Goal: Task Accomplishment & Management: Manage account settings

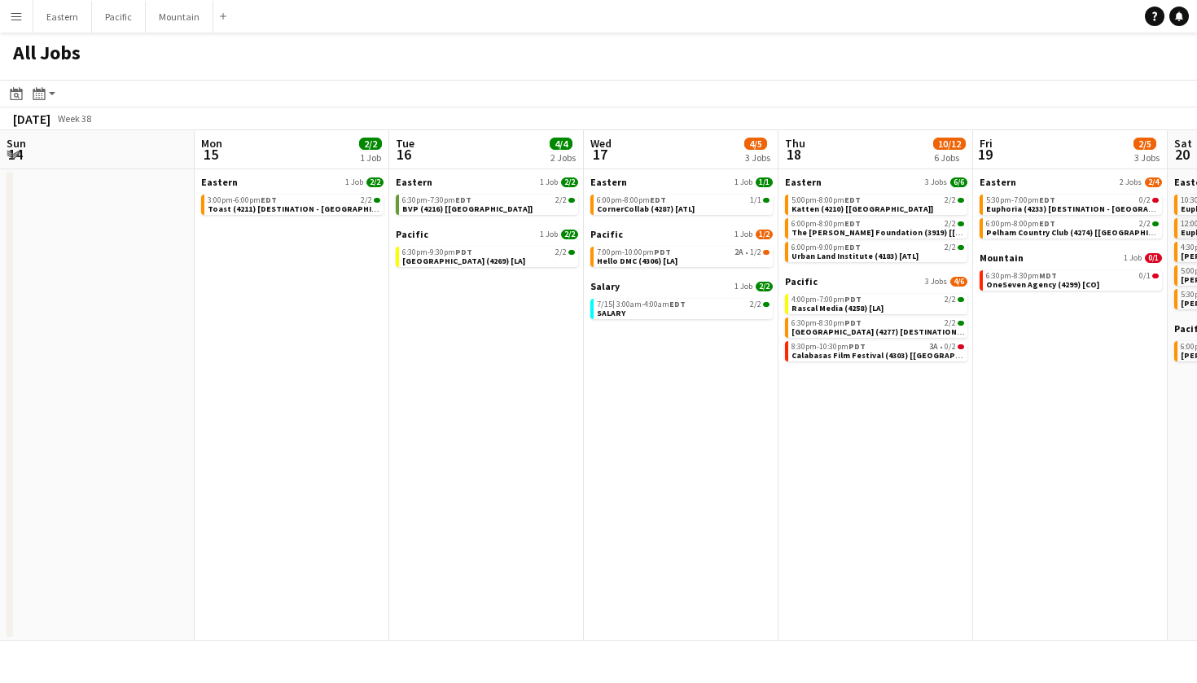
scroll to position [0, 708]
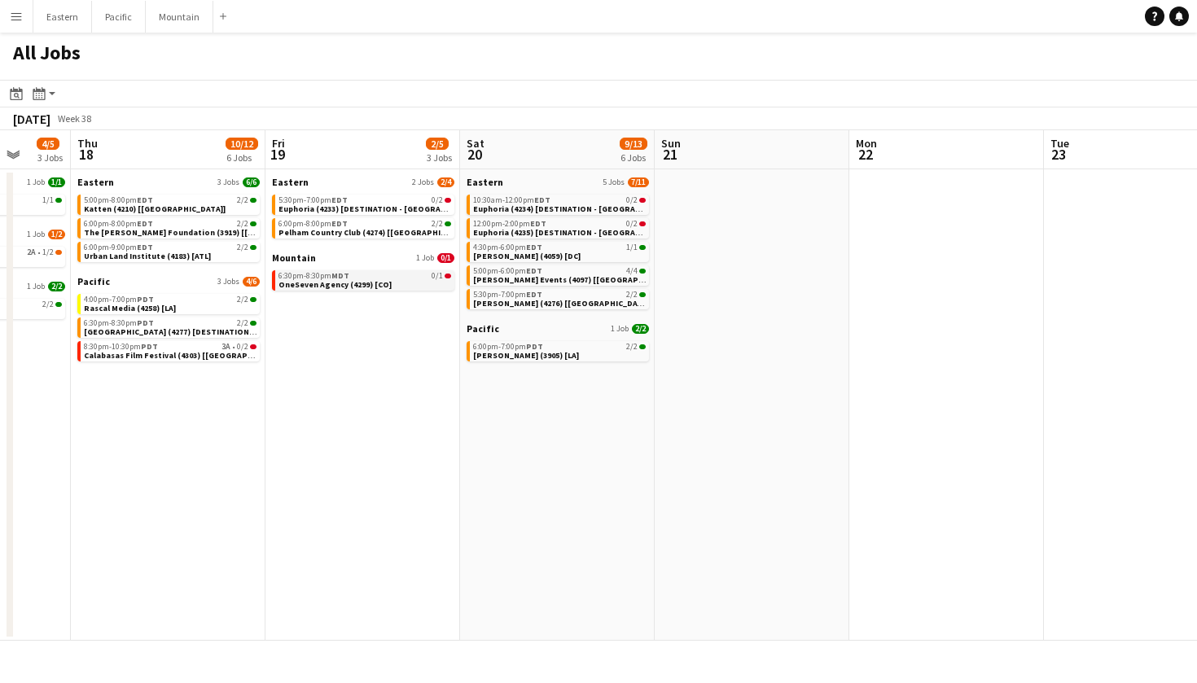
click at [363, 282] on span "OneSeven Agency (4299) [CO]" at bounding box center [335, 284] width 113 height 11
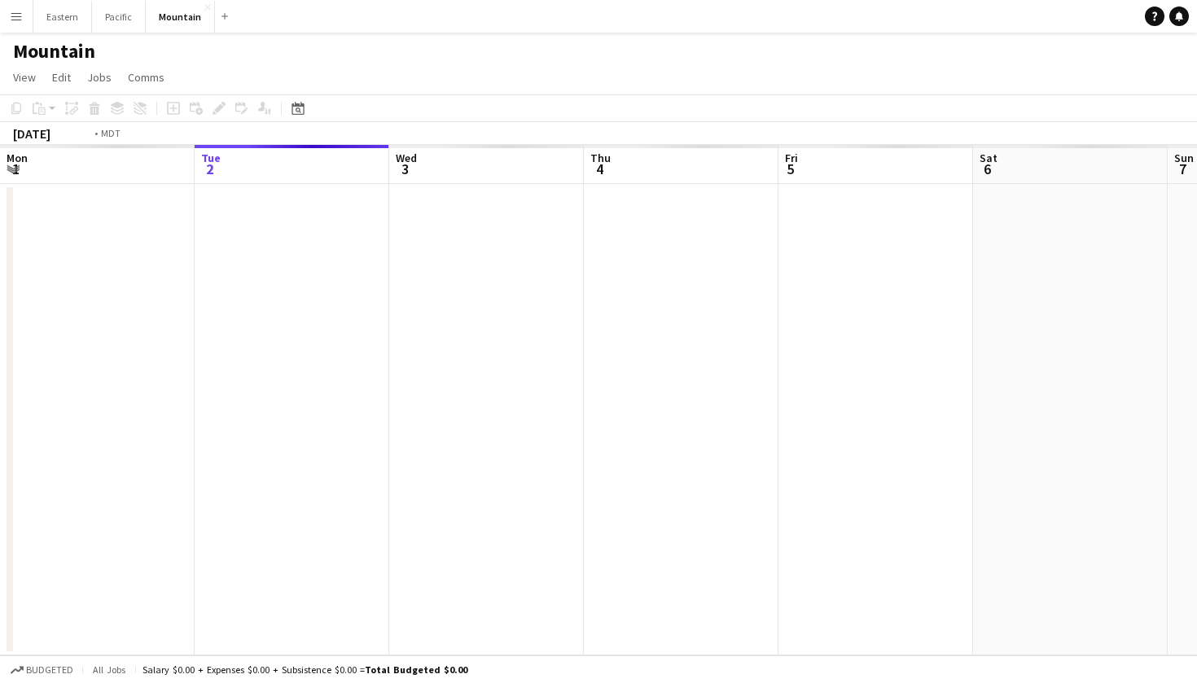
scroll to position [0, 560]
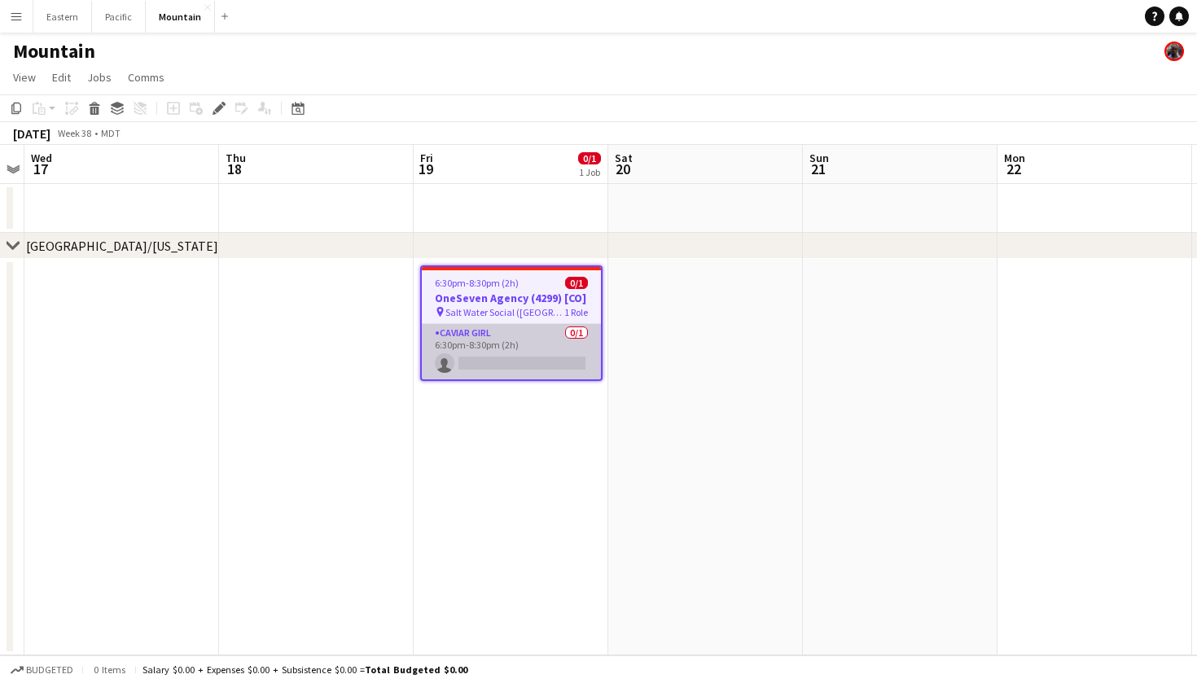
click at [538, 354] on app-card-role "Caviar Girl [DEMOGRAPHIC_DATA]/1 6:30pm-8:30pm (2h) single-neutral-actions" at bounding box center [511, 351] width 179 height 55
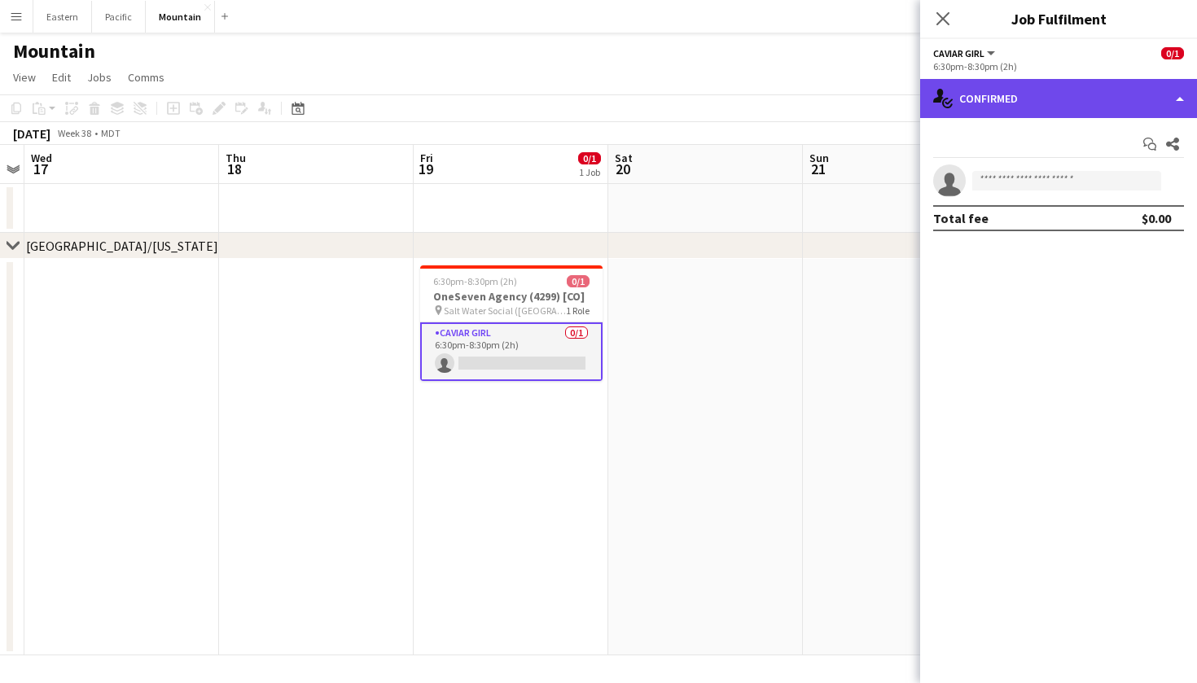
click at [1123, 93] on div "single-neutral-actions-check-2 Confirmed" at bounding box center [1058, 98] width 277 height 39
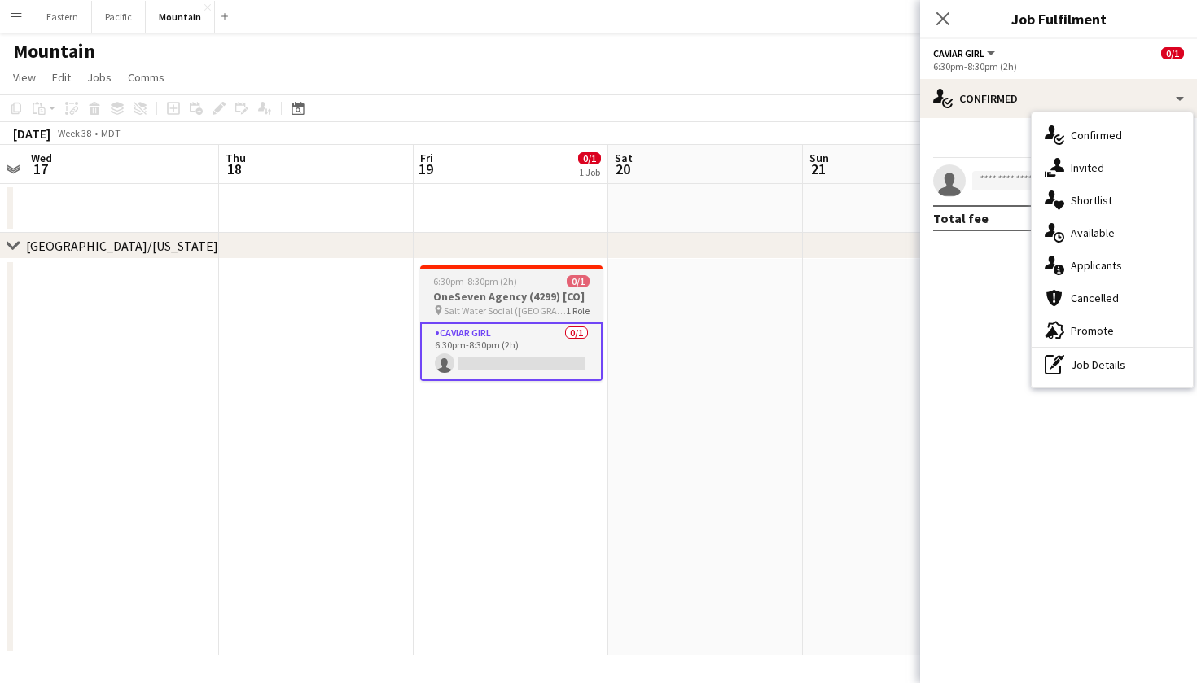
click at [551, 278] on div "6:30pm-8:30pm (2h) 0/1" at bounding box center [511, 281] width 182 height 12
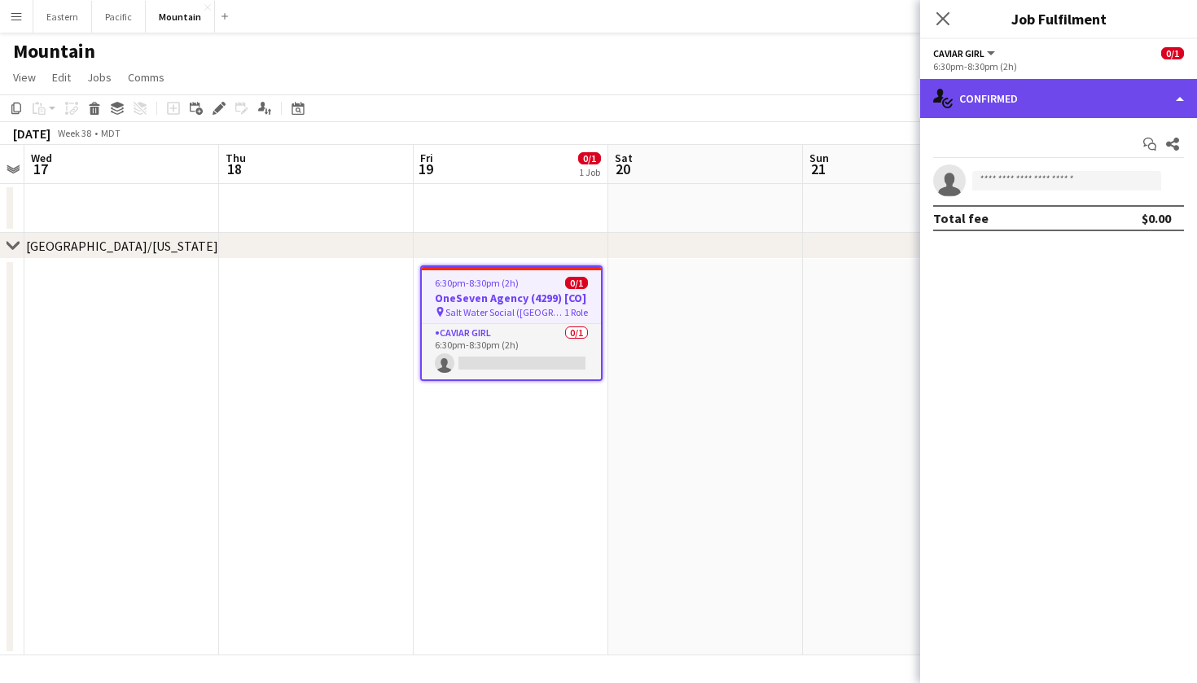
click at [1140, 110] on div "single-neutral-actions-check-2 Confirmed" at bounding box center [1058, 98] width 277 height 39
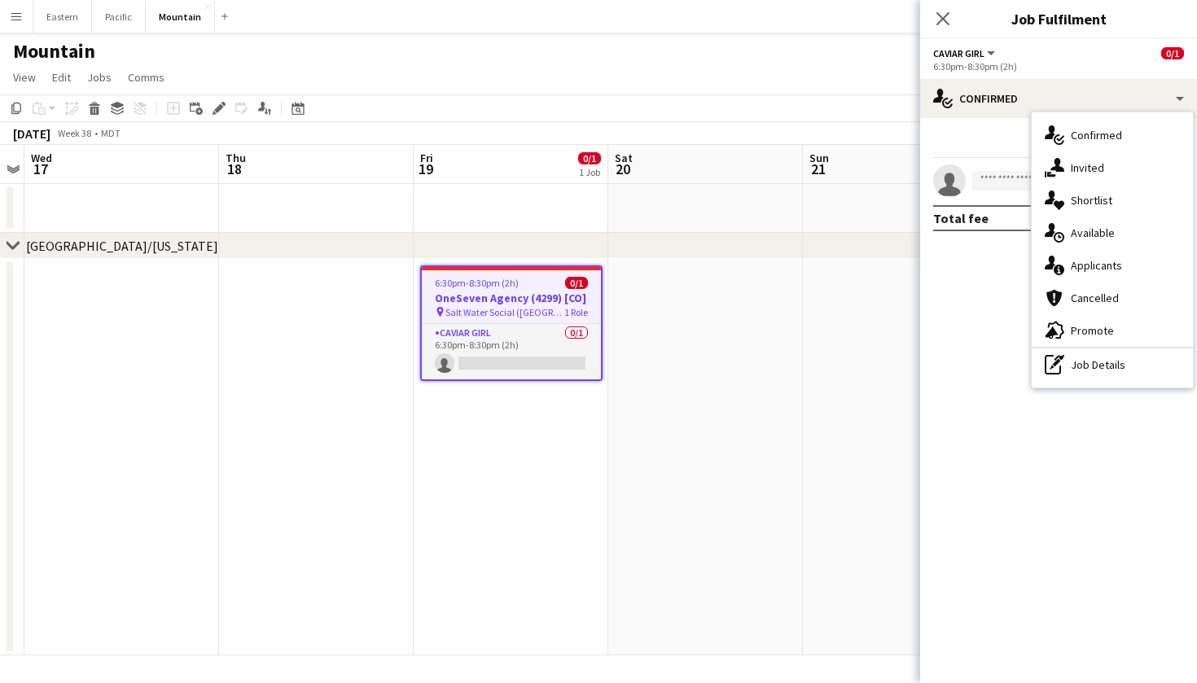
click at [525, 308] on span "Salt Water Social ([GEOGRAPHIC_DATA], [GEOGRAPHIC_DATA])" at bounding box center [505, 312] width 119 height 12
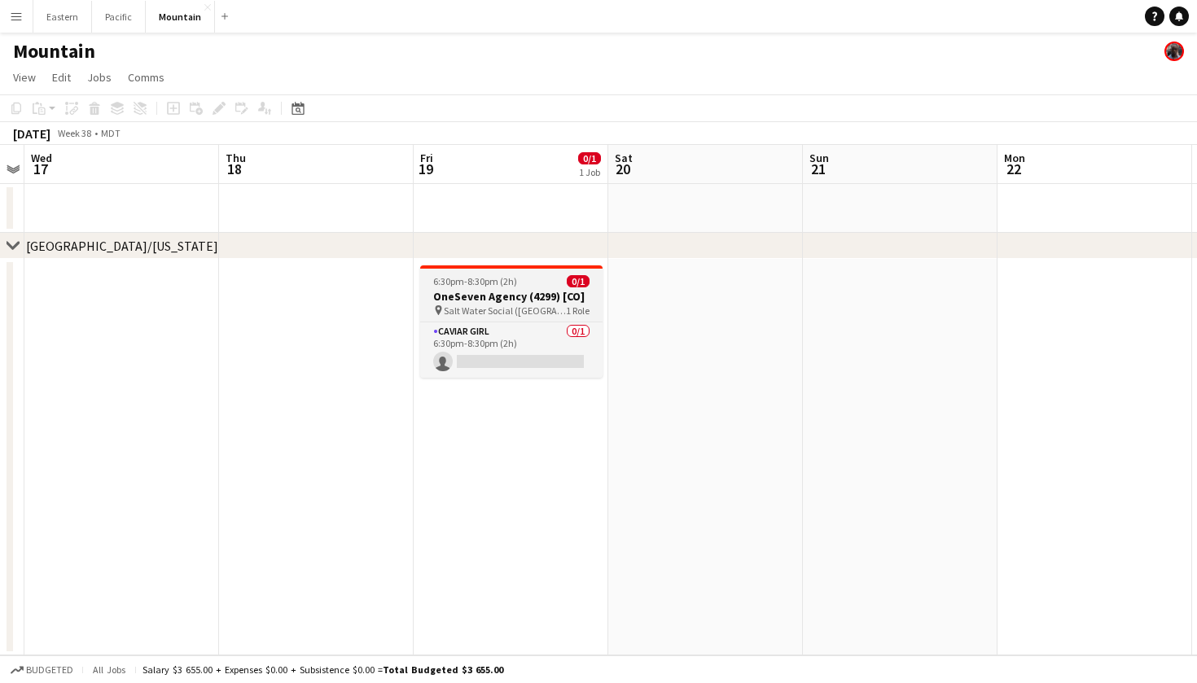
click at [525, 320] on app-job-card "6:30pm-8:30pm (2h) 0/1 OneSeven Agency (4299) [CO] pin Salt Water Social ([GEOG…" at bounding box center [511, 322] width 182 height 112
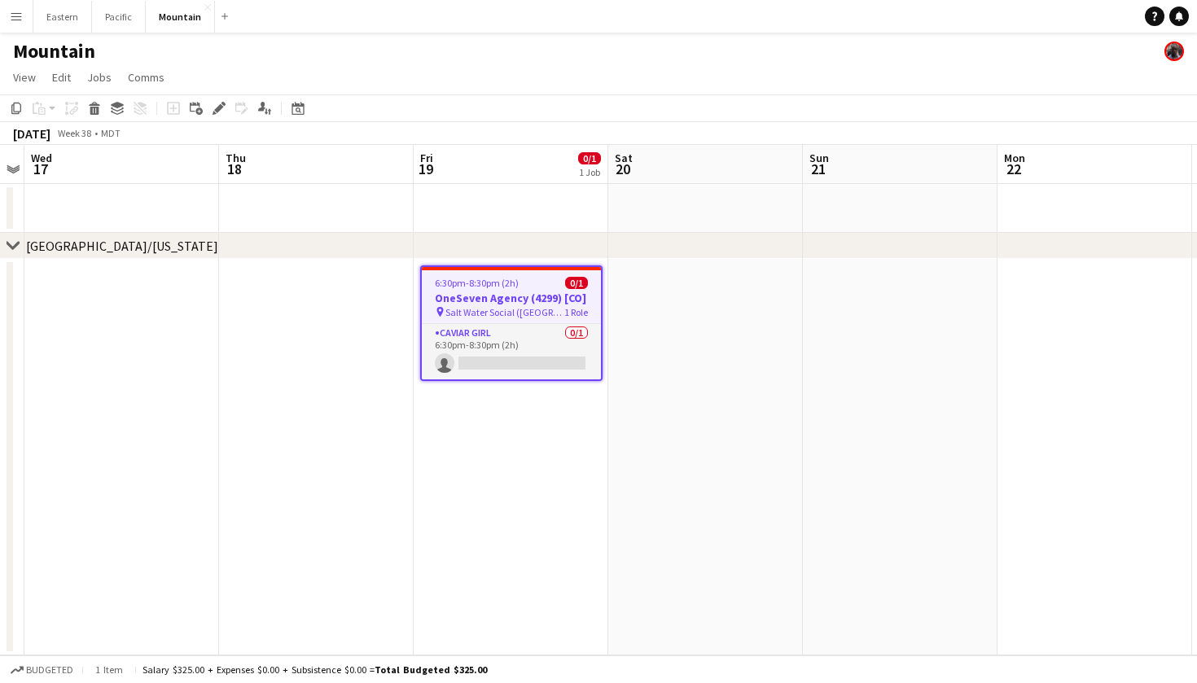
click at [545, 285] on div "6:30pm-8:30pm (2h) 0/1" at bounding box center [511, 283] width 179 height 12
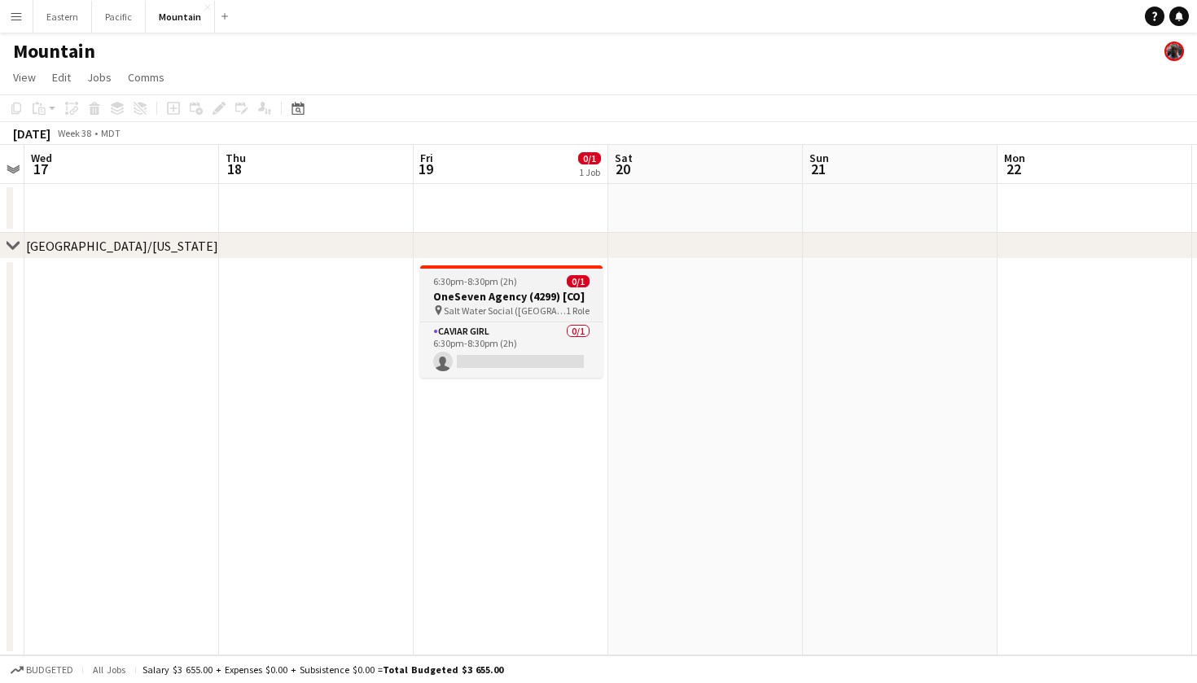
click at [545, 285] on div "6:30pm-8:30pm (2h) 0/1" at bounding box center [511, 281] width 182 height 12
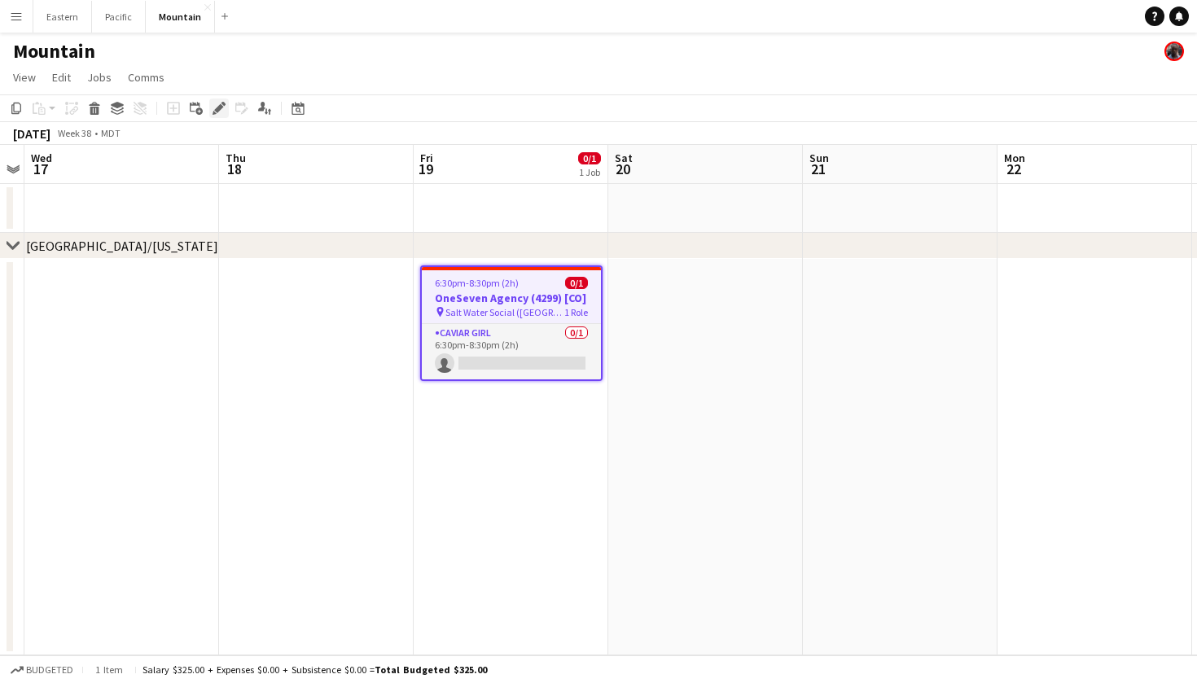
click at [222, 107] on icon at bounding box center [218, 108] width 9 height 9
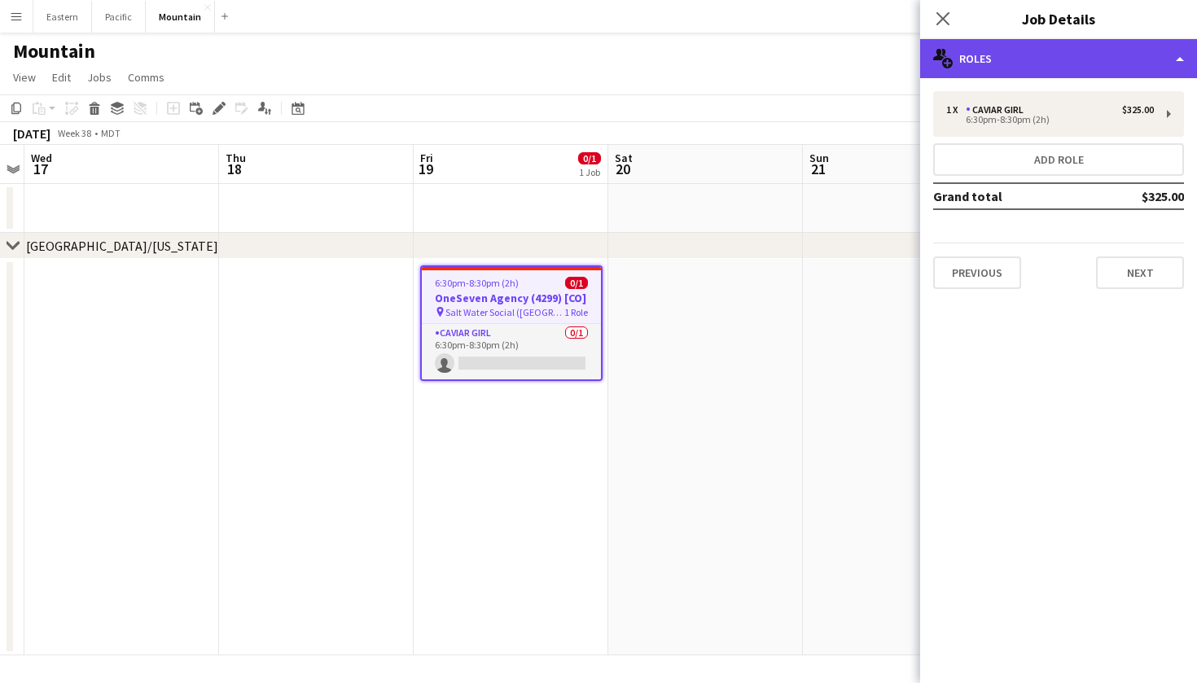
click at [1111, 51] on div "multiple-users-add Roles" at bounding box center [1058, 58] width 277 height 39
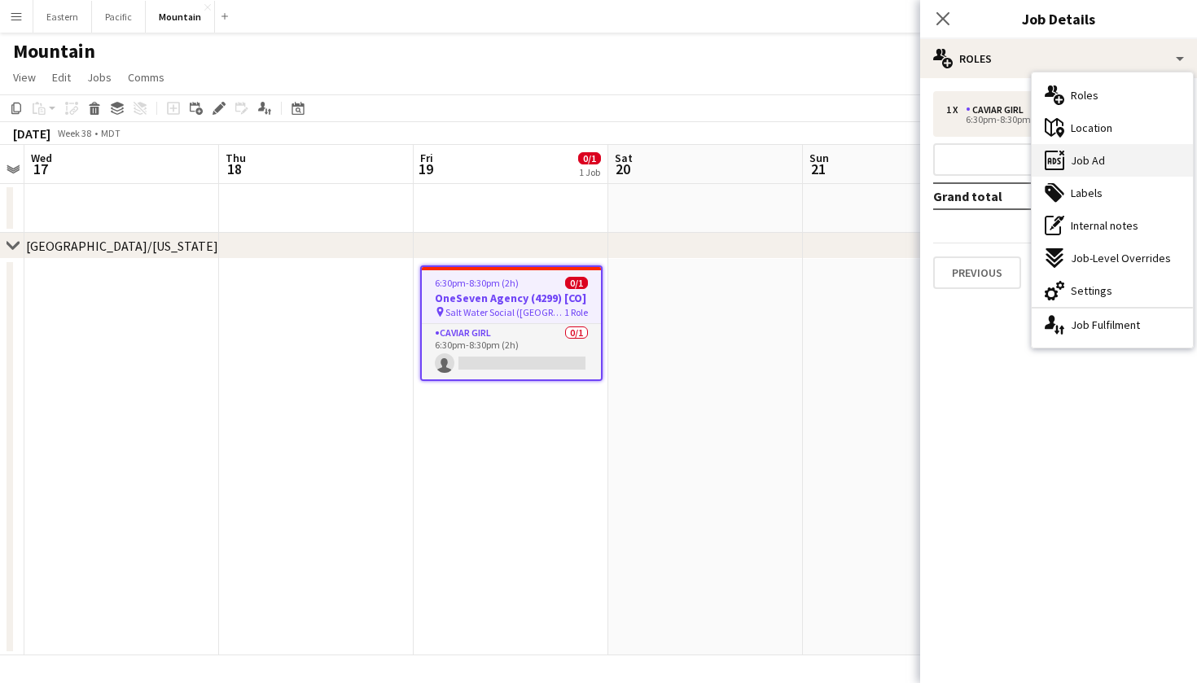
click at [1118, 168] on div "ads-window Job Ad" at bounding box center [1112, 160] width 161 height 33
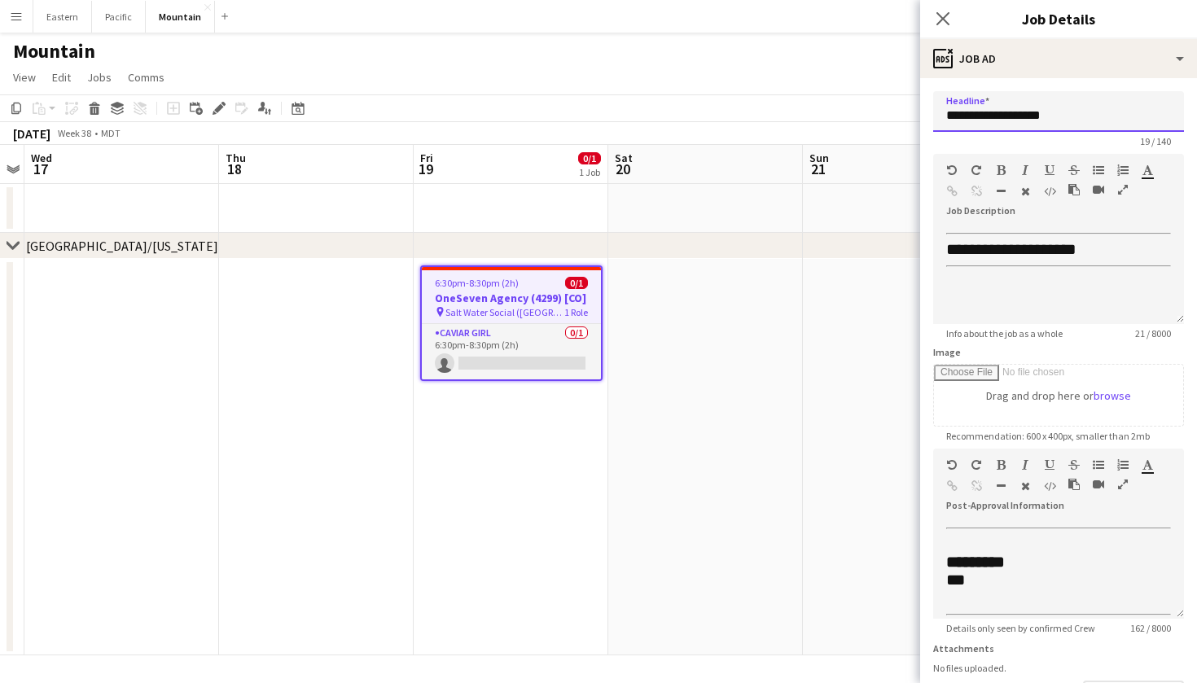
drag, startPoint x: 1089, startPoint y: 111, endPoint x: 925, endPoint y: 121, distance: 164.1
click at [925, 121] on form "**********" at bounding box center [1058, 441] width 277 height 701
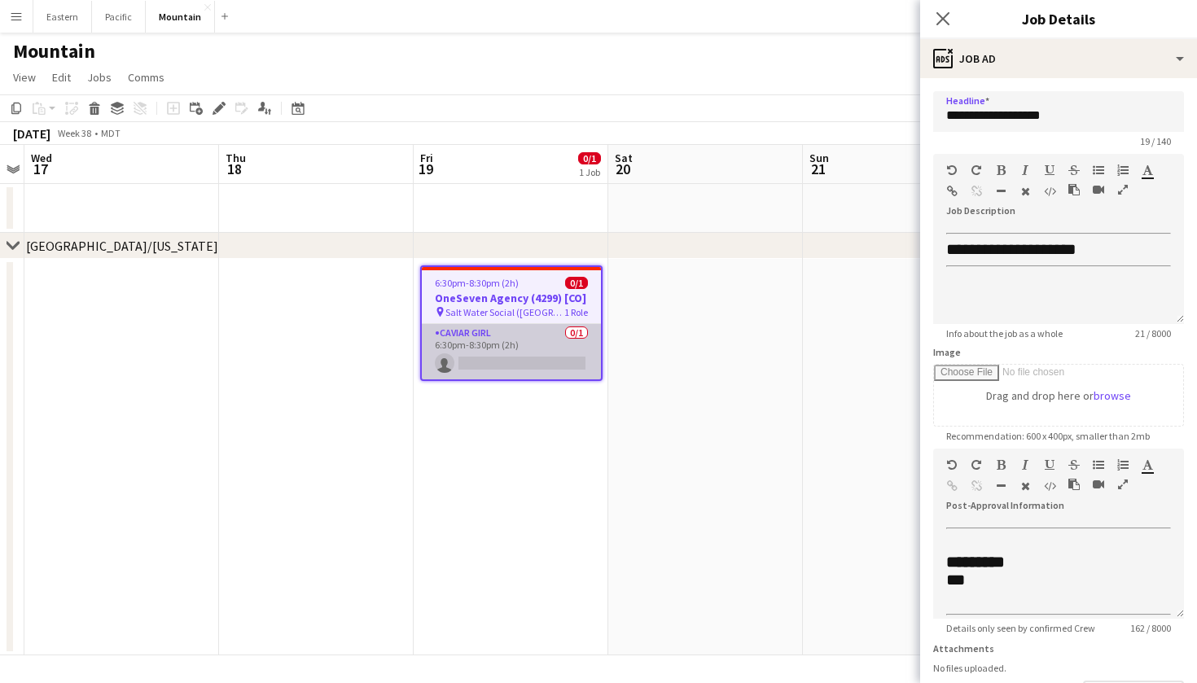
click at [508, 348] on app-card-role "Caviar Girl [DEMOGRAPHIC_DATA]/1 6:30pm-8:30pm (2h) single-neutral-actions" at bounding box center [511, 351] width 179 height 55
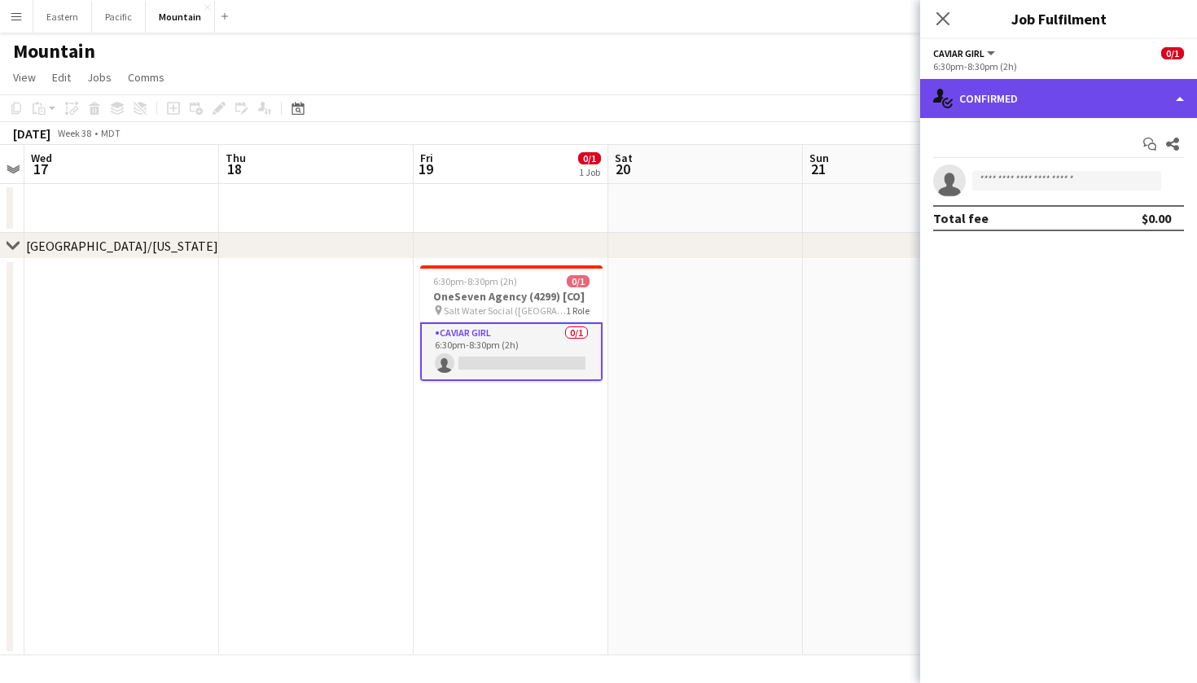
click at [1030, 112] on div "single-neutral-actions-check-2 Confirmed" at bounding box center [1058, 98] width 277 height 39
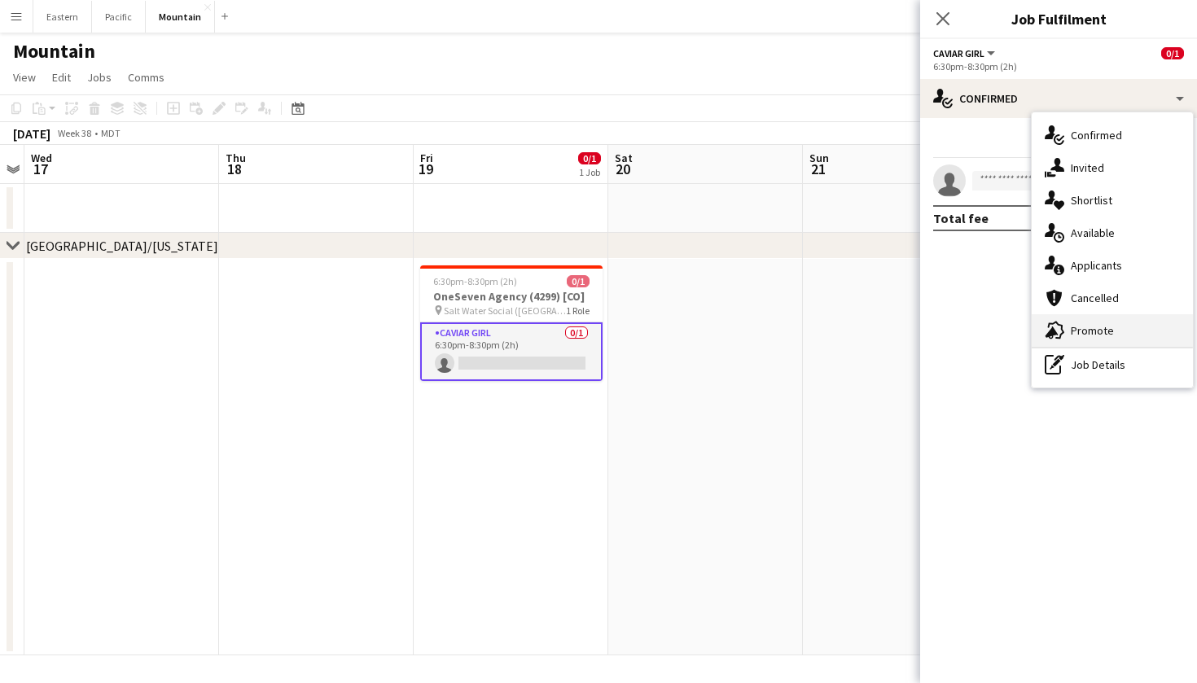
click at [1118, 335] on div "advertising-megaphone Promote" at bounding box center [1112, 330] width 161 height 33
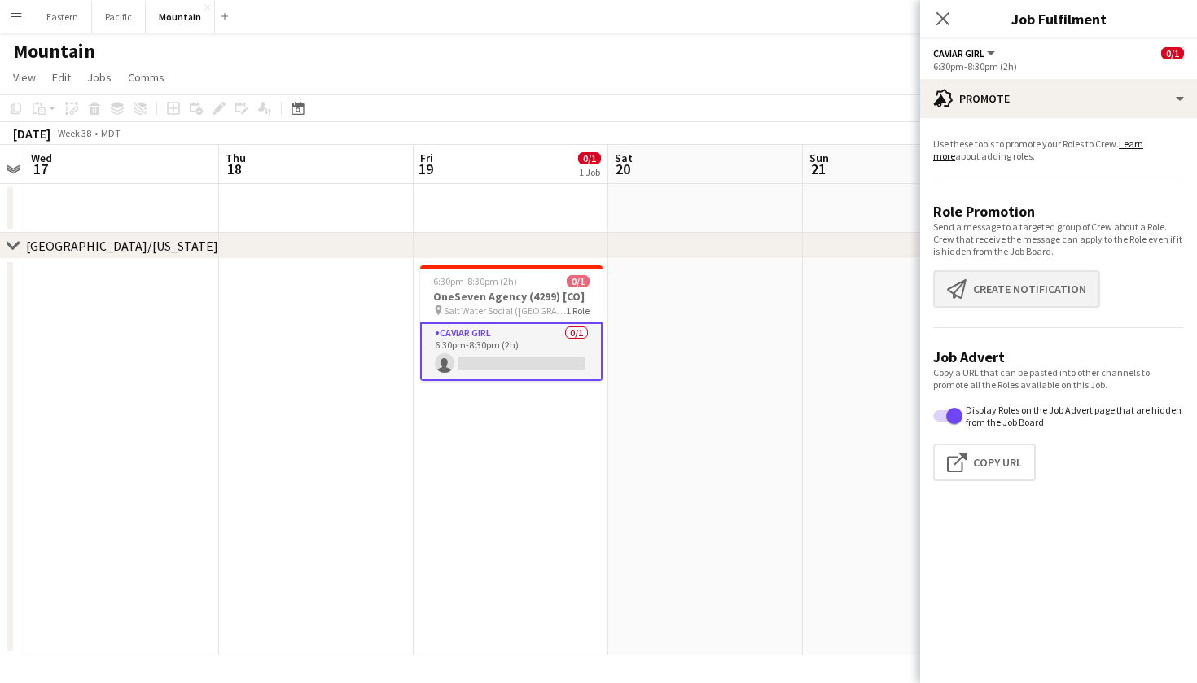
click at [1044, 306] on button "Create notification Create notification" at bounding box center [1016, 288] width 167 height 37
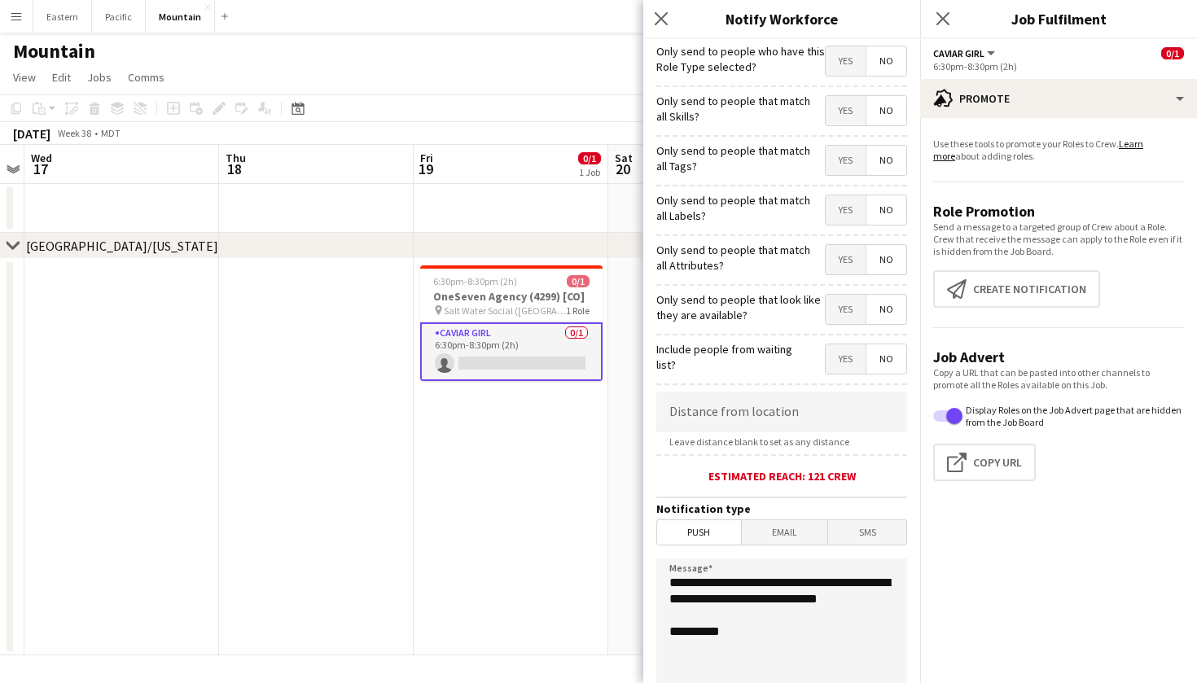
click at [849, 183] on form "**********" at bounding box center [782, 468] width 277 height 858
click at [850, 170] on span "Yes" at bounding box center [846, 160] width 40 height 29
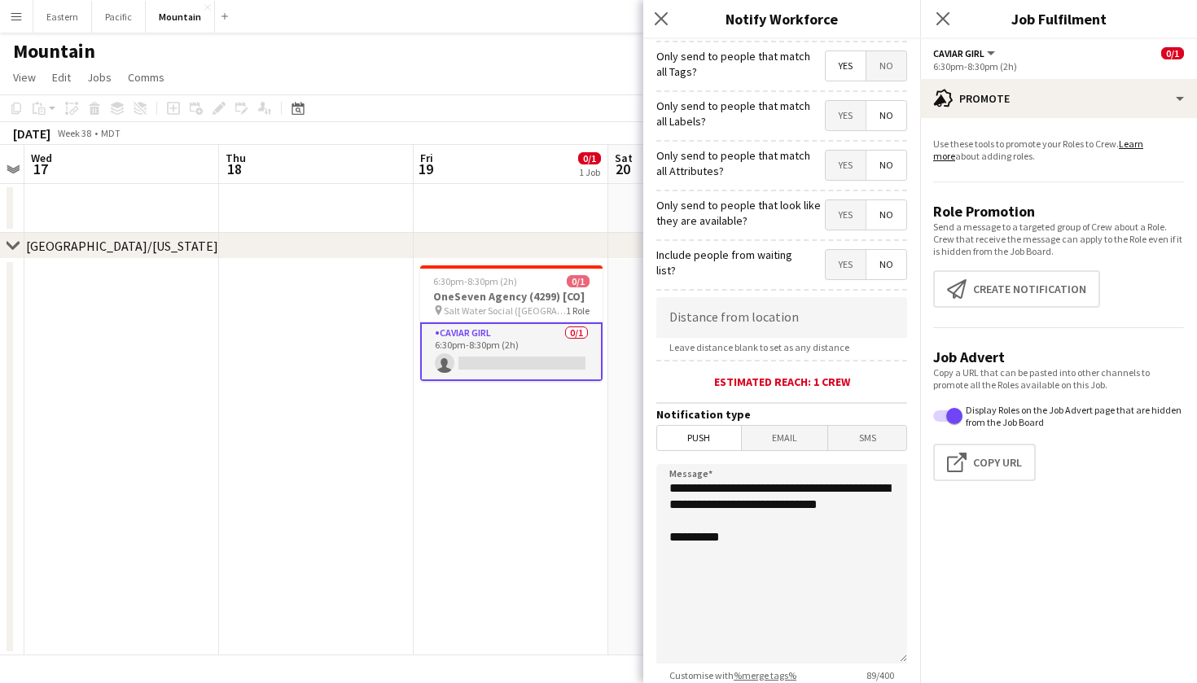
scroll to position [99, 0]
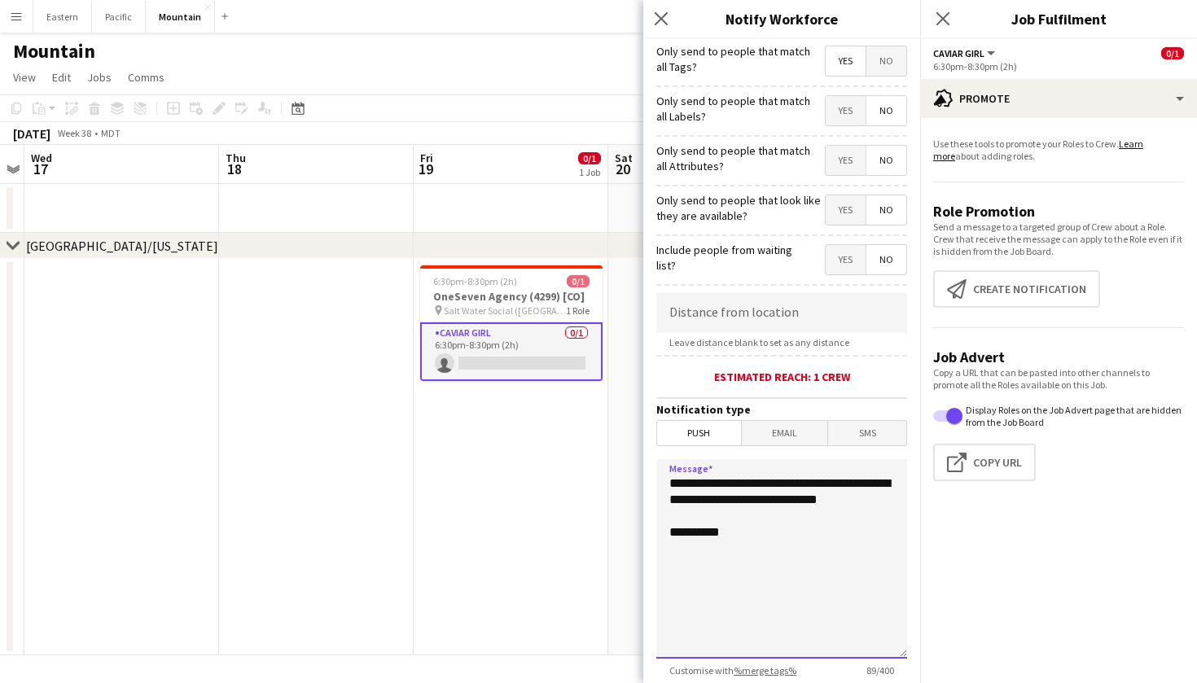
drag, startPoint x: 758, startPoint y: 518, endPoint x: 632, endPoint y: 489, distance: 128.8
click at [632, 489] on body "Menu Boards Boards Boards All jobs Status Workforce Workforce My Workforce Recr…" at bounding box center [598, 341] width 1197 height 683
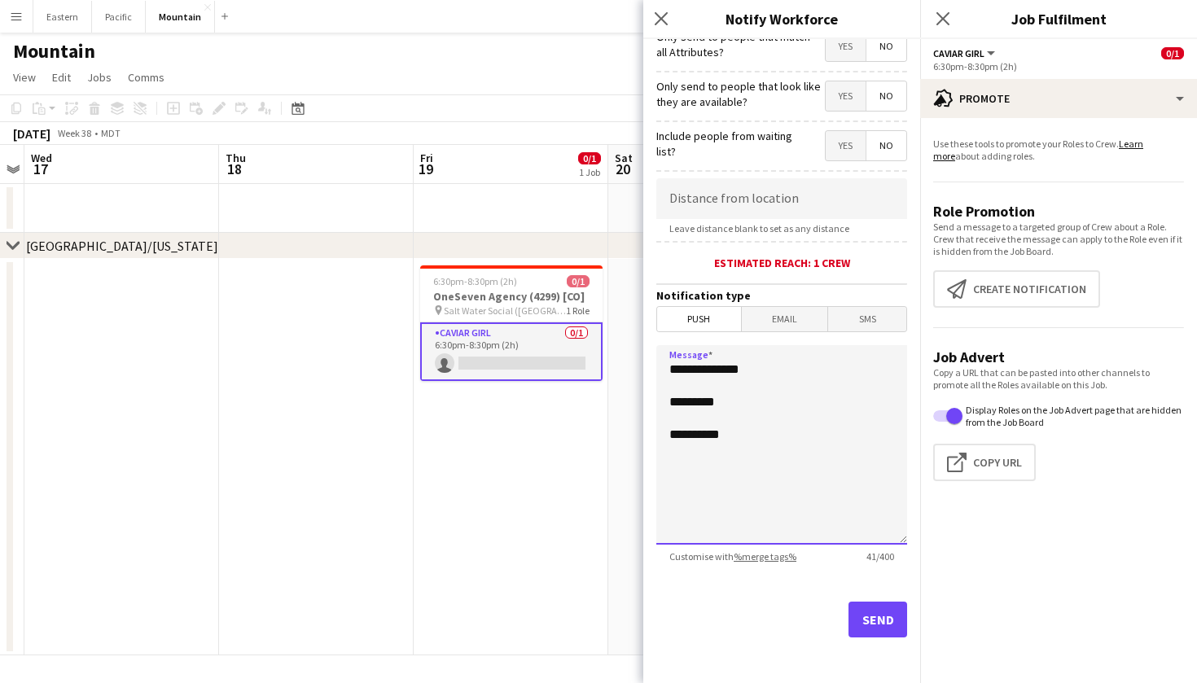
scroll to position [213, 0]
click at [830, 267] on div "Estimated reach: 1 crew" at bounding box center [782, 263] width 251 height 15
click at [722, 411] on textarea "**********" at bounding box center [782, 445] width 251 height 200
click at [730, 388] on textarea "**********" at bounding box center [782, 445] width 251 height 200
click at [722, 398] on textarea "**********" at bounding box center [782, 445] width 251 height 200
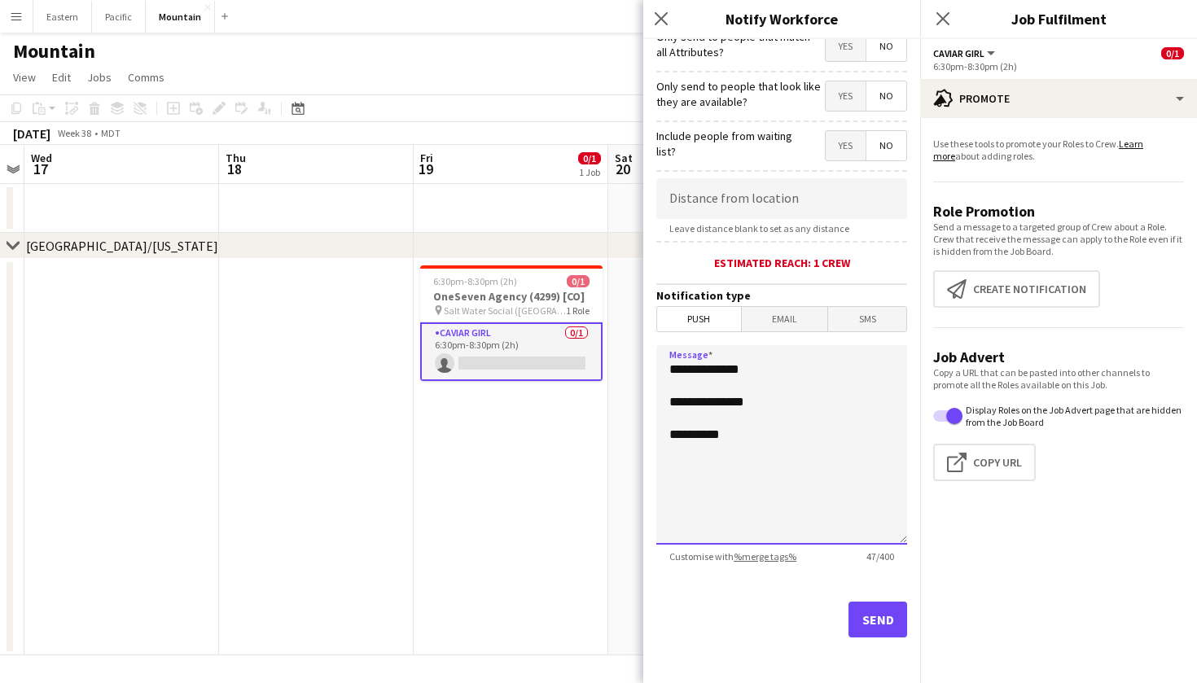
paste textarea "**********"
type textarea "**********"
click at [872, 615] on button "Send" at bounding box center [878, 620] width 59 height 36
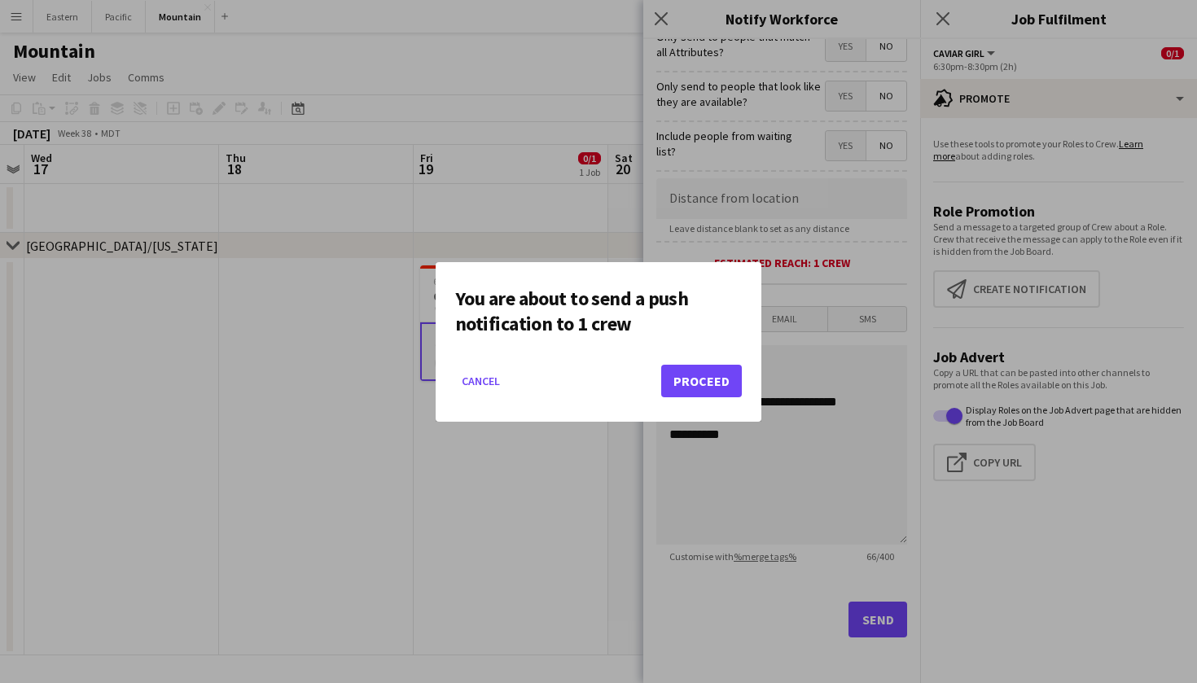
click at [676, 404] on mat-dialog-actions "Cancel Proceed" at bounding box center [598, 387] width 287 height 69
click at [699, 381] on button "Proceed" at bounding box center [701, 381] width 81 height 33
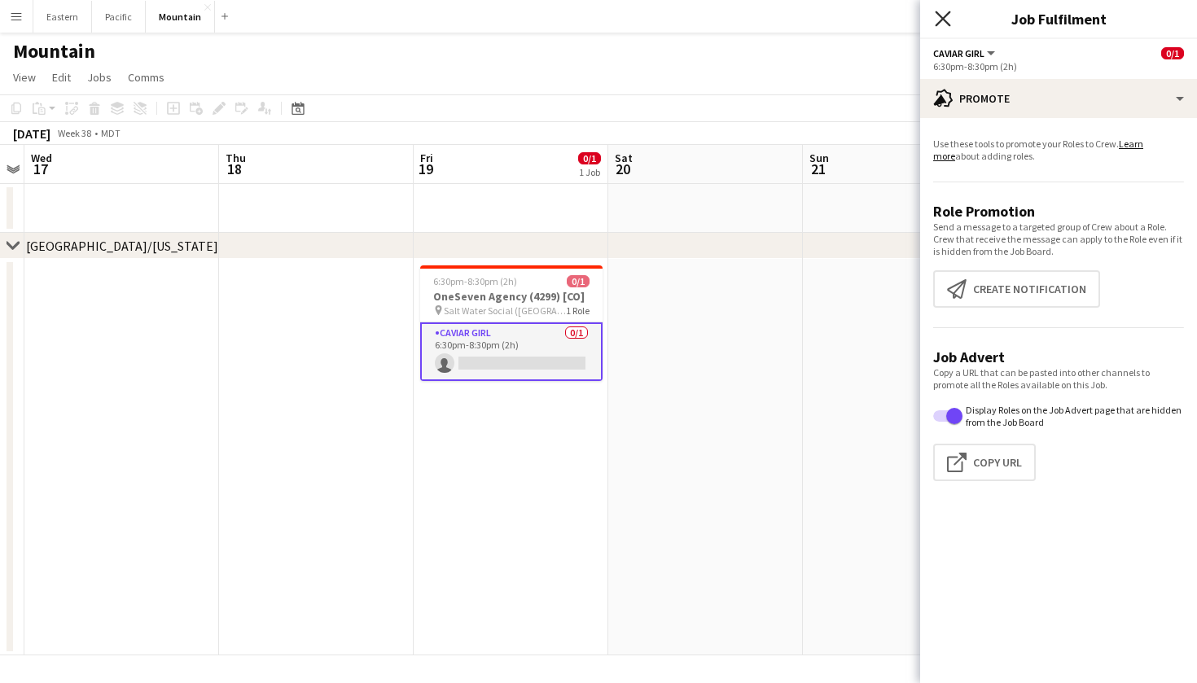
click at [941, 20] on icon at bounding box center [942, 18] width 15 height 15
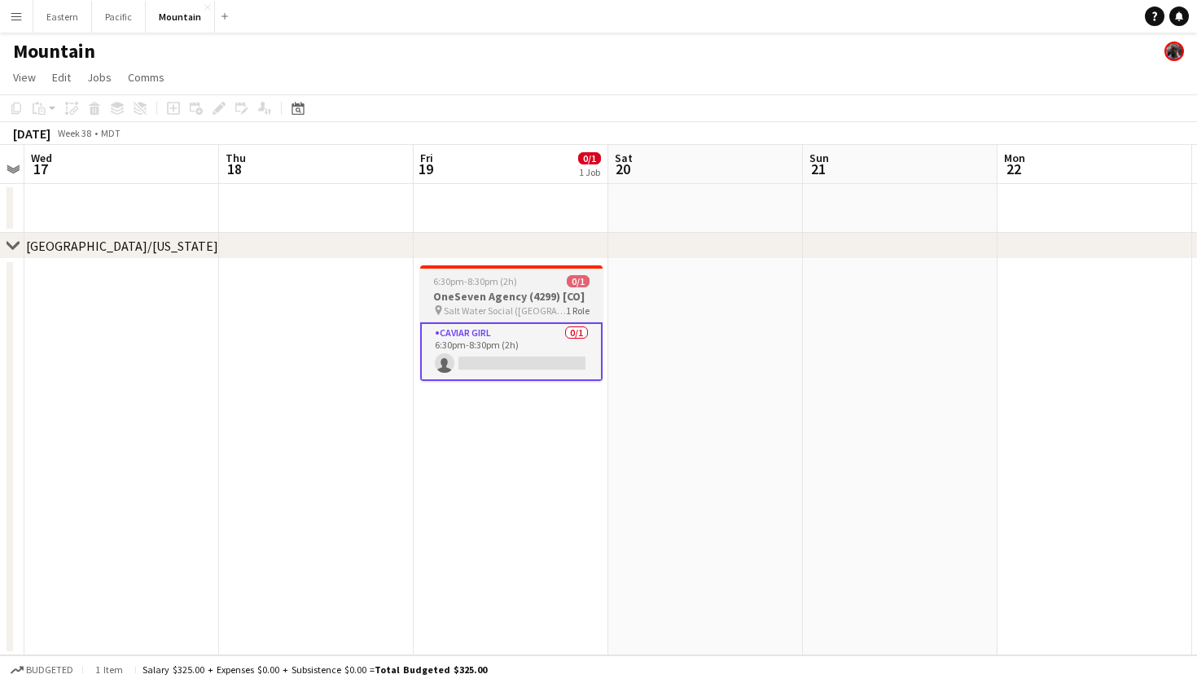
click at [512, 294] on h3 "OneSeven Agency (4299) [CO]" at bounding box center [511, 296] width 182 height 15
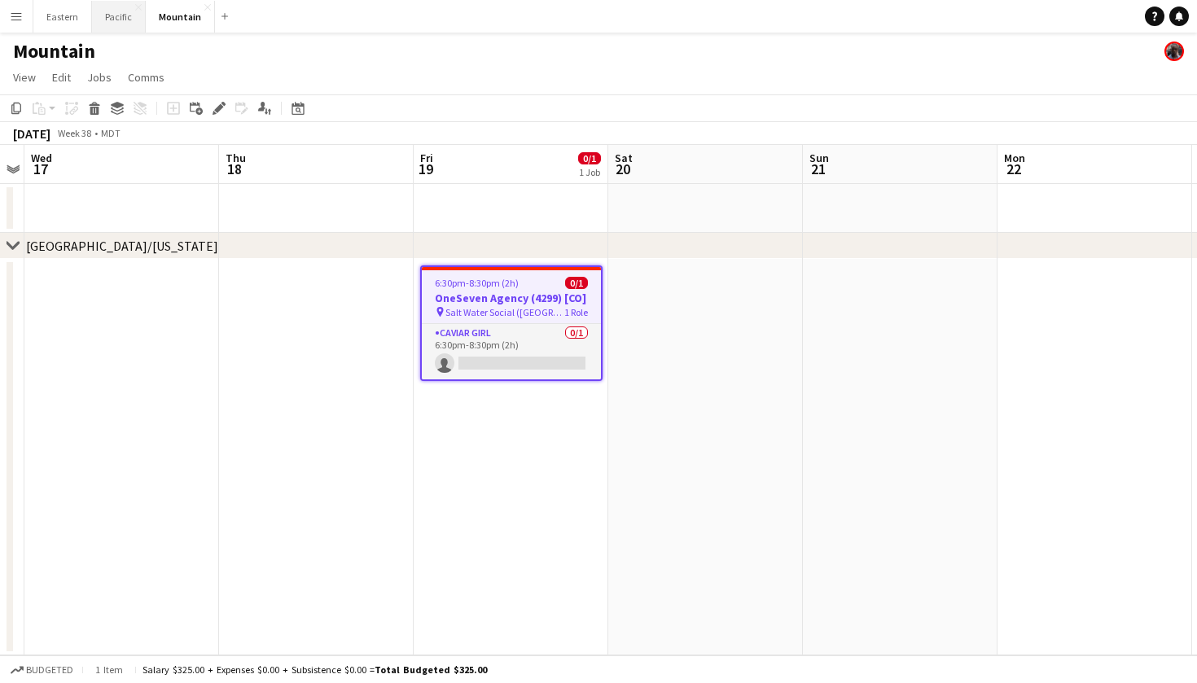
click at [104, 14] on button "Pacific Close" at bounding box center [119, 17] width 54 height 32
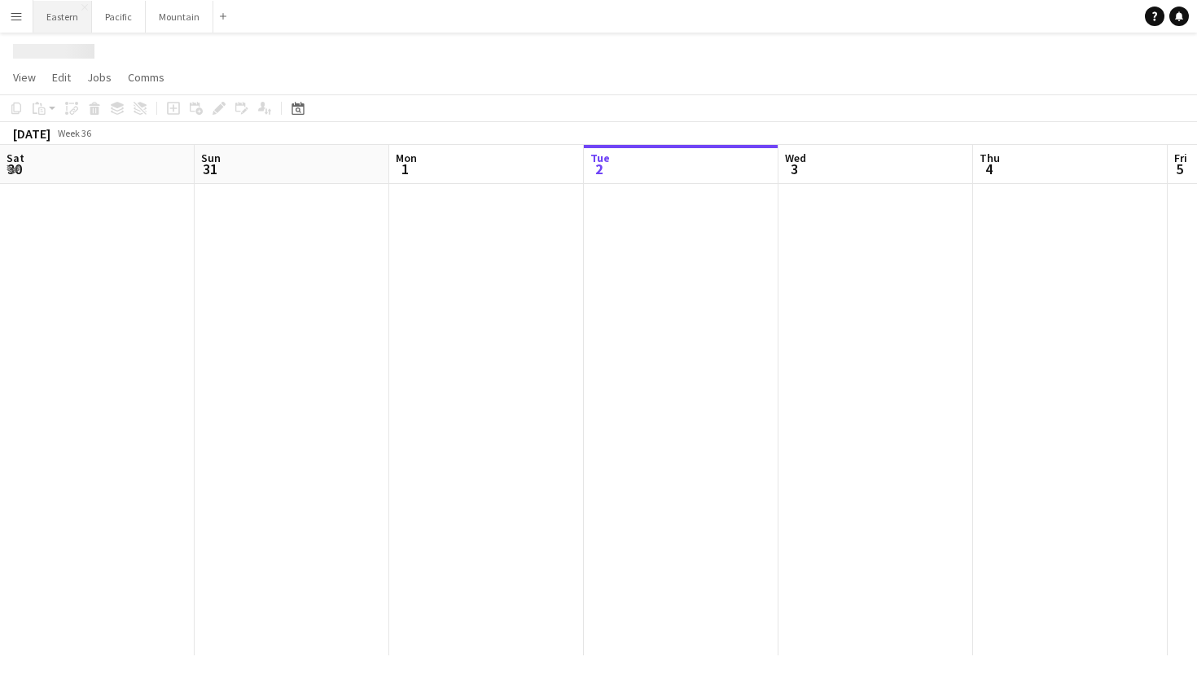
scroll to position [0, 389]
click at [52, 22] on button "Eastern Close" at bounding box center [62, 17] width 59 height 32
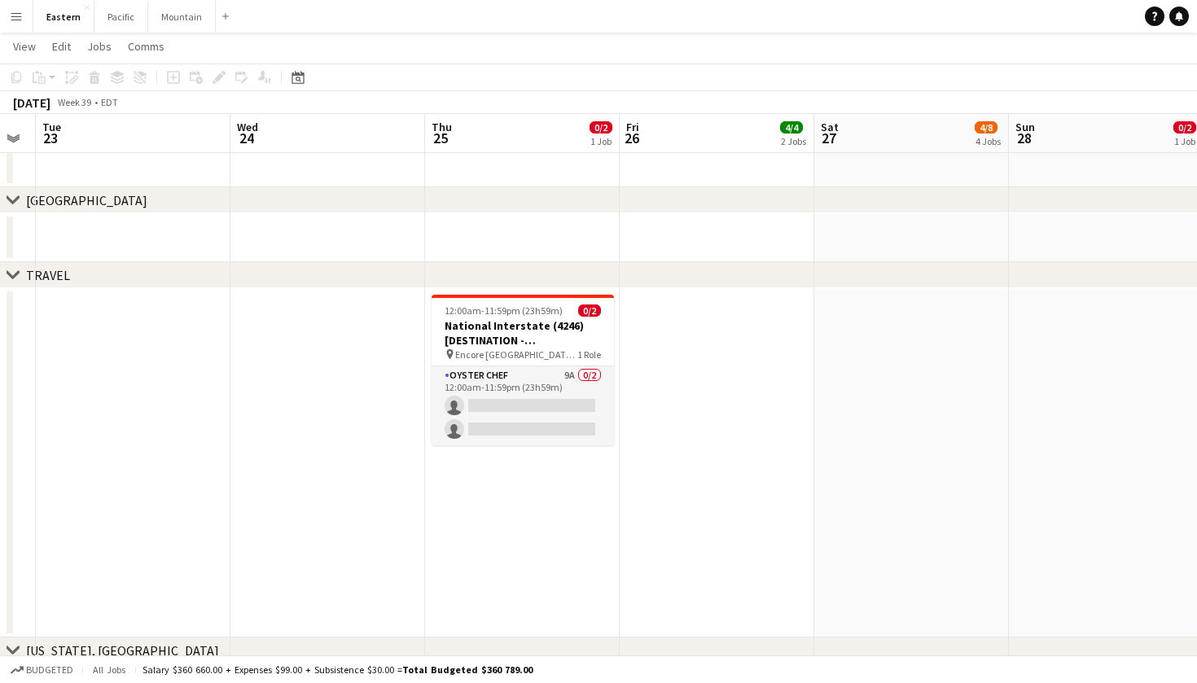
scroll to position [1574, 0]
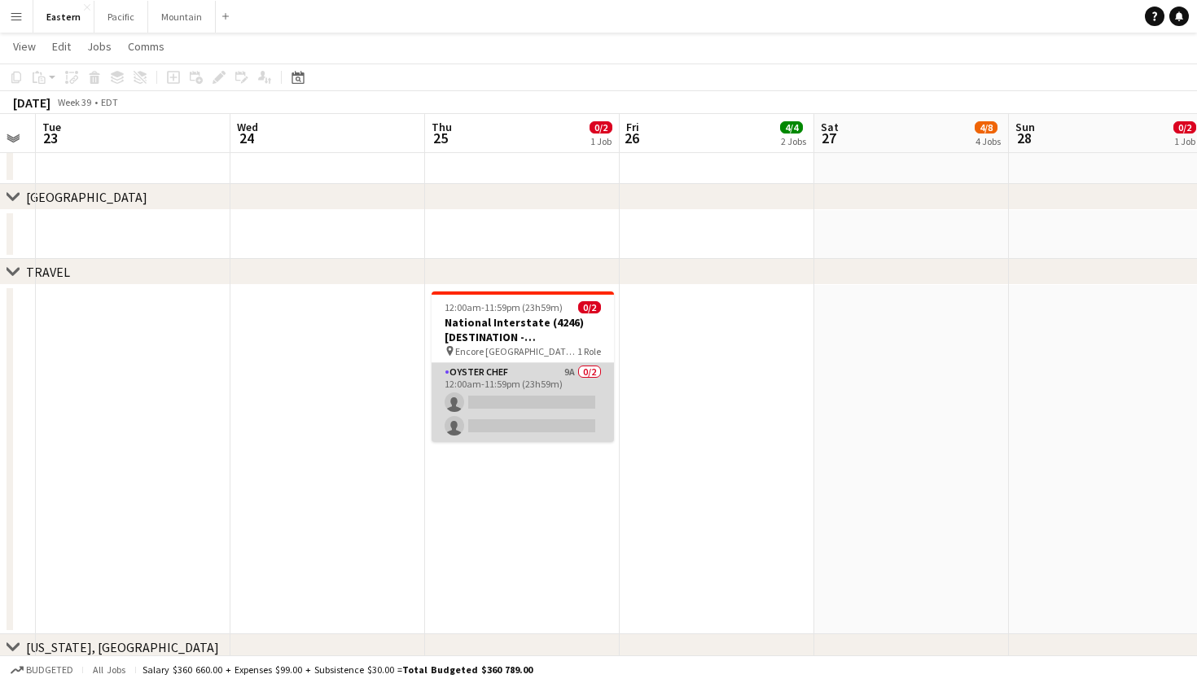
click at [578, 378] on app-card-role "Oyster Chef 9A 0/2 12:00am-11:59pm (23h59m) single-neutral-actions single-neutr…" at bounding box center [523, 402] width 182 height 79
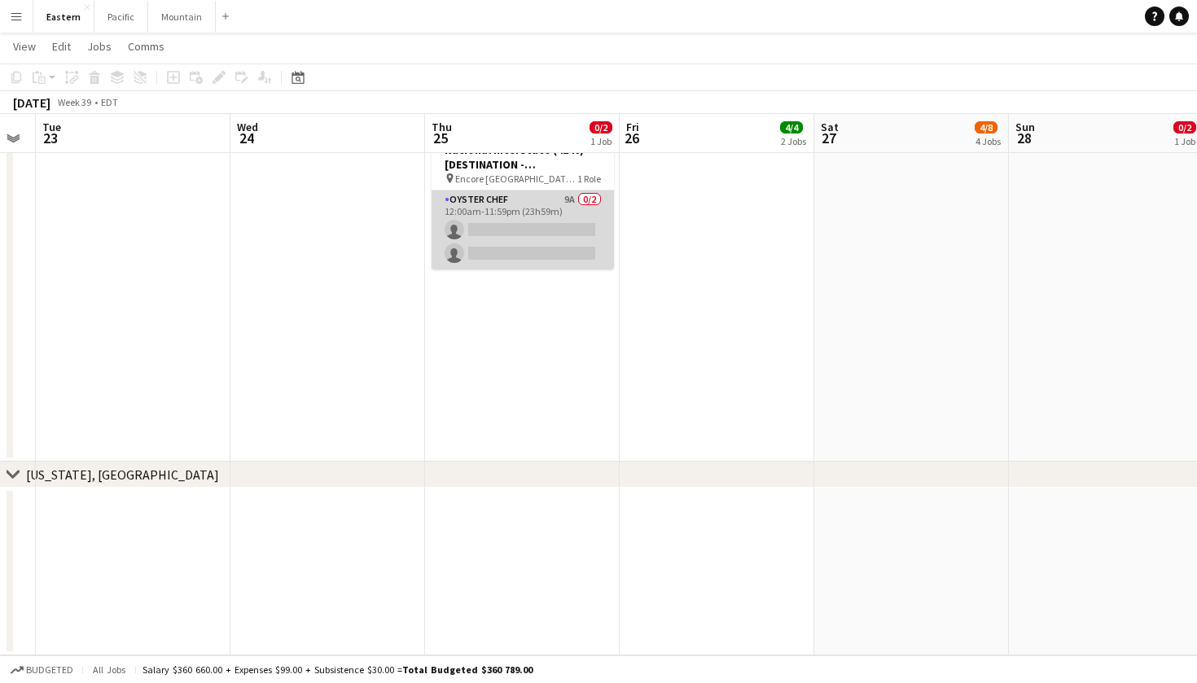
click at [538, 229] on app-card-role "Oyster Chef 9A 0/2 12:00am-11:59pm (23h59m) single-neutral-actions single-neutr…" at bounding box center [523, 230] width 182 height 79
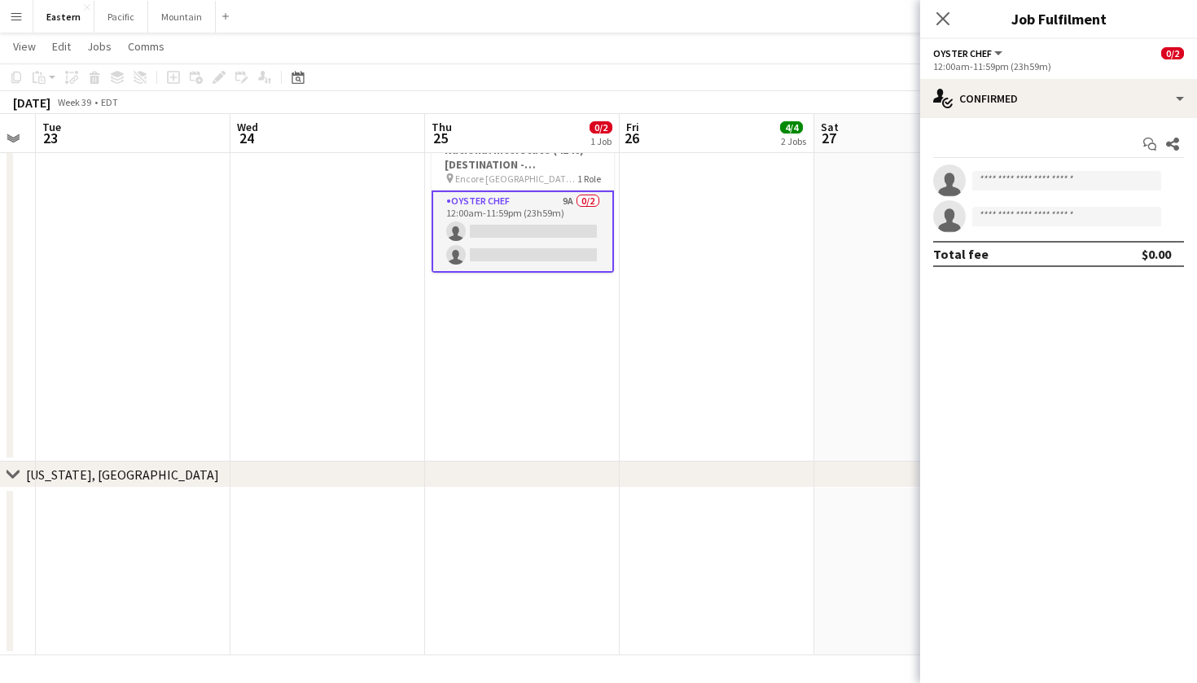
click at [1153, 126] on div "Start chat Share single-neutral-actions single-neutral-actions Total fee $0.00" at bounding box center [1058, 199] width 277 height 162
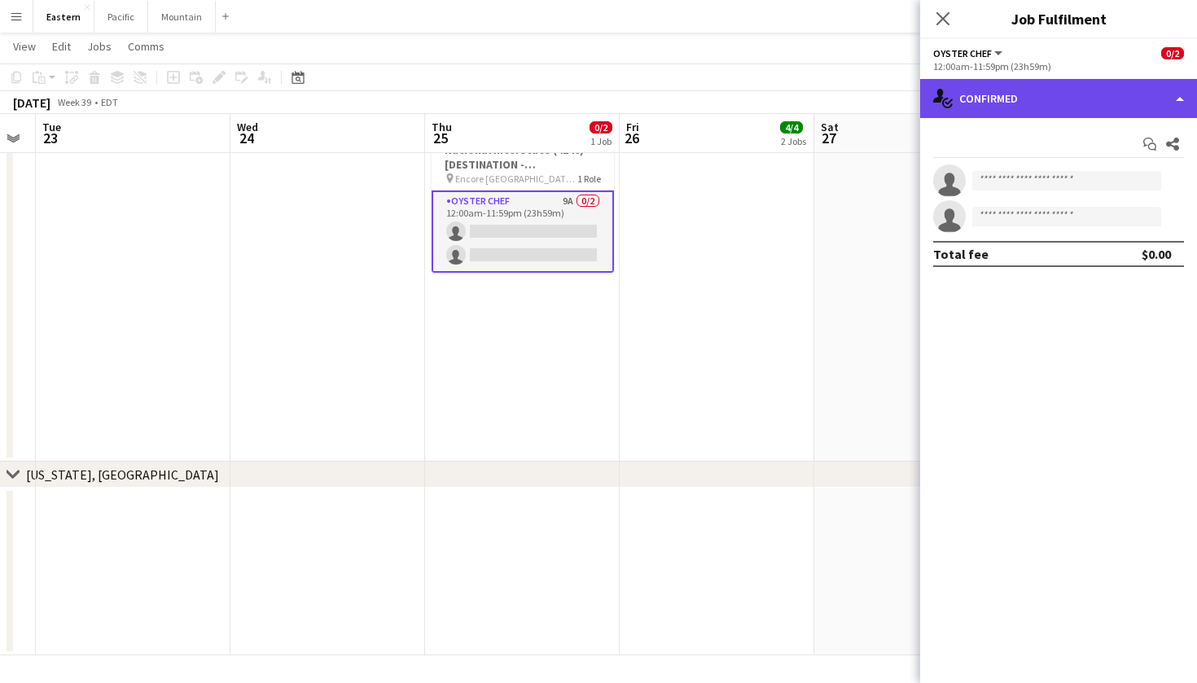
click at [1158, 103] on div "single-neutral-actions-check-2 Confirmed" at bounding box center [1058, 98] width 277 height 39
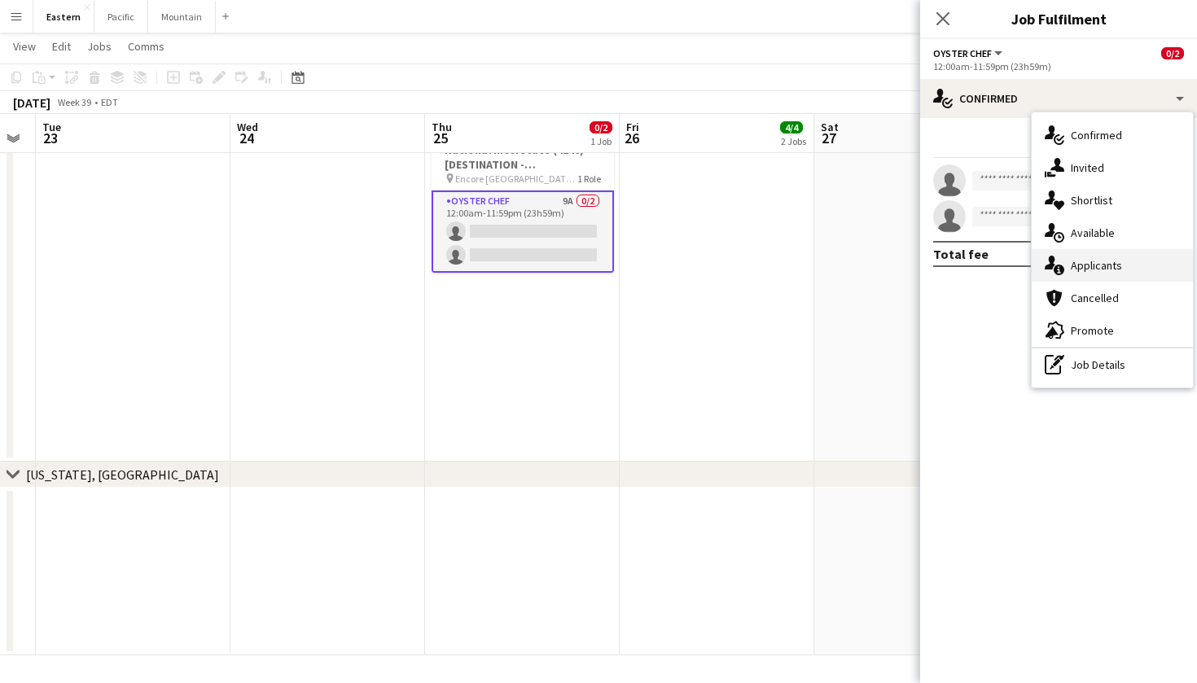
click at [1101, 272] on span "Applicants" at bounding box center [1096, 265] width 51 height 15
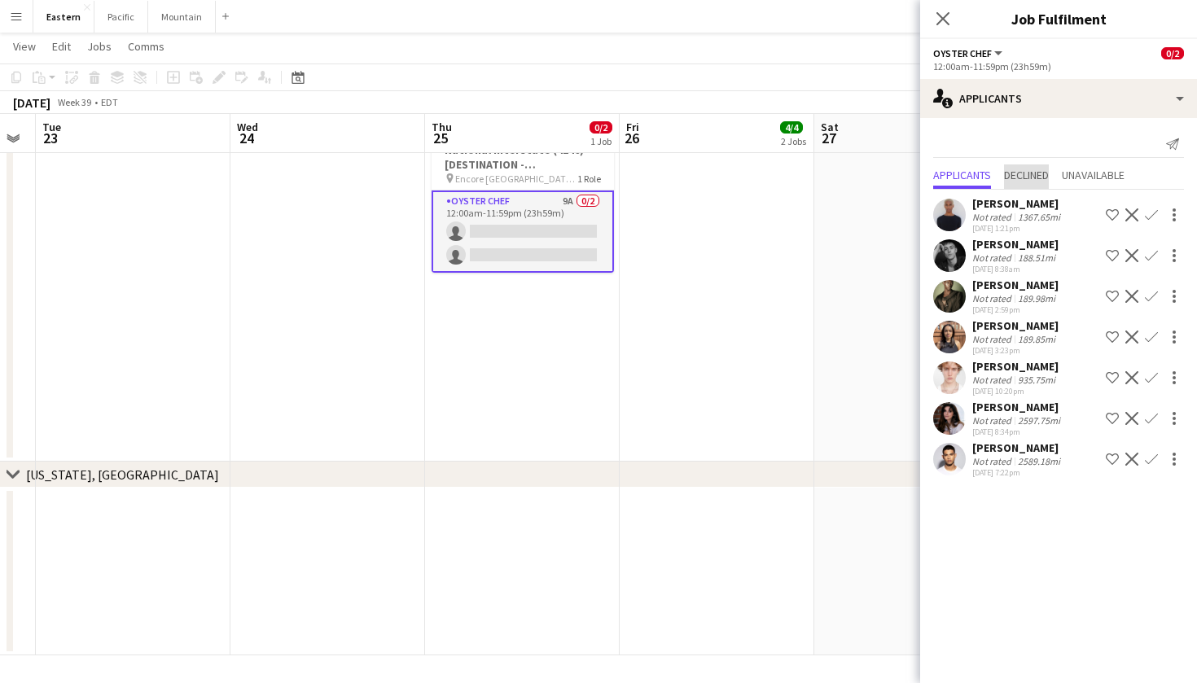
click at [1030, 173] on span "Declined" at bounding box center [1026, 174] width 45 height 11
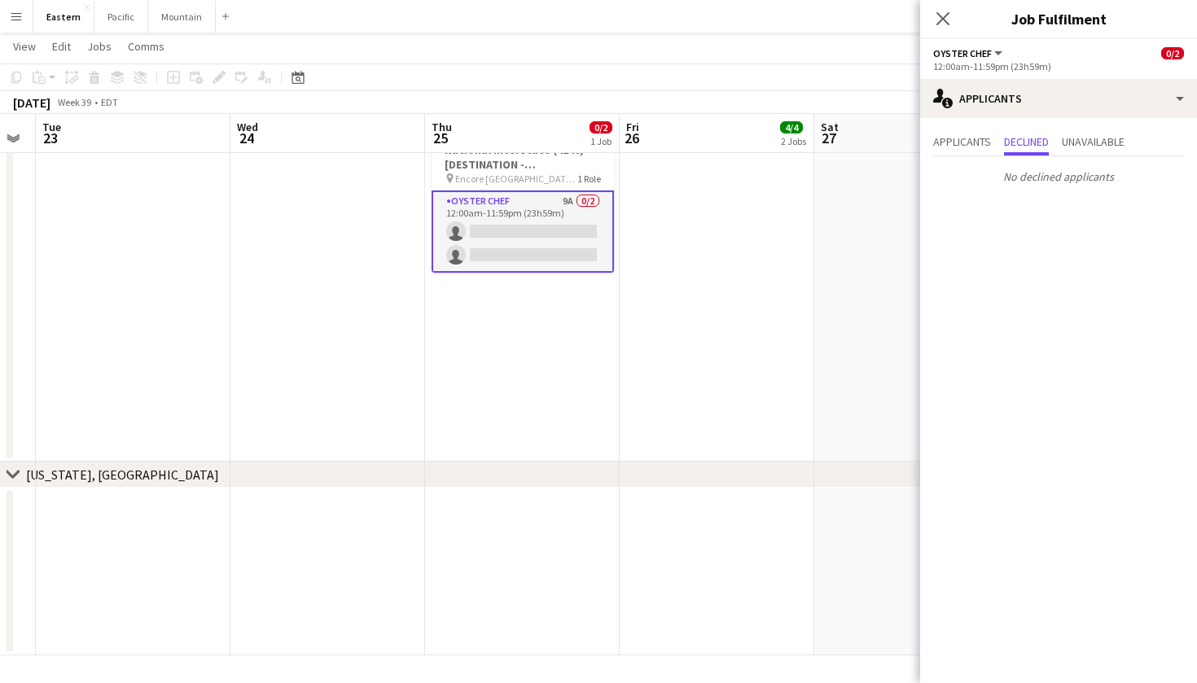
click at [1097, 162] on div "No declined applicants" at bounding box center [1058, 173] width 277 height 34
click at [1101, 154] on span "Unavailable" at bounding box center [1093, 143] width 63 height 24
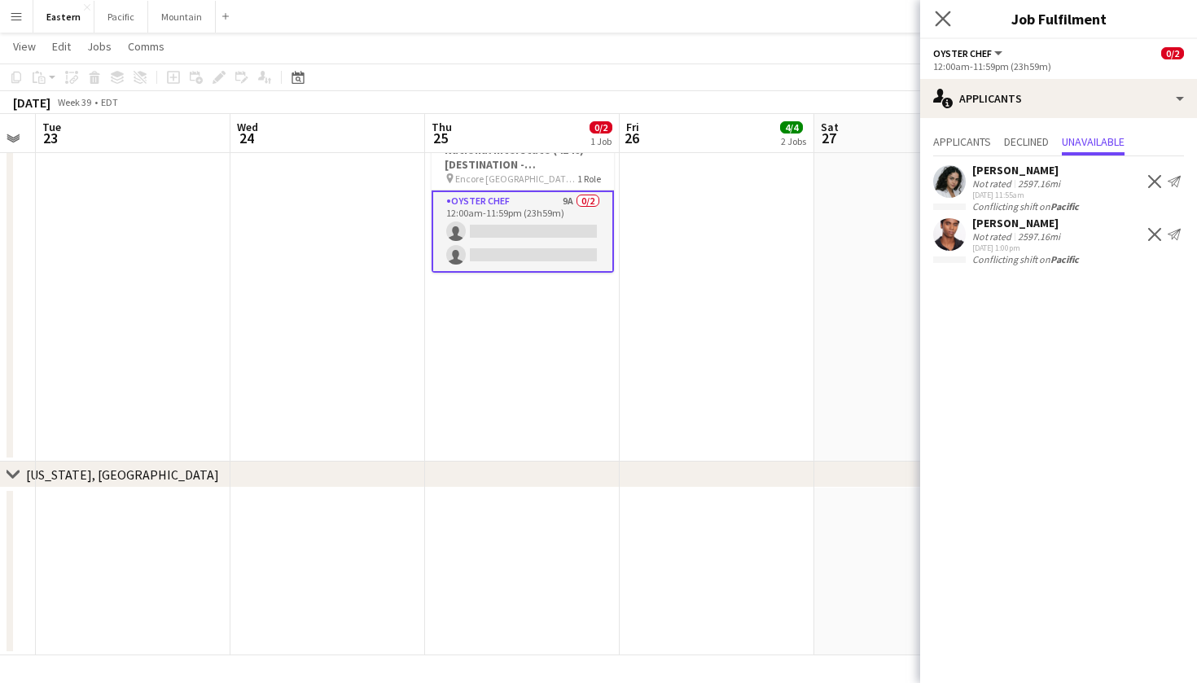
click at [935, 20] on app-icon "Close pop-in" at bounding box center [944, 19] width 24 height 24
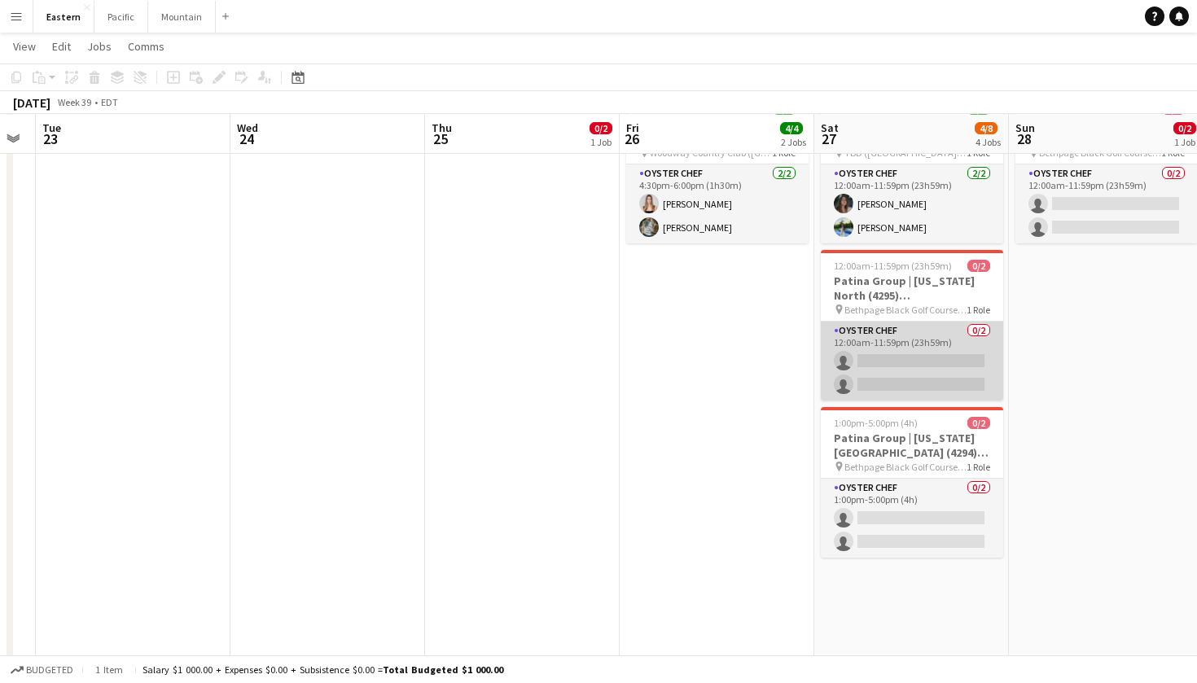
scroll to position [740, 0]
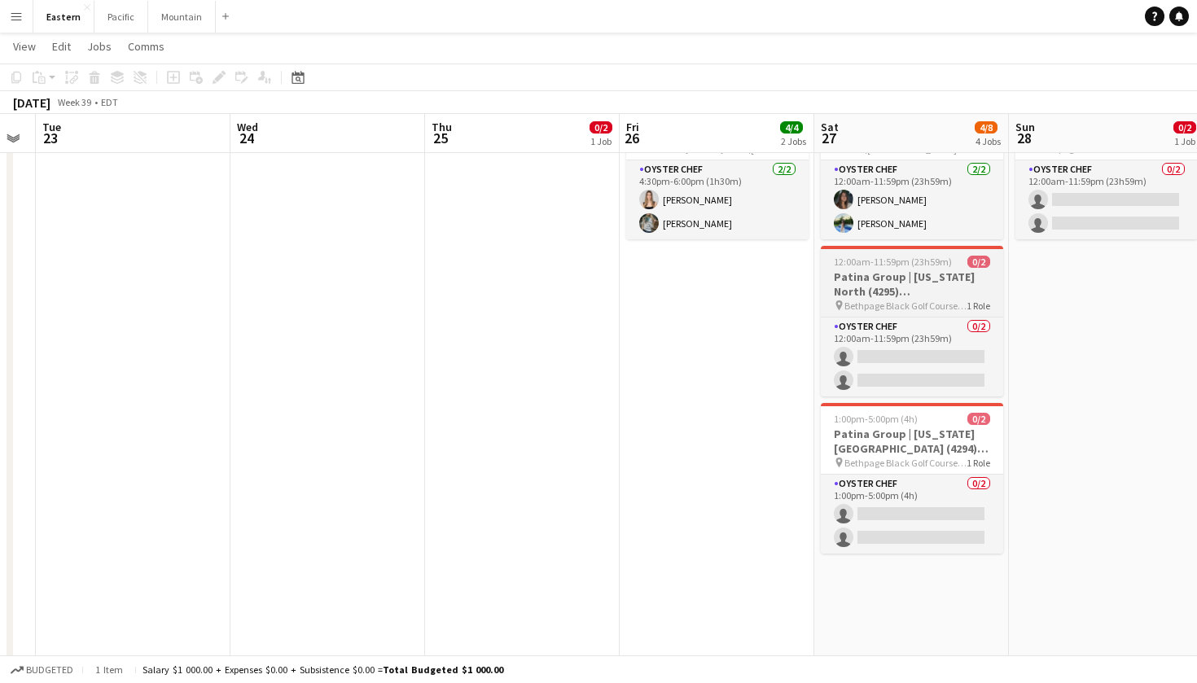
click at [925, 288] on h3 "Patina Group | [US_STATE] North (4295) [[GEOGRAPHIC_DATA]] - TIME TBD (2 HOURS)" at bounding box center [912, 284] width 182 height 29
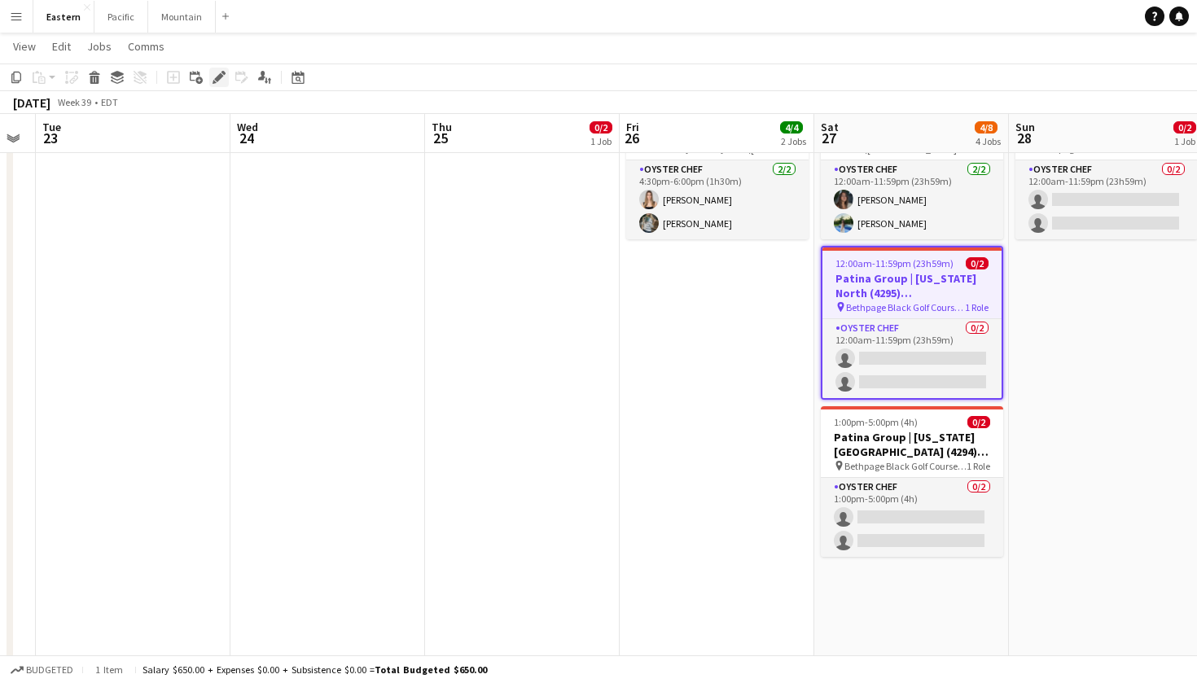
click at [222, 78] on icon "Edit" at bounding box center [219, 77] width 13 height 13
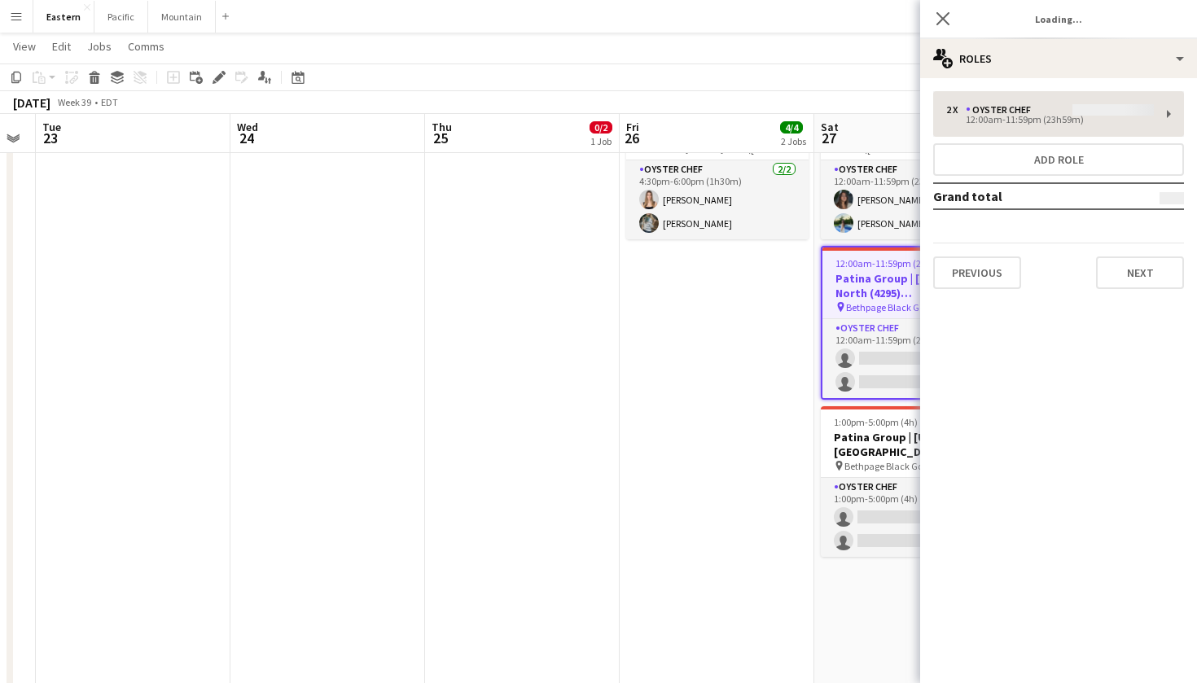
type input "**********"
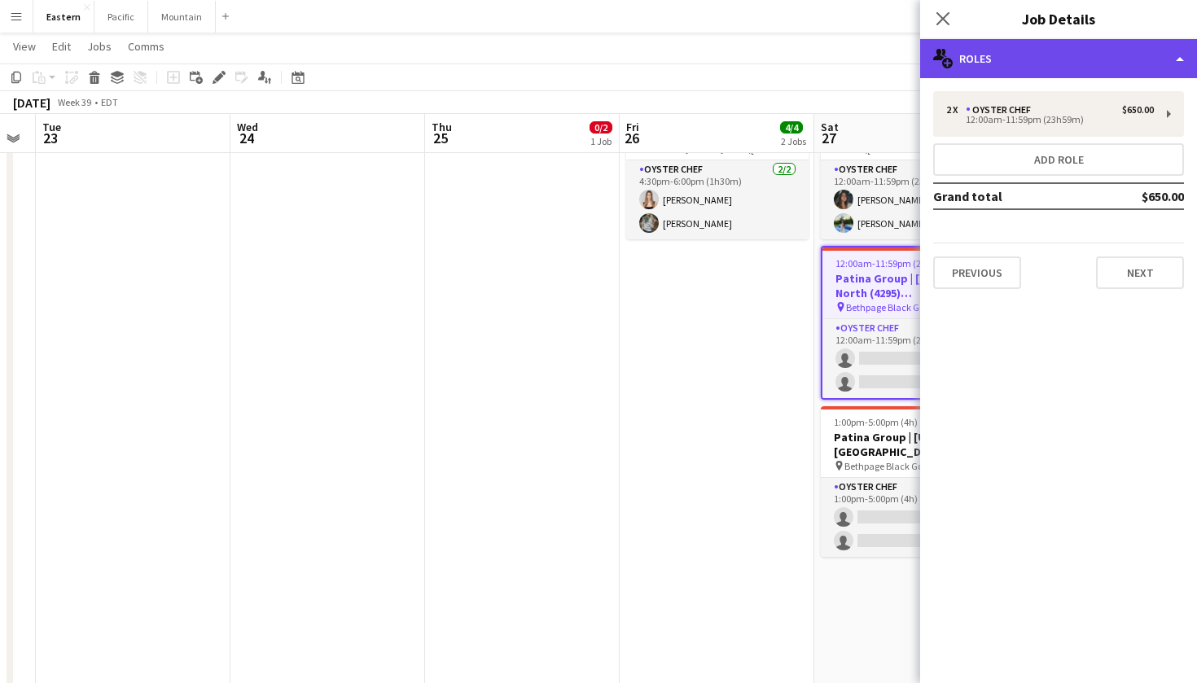
click at [1060, 61] on div "multiple-users-add Roles" at bounding box center [1058, 58] width 277 height 39
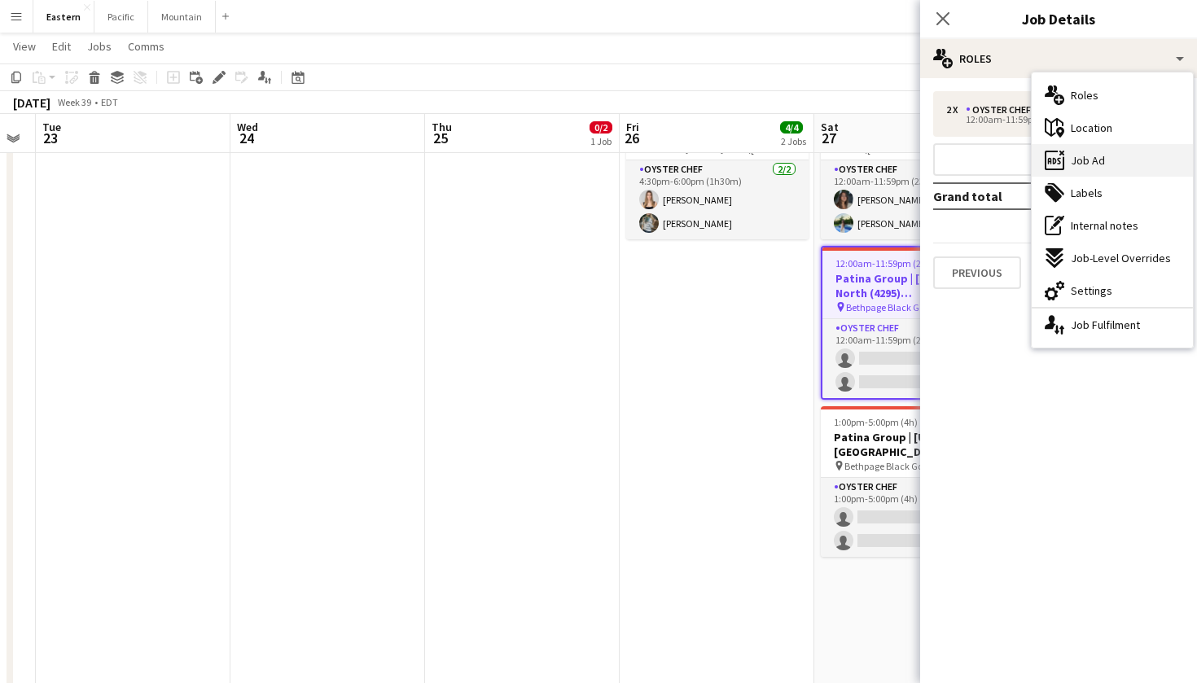
click at [1092, 149] on div "ads-window Job Ad" at bounding box center [1112, 160] width 161 height 33
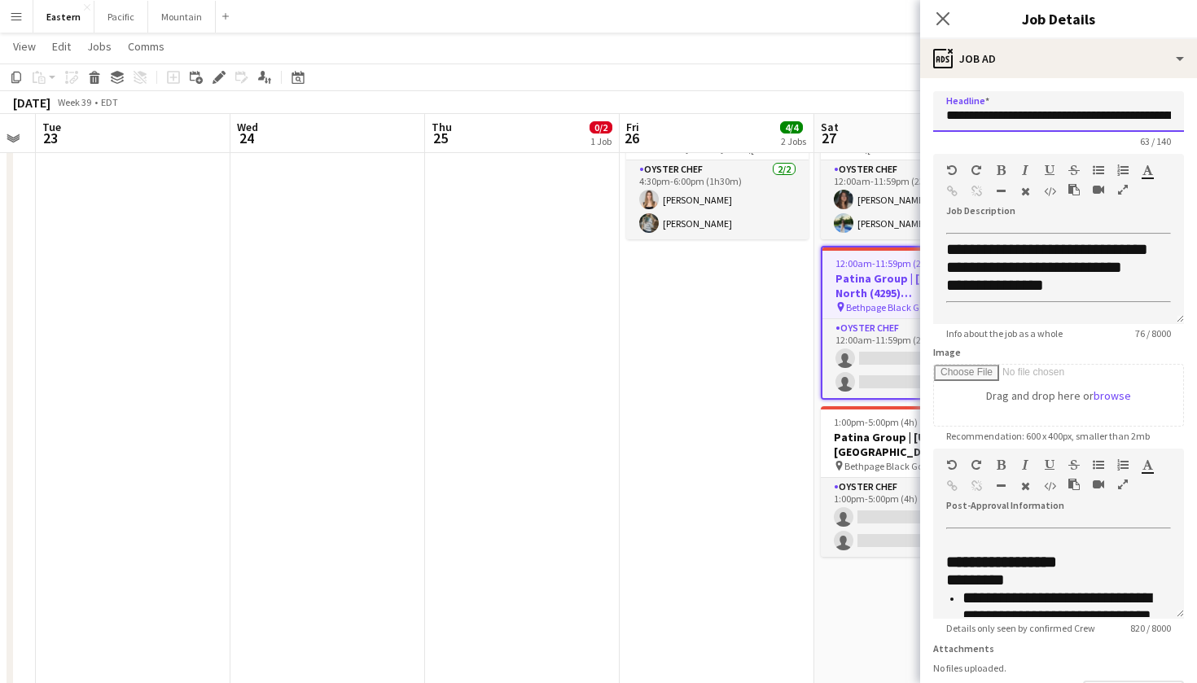
click at [1149, 108] on input "**********" at bounding box center [1058, 111] width 251 height 41
click at [945, 20] on icon at bounding box center [942, 18] width 15 height 15
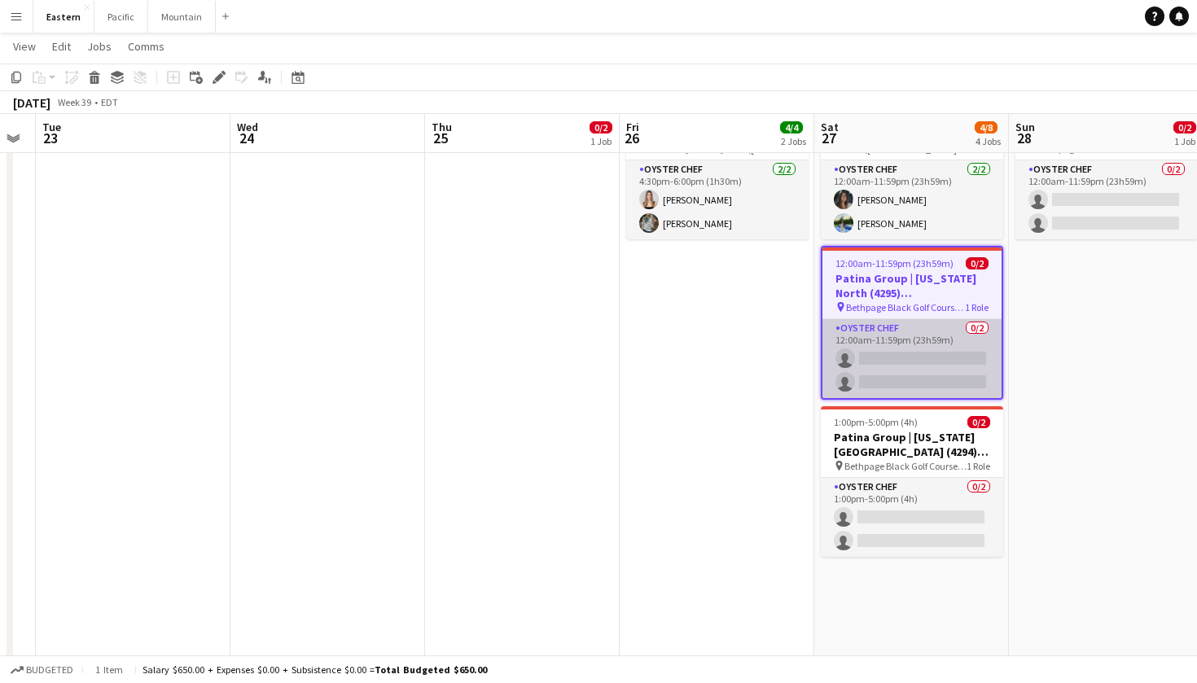
click at [925, 363] on app-card-role "Oyster Chef 0/2 12:00am-11:59pm (23h59m) single-neutral-actions single-neutral-…" at bounding box center [912, 358] width 179 height 79
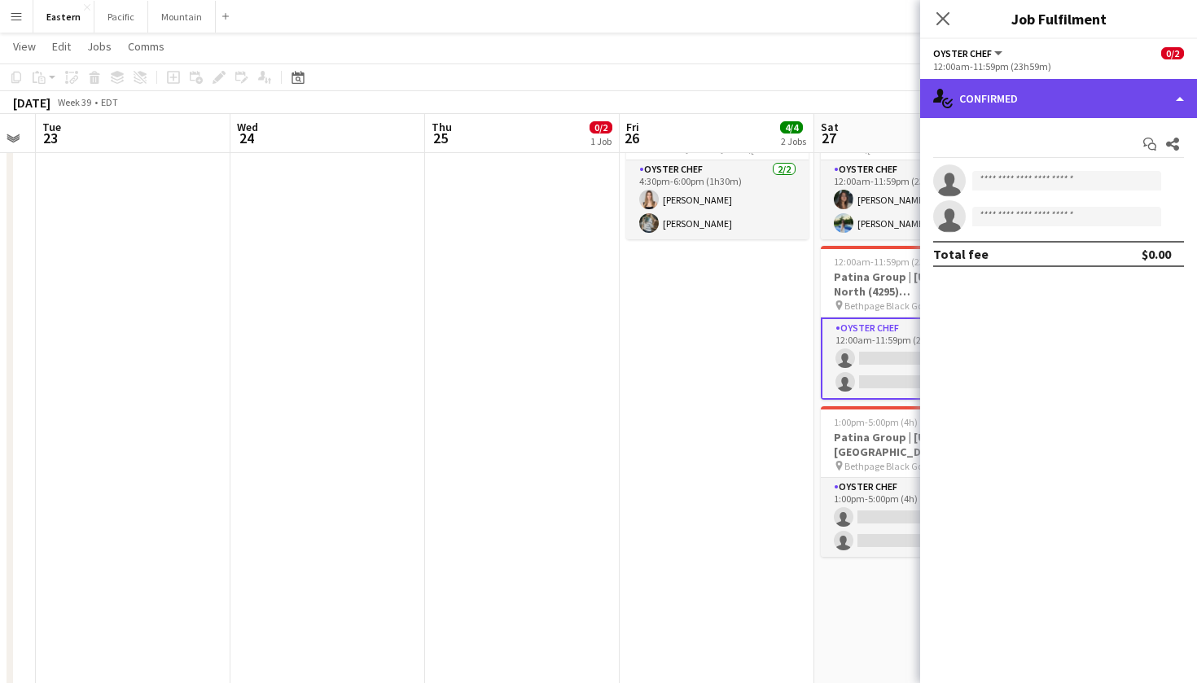
click at [1092, 106] on div "single-neutral-actions-check-2 Confirmed" at bounding box center [1058, 98] width 277 height 39
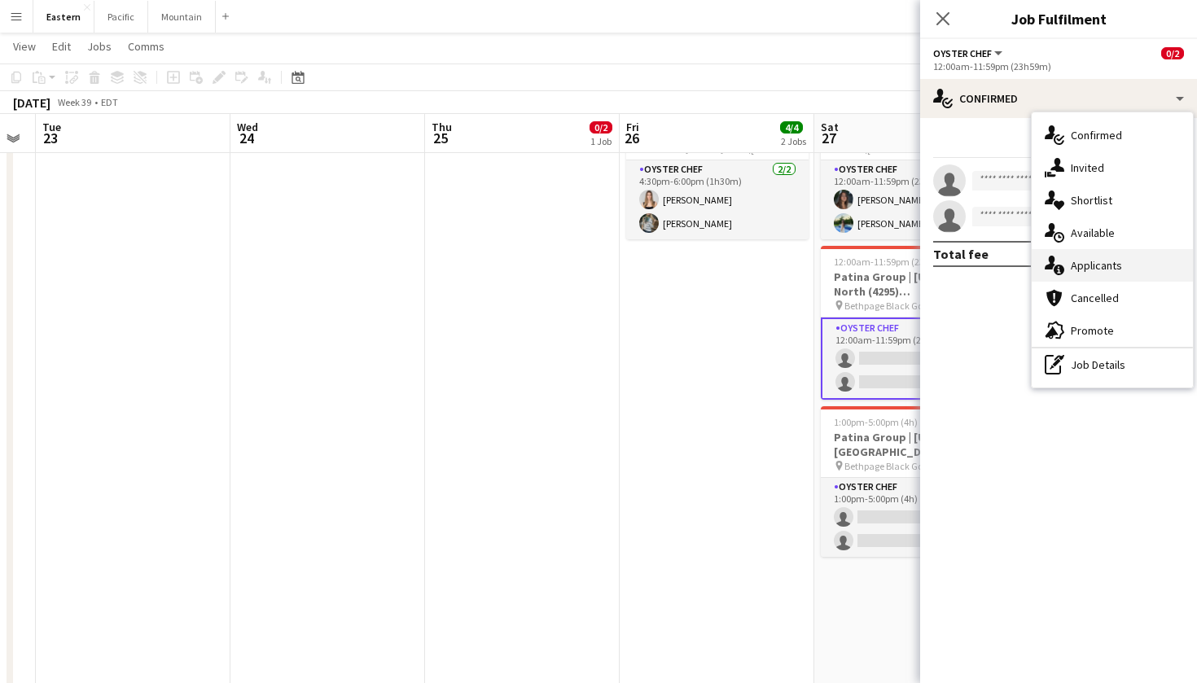
click at [1092, 261] on span "Applicants" at bounding box center [1096, 265] width 51 height 15
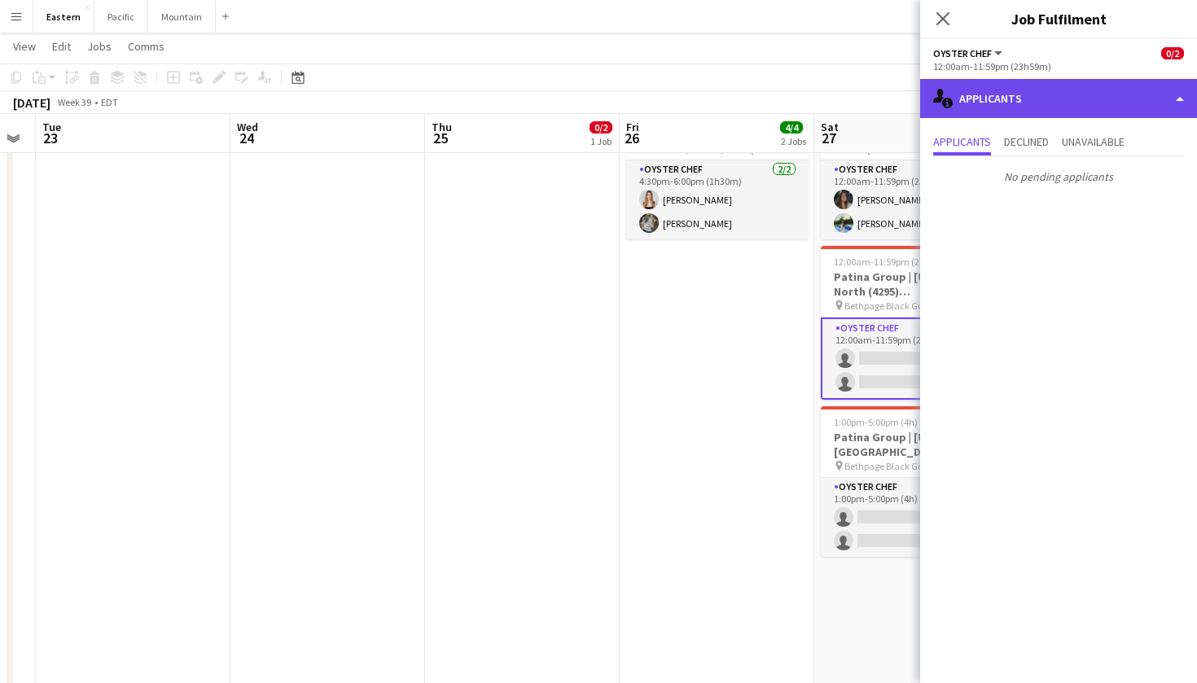
click at [1025, 88] on div "single-neutral-actions-information Applicants" at bounding box center [1058, 98] width 277 height 39
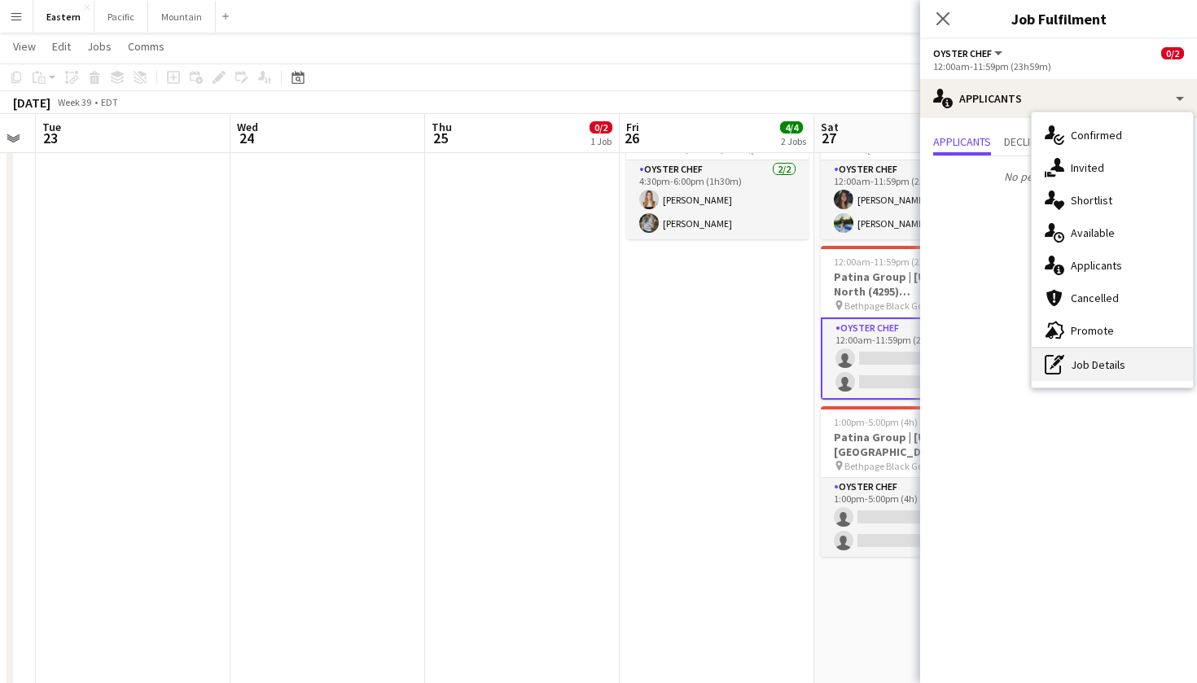
click at [1082, 360] on div "pen-write Job Details" at bounding box center [1112, 365] width 161 height 33
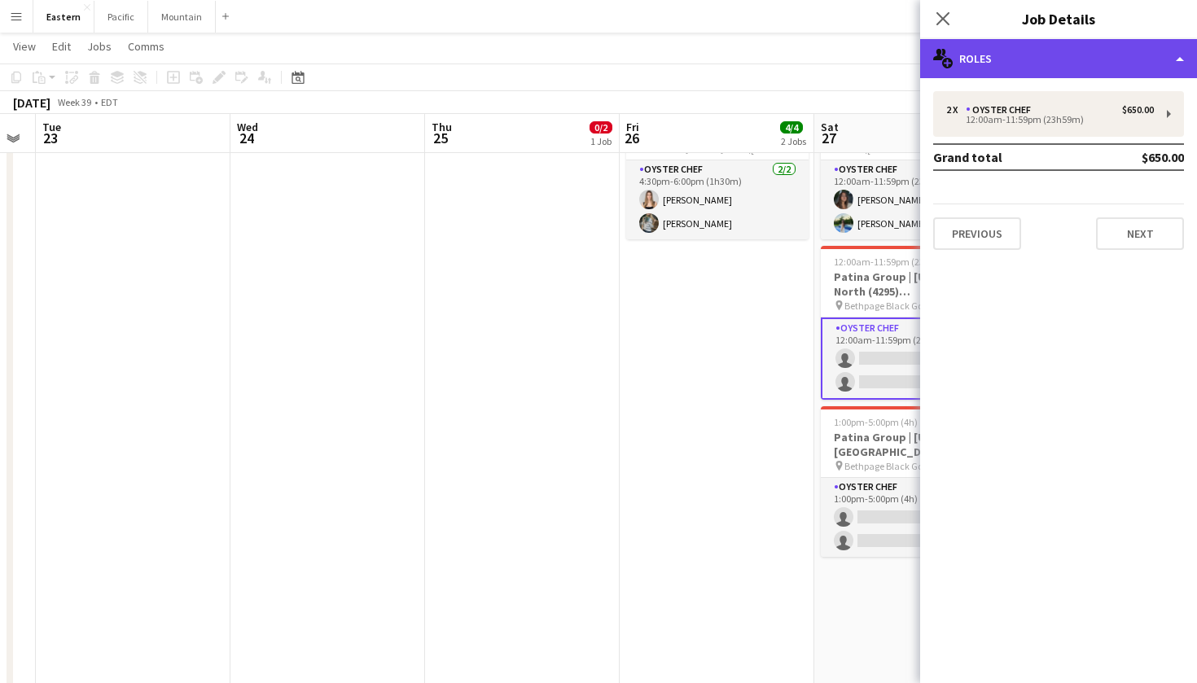
click at [1047, 66] on div "multiple-users-add Roles" at bounding box center [1058, 58] width 277 height 39
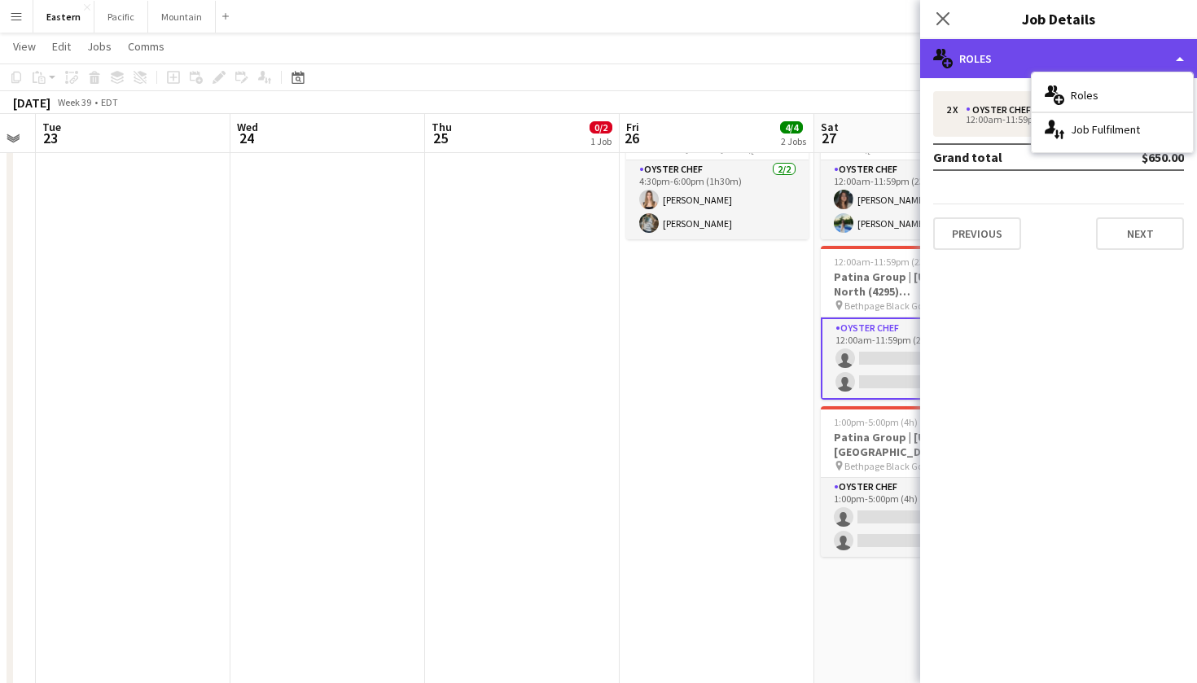
click at [1125, 43] on div "multiple-users-add Roles" at bounding box center [1058, 58] width 277 height 39
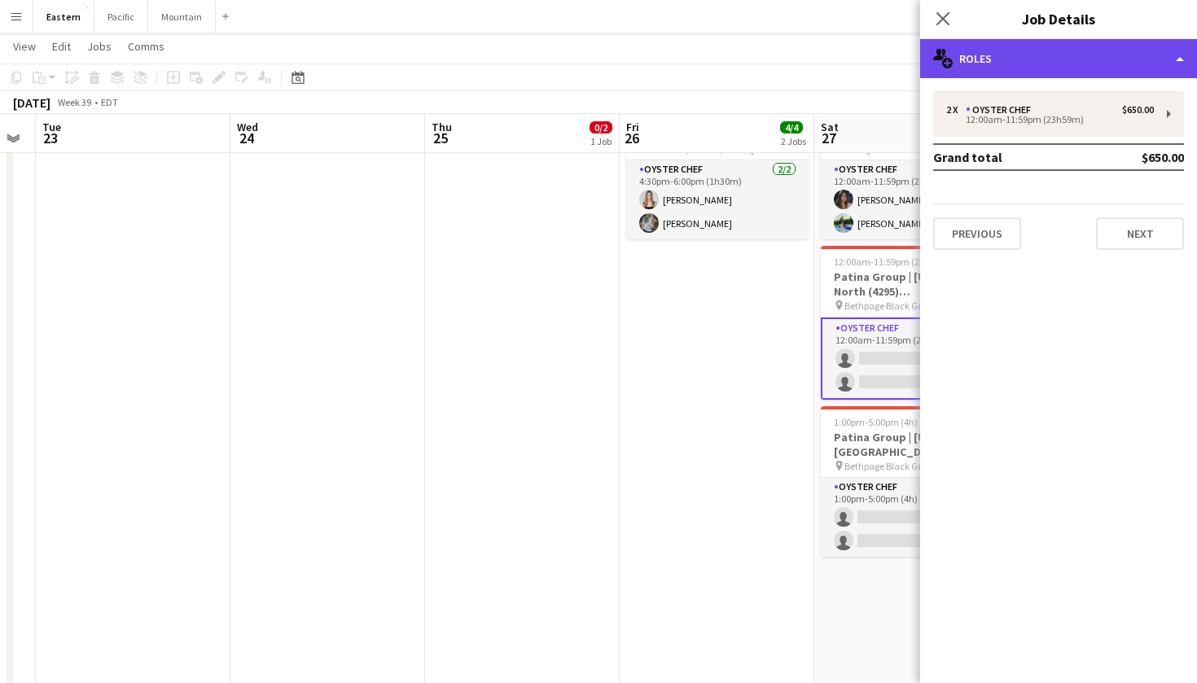
click at [1158, 56] on div "multiple-users-add Roles" at bounding box center [1058, 58] width 277 height 39
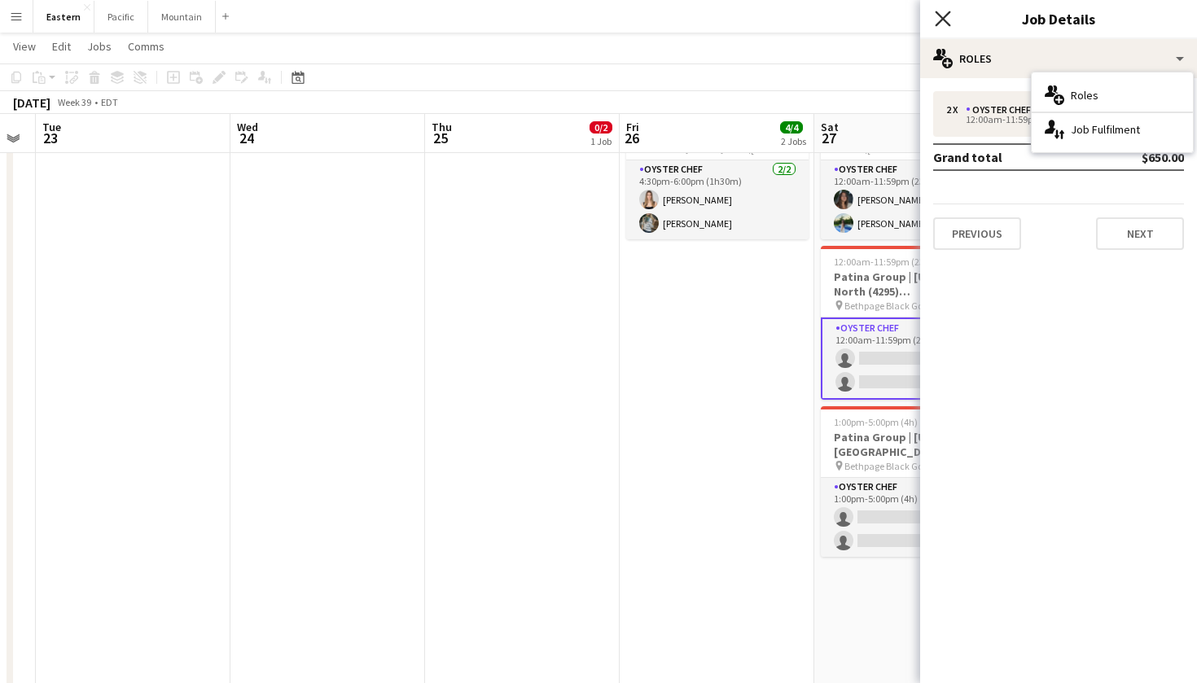
click at [947, 20] on icon "Close pop-in" at bounding box center [942, 18] width 15 height 15
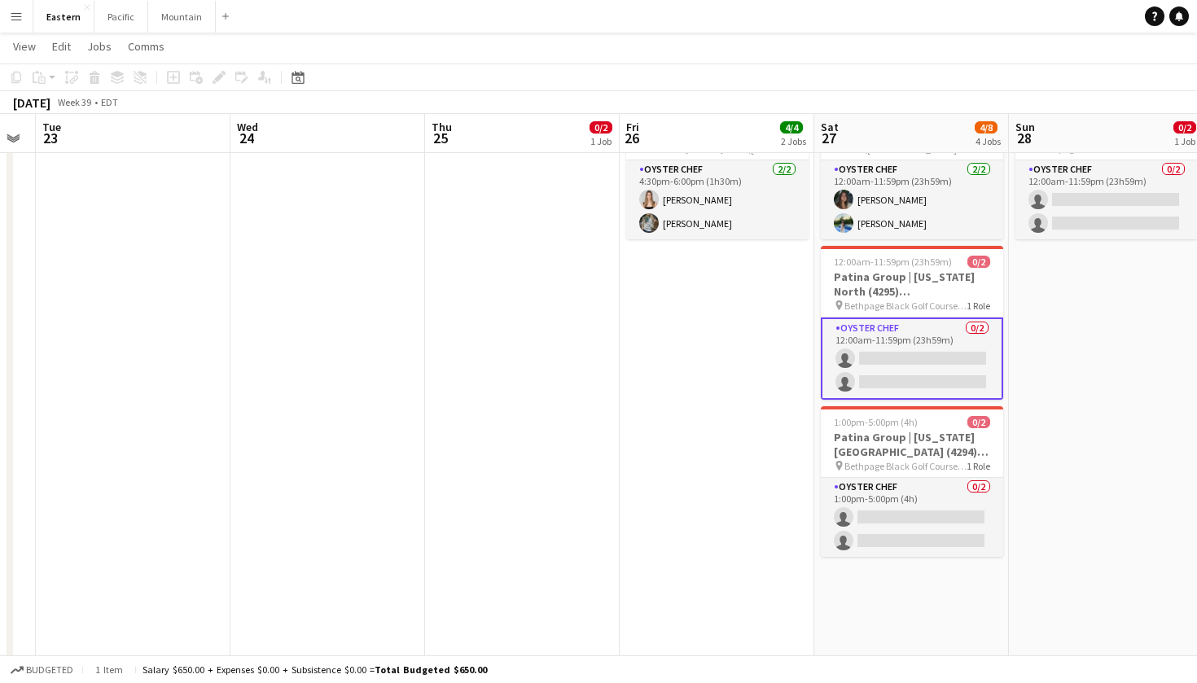
click at [967, 349] on app-card-role "Oyster Chef 0/2 12:00am-11:59pm (23h59m) single-neutral-actions single-neutral-…" at bounding box center [912, 359] width 182 height 82
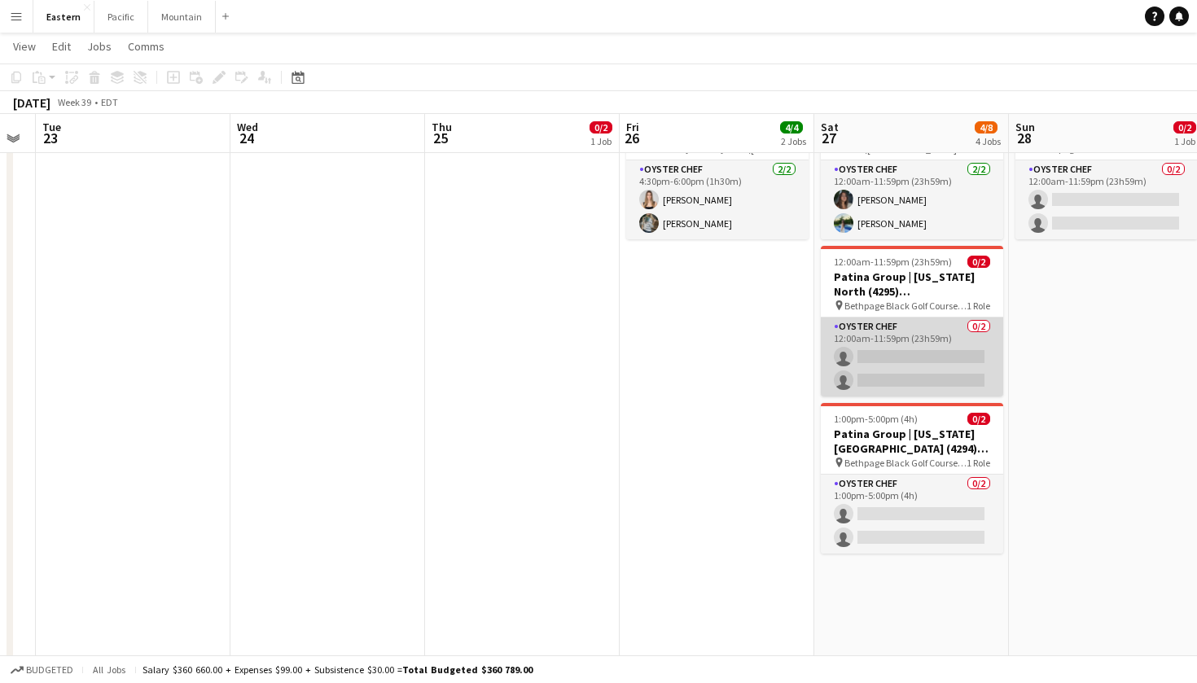
click at [973, 342] on app-card-role "Oyster Chef 0/2 12:00am-11:59pm (23h59m) single-neutral-actions single-neutral-…" at bounding box center [912, 357] width 182 height 79
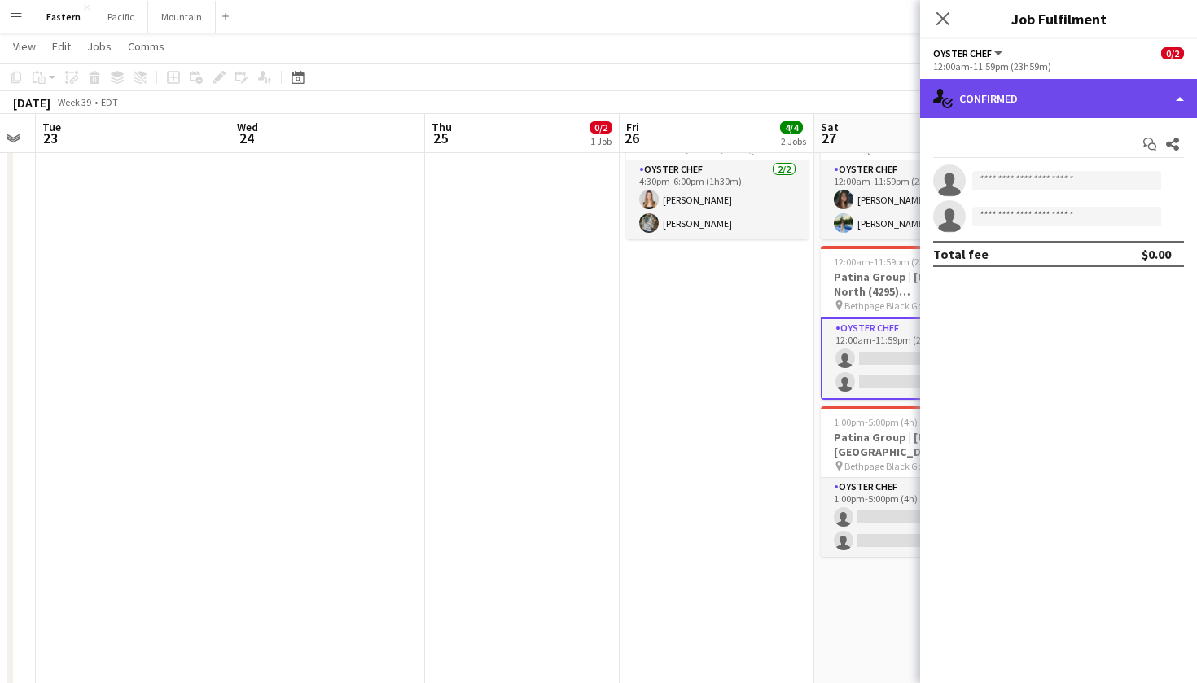
click at [1082, 92] on div "single-neutral-actions-check-2 Confirmed" at bounding box center [1058, 98] width 277 height 39
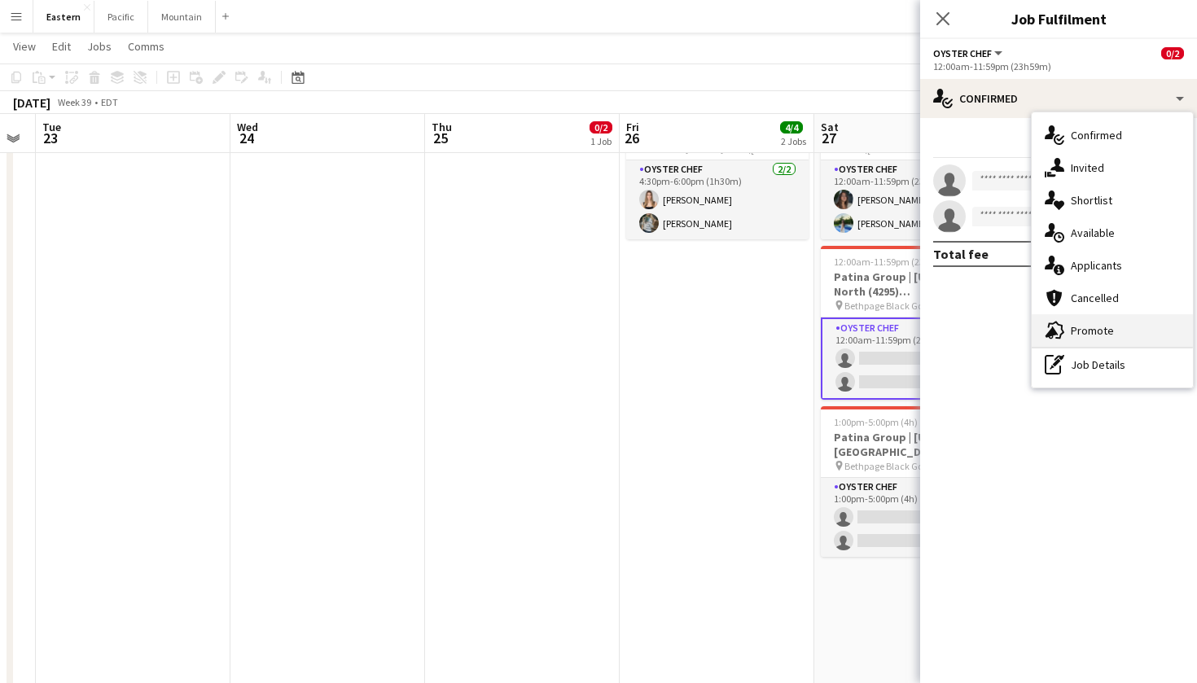
click at [1103, 328] on span "Promote" at bounding box center [1092, 330] width 43 height 15
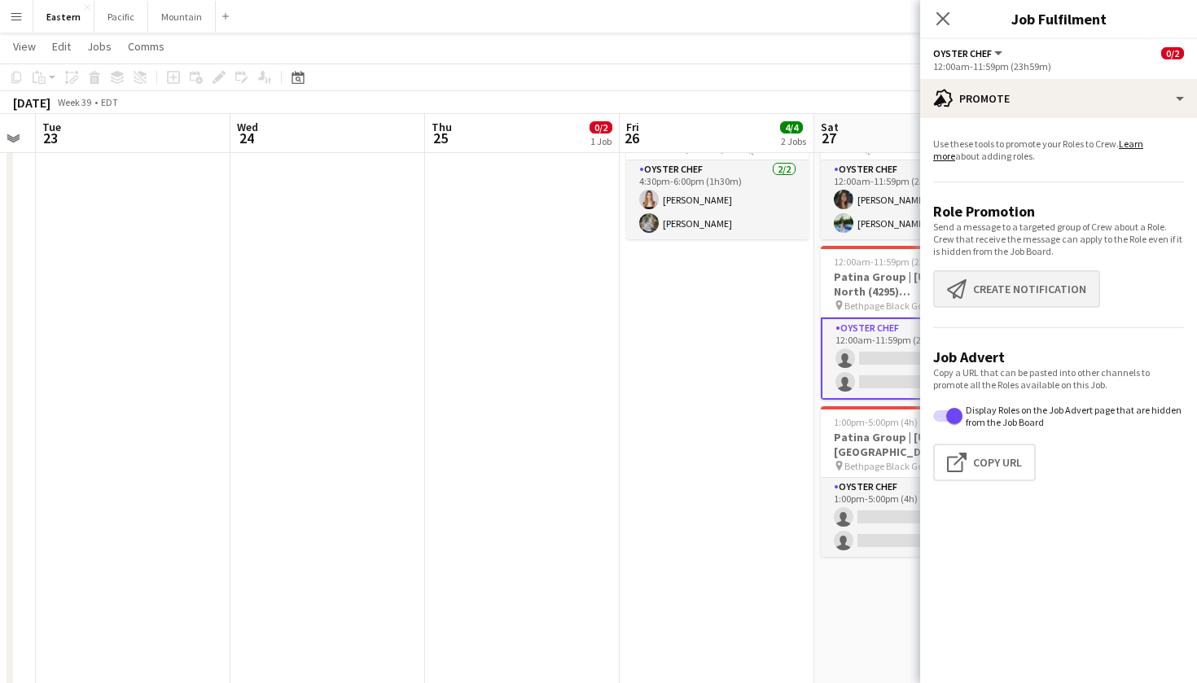
click at [1025, 301] on button "Create notification Create notification" at bounding box center [1016, 288] width 167 height 37
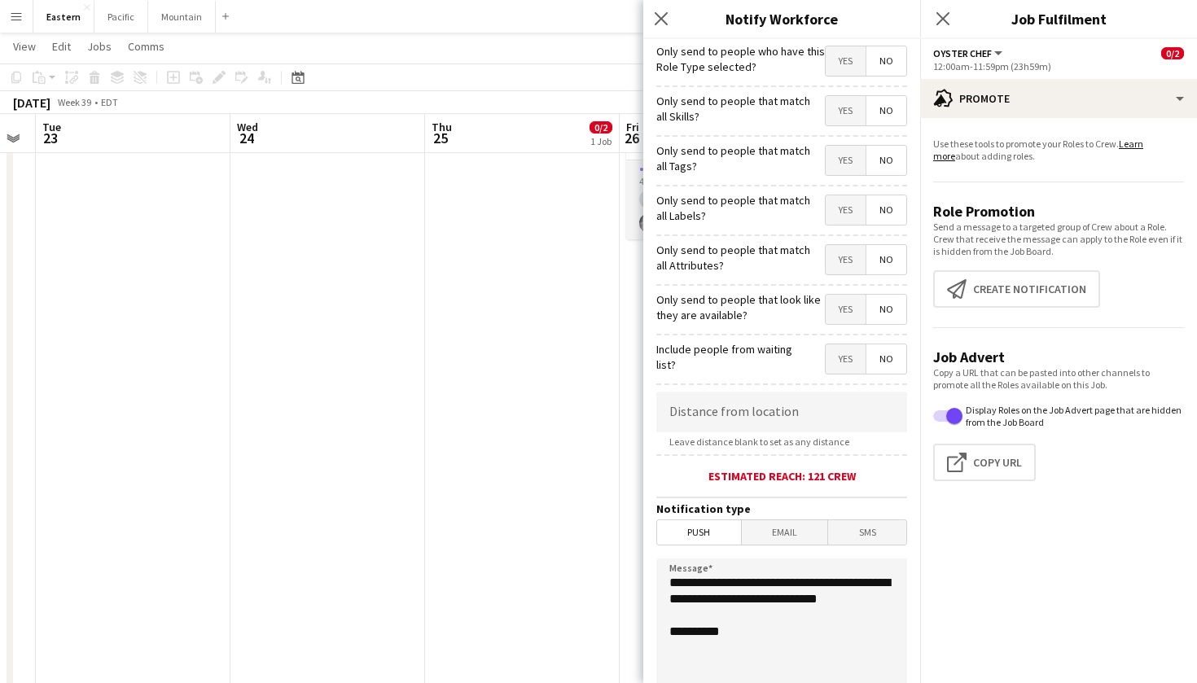
click at [826, 162] on span "Yes" at bounding box center [846, 160] width 40 height 29
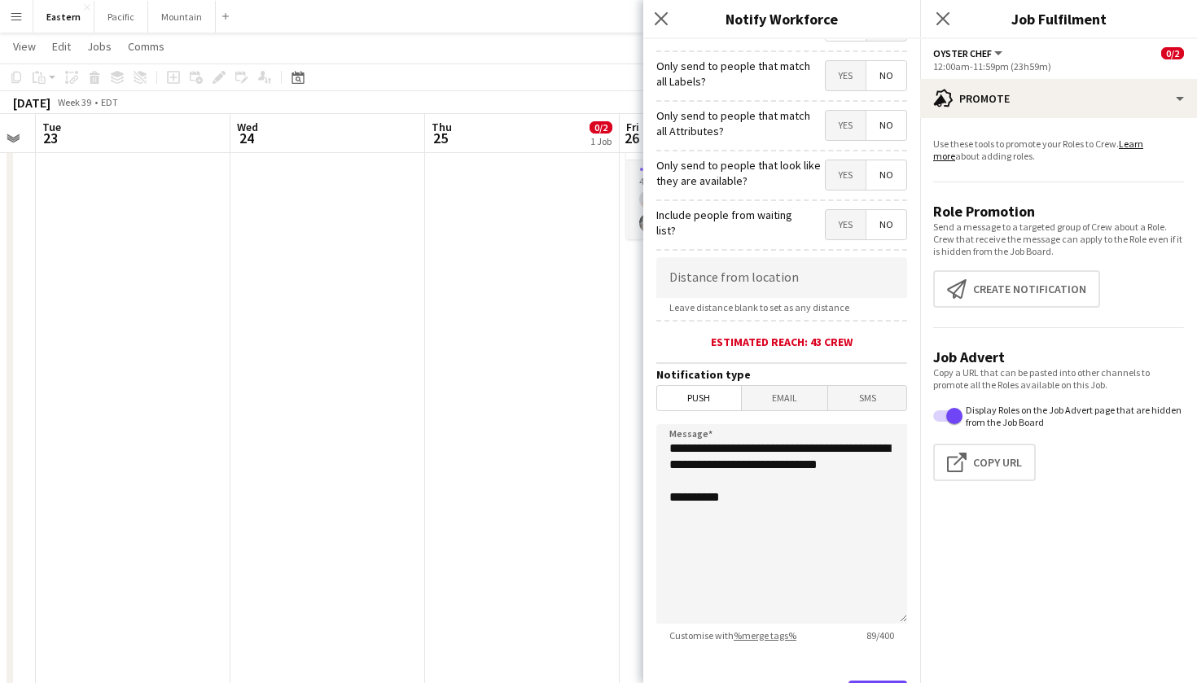
scroll to position [147, 0]
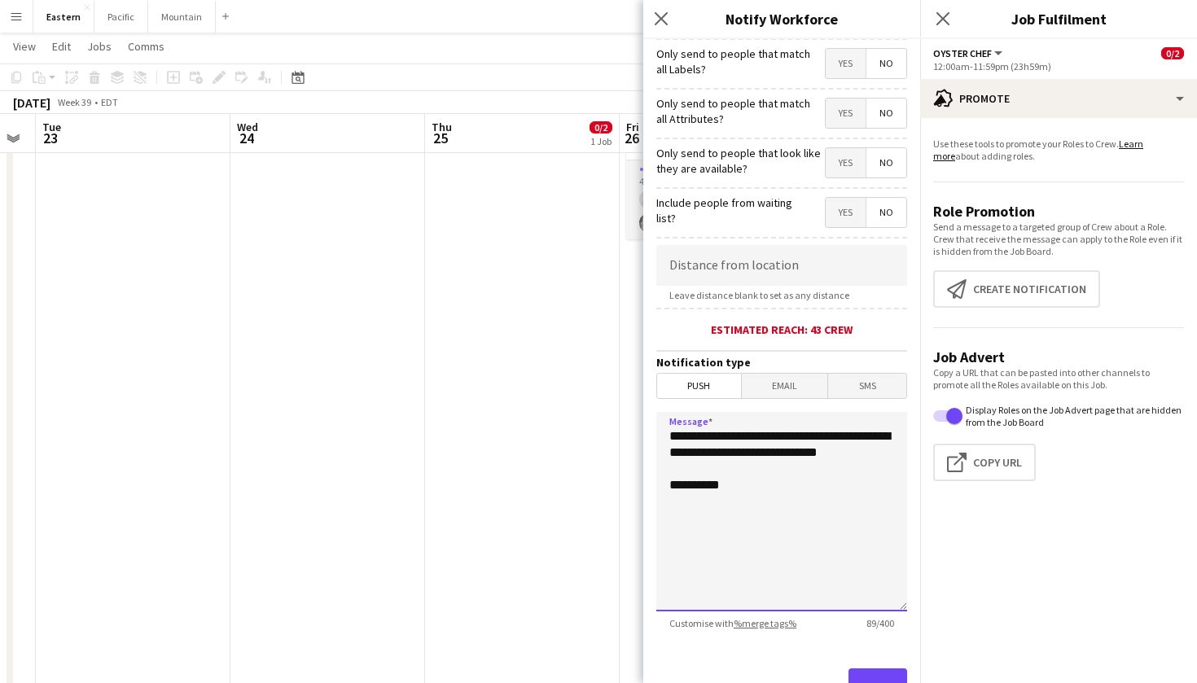
drag, startPoint x: 754, startPoint y: 477, endPoint x: 642, endPoint y: 425, distance: 123.9
click at [642, 425] on body "Menu Boards Boards Boards All jobs Status Workforce Workforce My Workforce Recr…" at bounding box center [598, 475] width 1197 height 2430
type textarea "**********"
click at [652, 15] on app-icon "Close pop-in" at bounding box center [662, 19] width 24 height 24
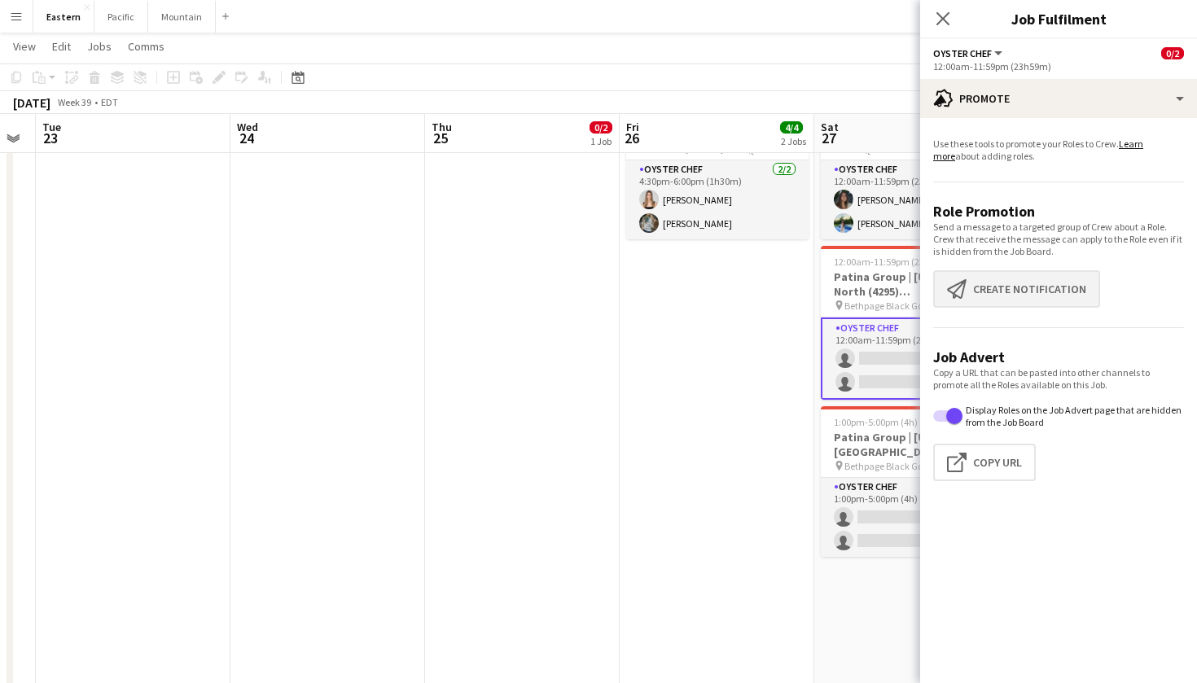
click at [1020, 279] on button "Create notification Create notification" at bounding box center [1016, 288] width 167 height 37
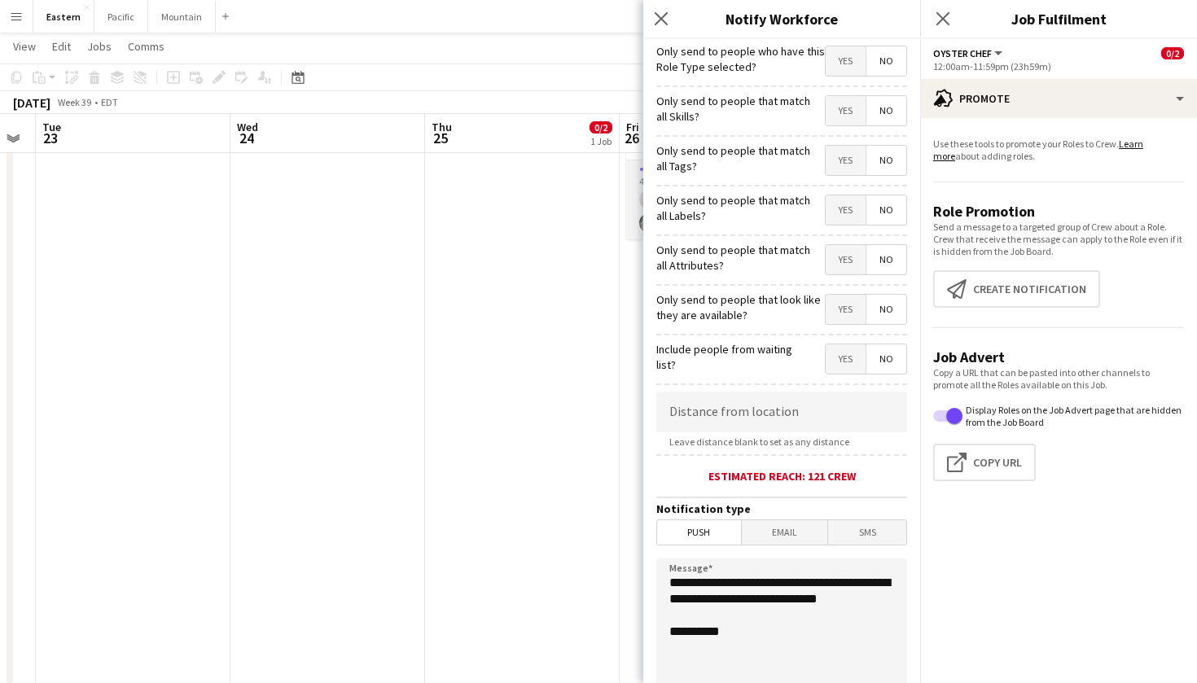
click at [836, 165] on span "Yes" at bounding box center [846, 160] width 40 height 29
drag, startPoint x: 749, startPoint y: 628, endPoint x: 657, endPoint y: 581, distance: 103.5
click at [657, 581] on textarea "**********" at bounding box center [782, 659] width 251 height 200
paste textarea "**********"
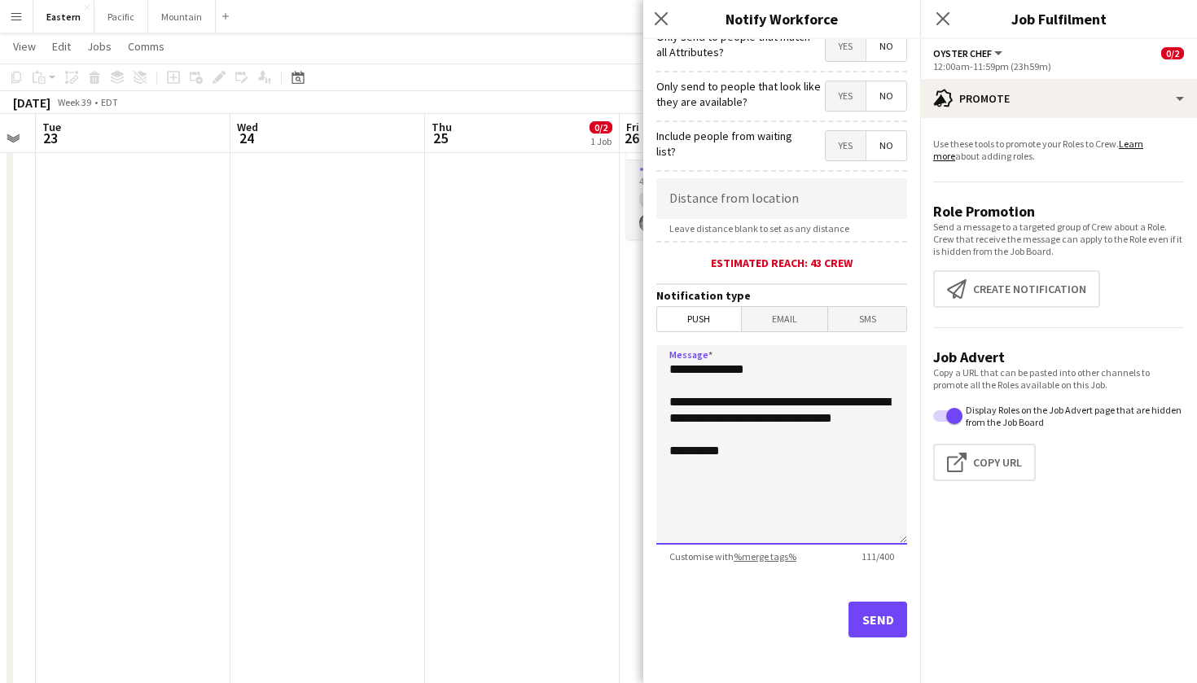
scroll to position [213, 0]
type textarea "**********"
click at [859, 625] on button "Send" at bounding box center [878, 620] width 59 height 36
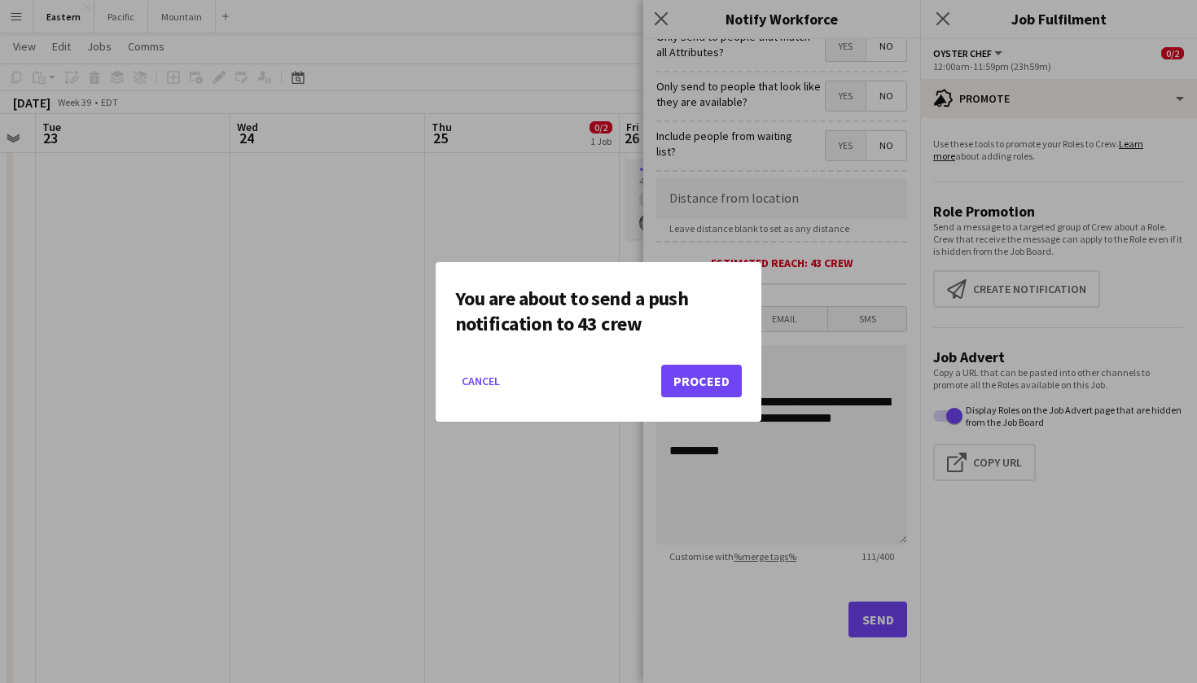
click at [698, 374] on button "Proceed" at bounding box center [701, 381] width 81 height 33
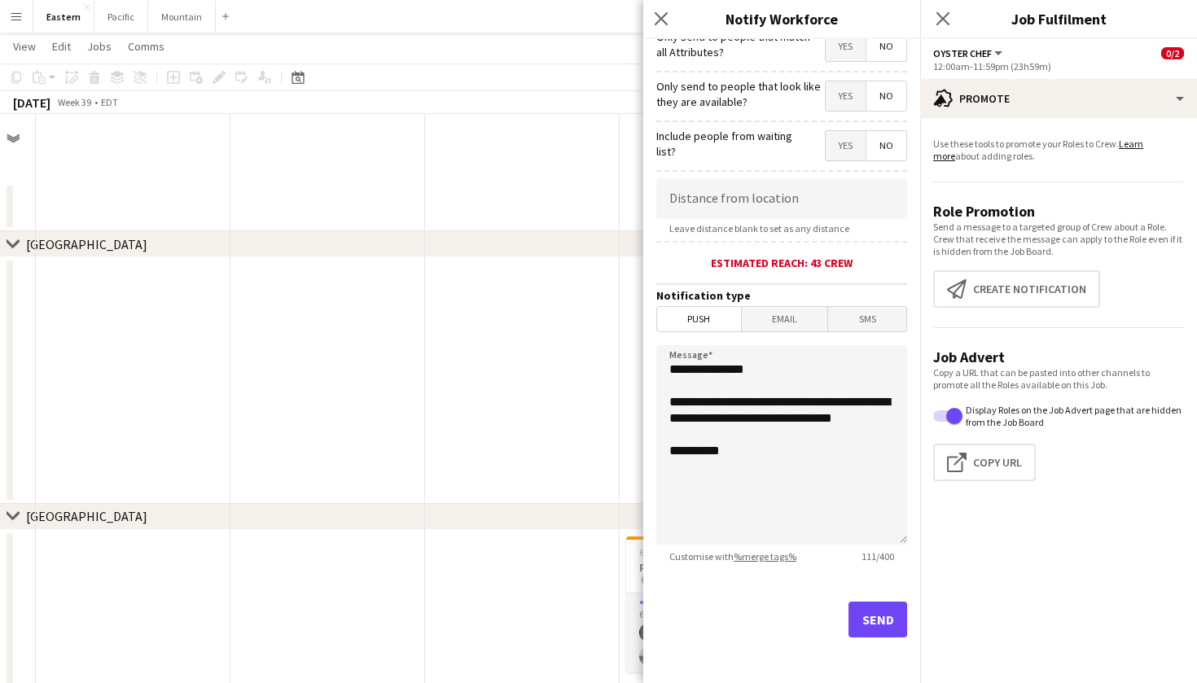
scroll to position [740, 0]
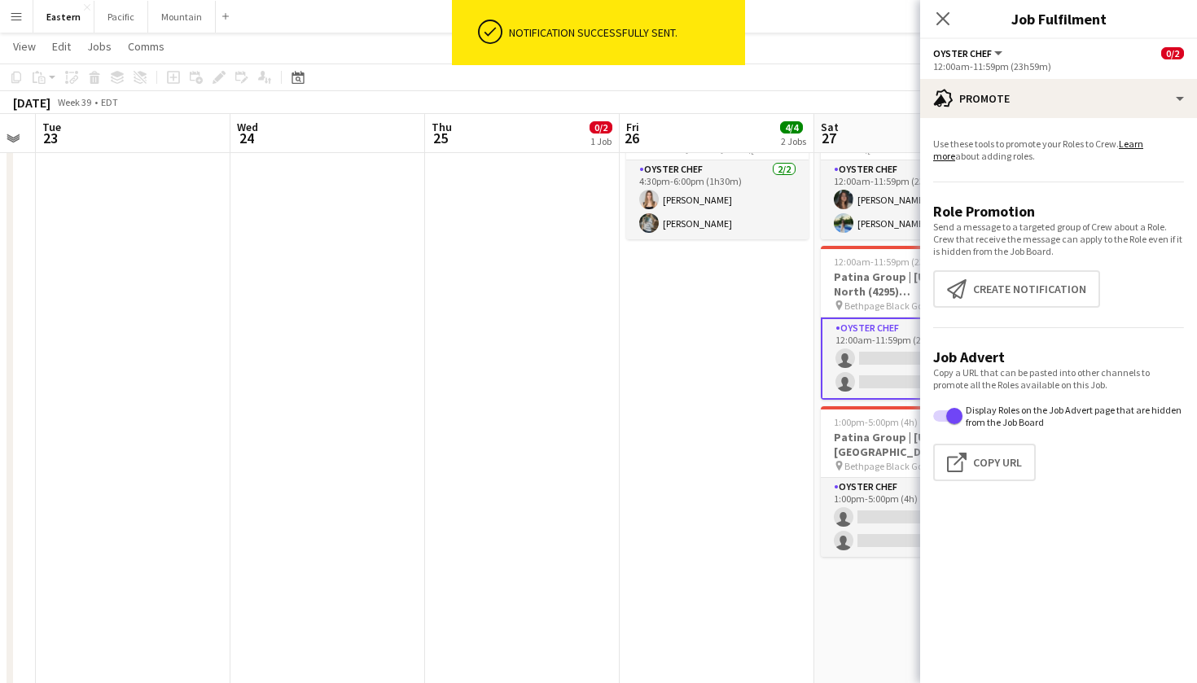
click at [844, 343] on app-card-role "Oyster Chef 0/2 12:00am-11:59pm (23h59m) single-neutral-actions single-neutral-…" at bounding box center [912, 359] width 182 height 82
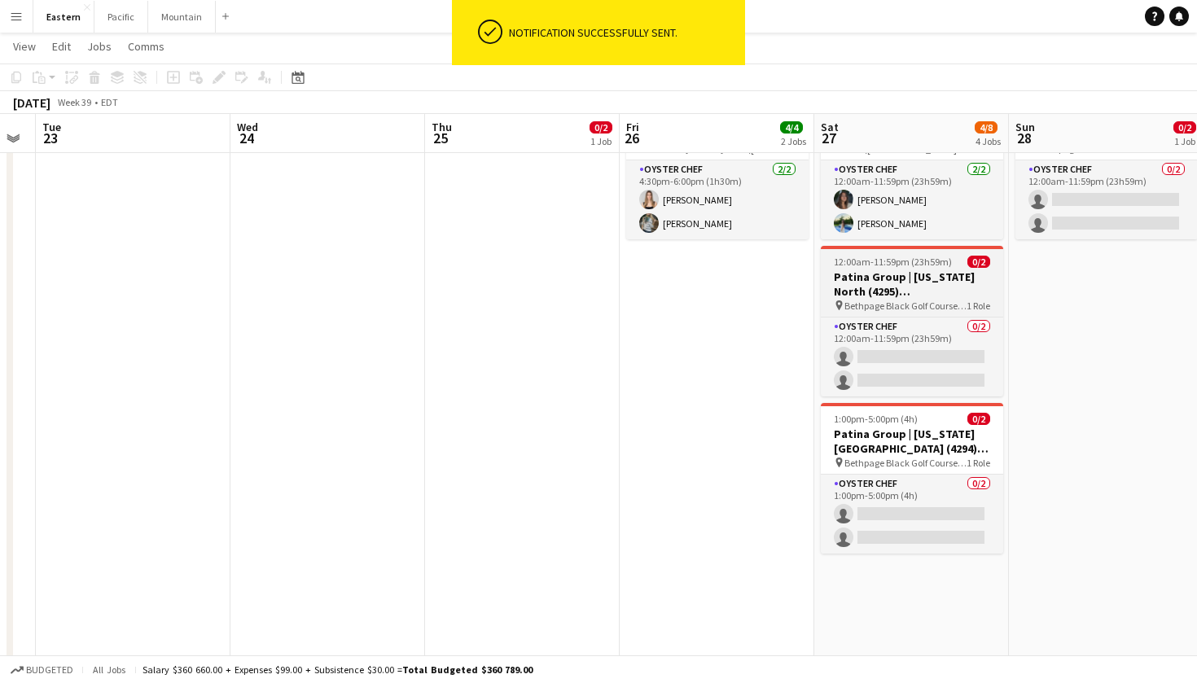
click at [894, 285] on h3 "Patina Group | [US_STATE] North (4295) [[GEOGRAPHIC_DATA]] - TIME TBD (2 HOURS)" at bounding box center [912, 284] width 182 height 29
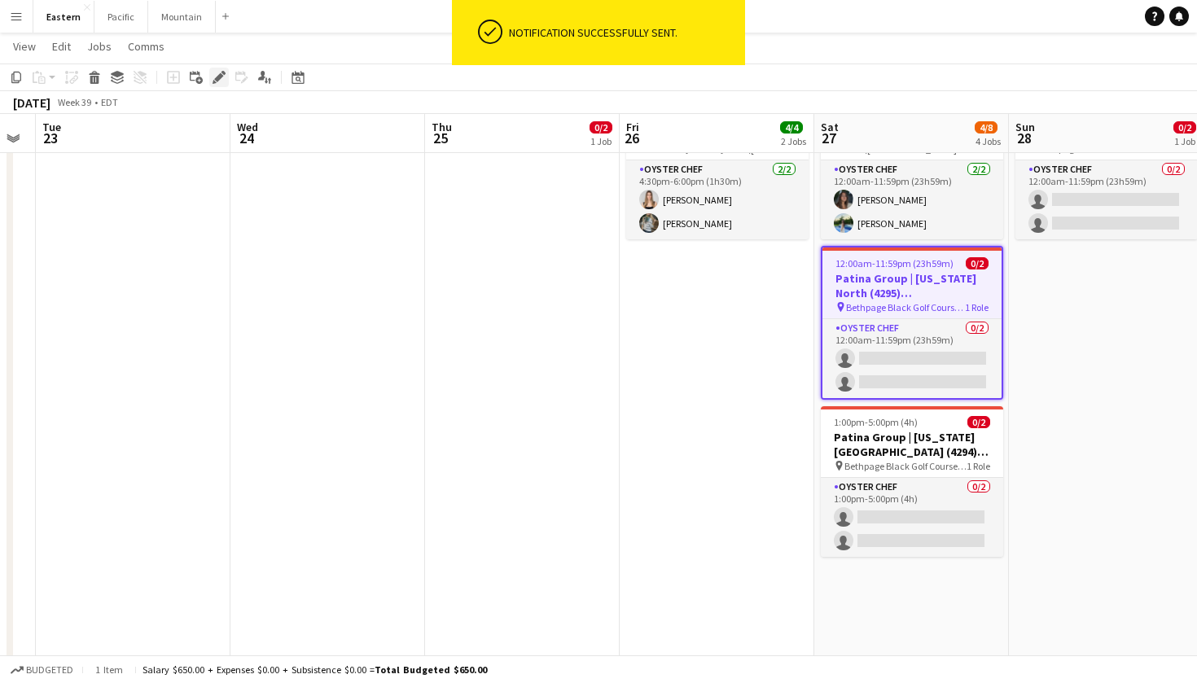
click at [215, 74] on icon "Edit" at bounding box center [219, 77] width 13 height 13
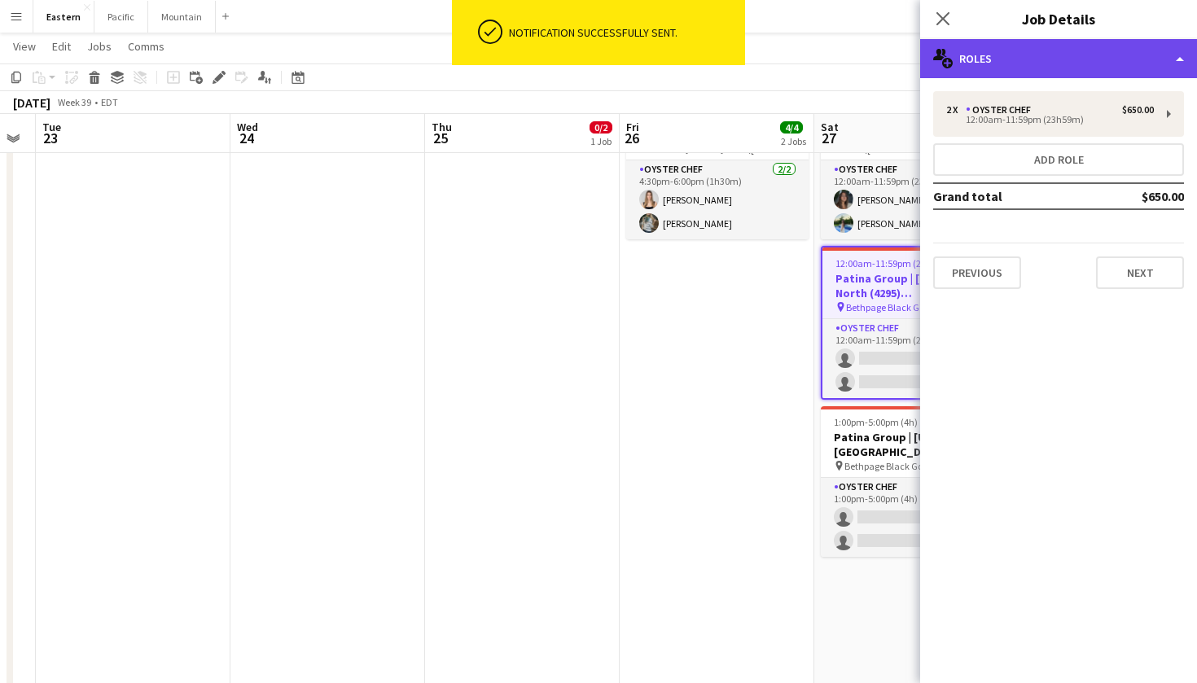
click at [1048, 50] on div "multiple-users-add Roles" at bounding box center [1058, 58] width 277 height 39
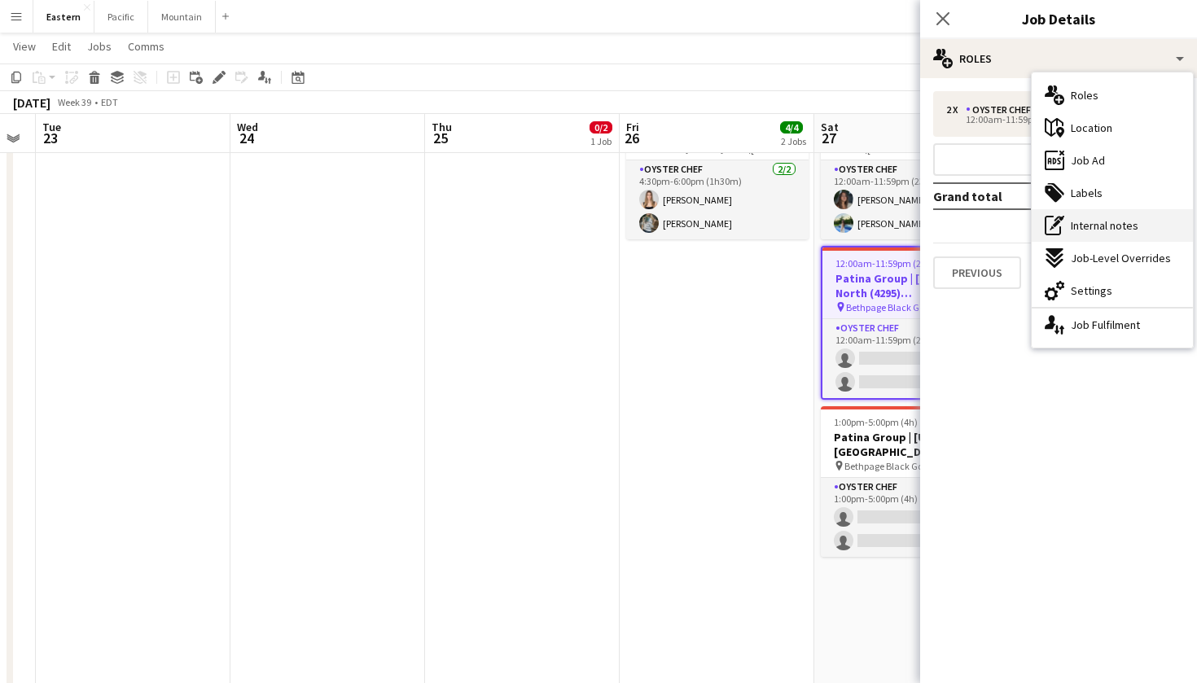
click at [1132, 223] on span "Internal notes" at bounding box center [1105, 225] width 68 height 15
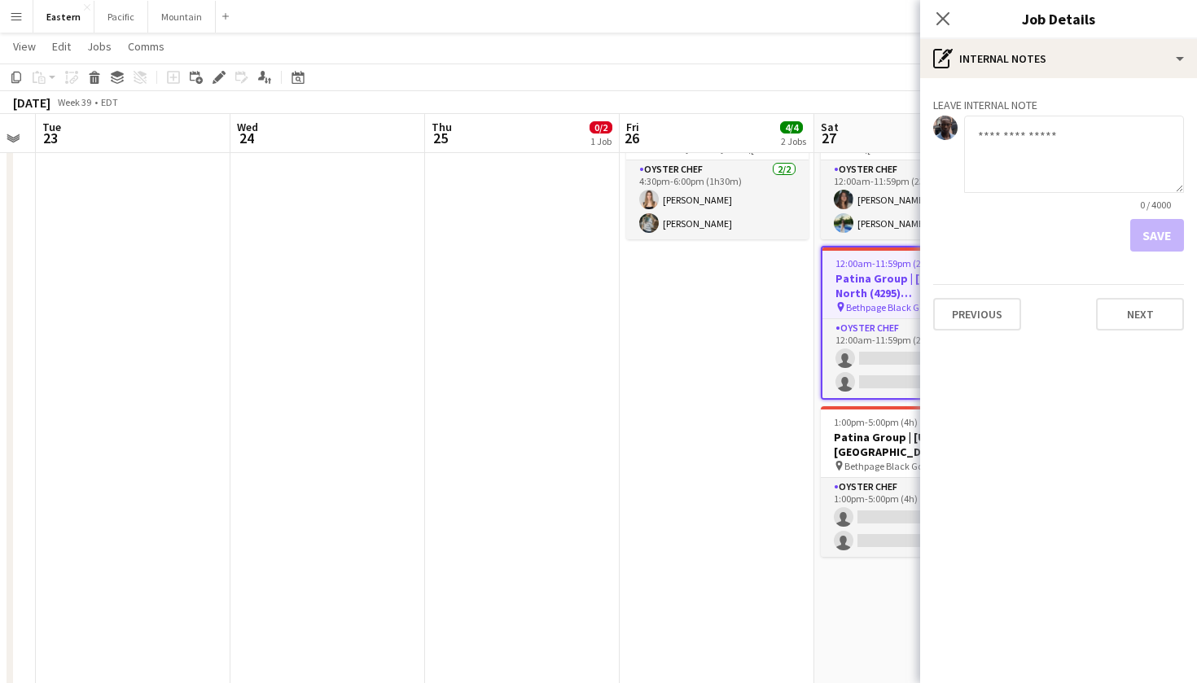
click at [1041, 141] on textarea at bounding box center [1074, 154] width 220 height 77
drag, startPoint x: 1127, startPoint y: 134, endPoint x: 881, endPoint y: 141, distance: 246.1
click at [881, 141] on body "Menu Boards Boards Boards All jobs Status Workforce Workforce My Workforce Recr…" at bounding box center [598, 475] width 1197 height 2430
type textarea "**********"
click at [1184, 233] on app-board-job-internal-notes "**********" at bounding box center [1058, 175] width 277 height 154
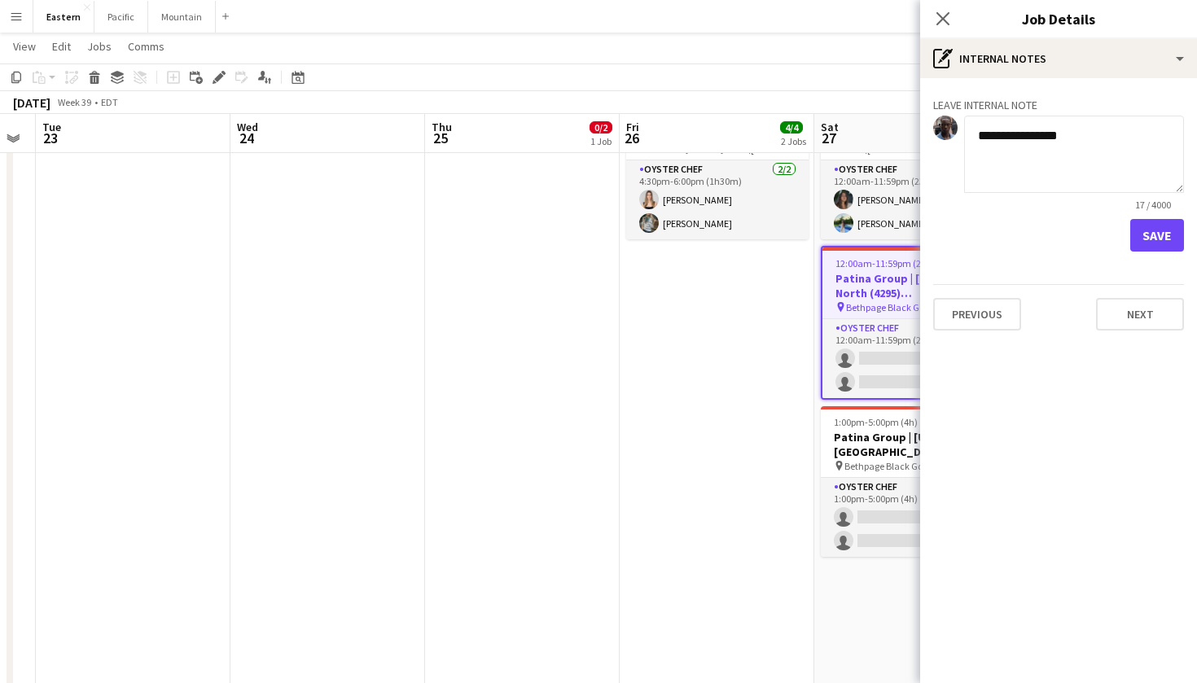
click at [1162, 237] on button "Save" at bounding box center [1158, 235] width 54 height 33
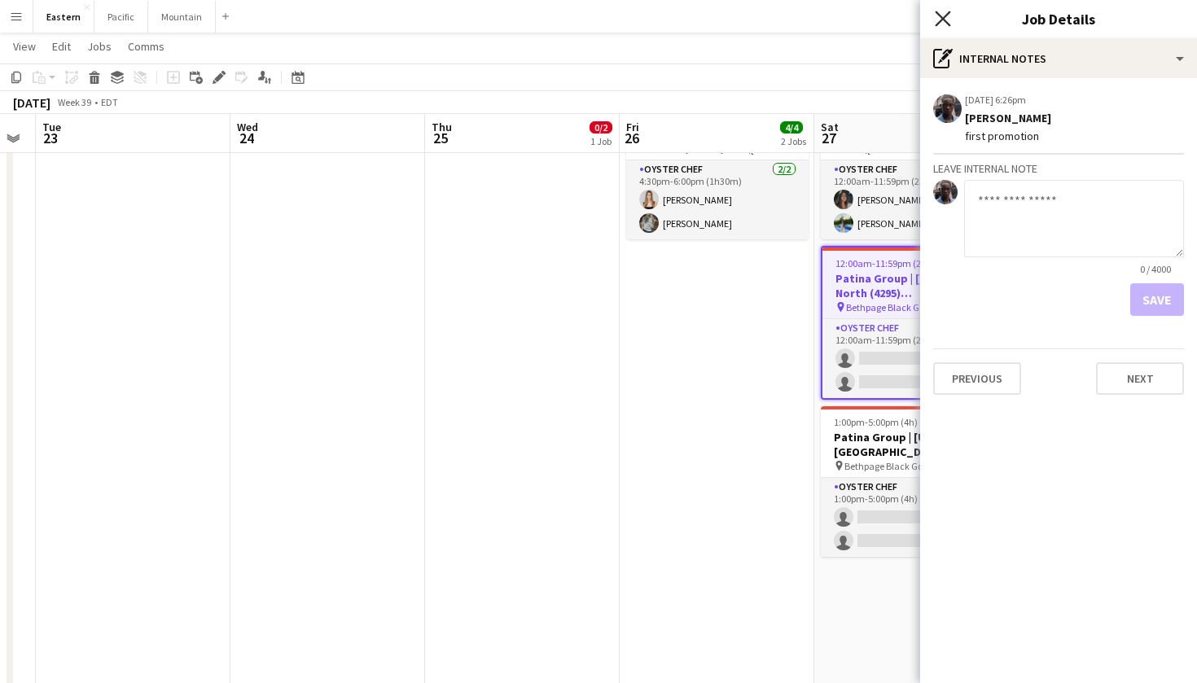
click at [947, 15] on icon at bounding box center [942, 18] width 15 height 15
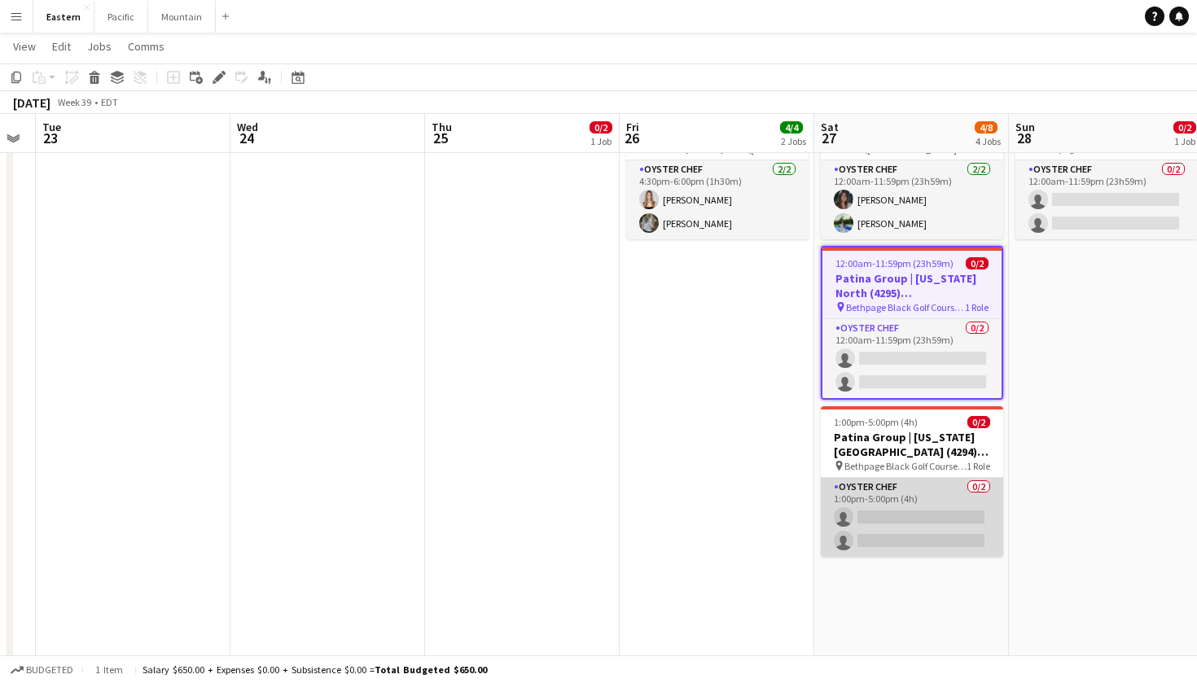
click at [929, 525] on app-card-role "Oyster Chef 0/2 1:00pm-5:00pm (4h) single-neutral-actions single-neutral-actions" at bounding box center [912, 517] width 182 height 79
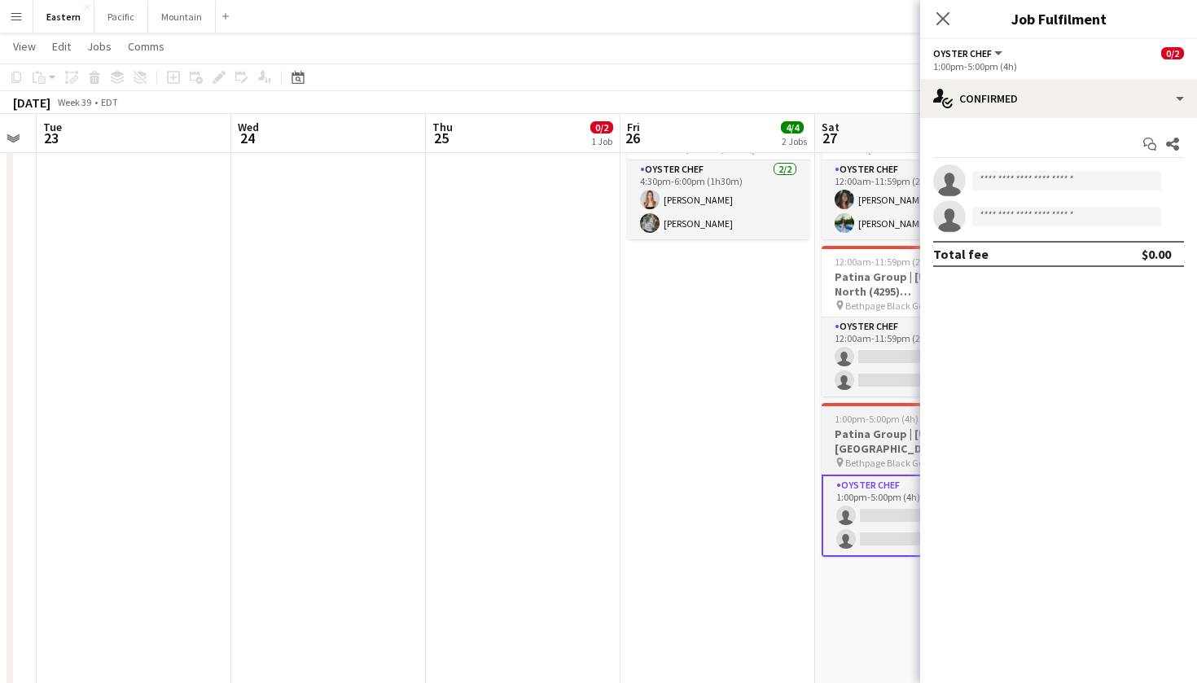
click at [885, 447] on h3 "Patina Group | [US_STATE][GEOGRAPHIC_DATA] (4294) [[GEOGRAPHIC_DATA]]" at bounding box center [913, 441] width 182 height 29
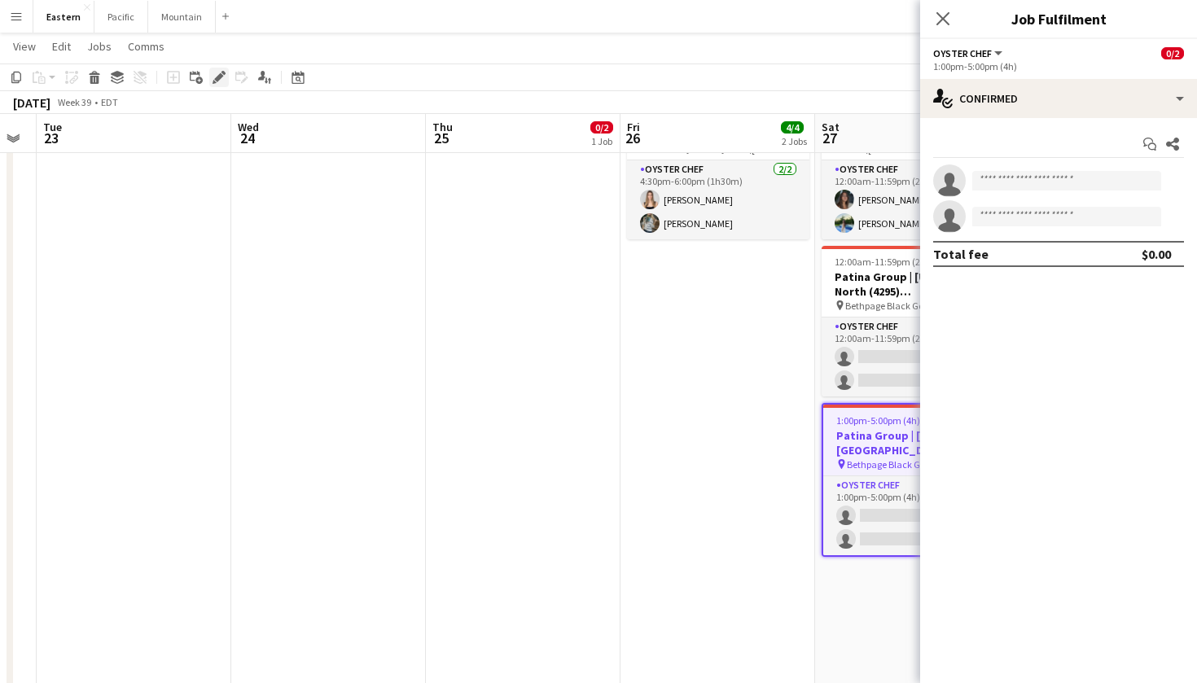
click at [221, 81] on icon "Edit" at bounding box center [219, 77] width 13 height 13
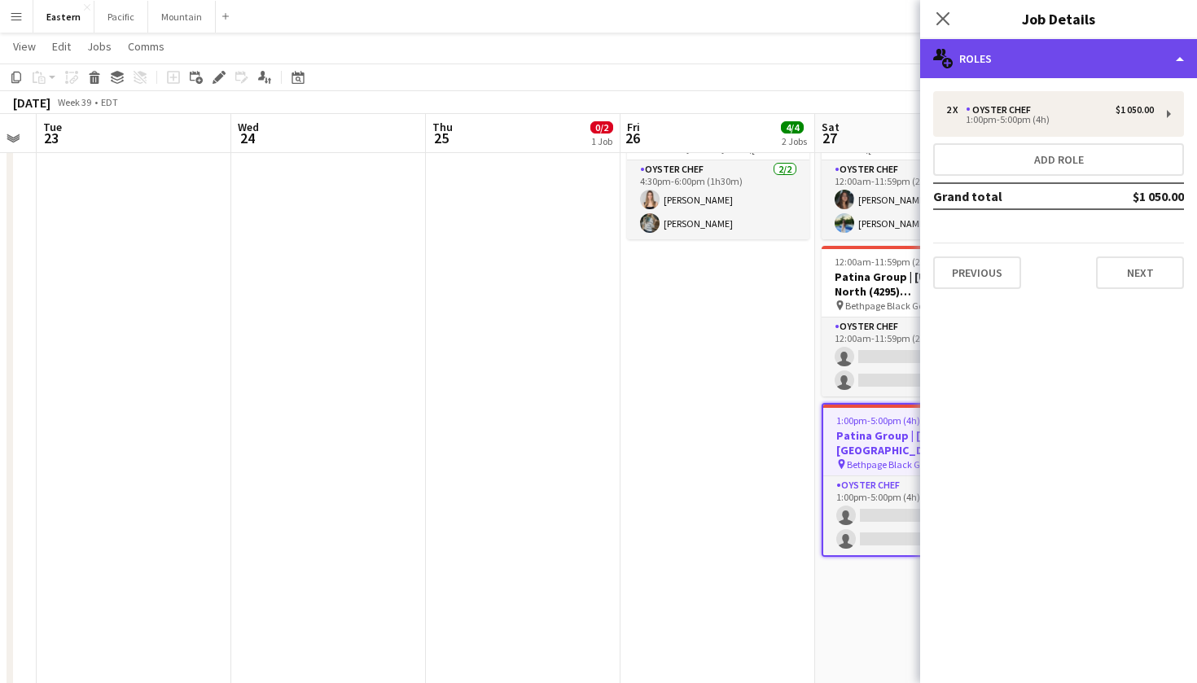
click at [1037, 67] on div "multiple-users-add Roles" at bounding box center [1058, 58] width 277 height 39
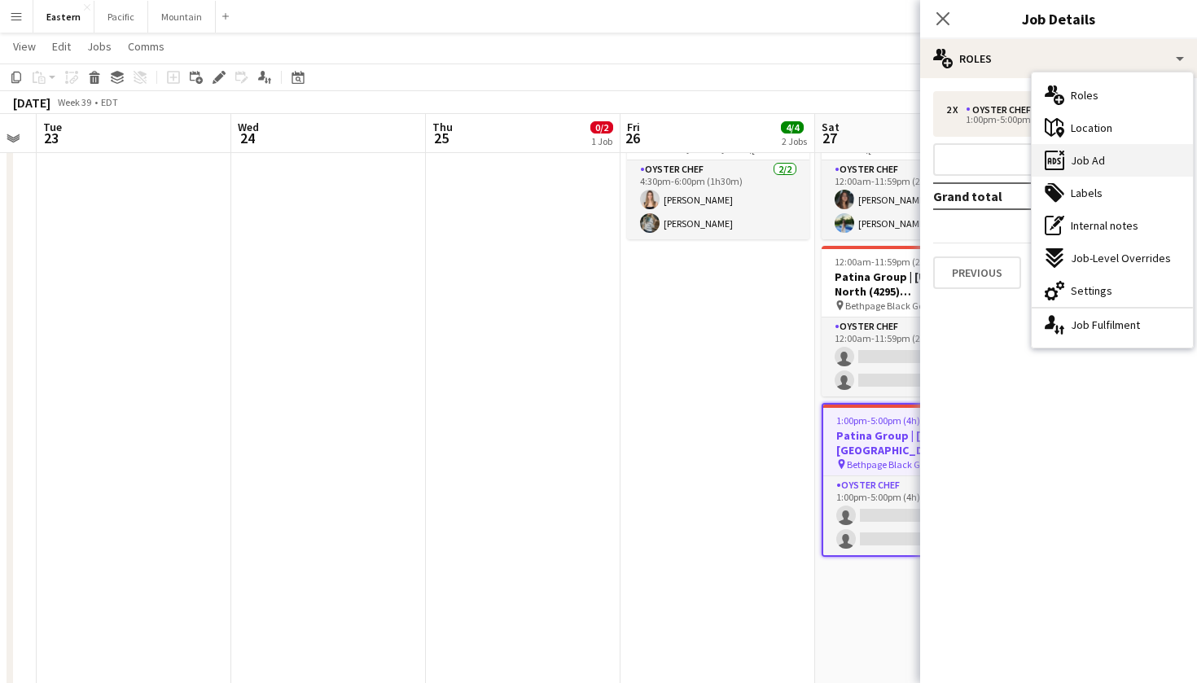
click at [1121, 156] on div "ads-window Job Ad" at bounding box center [1112, 160] width 161 height 33
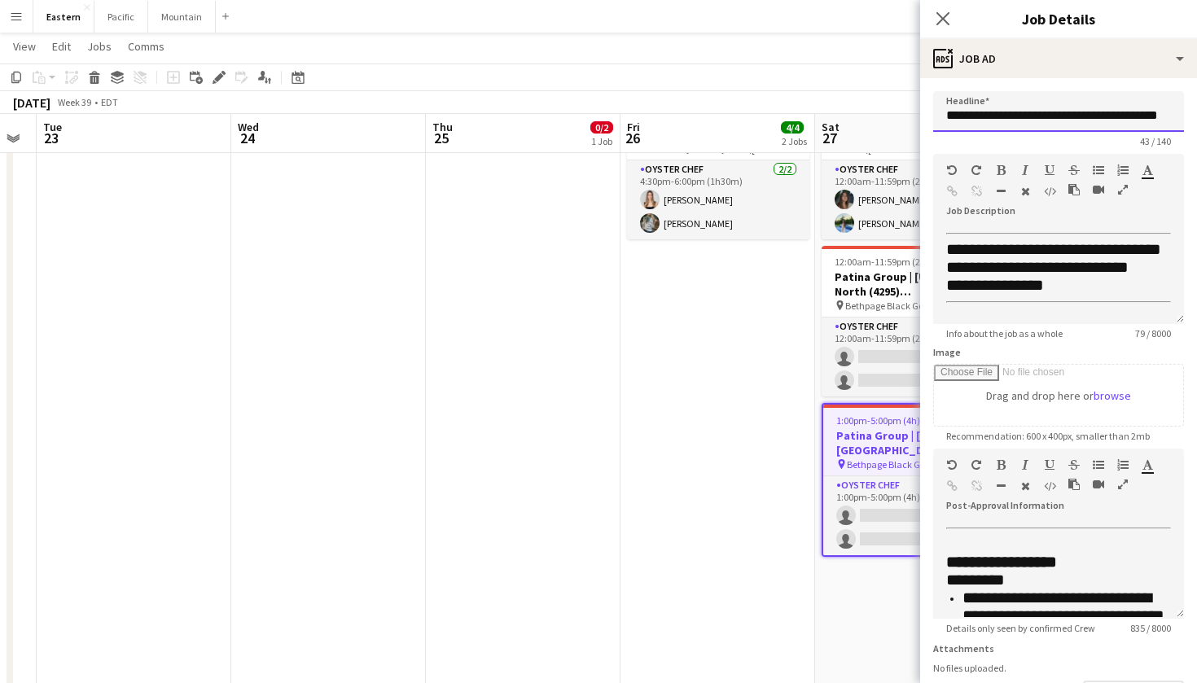
click at [1067, 125] on input "**********" at bounding box center [1058, 111] width 251 height 41
click at [820, 377] on app-date-cell "12:00am-11:59pm (23h59m) 2/2 [PERSON_NAME] Catering & Event Planning (3849) [[G…" at bounding box center [912, 550] width 195 height 936
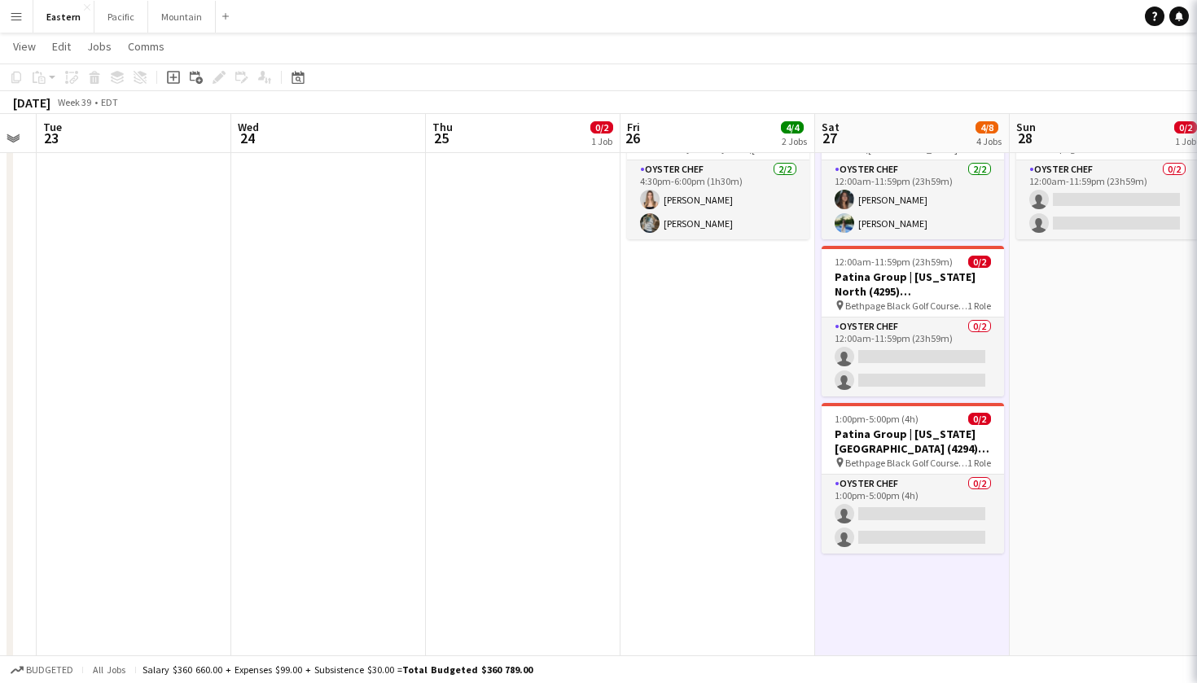
click at [905, 295] on h3 "Patina Group | [US_STATE] North (4295) [[GEOGRAPHIC_DATA]] - TIME TBD (2 HOURS)" at bounding box center [913, 284] width 182 height 29
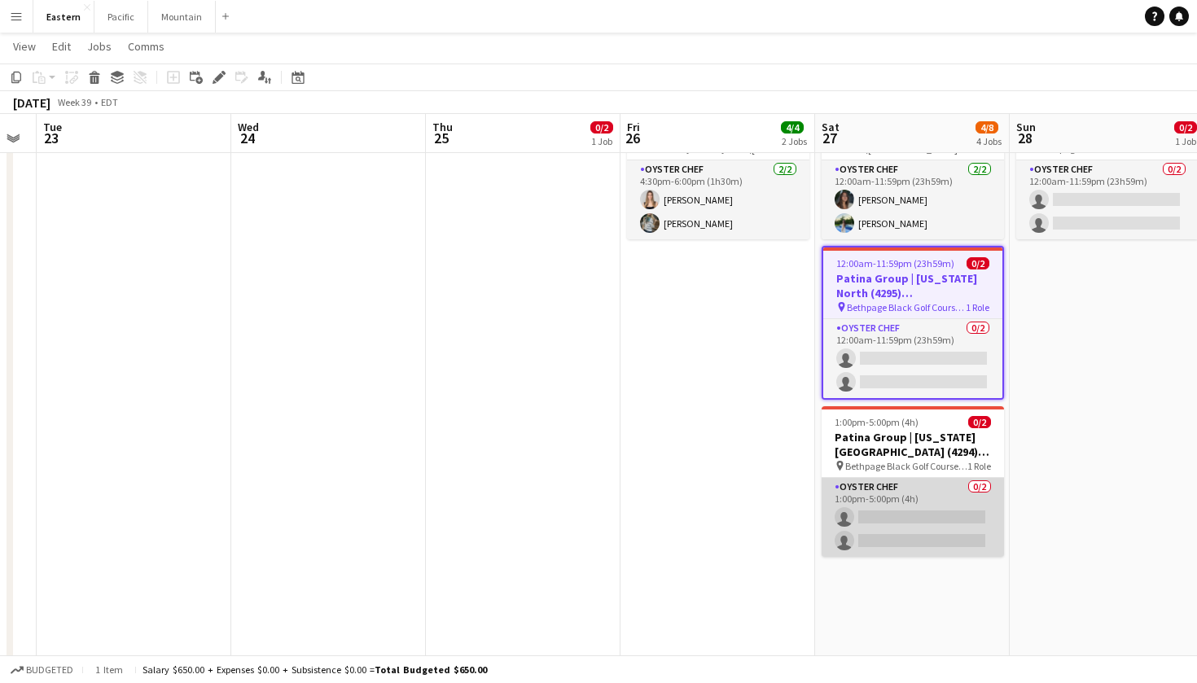
click at [853, 507] on app-card-role "Oyster Chef 0/2 1:00pm-5:00pm (4h) single-neutral-actions single-neutral-actions" at bounding box center [913, 517] width 182 height 79
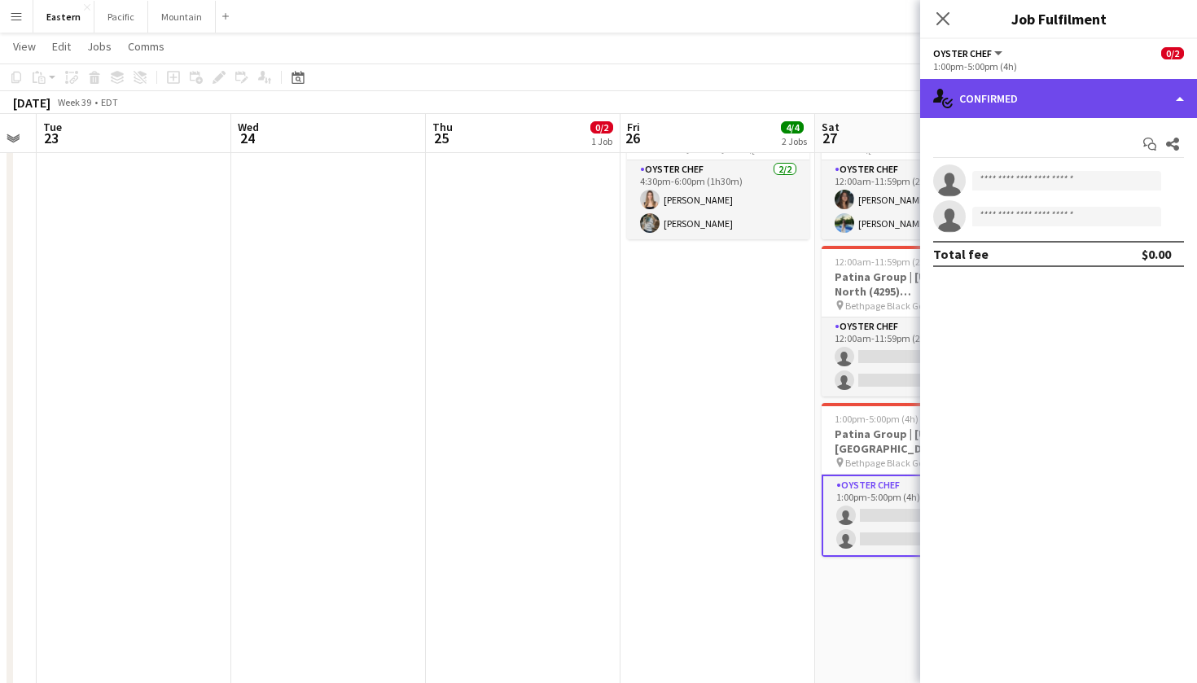
click at [1071, 97] on div "single-neutral-actions-check-2 Confirmed" at bounding box center [1058, 98] width 277 height 39
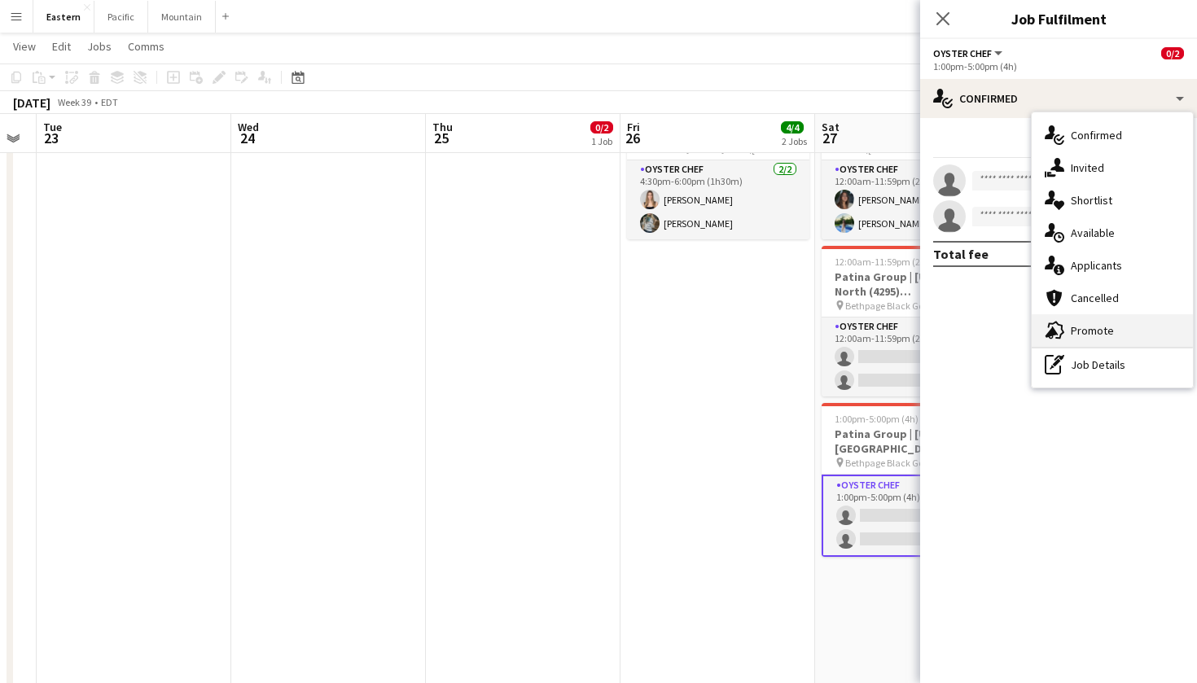
click at [1104, 330] on span "Promote" at bounding box center [1092, 330] width 43 height 15
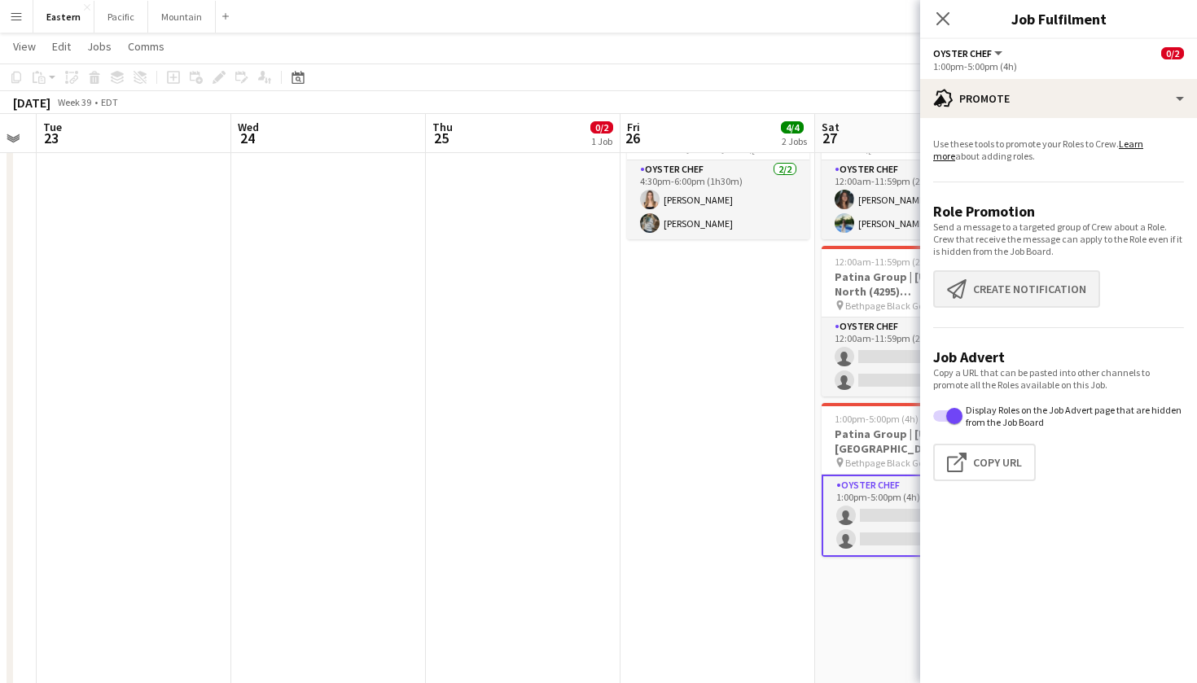
click at [1045, 297] on button "Create notification Create notification" at bounding box center [1016, 288] width 167 height 37
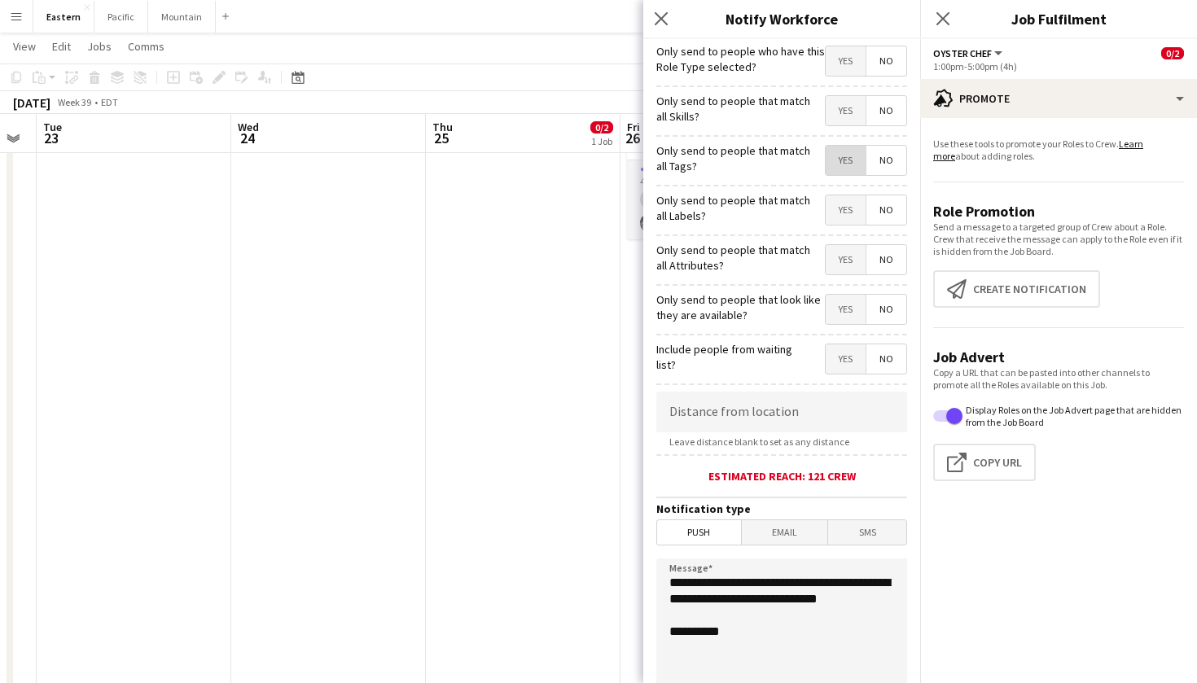
click at [832, 163] on span "Yes" at bounding box center [846, 160] width 40 height 29
drag, startPoint x: 761, startPoint y: 630, endPoint x: 642, endPoint y: 586, distance: 126.8
click at [642, 586] on body "Menu Boards Boards Boards All jobs Status Workforce Workforce My Workforce Recr…" at bounding box center [598, 475] width 1197 height 2430
paste textarea "**********"
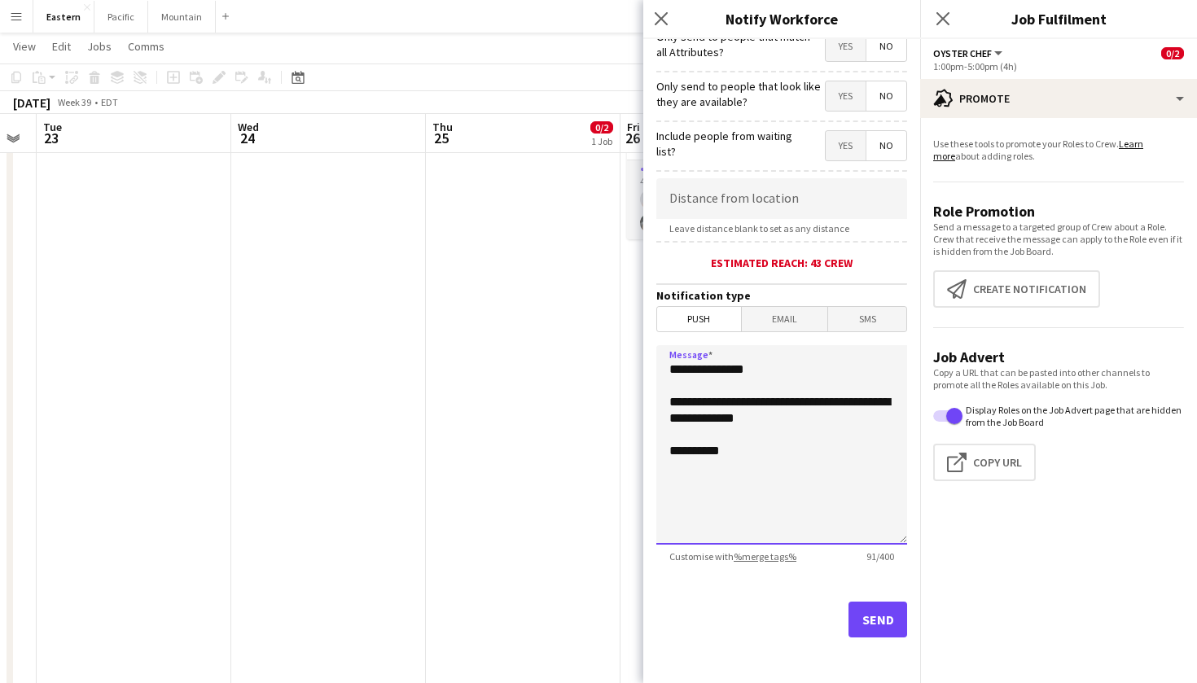
scroll to position [213, 0]
type textarea "**********"
click at [884, 613] on button "Send" at bounding box center [878, 620] width 59 height 36
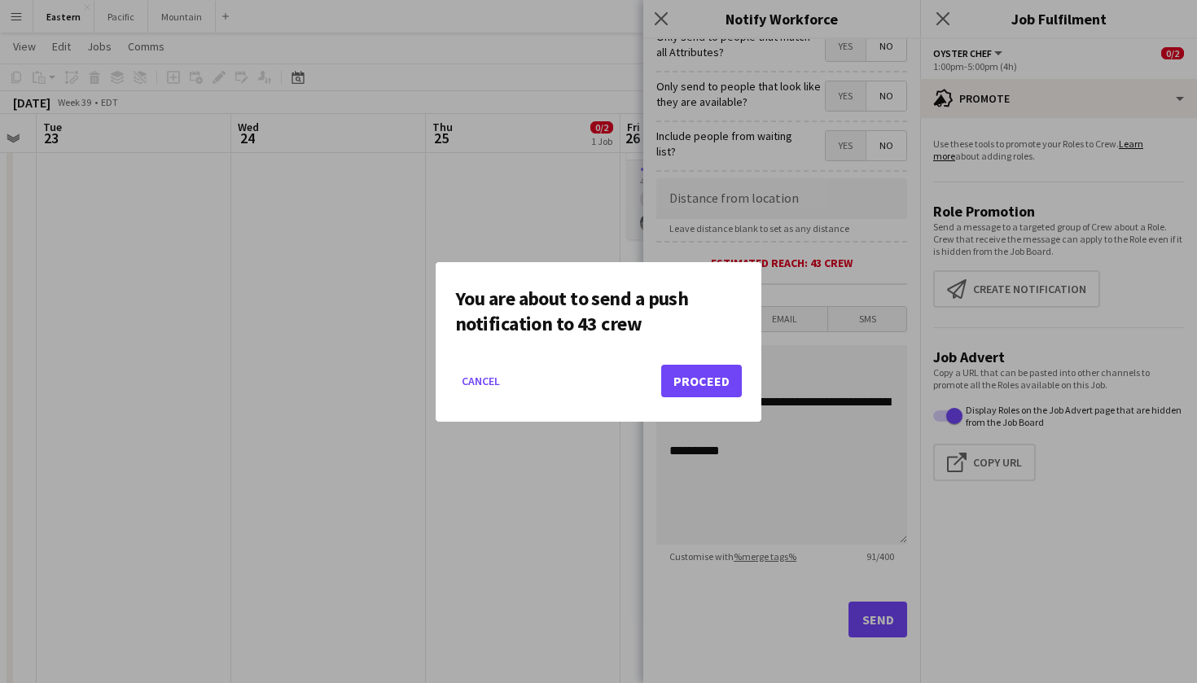
click at [713, 392] on button "Proceed" at bounding box center [701, 381] width 81 height 33
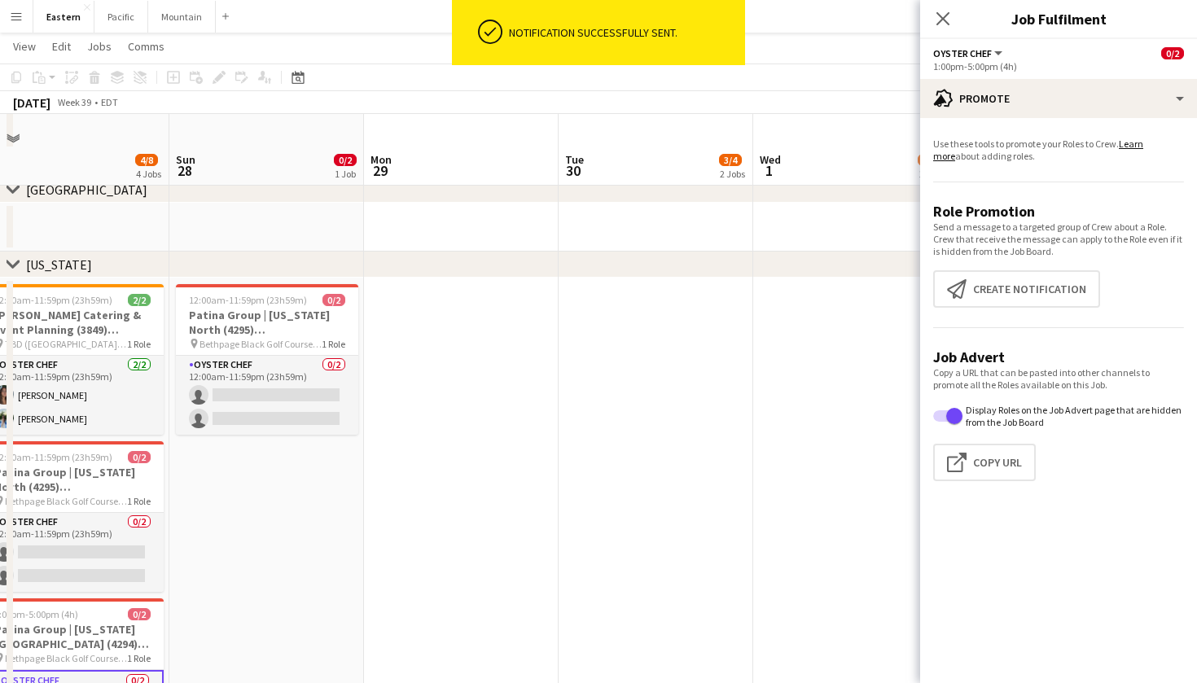
scroll to position [578, 0]
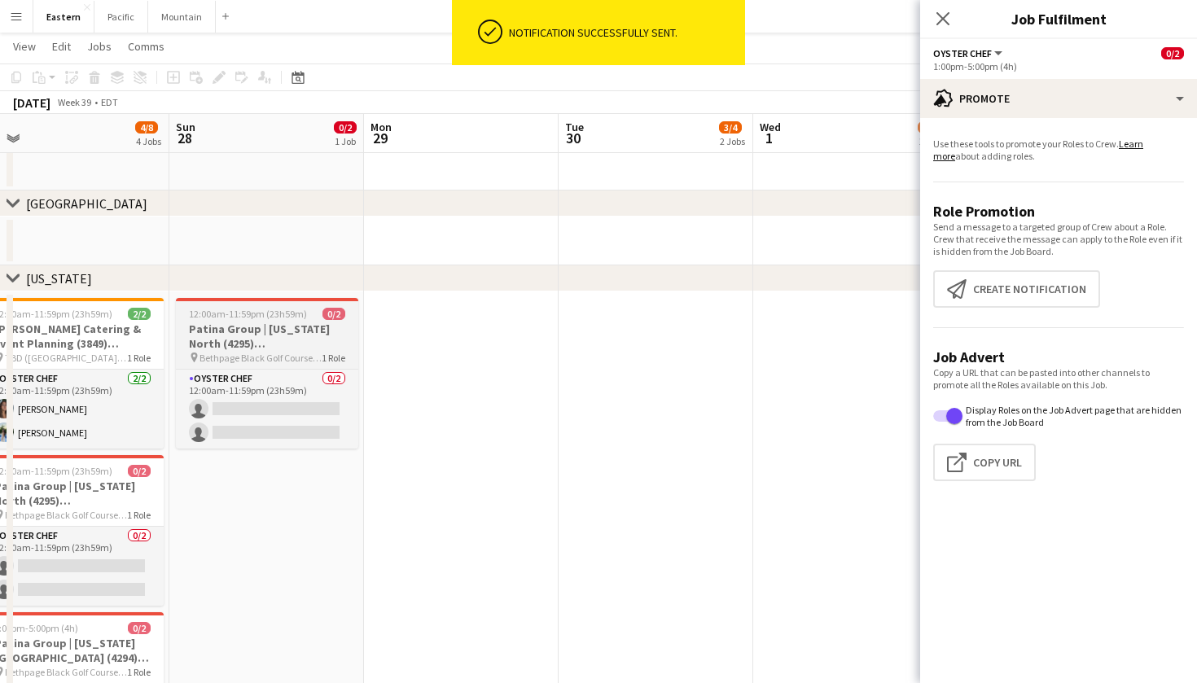
click at [280, 322] on h3 "Patina Group | [US_STATE] North (4295) [[GEOGRAPHIC_DATA]] - TIME TBD (2 HOURS)" at bounding box center [267, 336] width 182 height 29
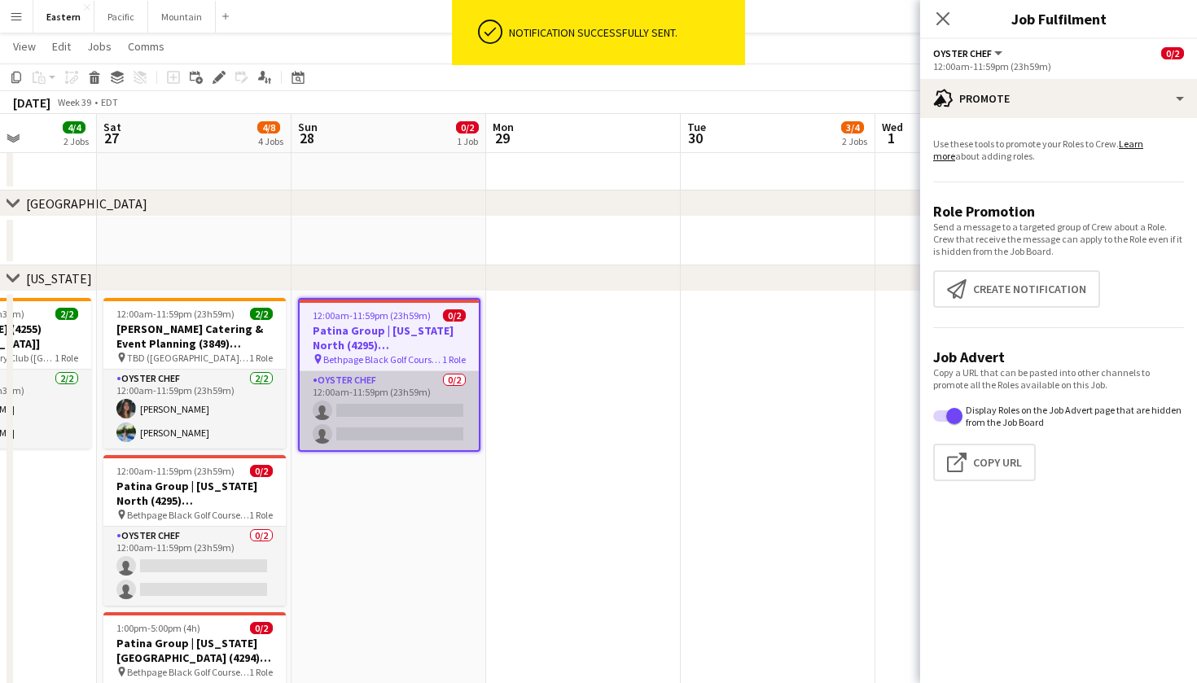
scroll to position [0, 487]
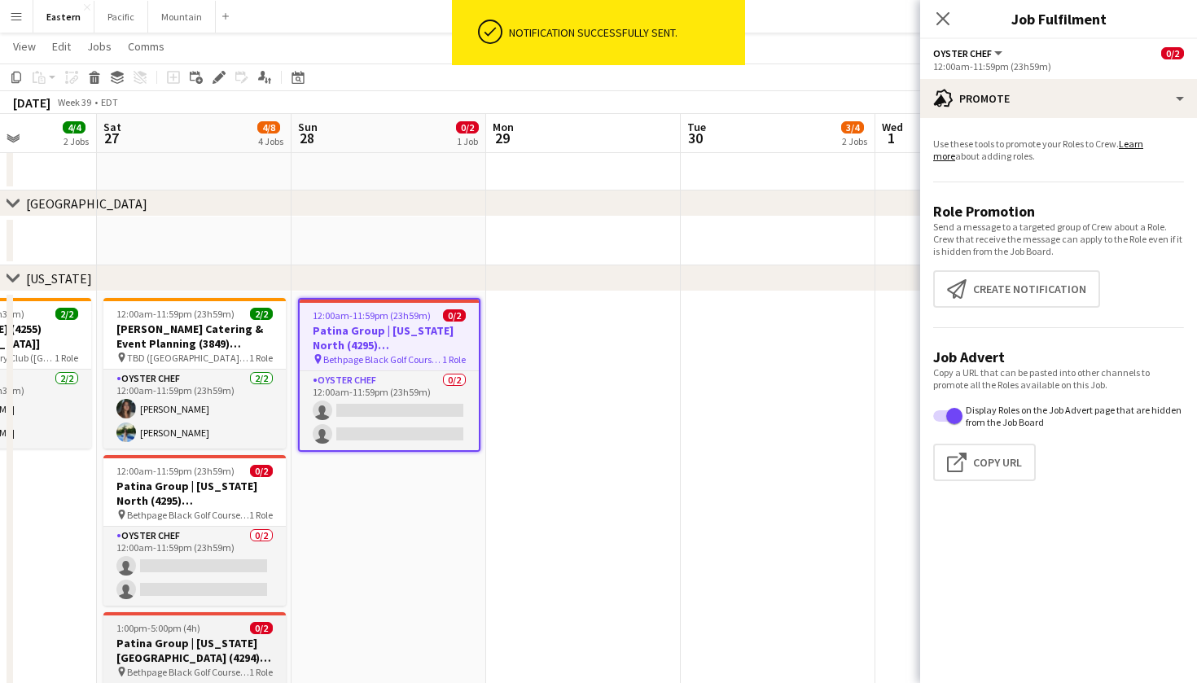
click at [209, 646] on h3 "Patina Group | [US_STATE][GEOGRAPHIC_DATA] (4294) [[GEOGRAPHIC_DATA]]" at bounding box center [194, 650] width 182 height 29
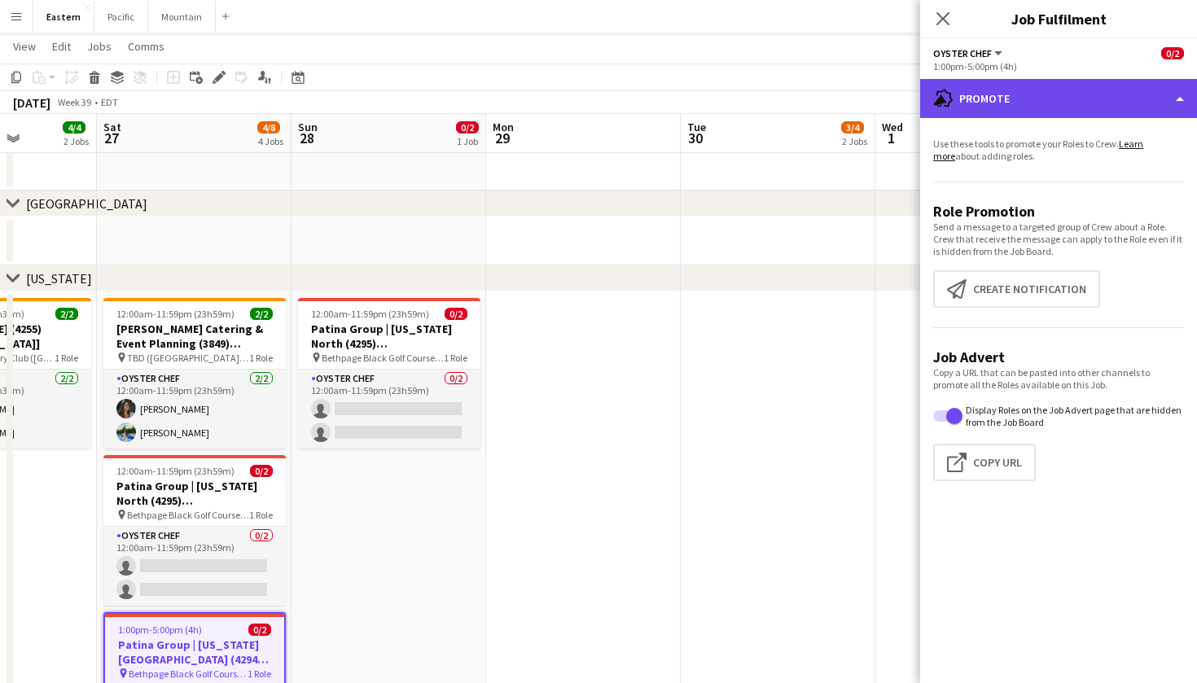
click at [1095, 88] on div "advertising-megaphone Promote" at bounding box center [1058, 98] width 277 height 39
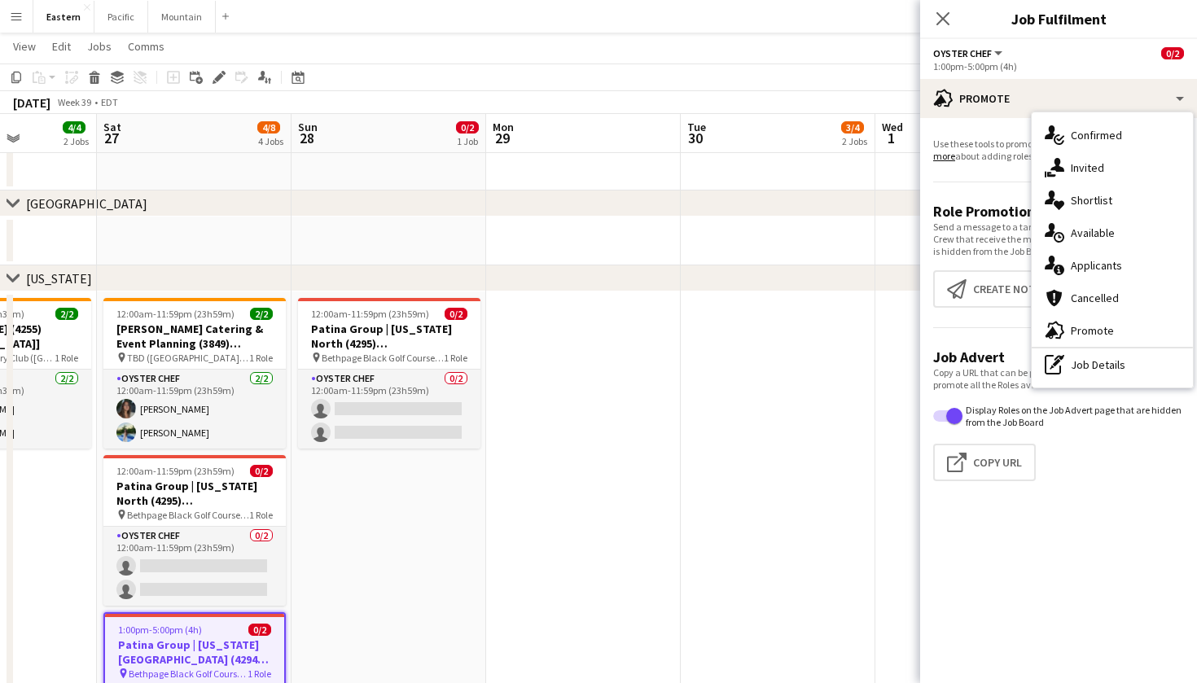
click at [249, 632] on span "0/2" at bounding box center [259, 630] width 23 height 12
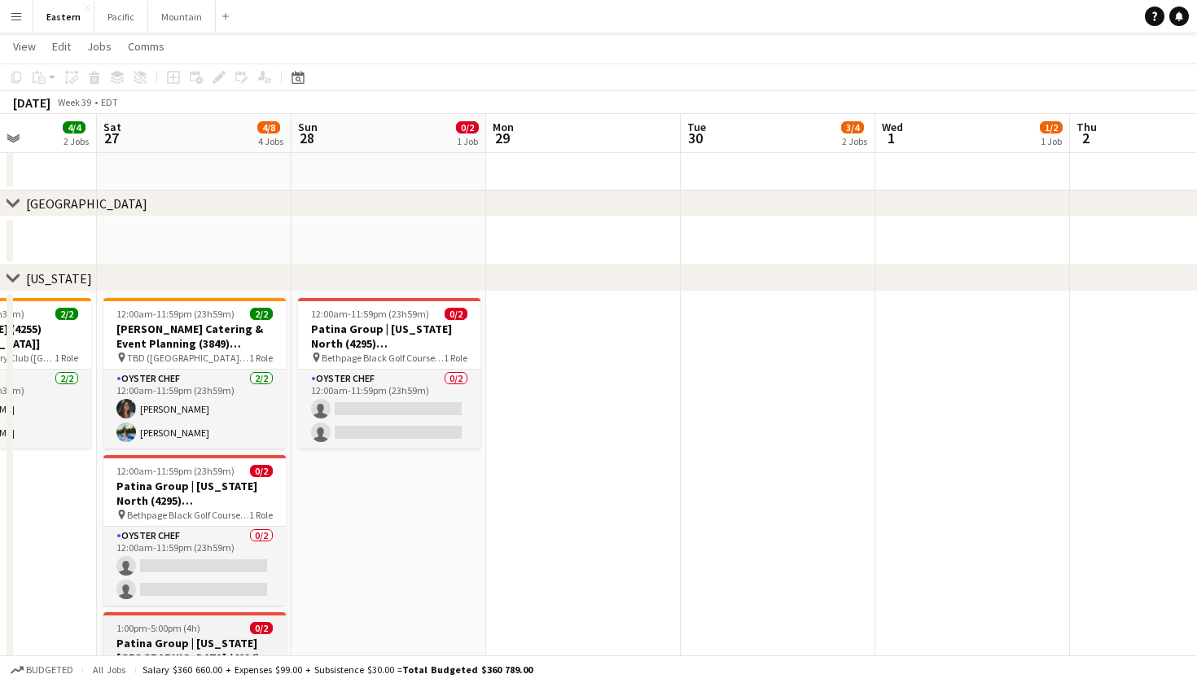
click at [250, 632] on span "0/2" at bounding box center [261, 628] width 23 height 12
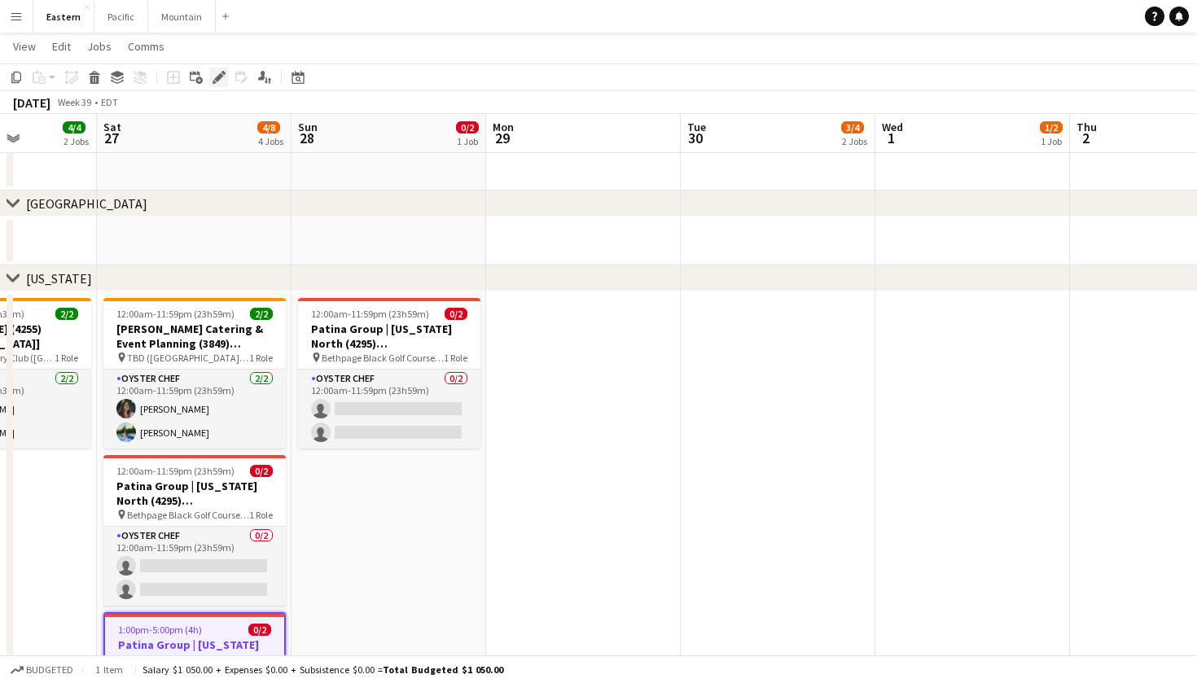
click at [221, 78] on icon "Edit" at bounding box center [219, 77] width 13 height 13
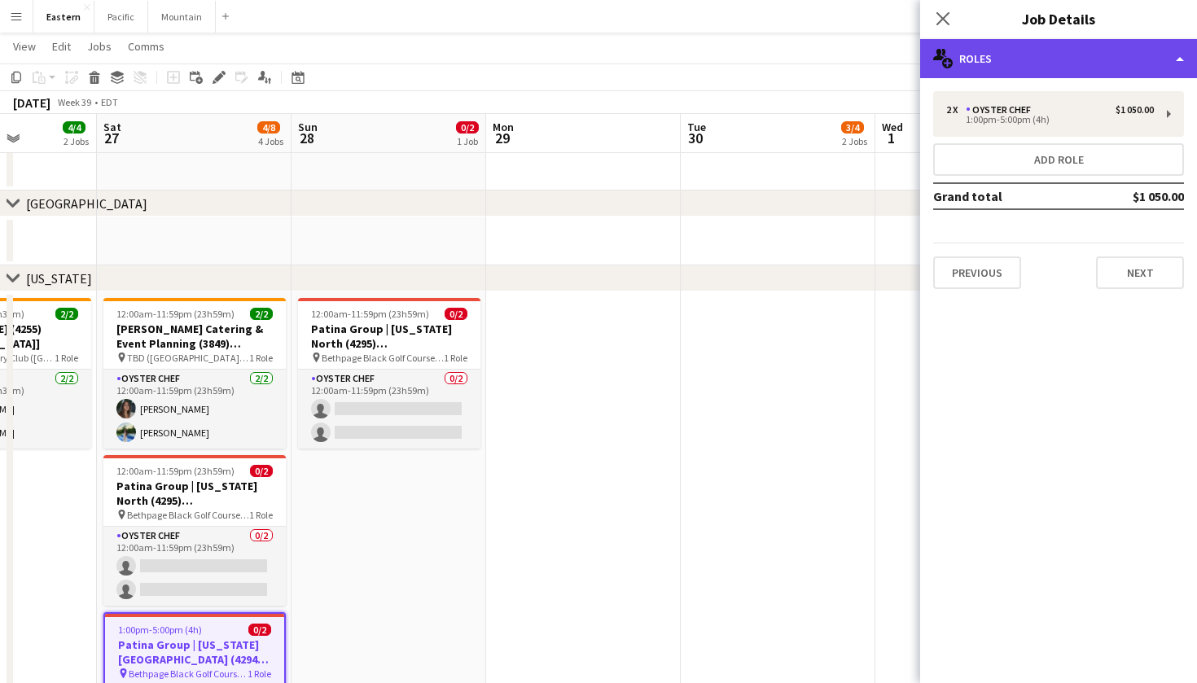
click at [1042, 54] on div "multiple-users-add Roles" at bounding box center [1058, 58] width 277 height 39
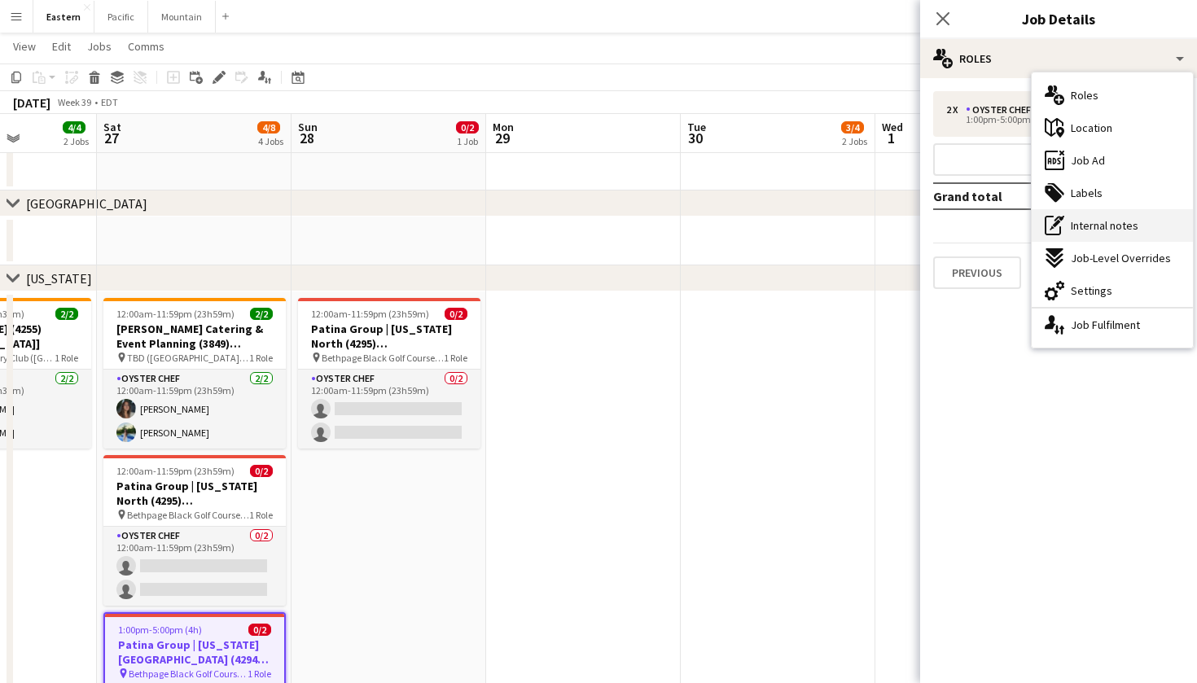
click at [1127, 231] on span "Internal notes" at bounding box center [1105, 225] width 68 height 15
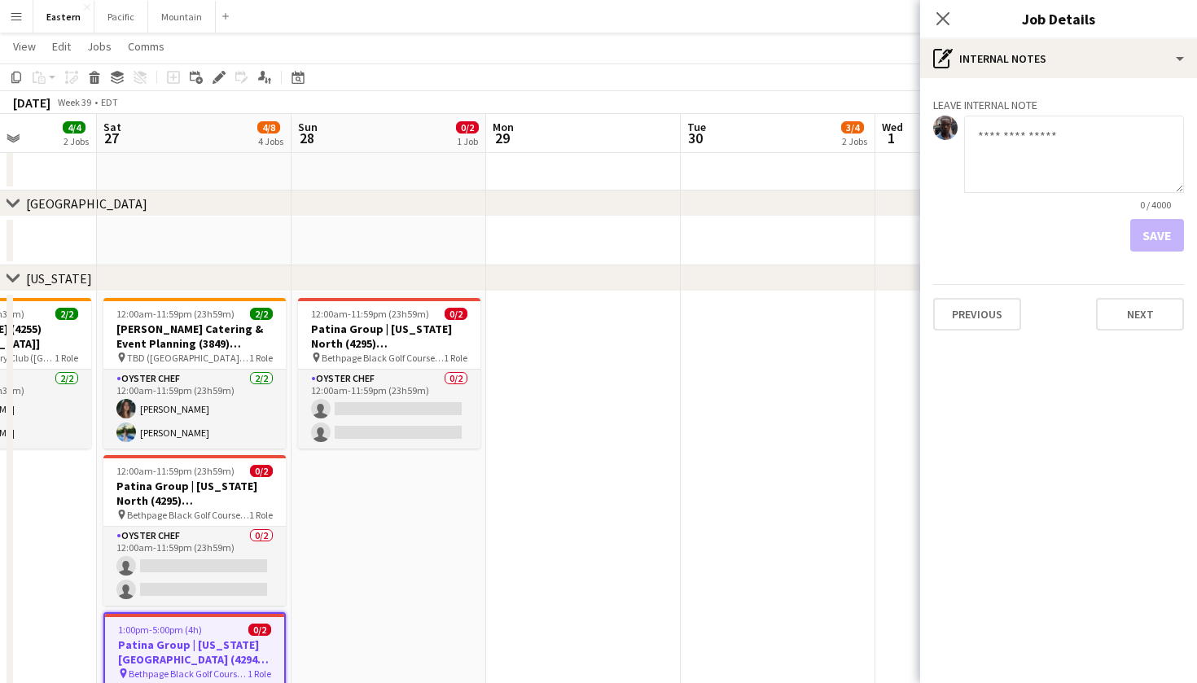
click at [1027, 156] on textarea at bounding box center [1074, 154] width 220 height 77
type textarea "*"
type textarea "**********"
click at [1161, 241] on button "Save" at bounding box center [1158, 235] width 54 height 33
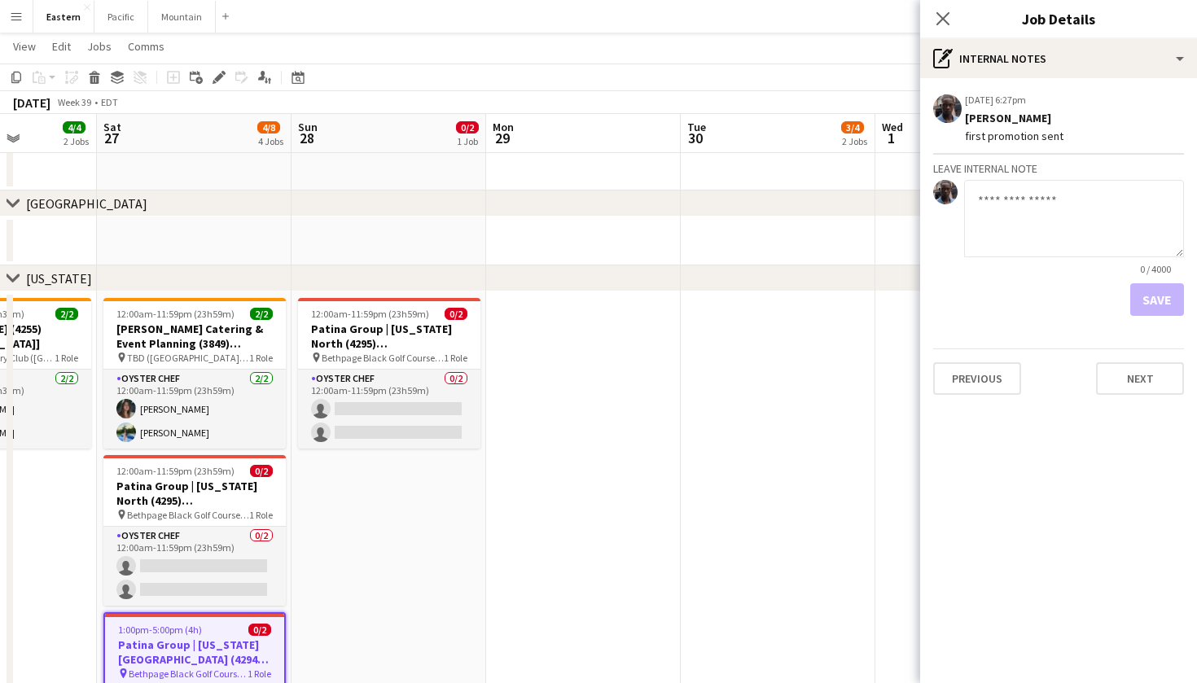
click at [944, 30] on div "Close pop-in" at bounding box center [943, 18] width 46 height 37
click at [938, 27] on app-icon "Close pop-in" at bounding box center [944, 19] width 24 height 24
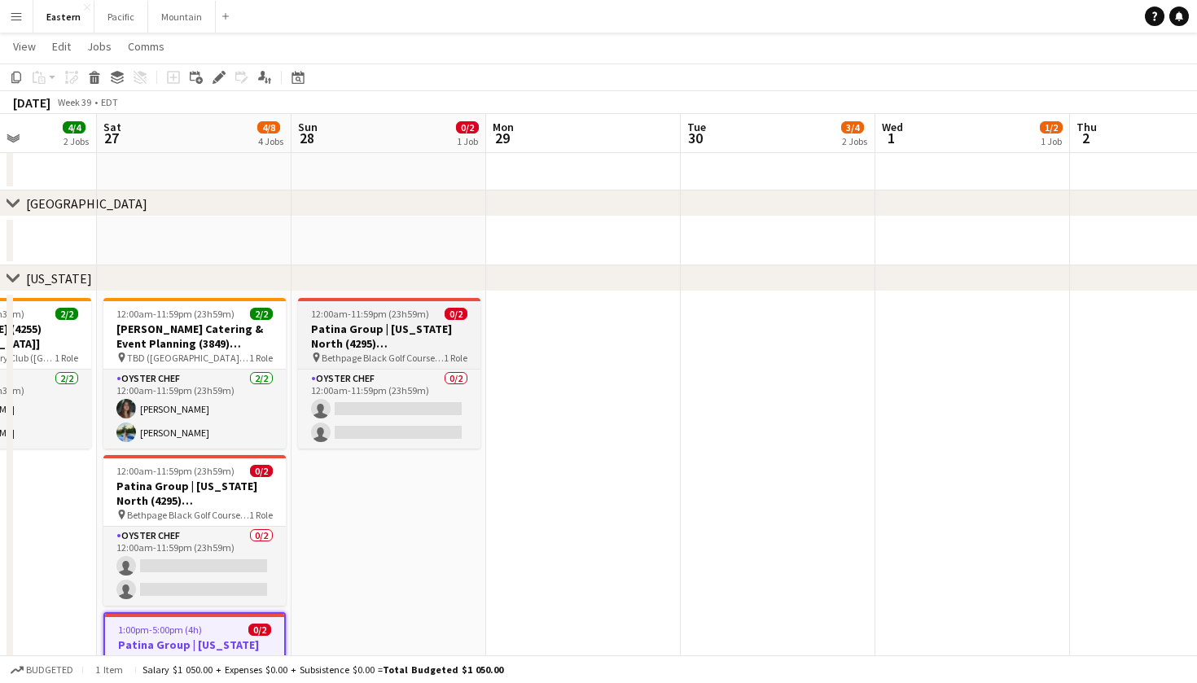
click at [380, 350] on h3 "Patina Group | [US_STATE] North (4295) [[GEOGRAPHIC_DATA]] - TIME TBD (2 HOURS)" at bounding box center [389, 336] width 182 height 29
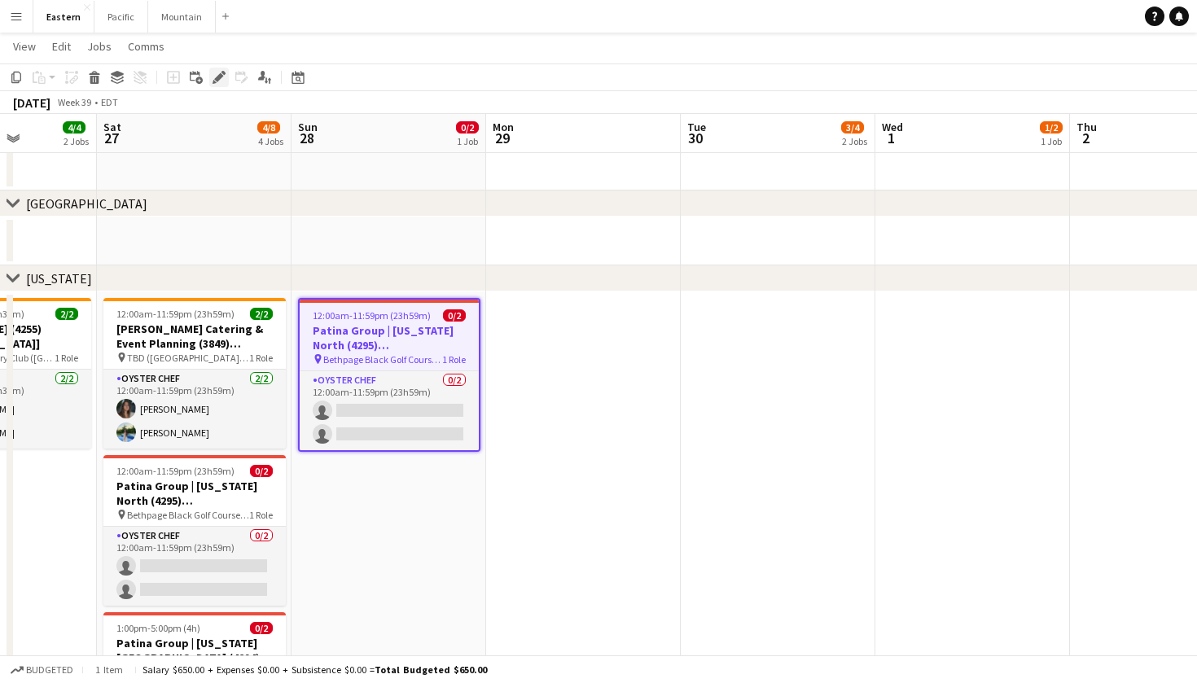
click at [219, 76] on icon at bounding box center [218, 77] width 9 height 9
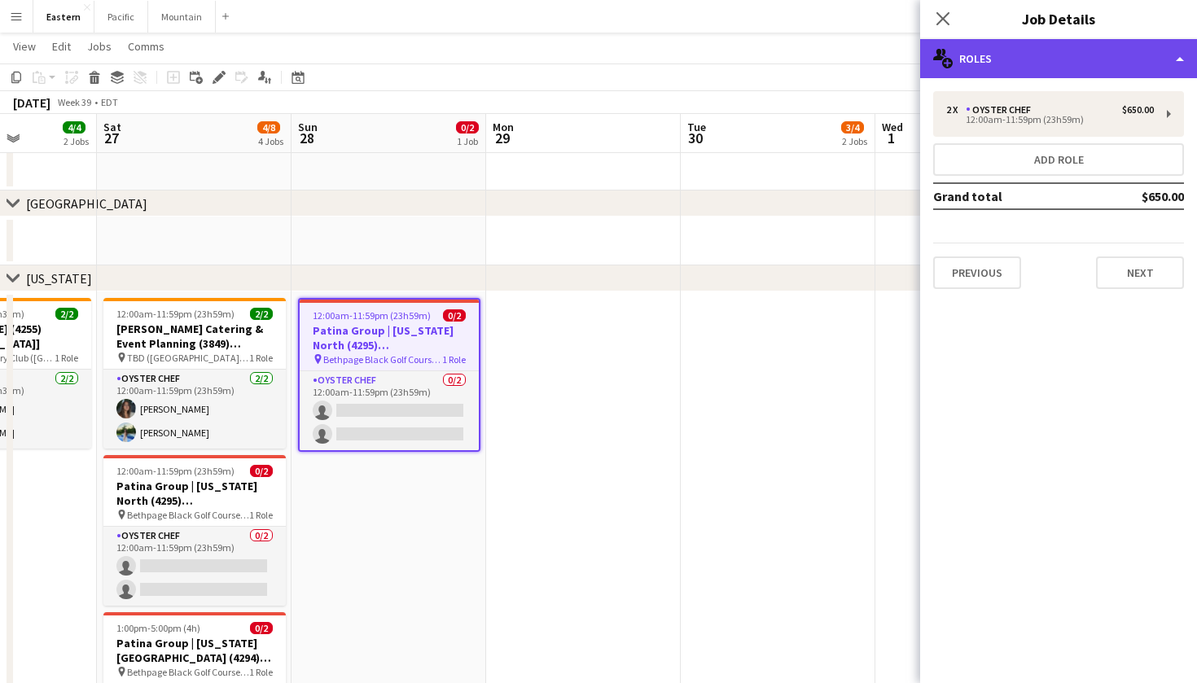
click at [1084, 62] on div "multiple-users-add Roles" at bounding box center [1058, 58] width 277 height 39
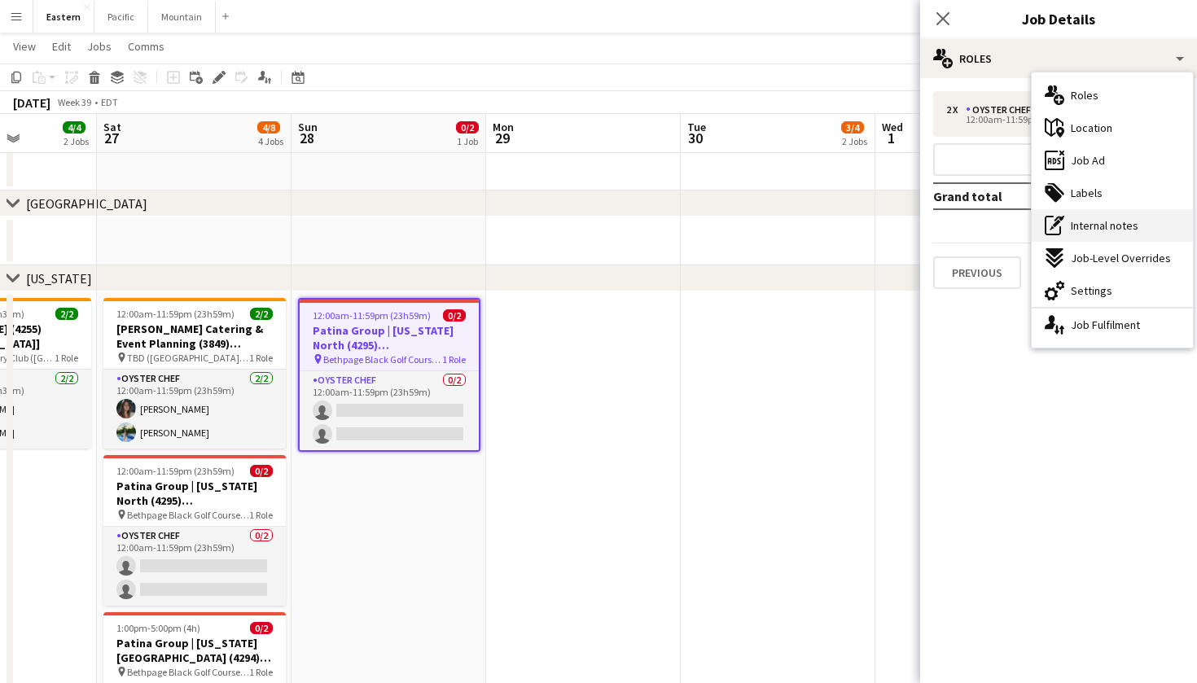
click at [1158, 225] on div "pen-write Internal notes" at bounding box center [1112, 225] width 161 height 33
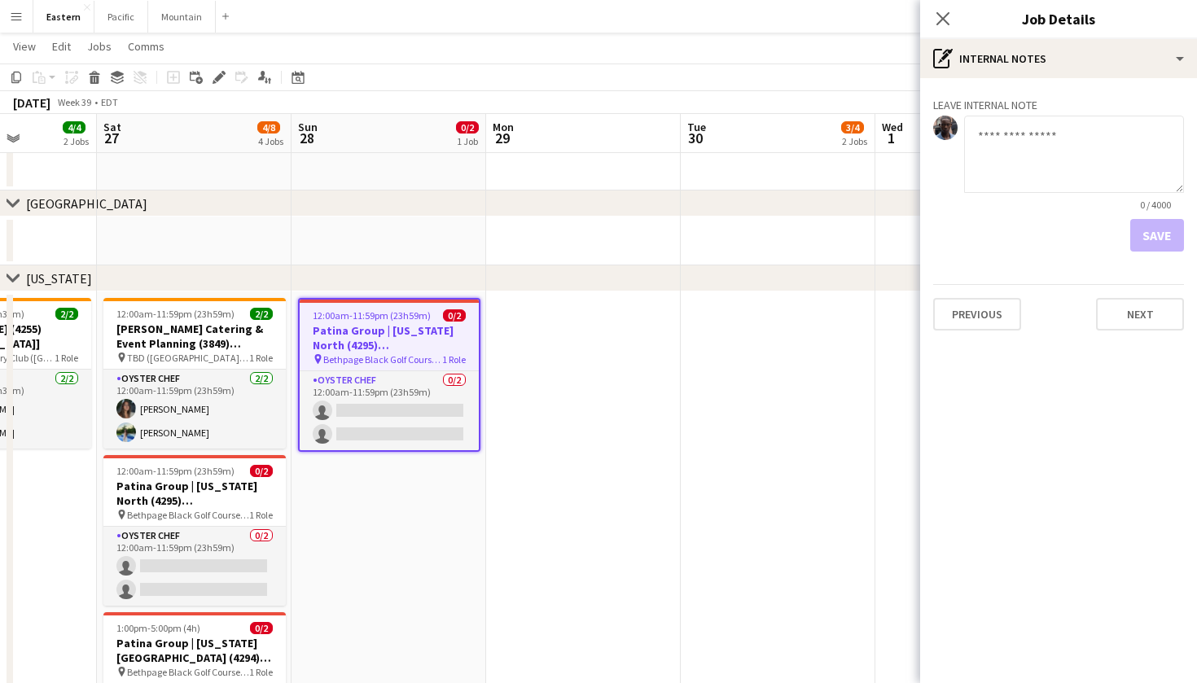
click at [1020, 150] on textarea at bounding box center [1074, 154] width 220 height 77
click at [947, 10] on app-icon "Close pop-in" at bounding box center [944, 19] width 24 height 24
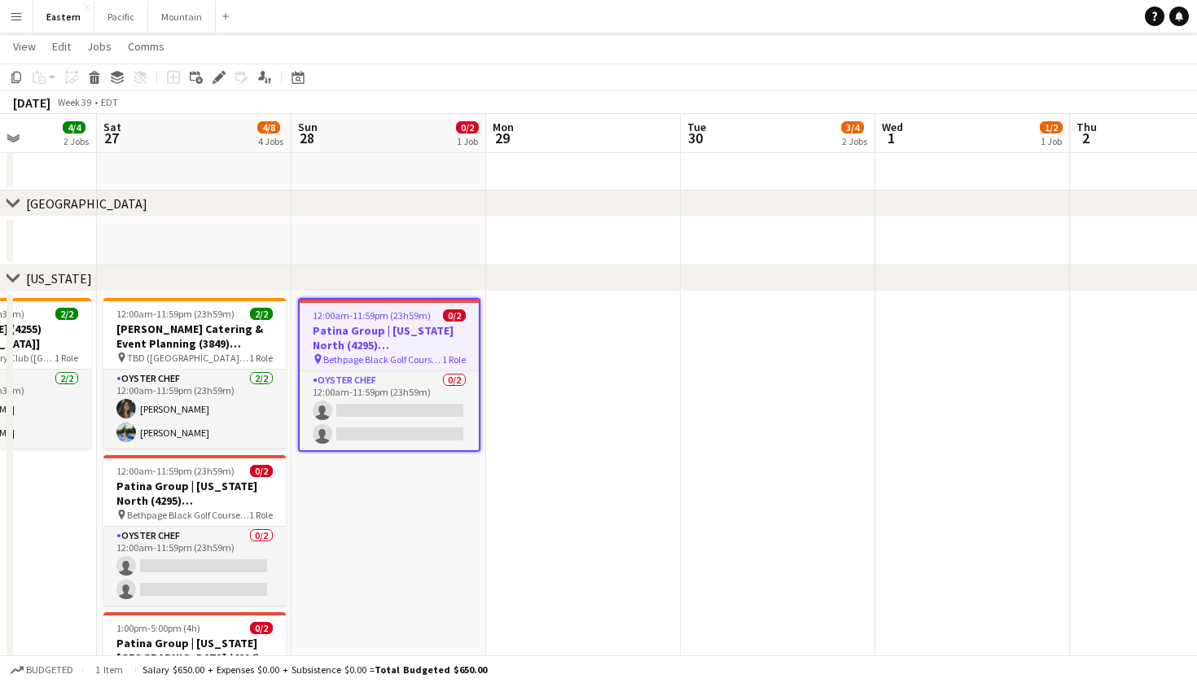
click at [426, 354] on span "Bethpage Black Golf Course (Farmingdale, [GEOGRAPHIC_DATA])" at bounding box center [382, 360] width 119 height 12
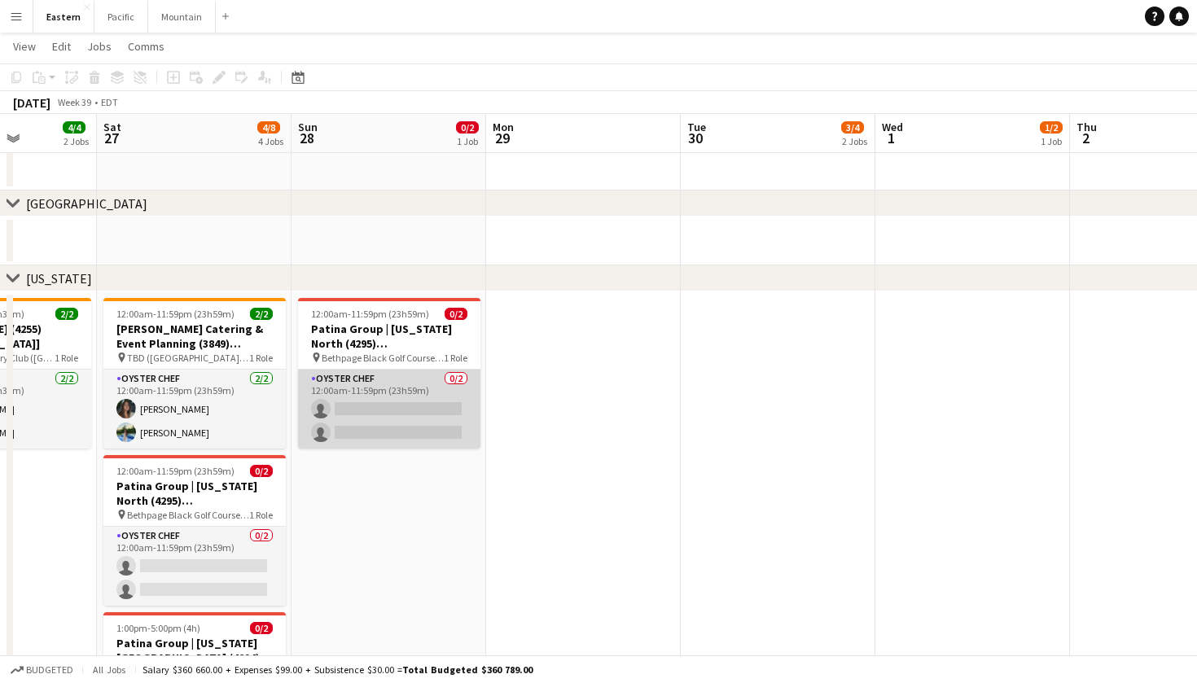
click at [390, 405] on app-card-role "Oyster Chef 0/2 12:00am-11:59pm (23h59m) single-neutral-actions single-neutral-…" at bounding box center [389, 409] width 182 height 79
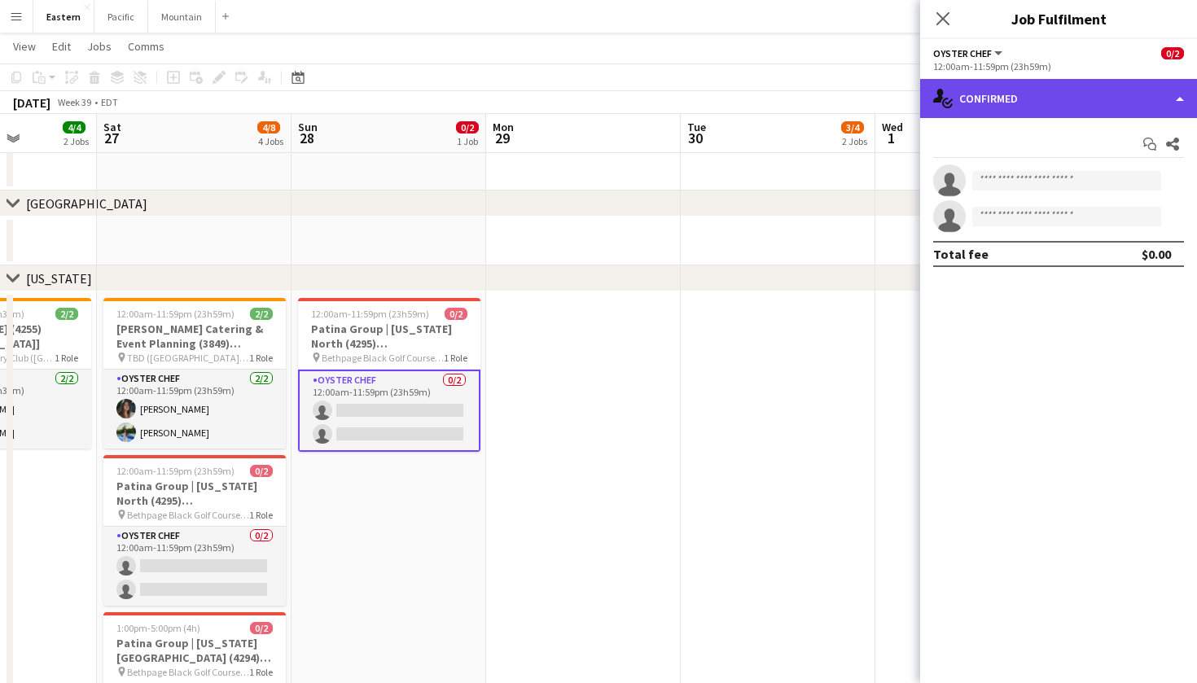
click at [1125, 99] on div "single-neutral-actions-check-2 Confirmed" at bounding box center [1058, 98] width 277 height 39
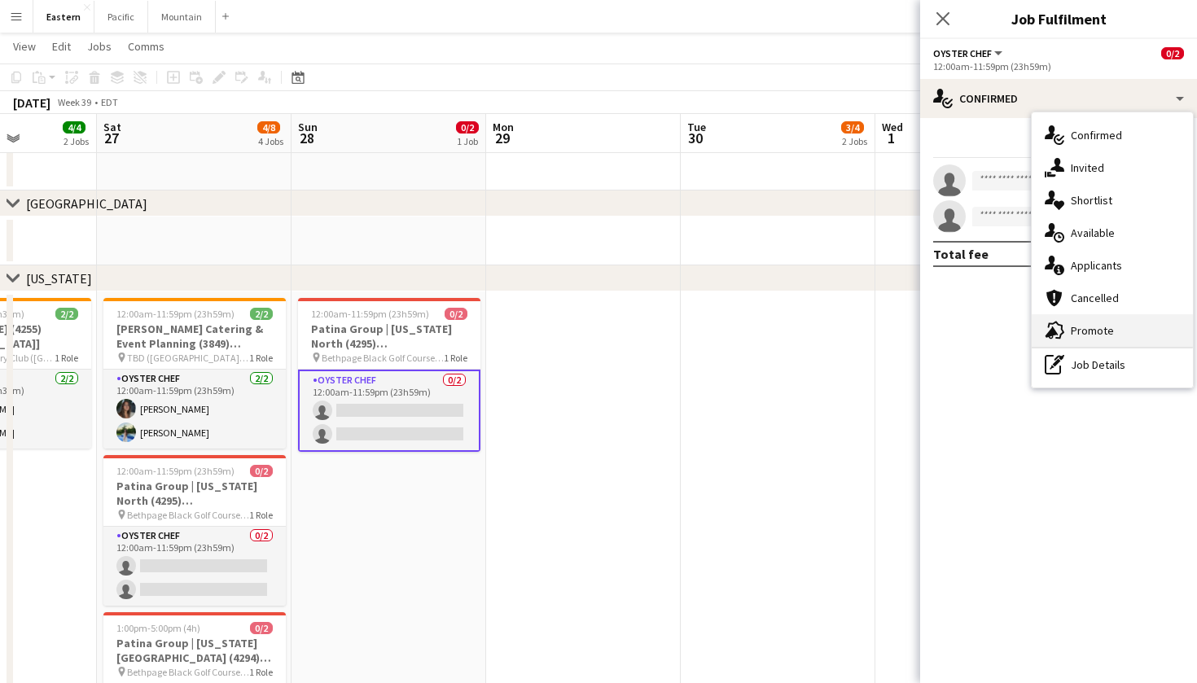
click at [1101, 330] on span "Promote" at bounding box center [1092, 330] width 43 height 15
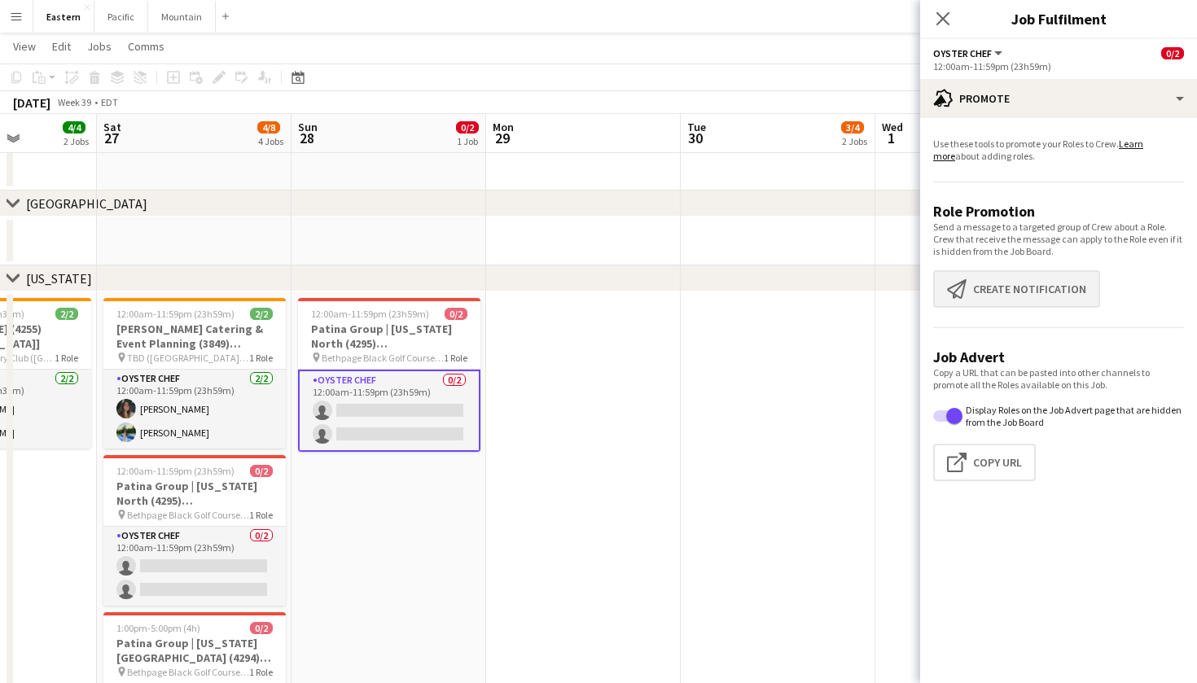
click at [1019, 283] on button "Create notification Create notification" at bounding box center [1016, 288] width 167 height 37
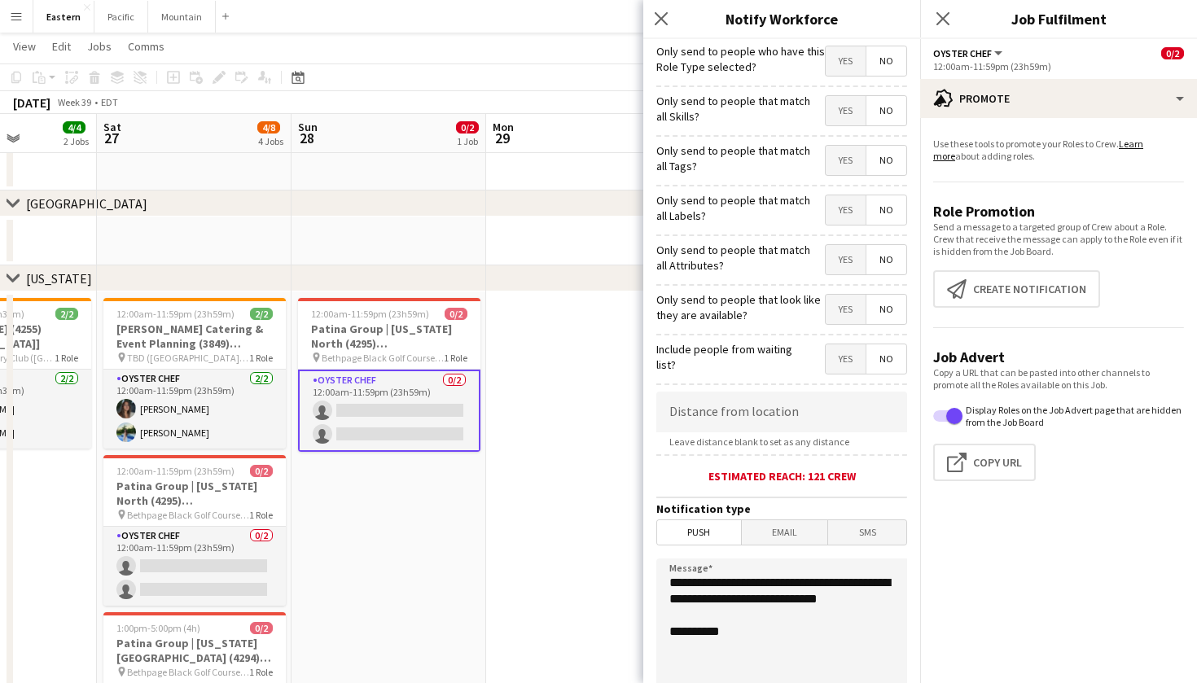
click at [843, 157] on span "Yes" at bounding box center [846, 160] width 40 height 29
drag, startPoint x: 757, startPoint y: 618, endPoint x: 648, endPoint y: 578, distance: 116.5
click at [647, 578] on form "**********" at bounding box center [782, 468] width 277 height 858
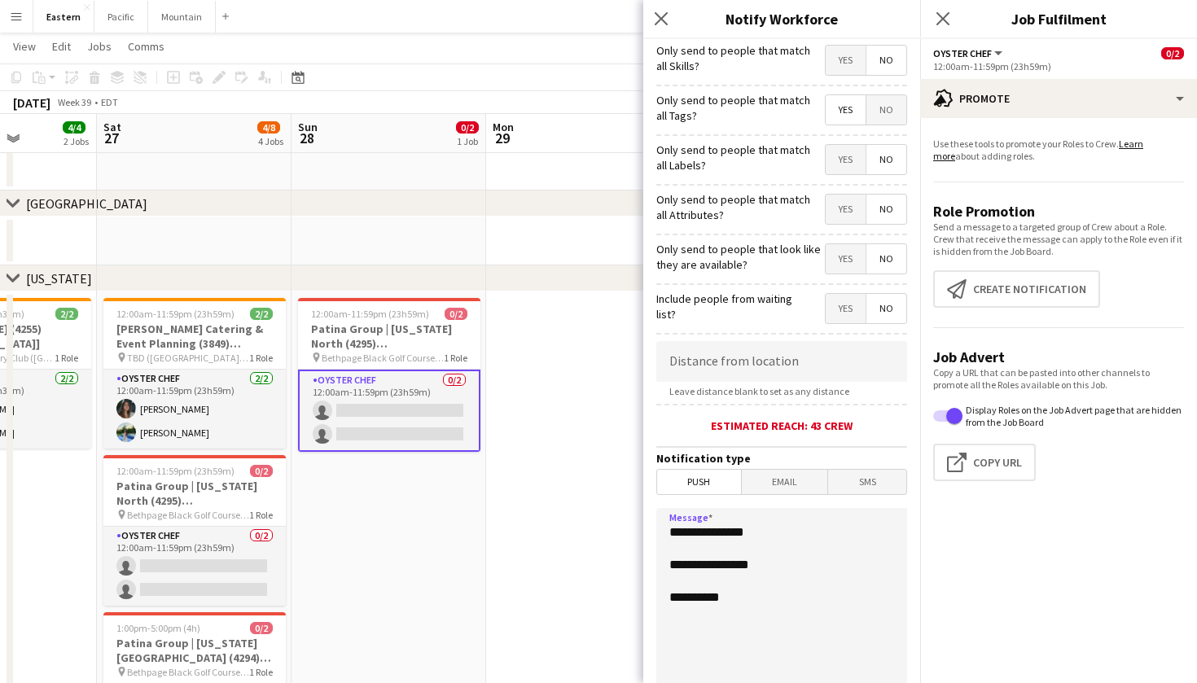
paste textarea "**********"
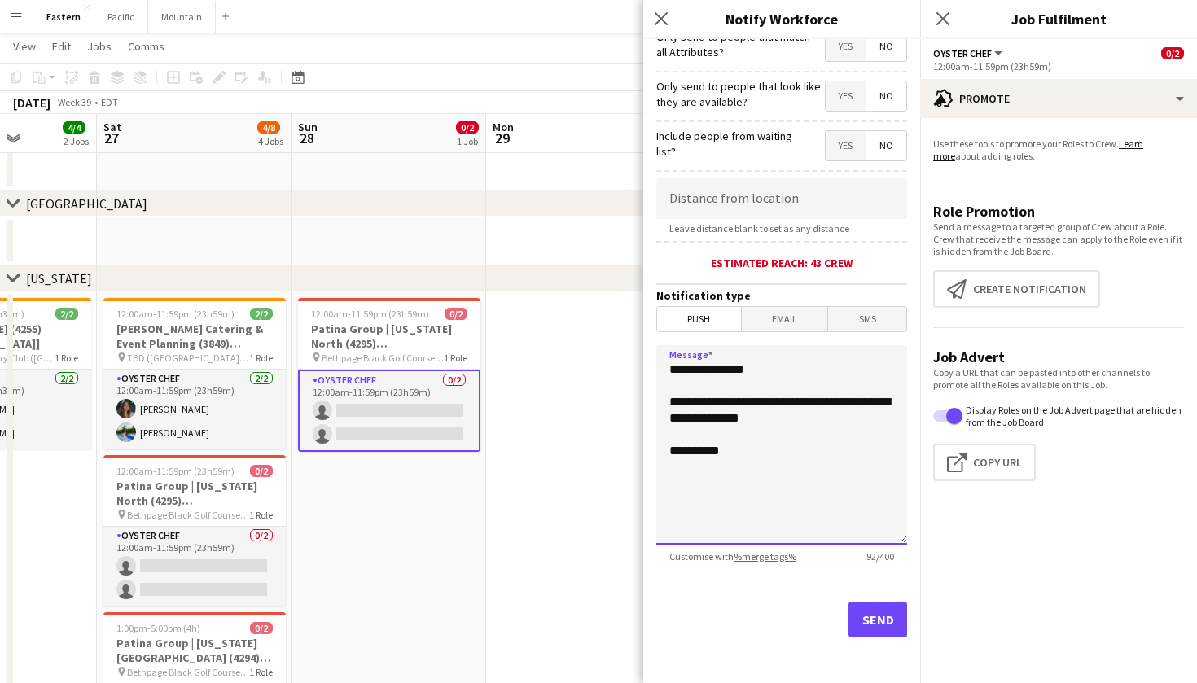
scroll to position [213, 0]
type textarea "**********"
click at [883, 625] on button "Send" at bounding box center [878, 620] width 59 height 36
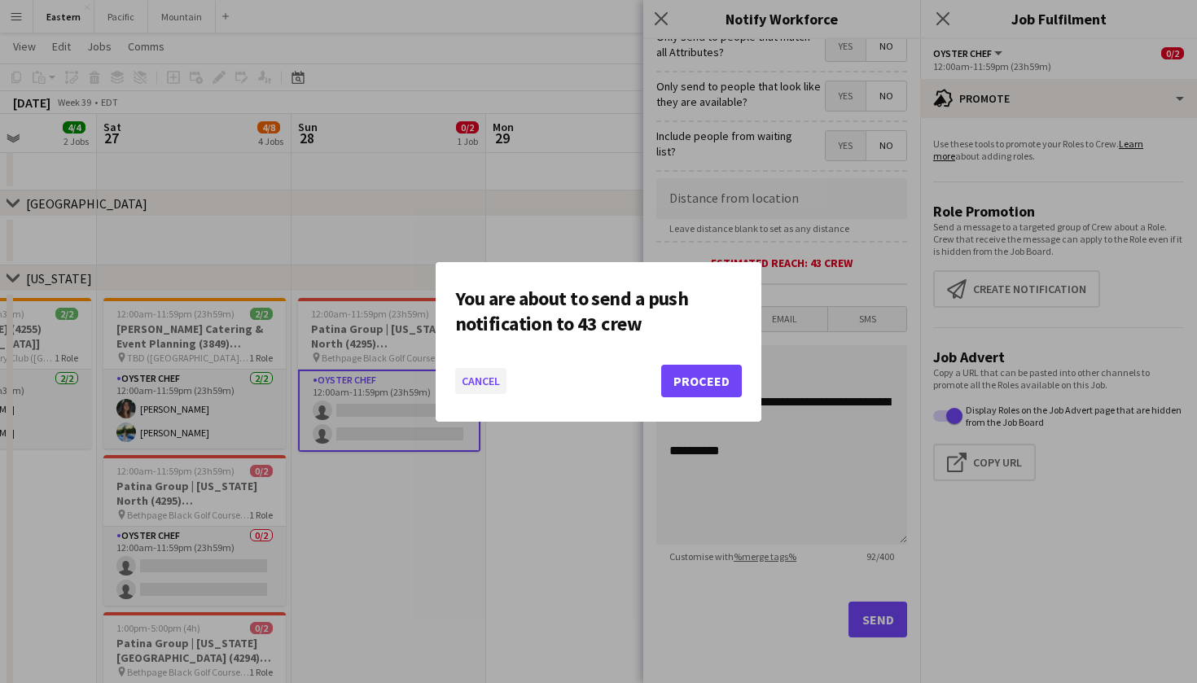
click at [486, 388] on button "Cancel" at bounding box center [480, 381] width 51 height 26
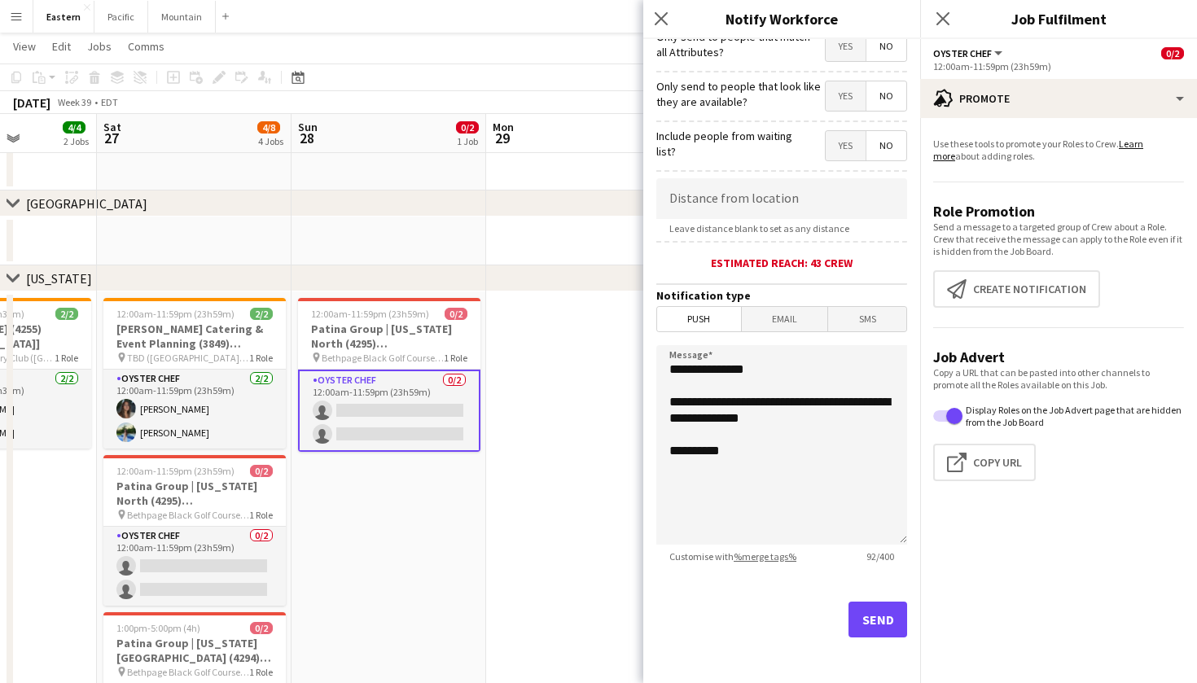
click at [881, 624] on button "Send" at bounding box center [878, 620] width 59 height 36
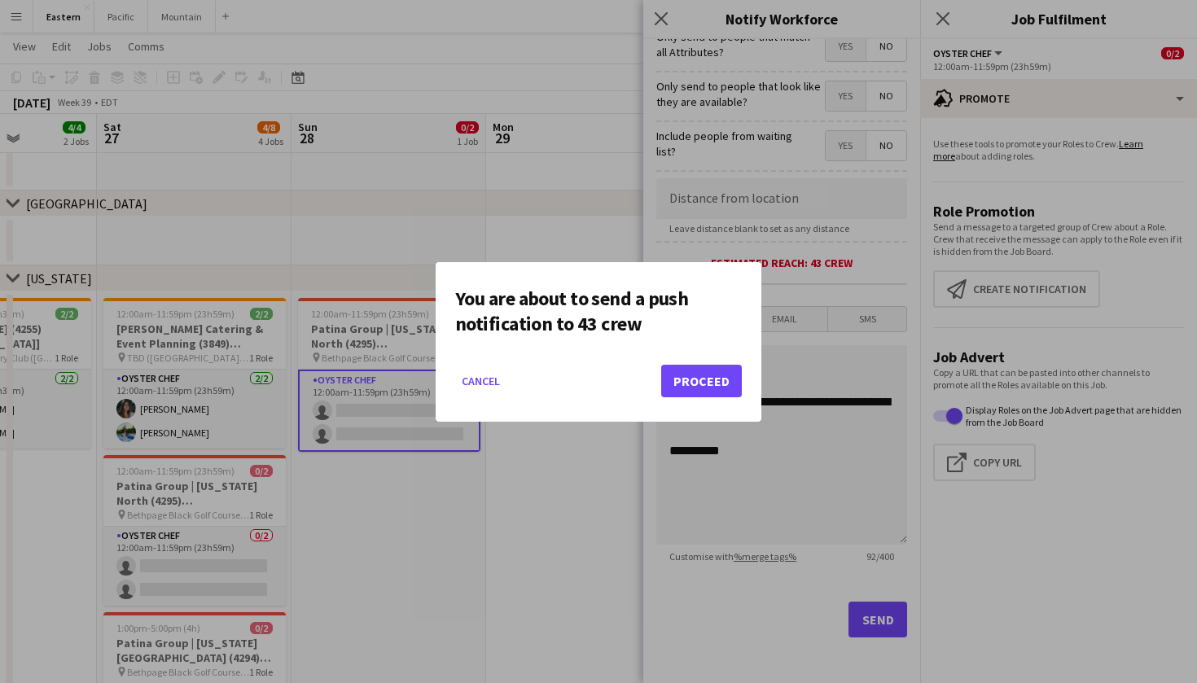
scroll to position [0, 0]
click at [693, 384] on button "Proceed" at bounding box center [701, 381] width 81 height 33
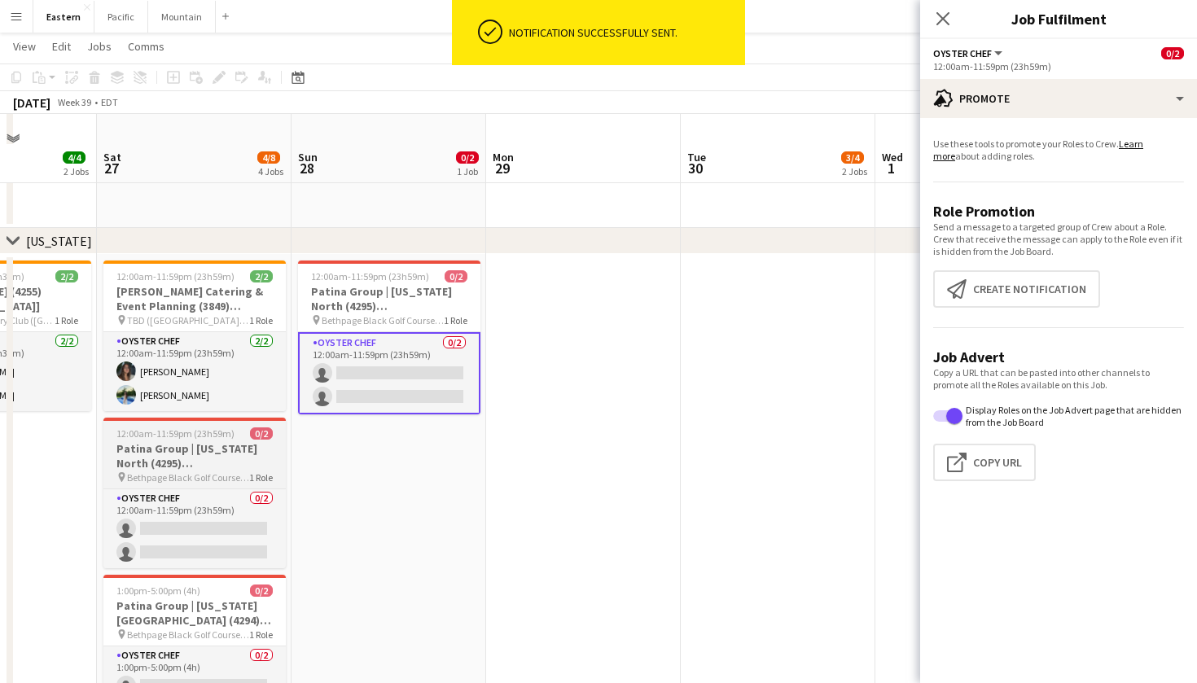
scroll to position [490, 0]
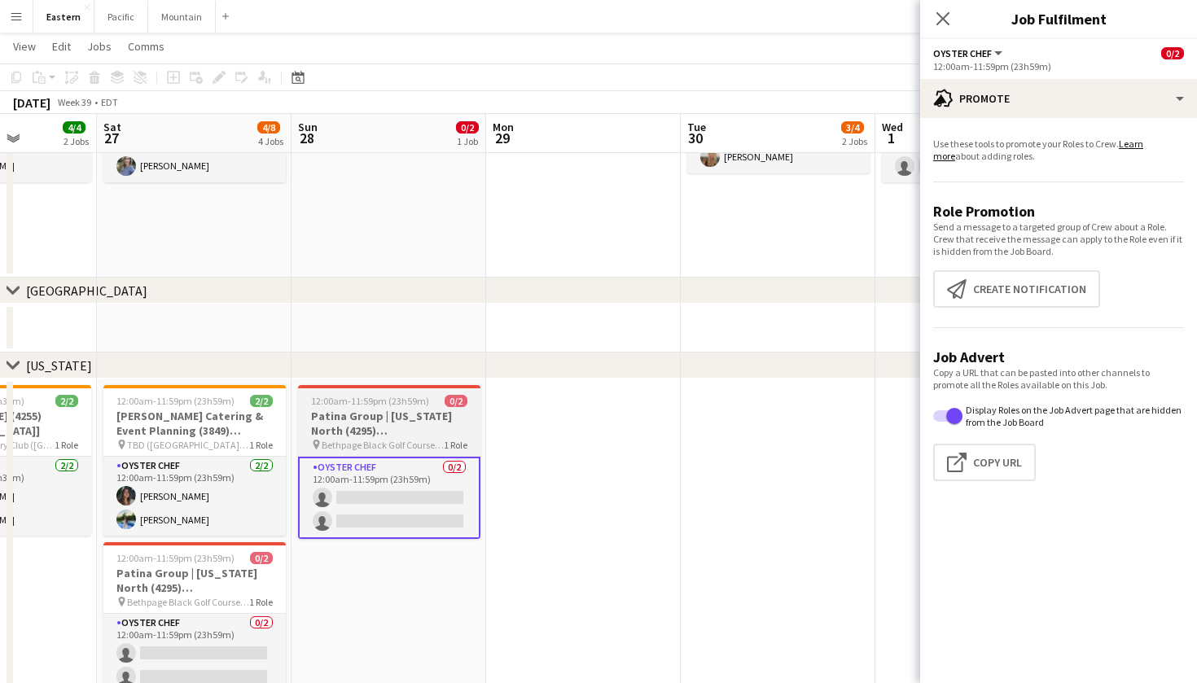
click at [456, 405] on span "0/2" at bounding box center [456, 401] width 23 height 12
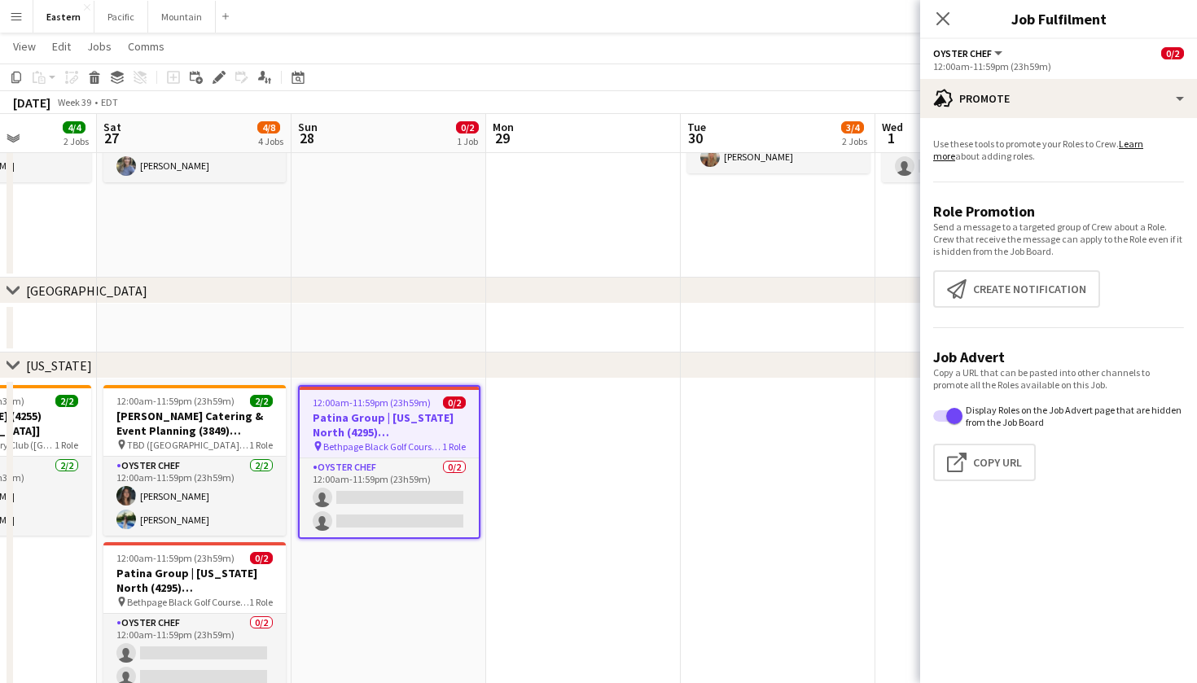
click at [213, 87] on app-toolbar "Copy Paste Paste Command V Paste with crew Command Shift V Paste linked Job [GE…" at bounding box center [598, 78] width 1197 height 28
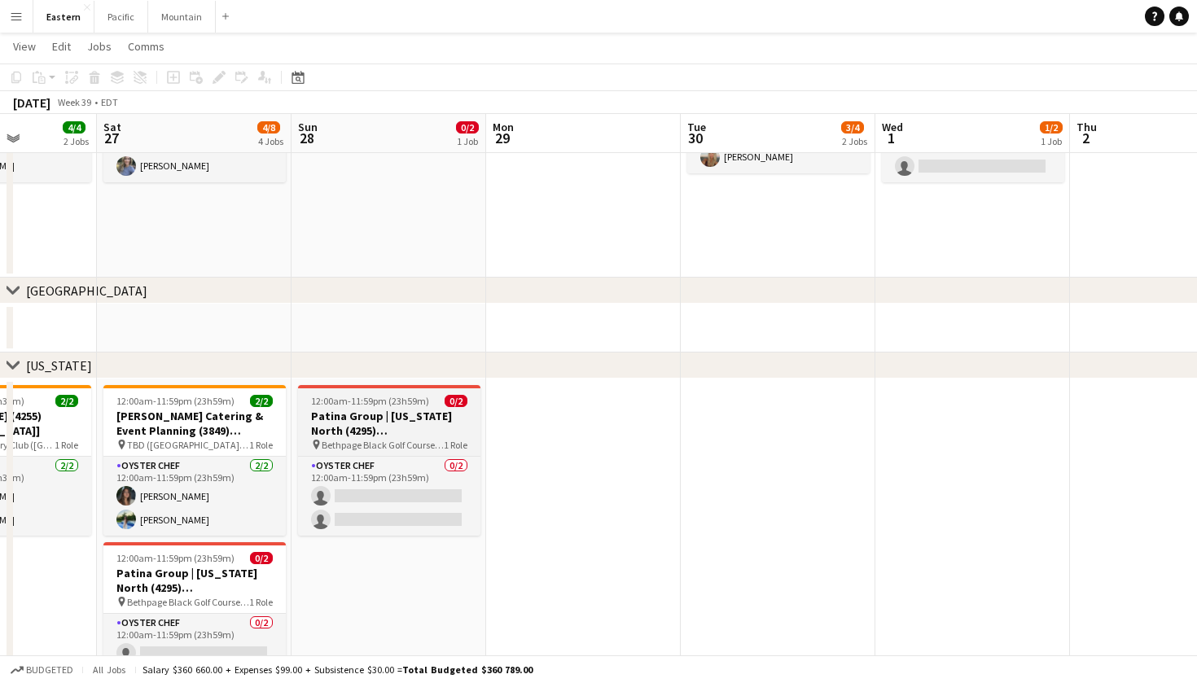
click at [394, 411] on h3 "Patina Group | [US_STATE] North (4295) [[GEOGRAPHIC_DATA]] - TIME TBD (2 HOURS)" at bounding box center [389, 423] width 182 height 29
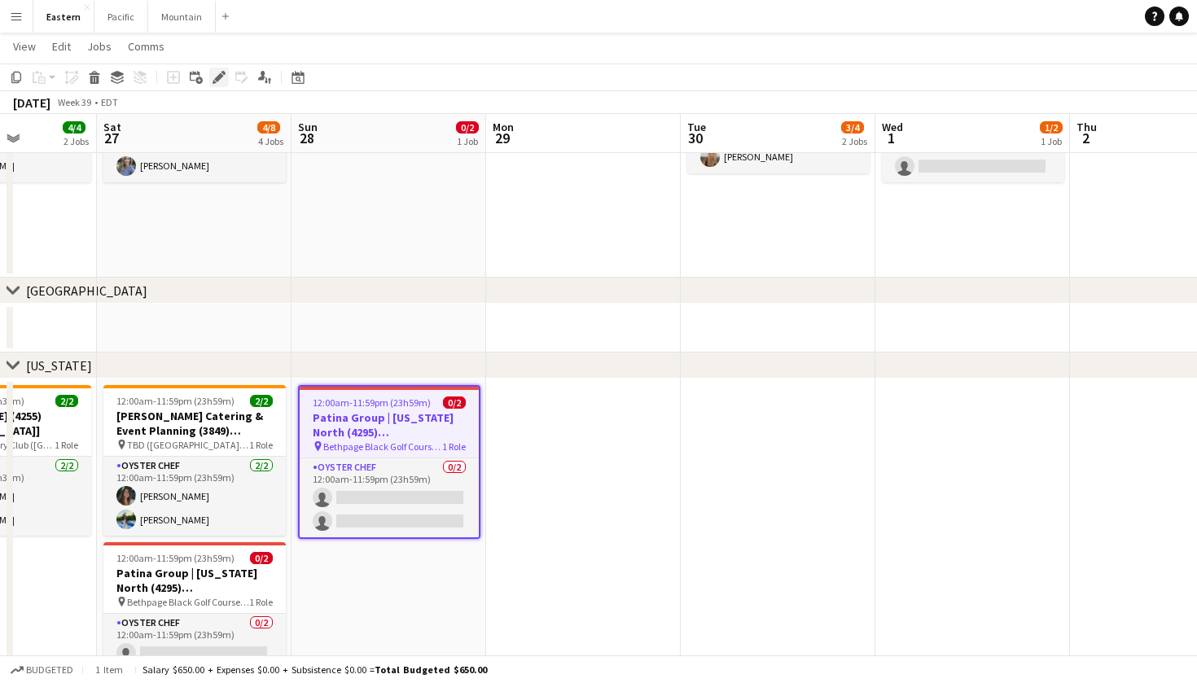
click at [217, 75] on icon "Edit" at bounding box center [219, 77] width 13 height 13
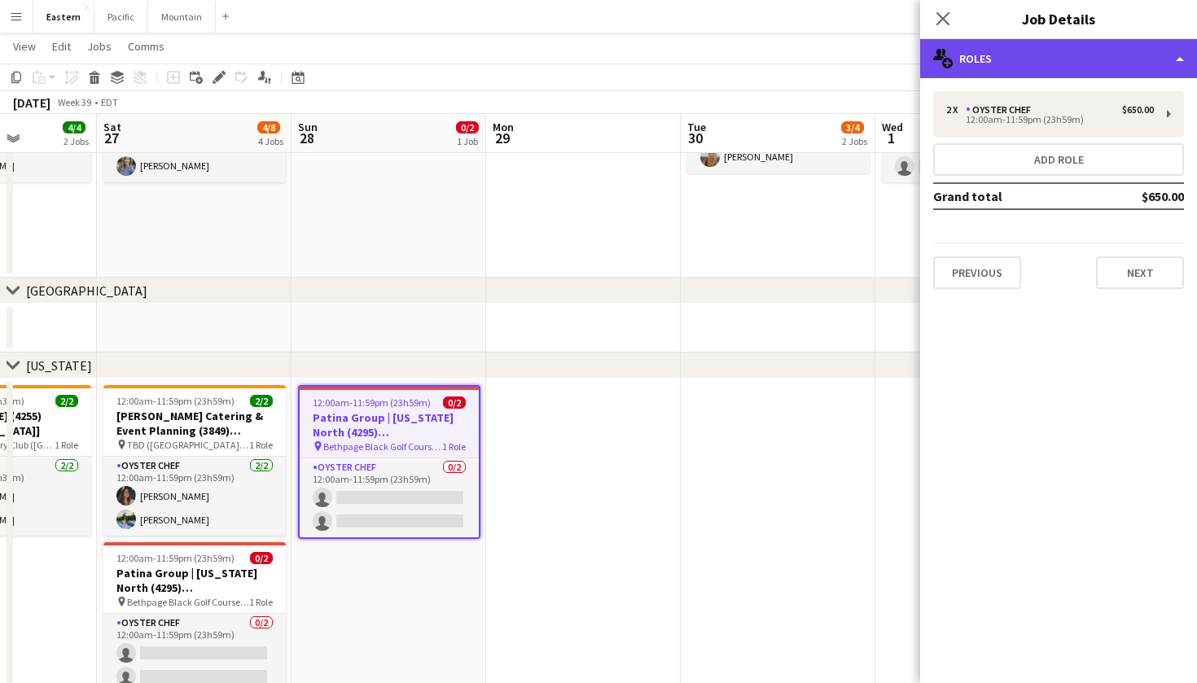
click at [1148, 53] on div "multiple-users-add Roles" at bounding box center [1058, 58] width 277 height 39
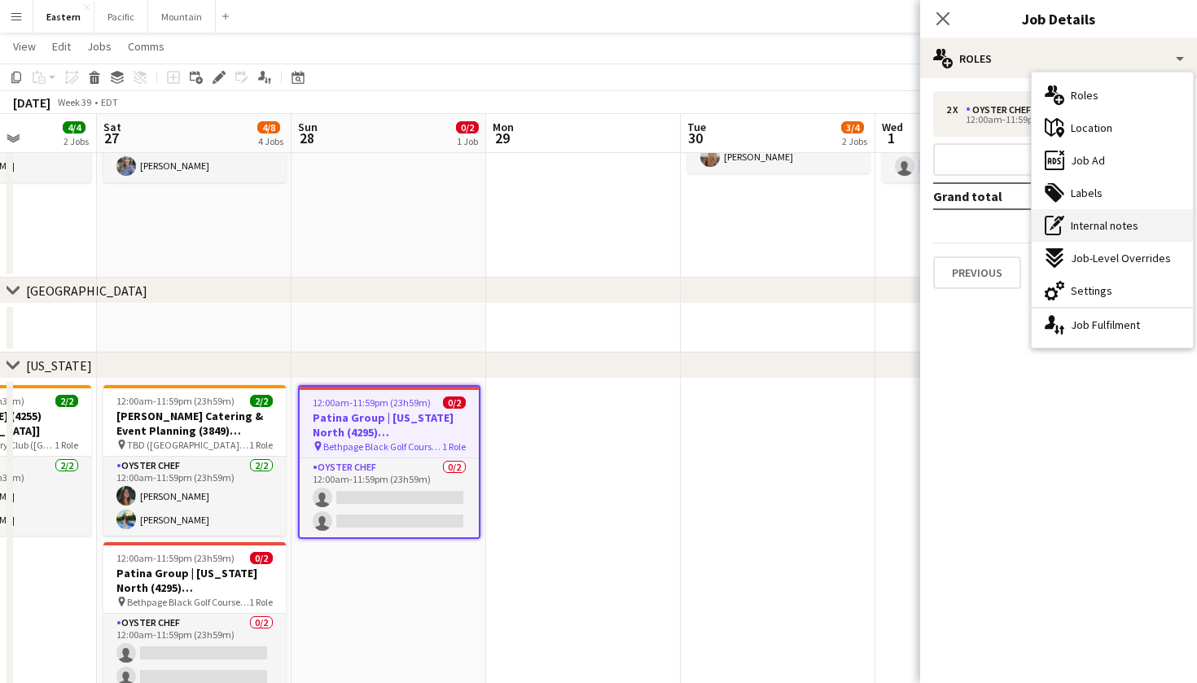
click at [1113, 222] on span "Internal notes" at bounding box center [1105, 225] width 68 height 15
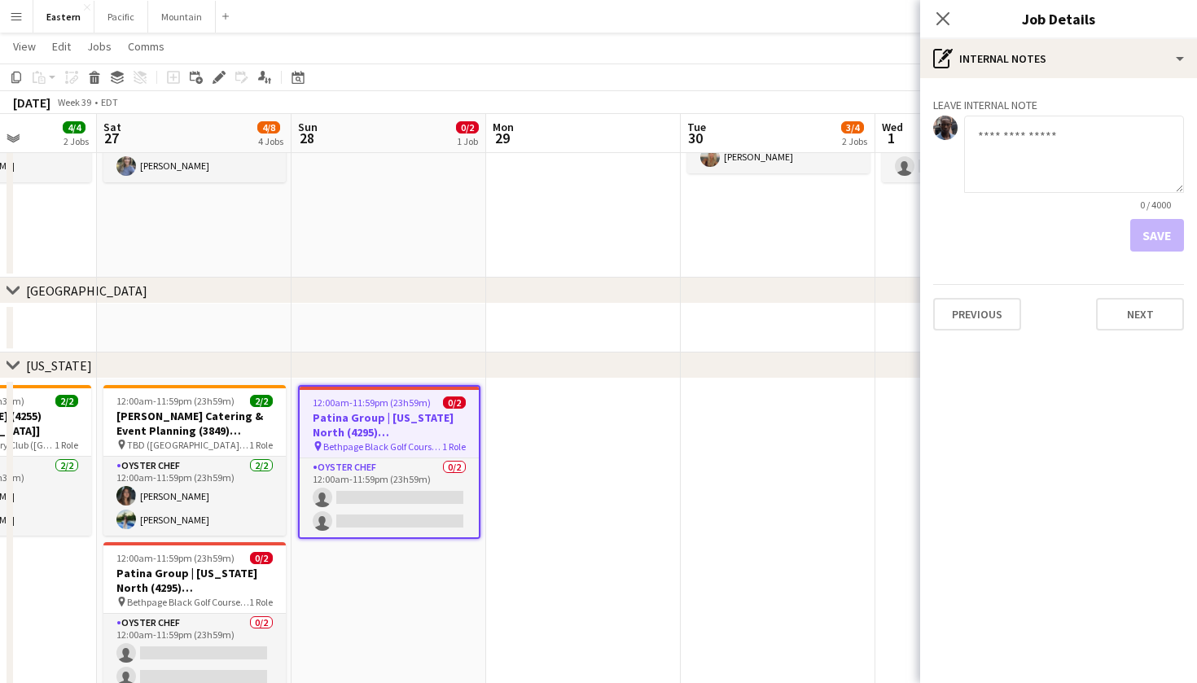
click at [1035, 160] on textarea at bounding box center [1074, 154] width 220 height 77
type textarea "*"
type textarea "**********"
click at [1136, 231] on button "Save" at bounding box center [1158, 235] width 54 height 33
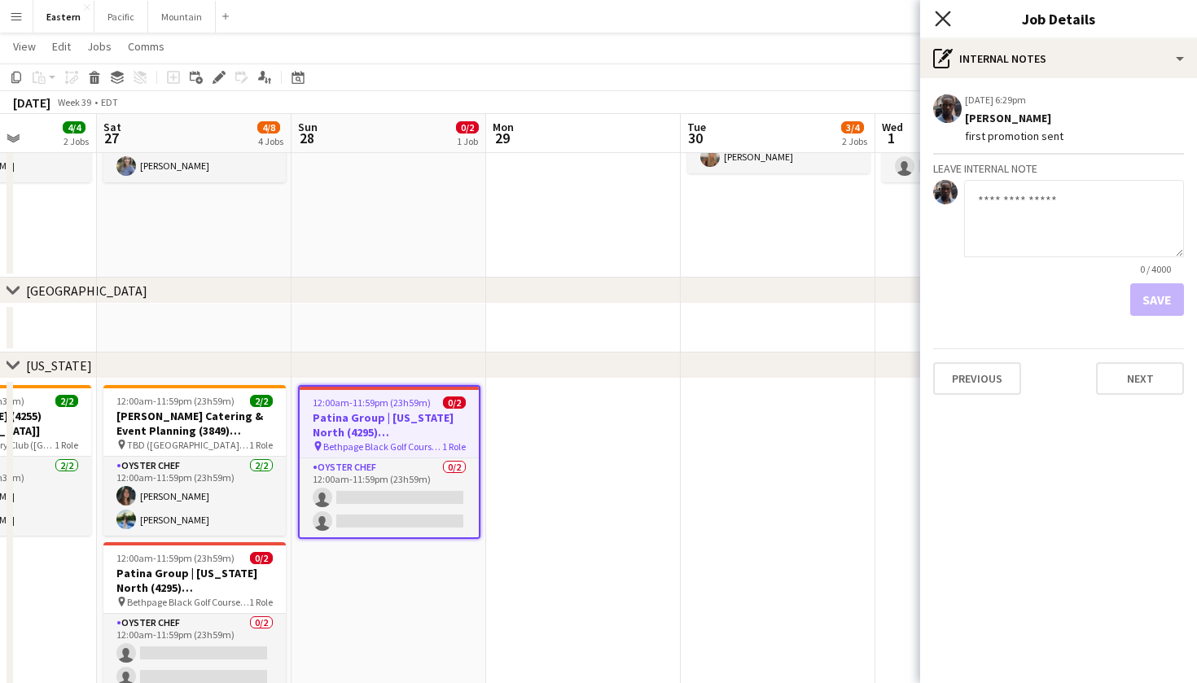
click at [940, 20] on icon "Close pop-in" at bounding box center [942, 18] width 15 height 15
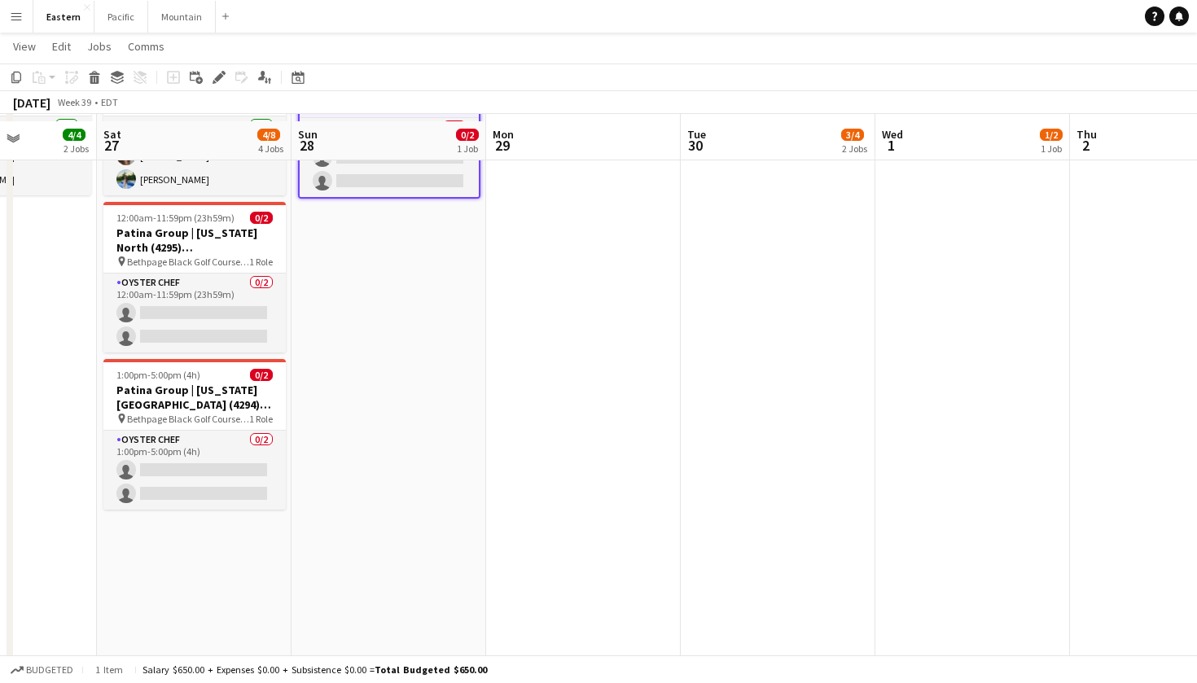
scroll to position [837, 0]
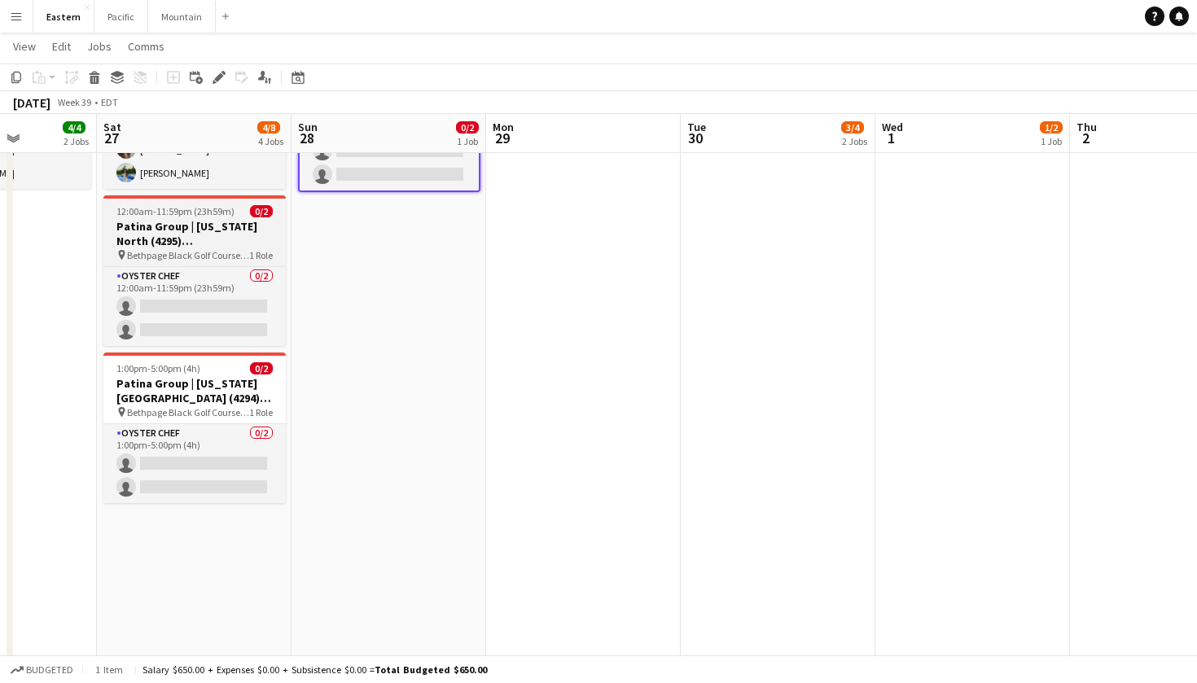
click at [261, 250] on span "1 Role" at bounding box center [261, 255] width 24 height 12
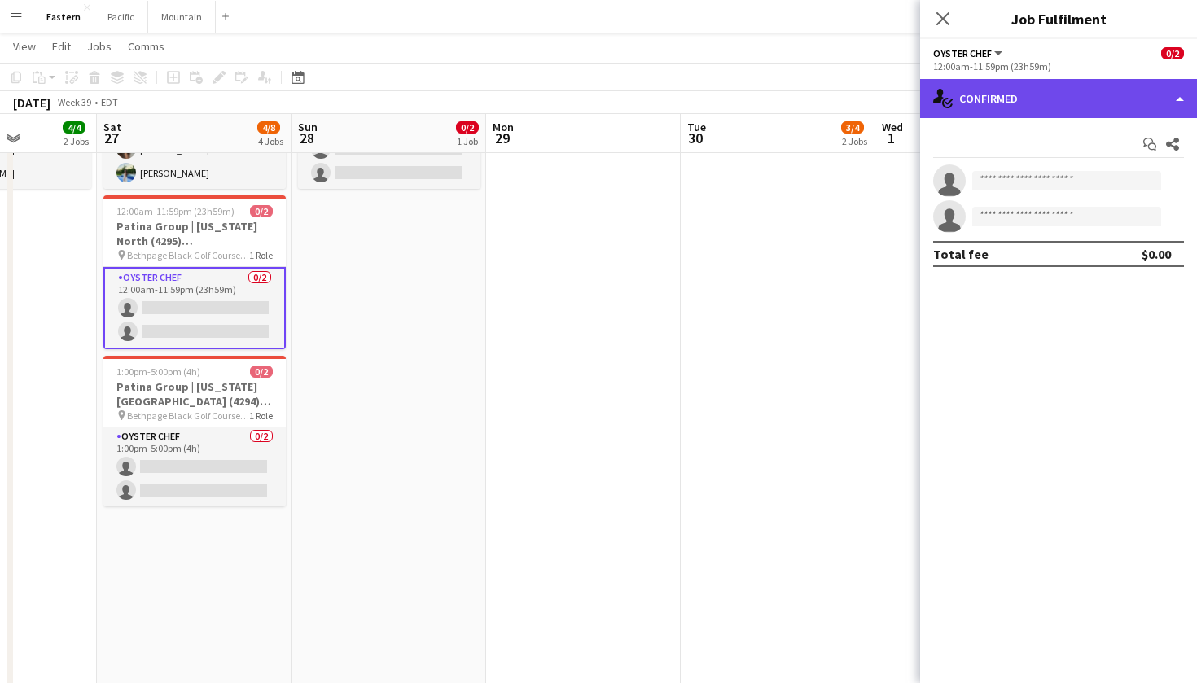
click at [1035, 103] on div "single-neutral-actions-check-2 Confirmed" at bounding box center [1058, 98] width 277 height 39
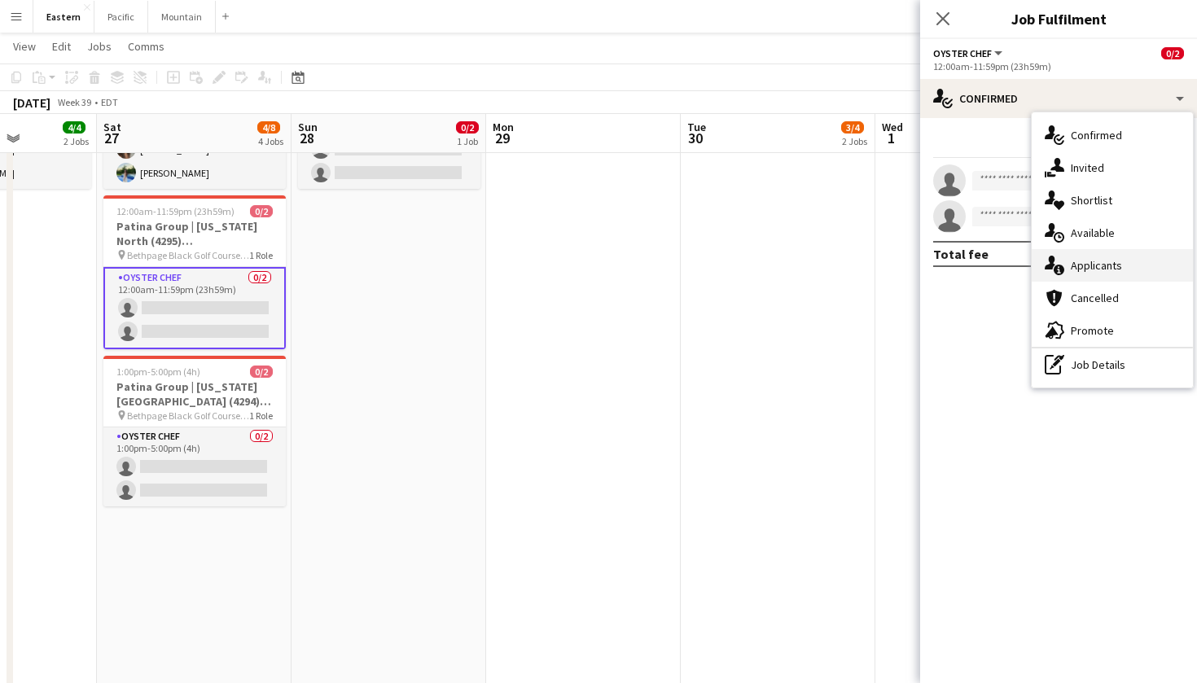
click at [1108, 253] on div "single-neutral-actions-information Applicants" at bounding box center [1112, 265] width 161 height 33
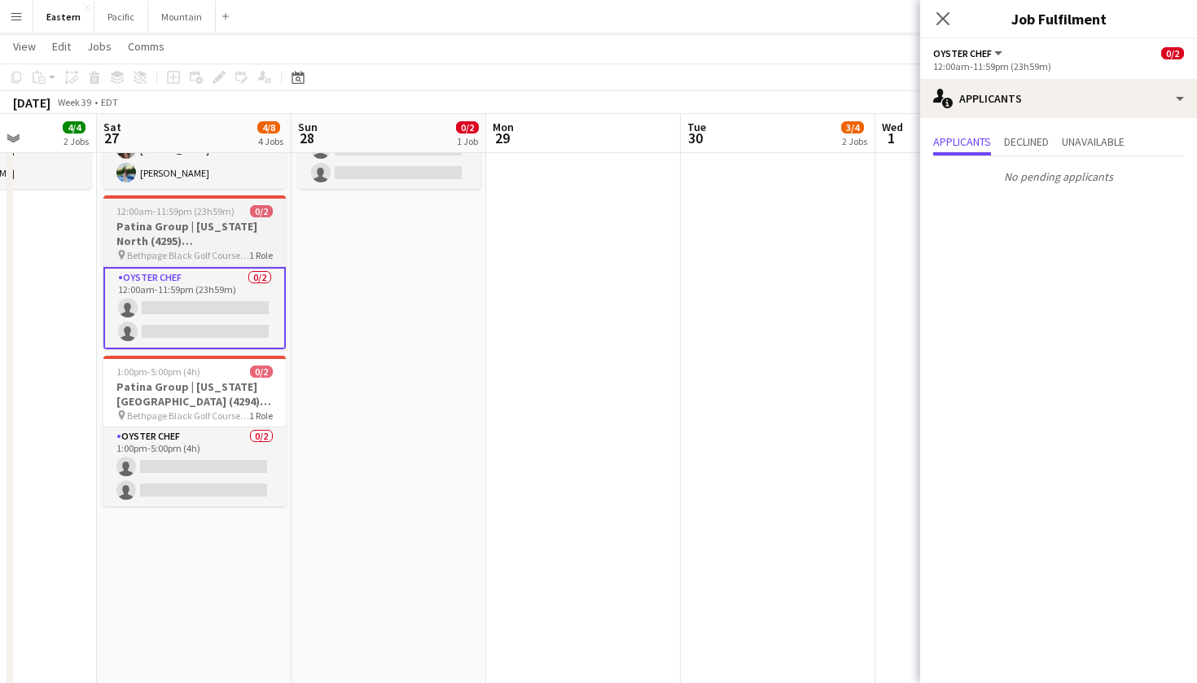
click at [231, 247] on h3 "Patina Group | [US_STATE] North (4295) [[GEOGRAPHIC_DATA]] - TIME TBD (2 HOURS)" at bounding box center [194, 233] width 182 height 29
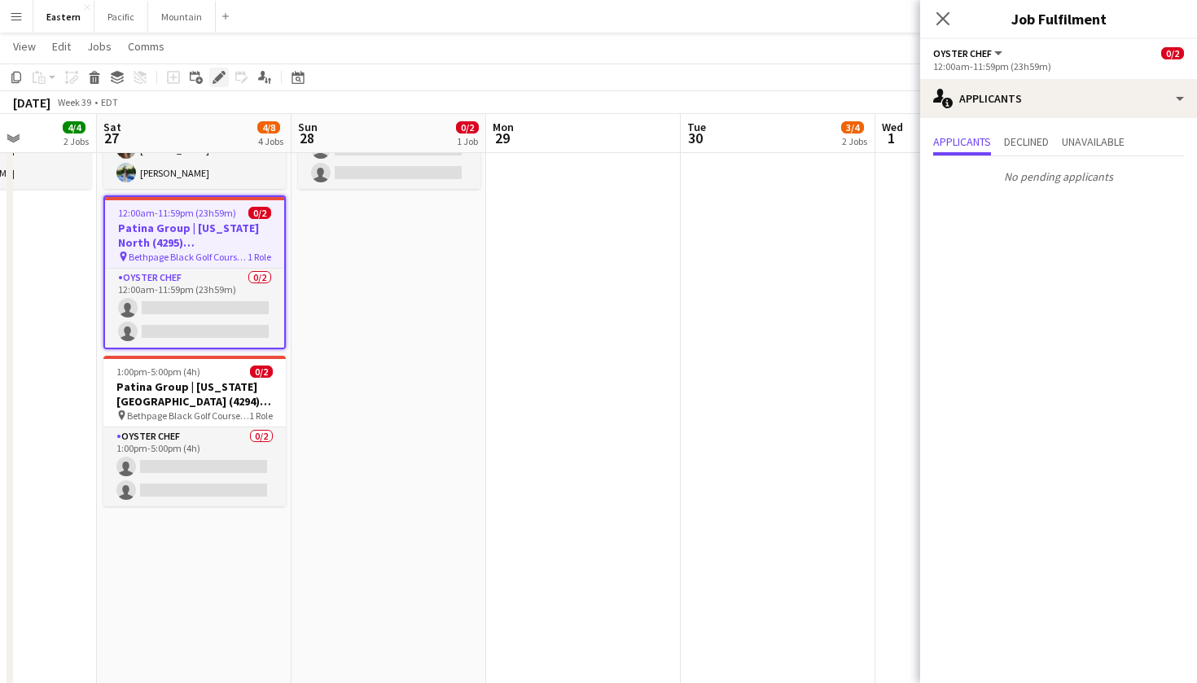
click at [224, 77] on icon "Edit" at bounding box center [219, 77] width 13 height 13
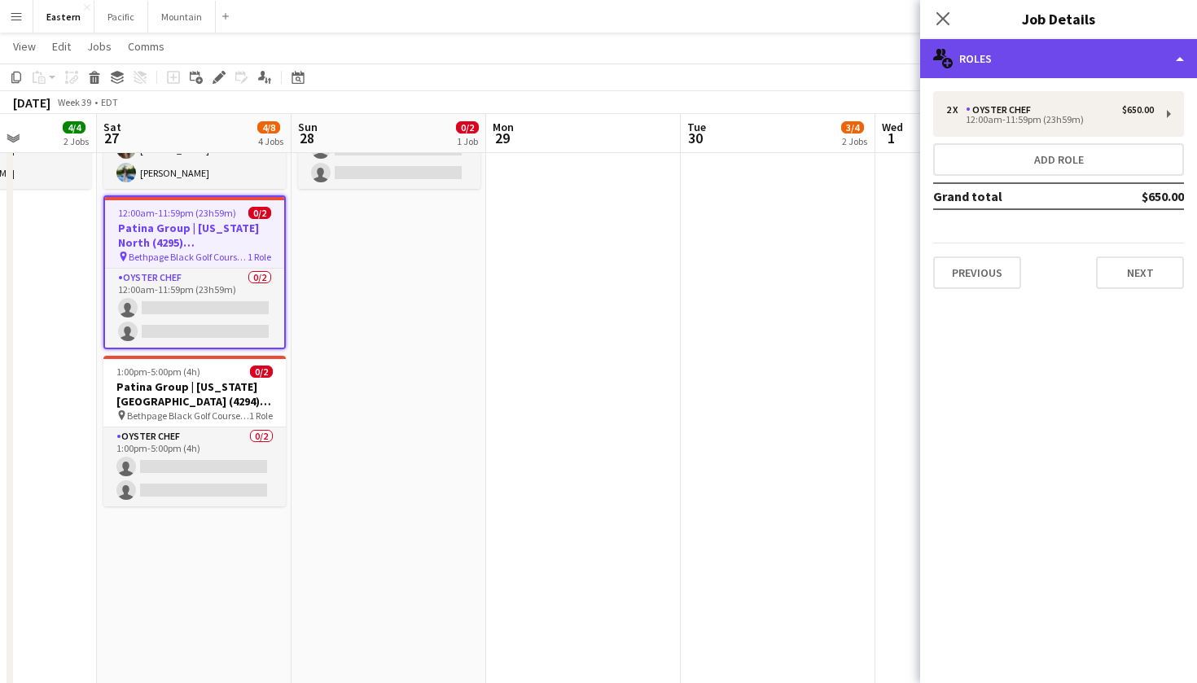
click at [1015, 48] on div "multiple-users-add Roles" at bounding box center [1058, 58] width 277 height 39
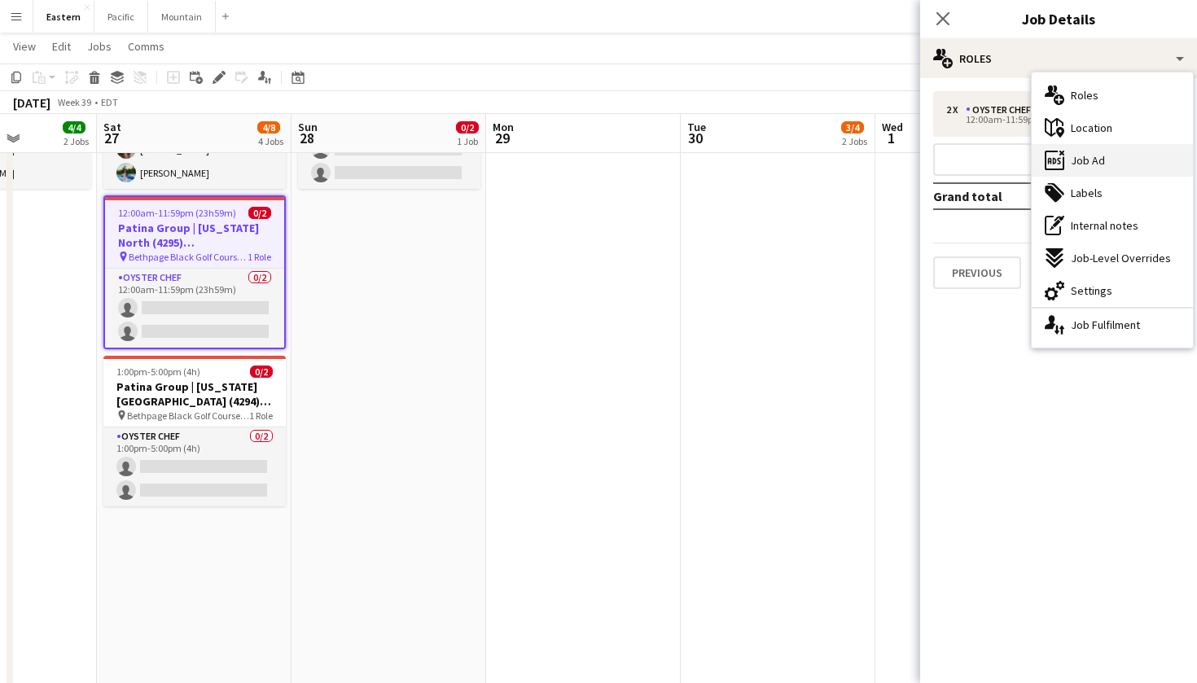
click at [1112, 156] on div "ads-window Job Ad" at bounding box center [1112, 160] width 161 height 33
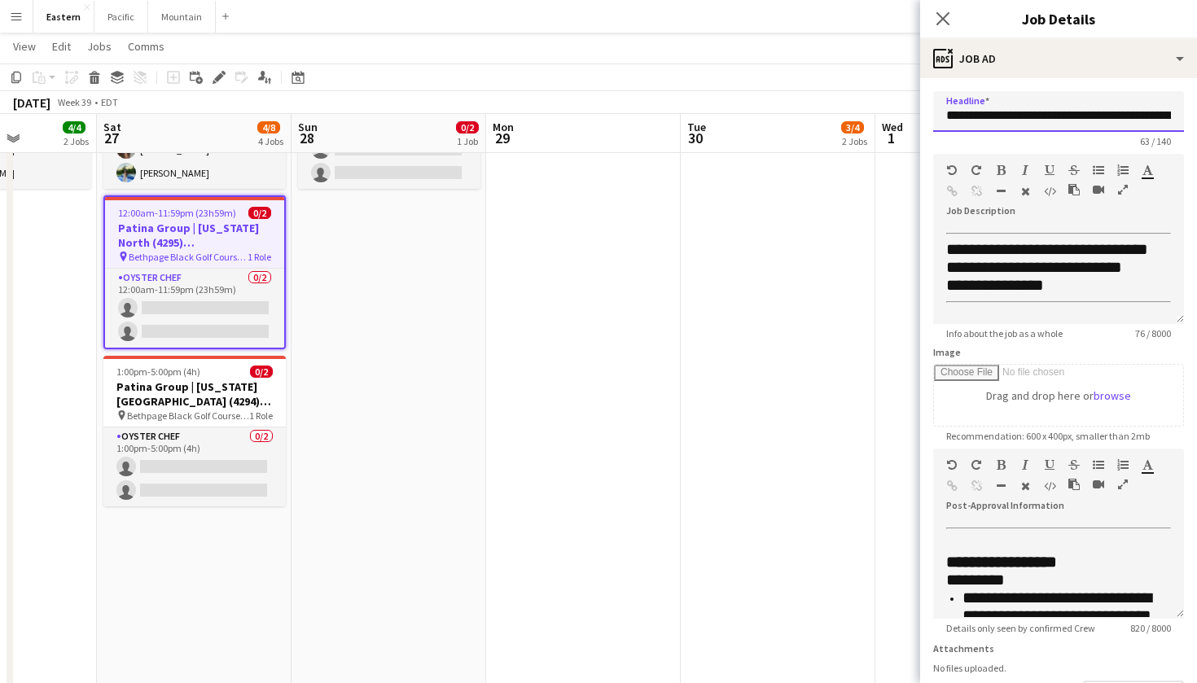
click at [1111, 113] on input "**********" at bounding box center [1058, 111] width 251 height 41
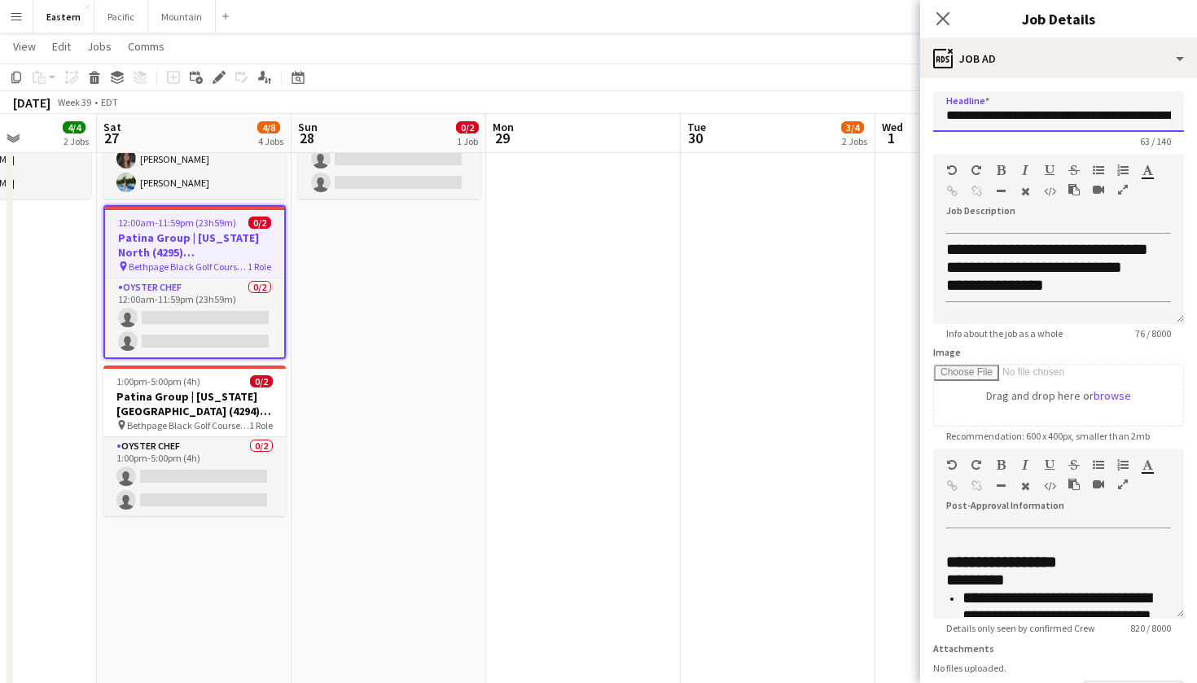
scroll to position [828, 0]
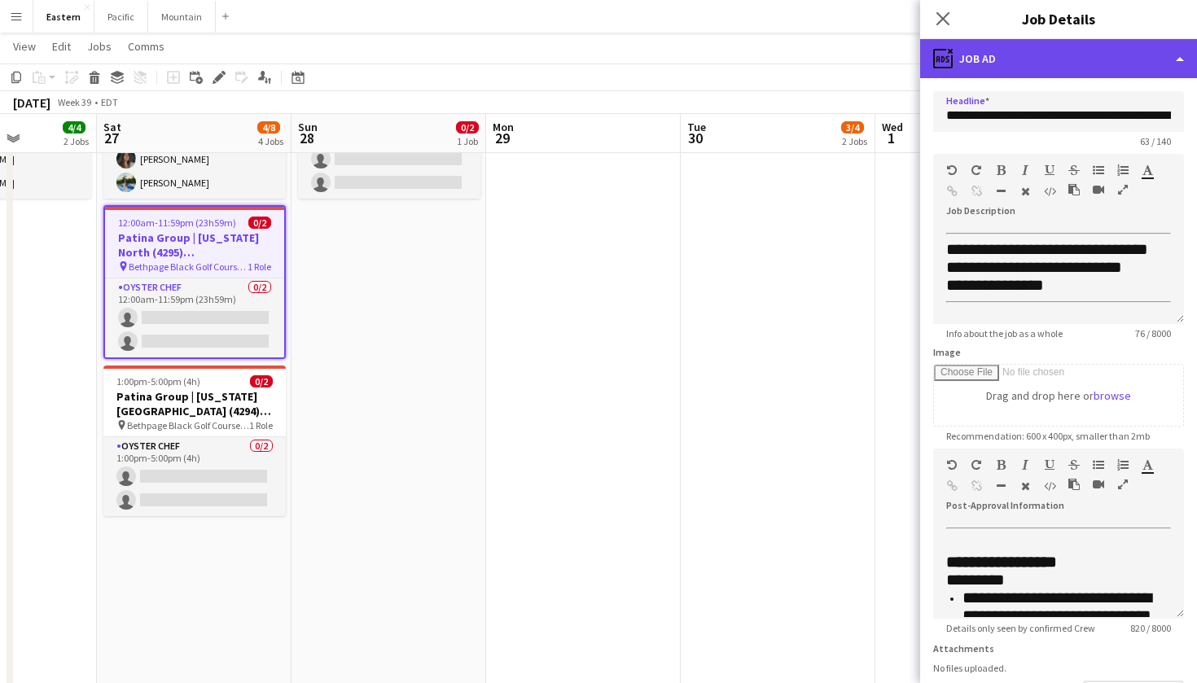
click at [1069, 59] on div "ads-window Job Ad" at bounding box center [1058, 58] width 277 height 39
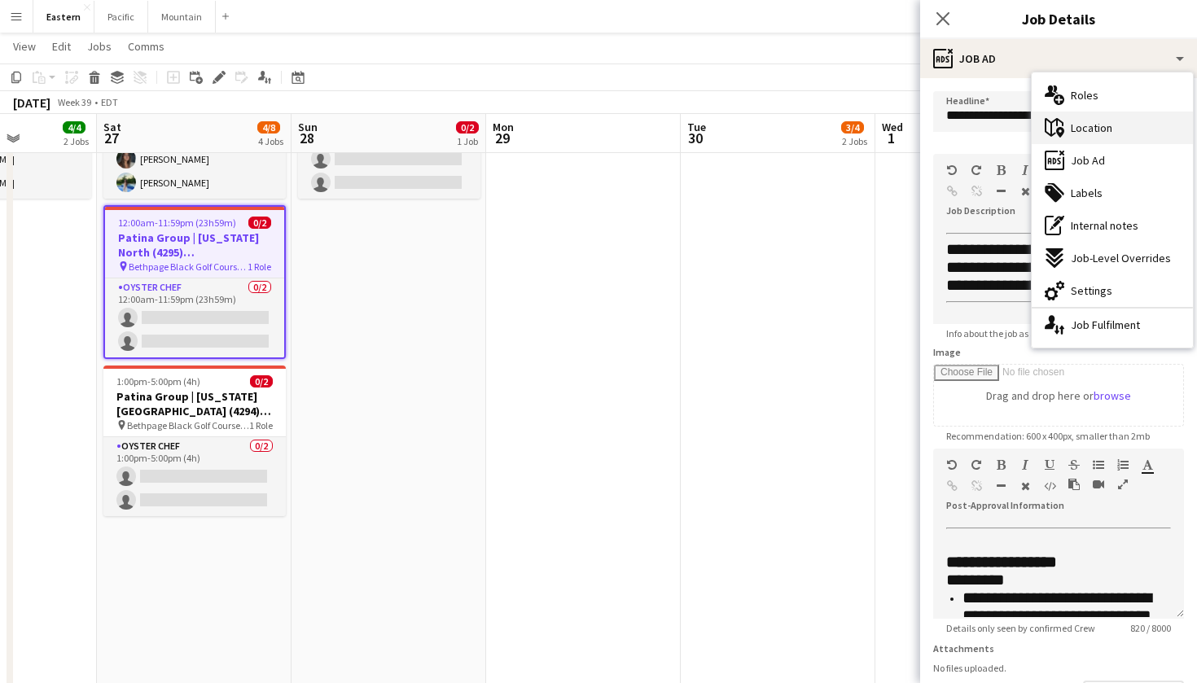
click at [1101, 124] on span "Location" at bounding box center [1092, 128] width 42 height 15
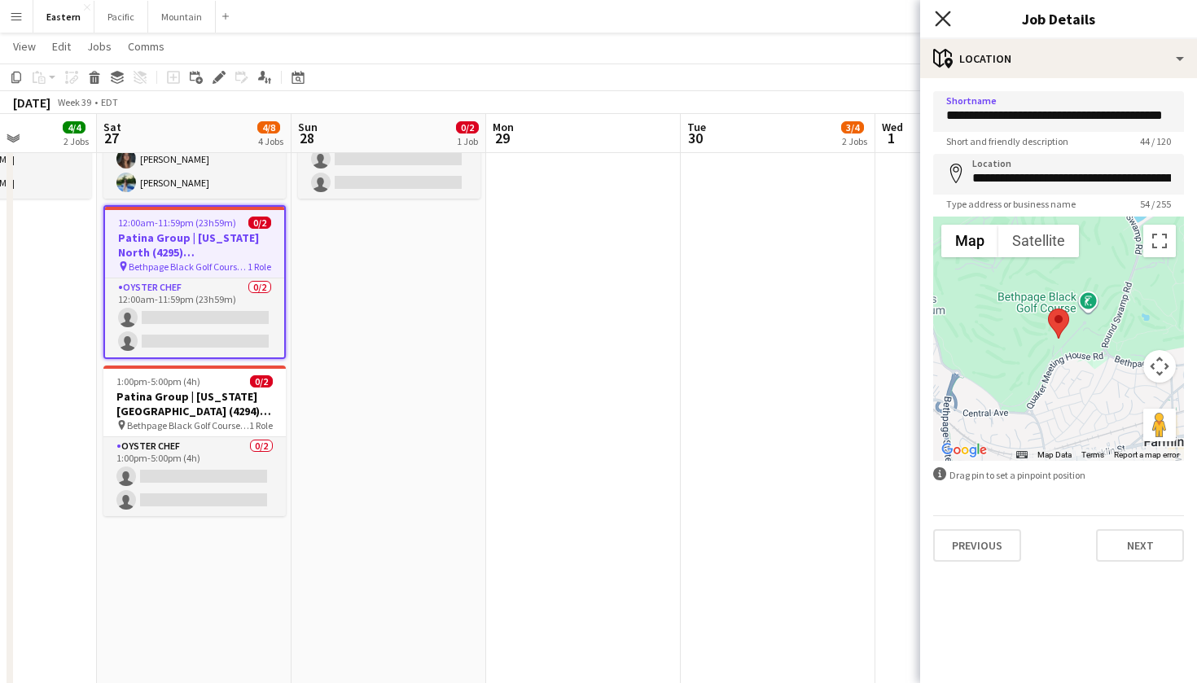
click at [938, 20] on icon "Close pop-in" at bounding box center [942, 18] width 15 height 15
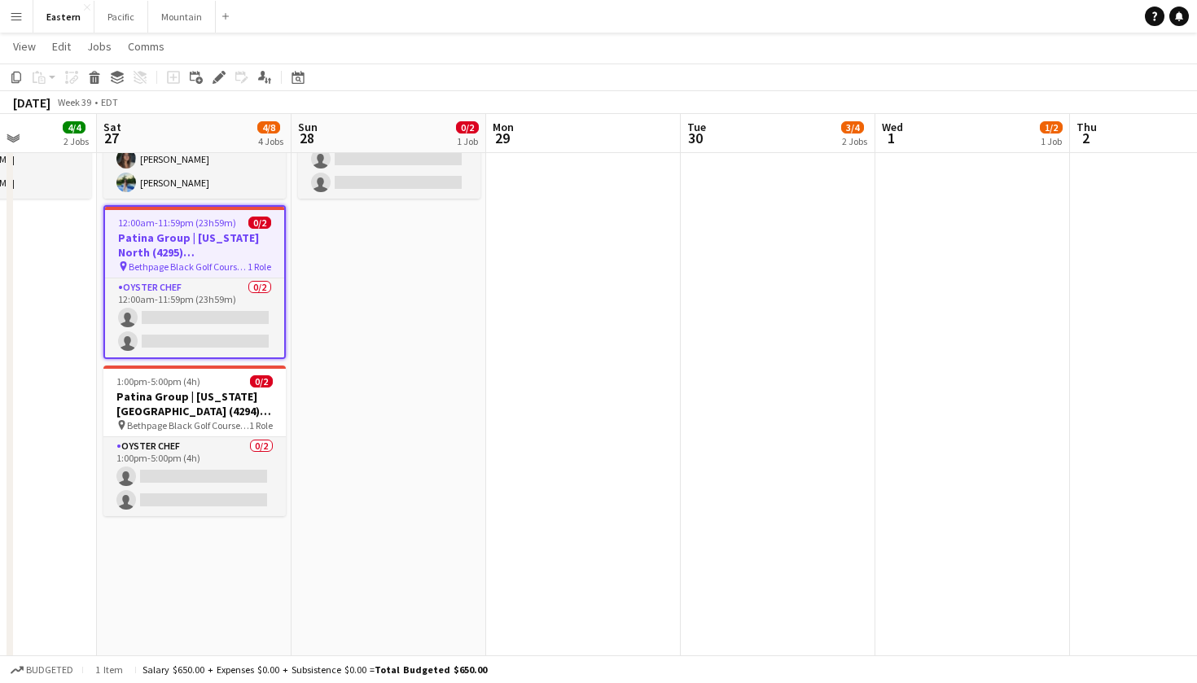
click at [422, 651] on div "4:30pm-6:00pm (1h30m) 2/2 [PERSON_NAME] (4255) [[GEOGRAPHIC_DATA]] pin Woodway …" at bounding box center [681, 510] width 2336 height 936
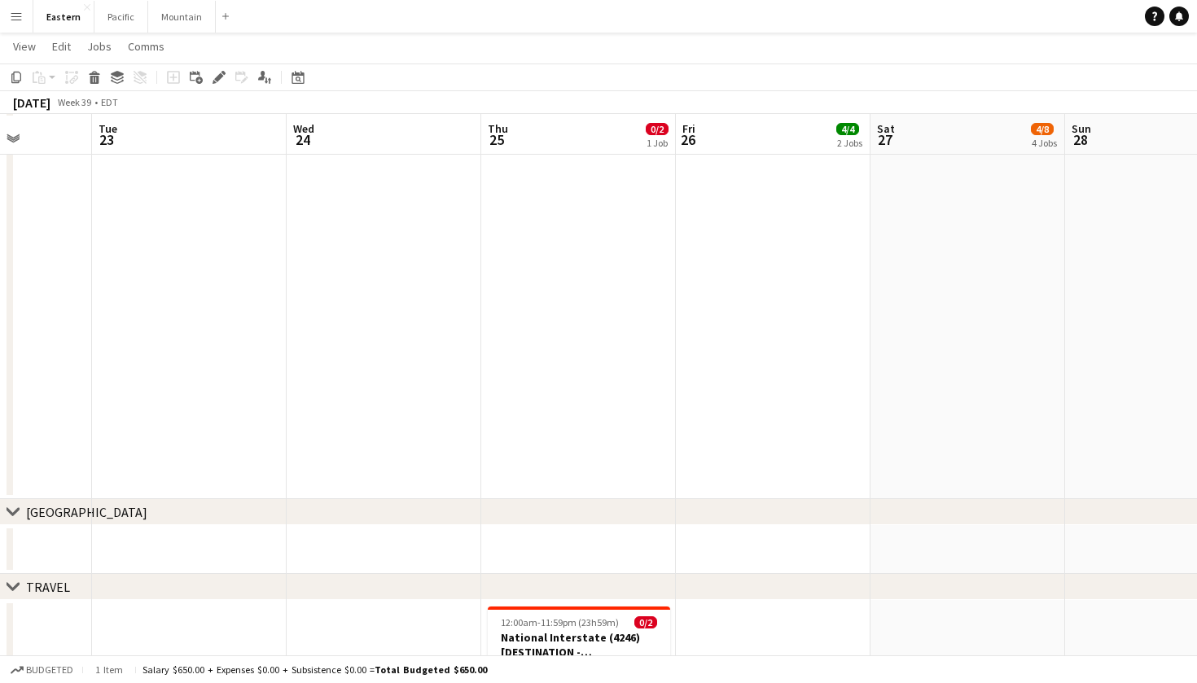
scroll to position [1298, 0]
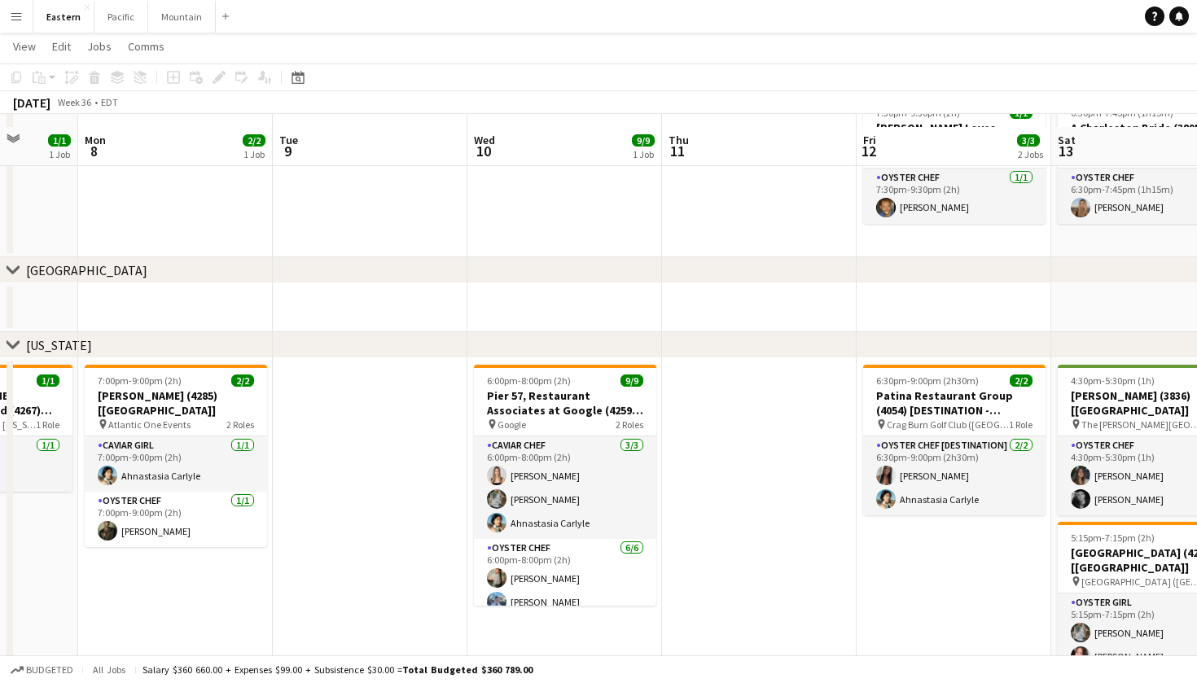
scroll to position [398, 0]
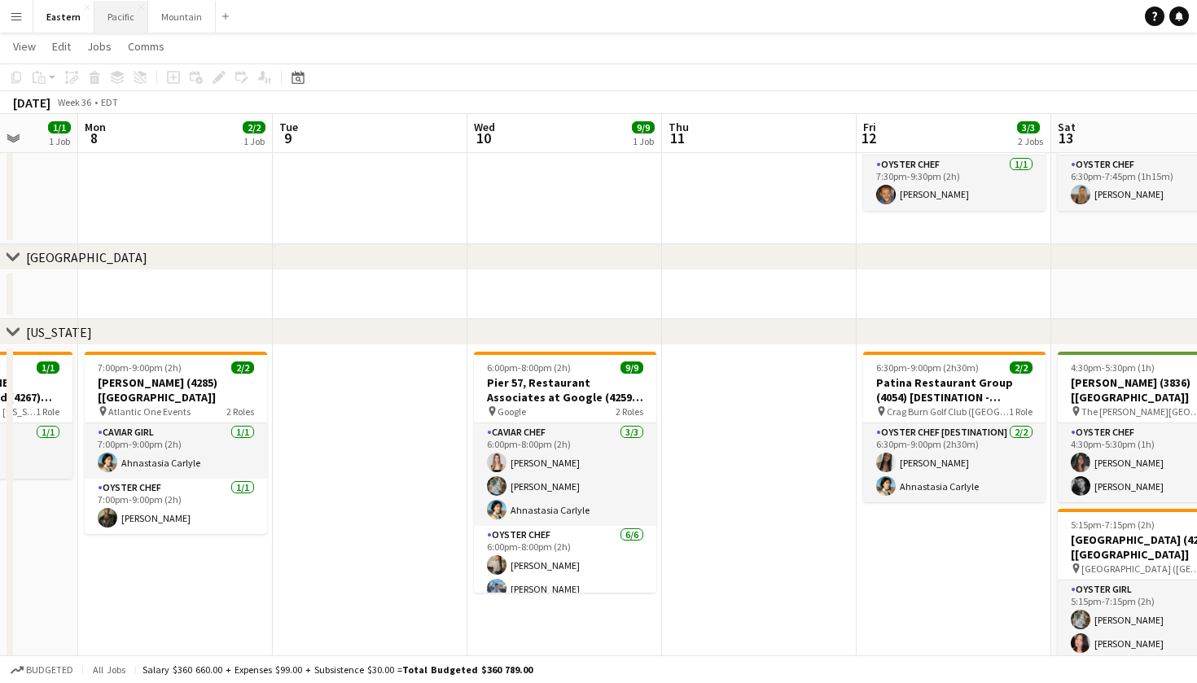
click at [109, 14] on button "Pacific Close" at bounding box center [121, 17] width 54 height 32
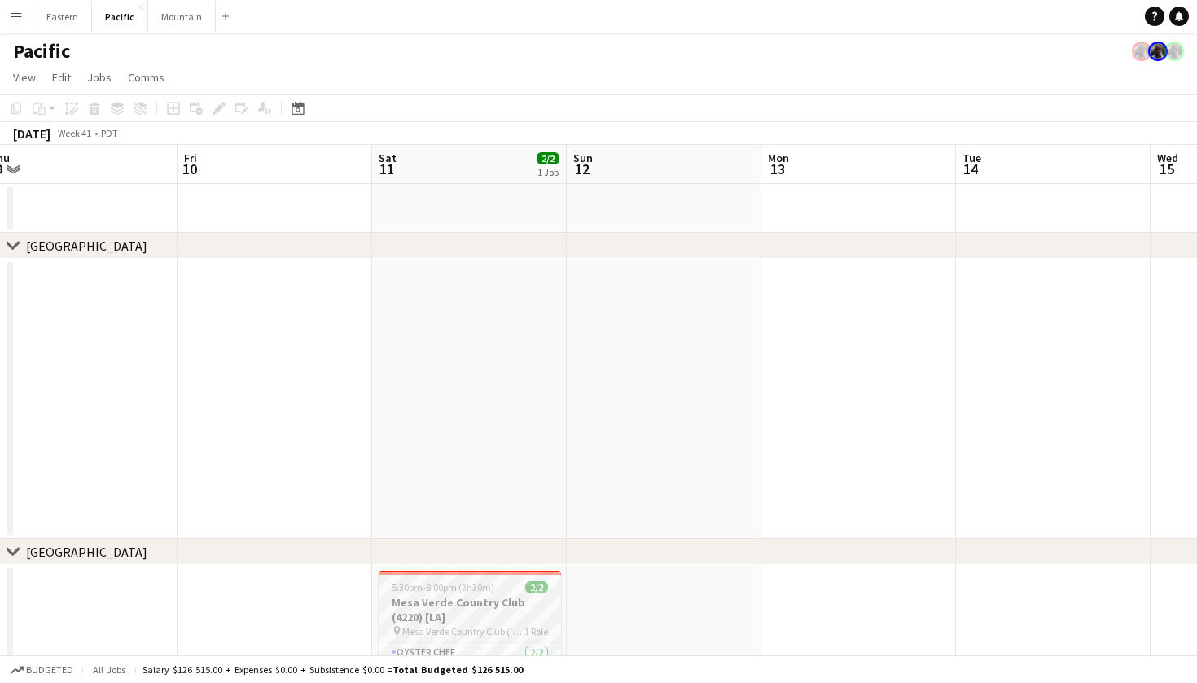
click at [475, 621] on h3 "Mesa Verde Country Club (4220) [LA]" at bounding box center [470, 609] width 182 height 29
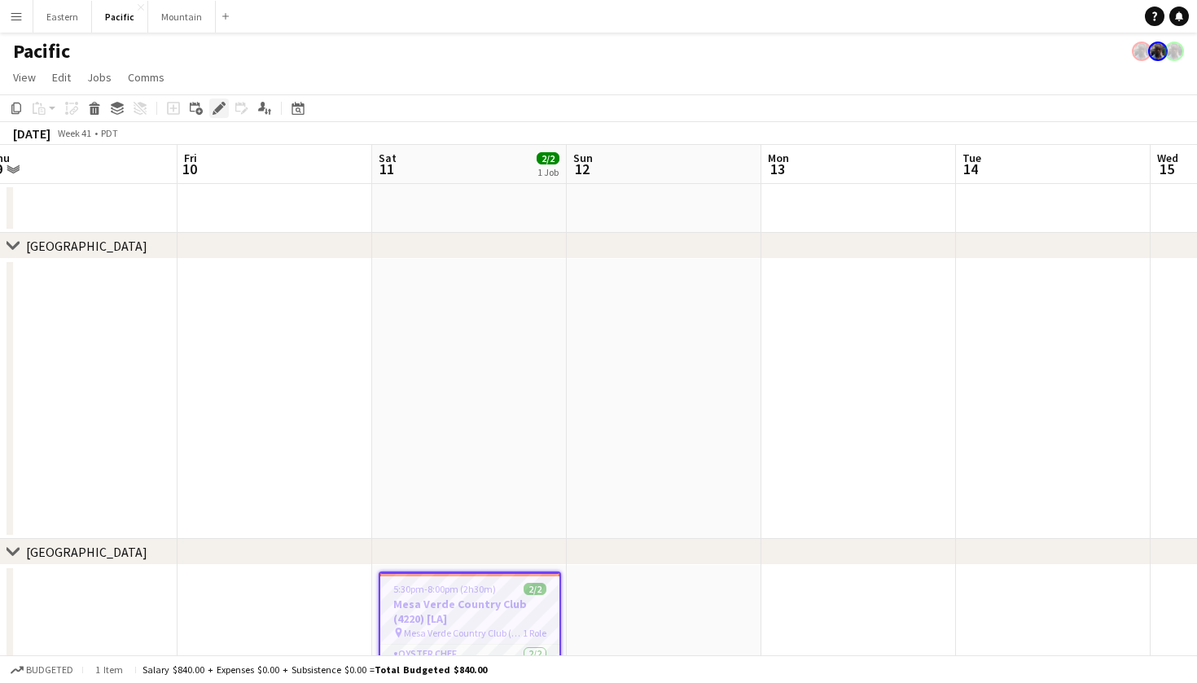
click at [220, 103] on icon "Edit" at bounding box center [219, 108] width 13 height 13
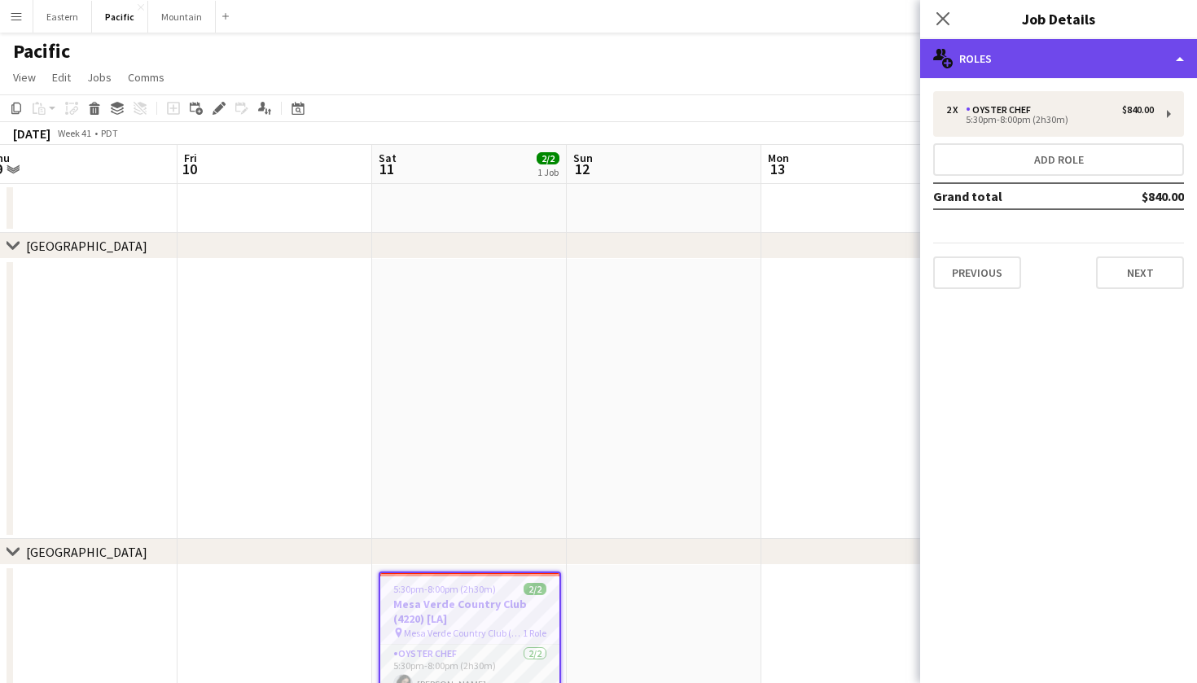
click at [1100, 72] on div "multiple-users-add Roles" at bounding box center [1058, 58] width 277 height 39
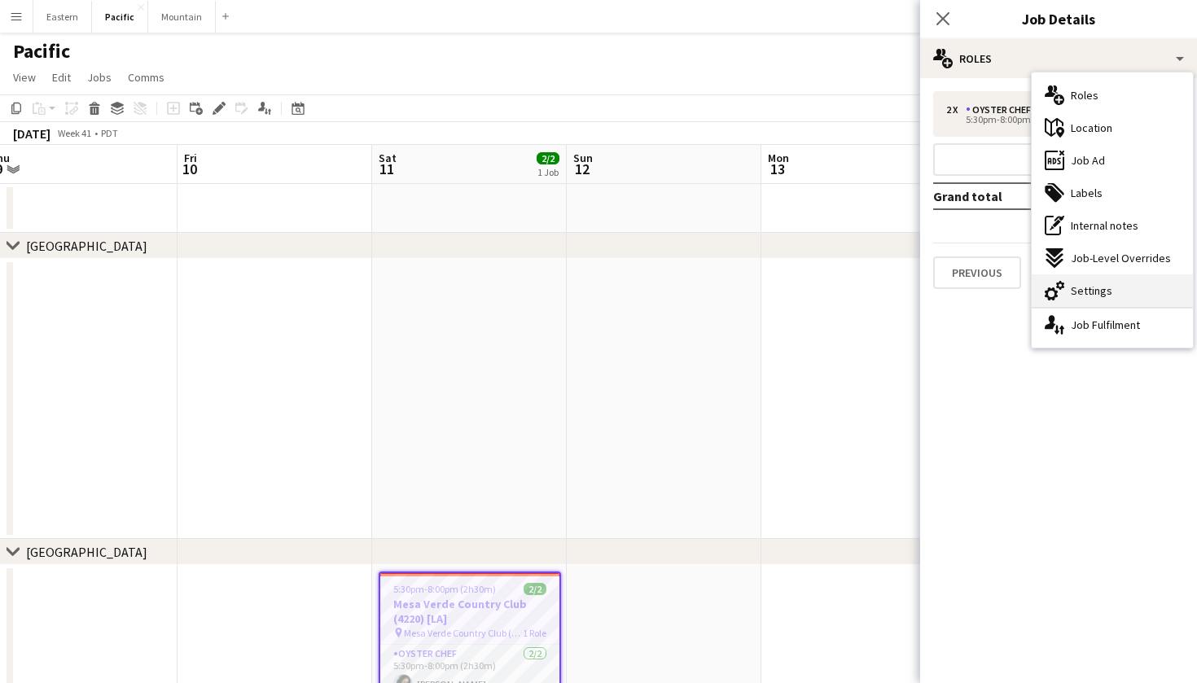
click at [1117, 292] on div "cog-double-3 Settings" at bounding box center [1112, 291] width 161 height 33
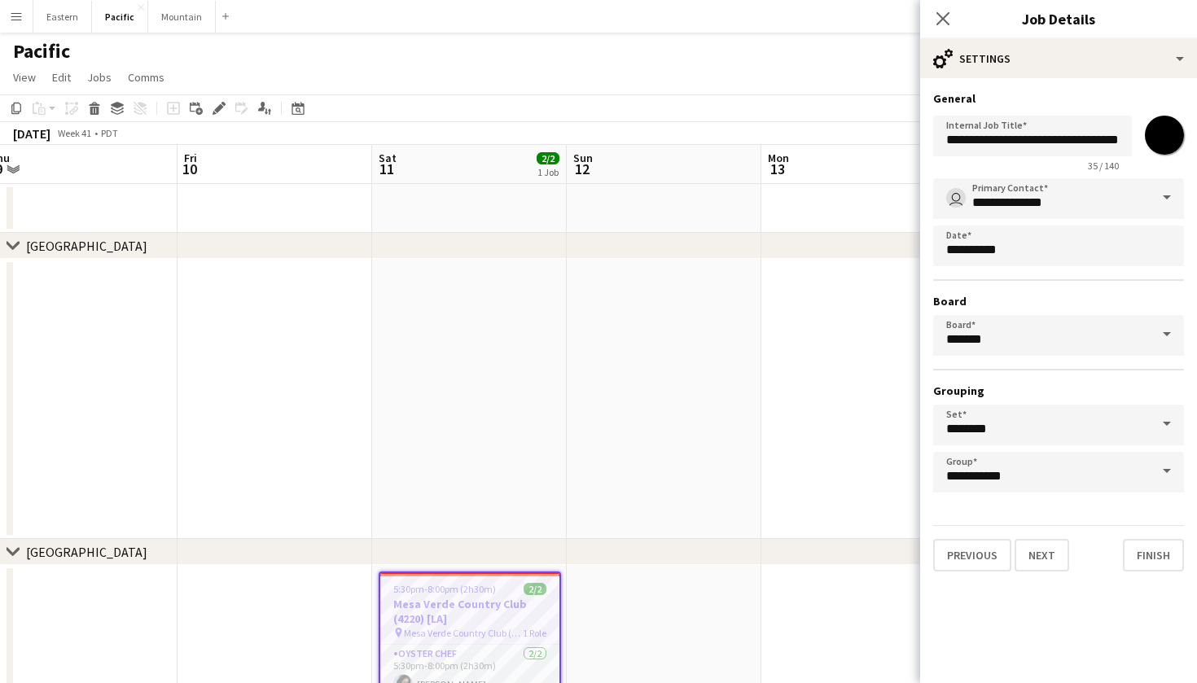
click at [1183, 125] on input "*******" at bounding box center [1165, 135] width 59 height 59
drag, startPoint x: 1180, startPoint y: 127, endPoint x: 1161, endPoint y: 143, distance: 25.4
click at [1179, 127] on input "*******" at bounding box center [1165, 135] width 59 height 59
type input "*******"
click at [1140, 554] on button "Finish" at bounding box center [1153, 555] width 61 height 33
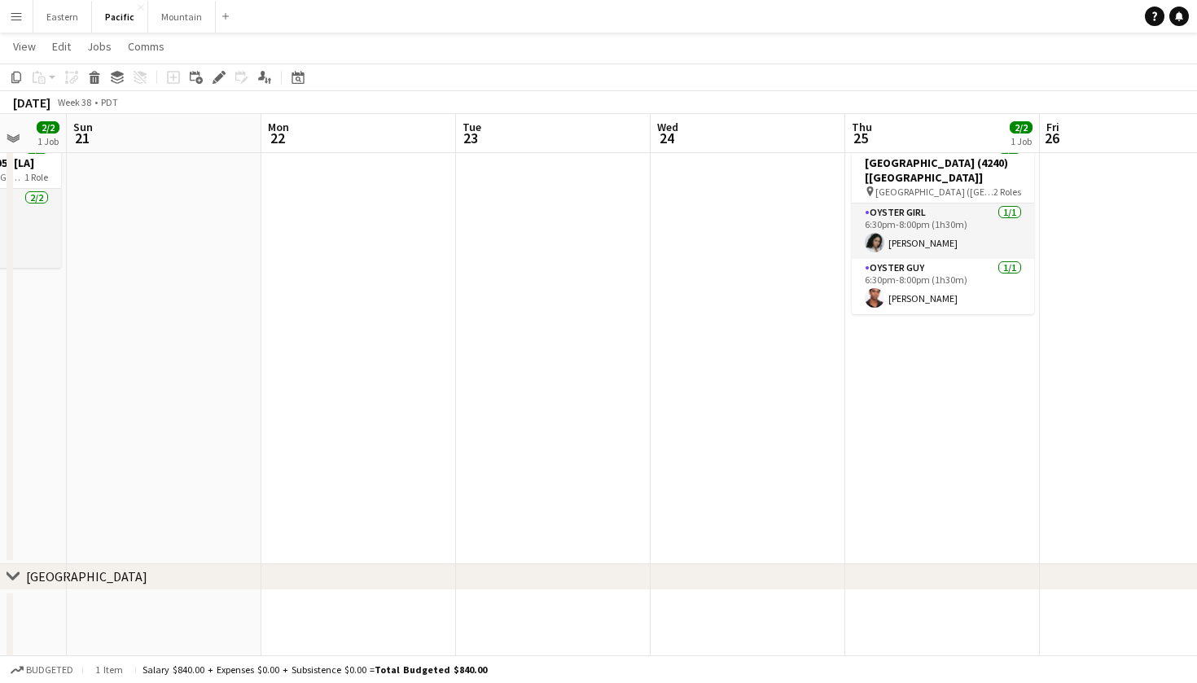
scroll to position [0, 554]
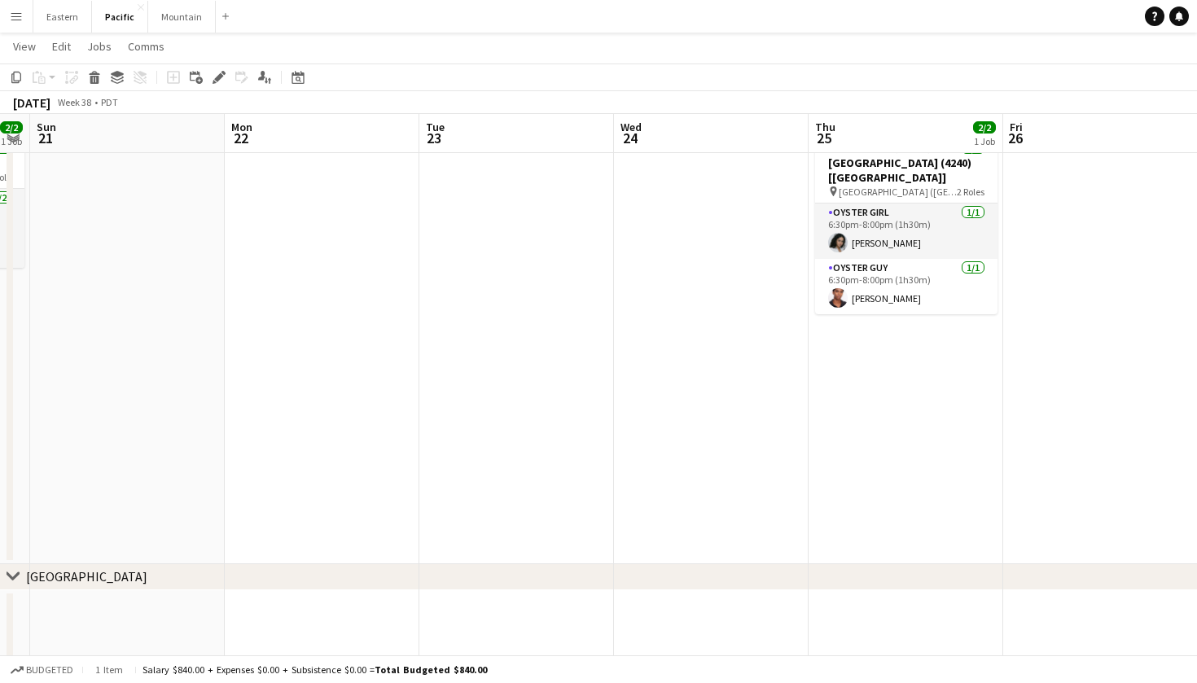
click at [13, 8] on button "Menu" at bounding box center [16, 16] width 33 height 33
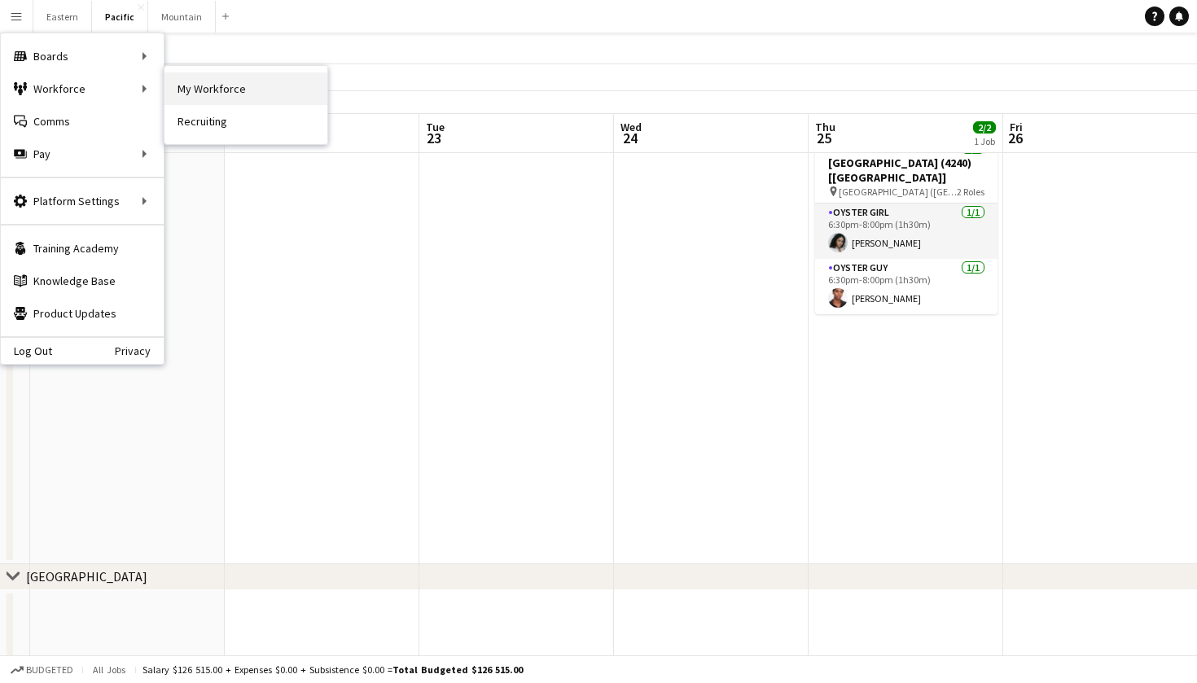
click at [224, 96] on link "My Workforce" at bounding box center [246, 88] width 163 height 33
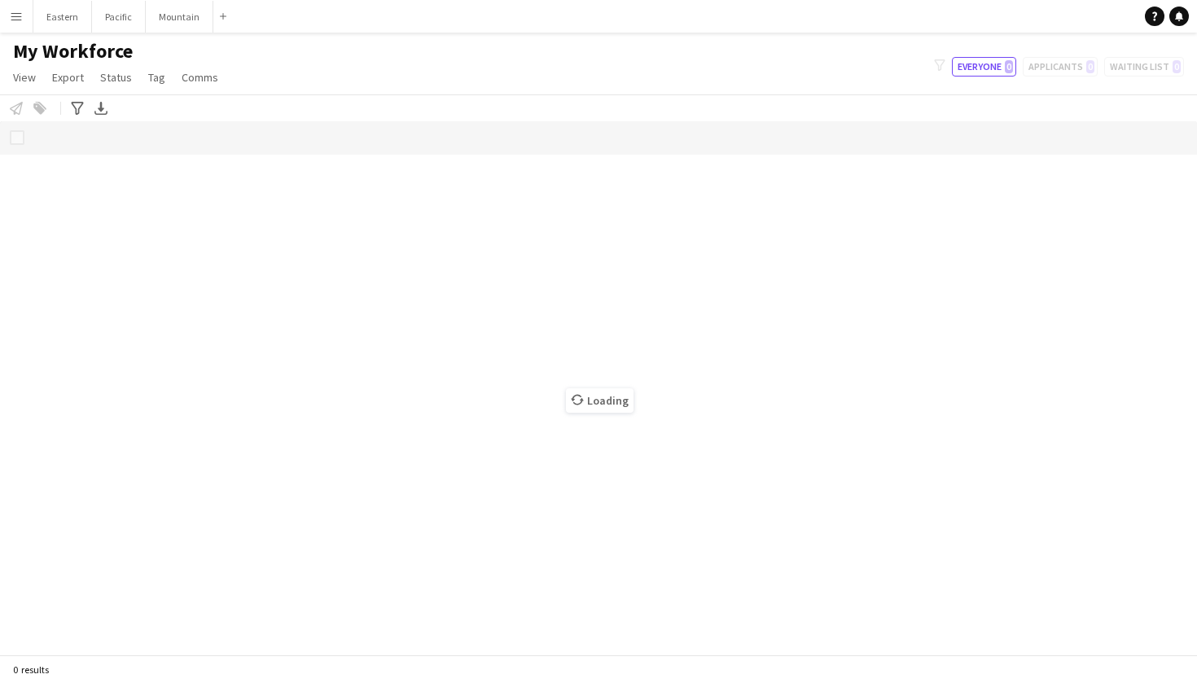
click at [17, 15] on app-icon "Menu" at bounding box center [16, 16] width 13 height 13
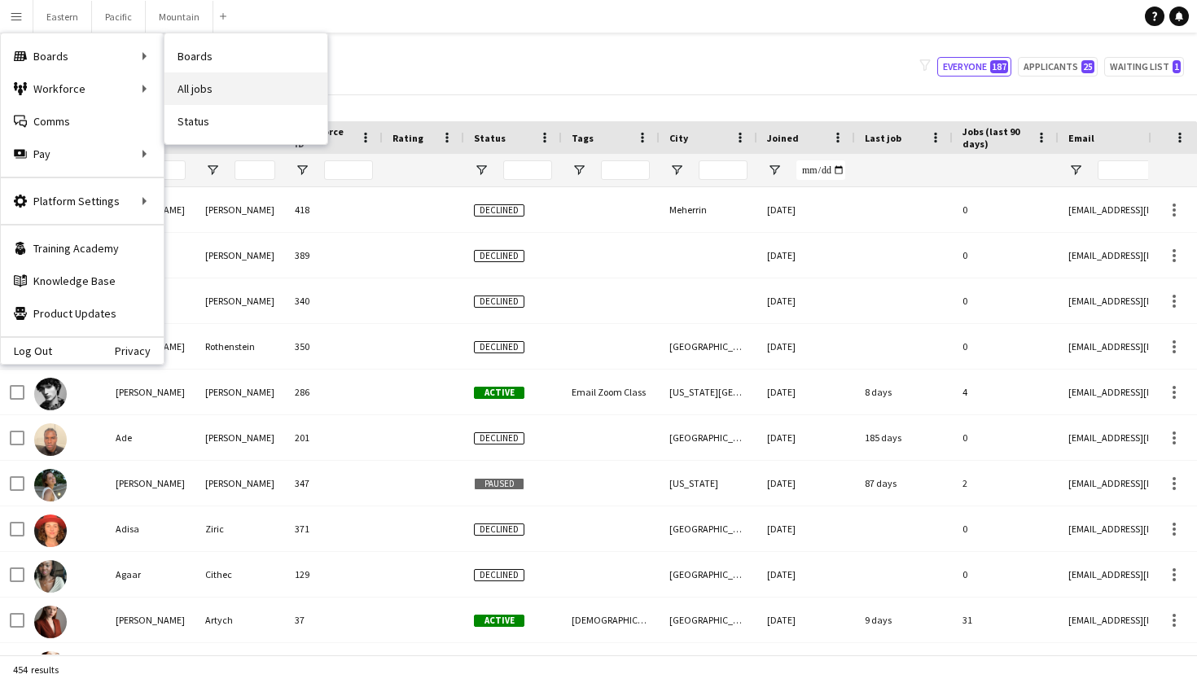
click at [186, 83] on link "All jobs" at bounding box center [246, 88] width 163 height 33
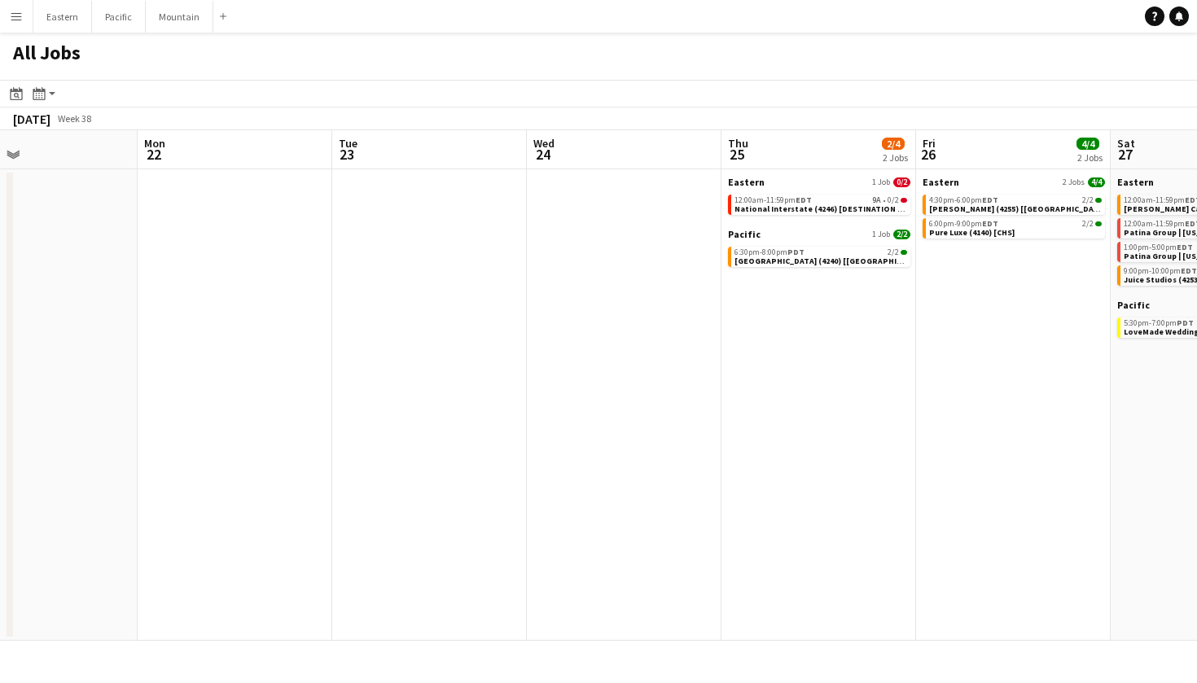
scroll to position [0, 466]
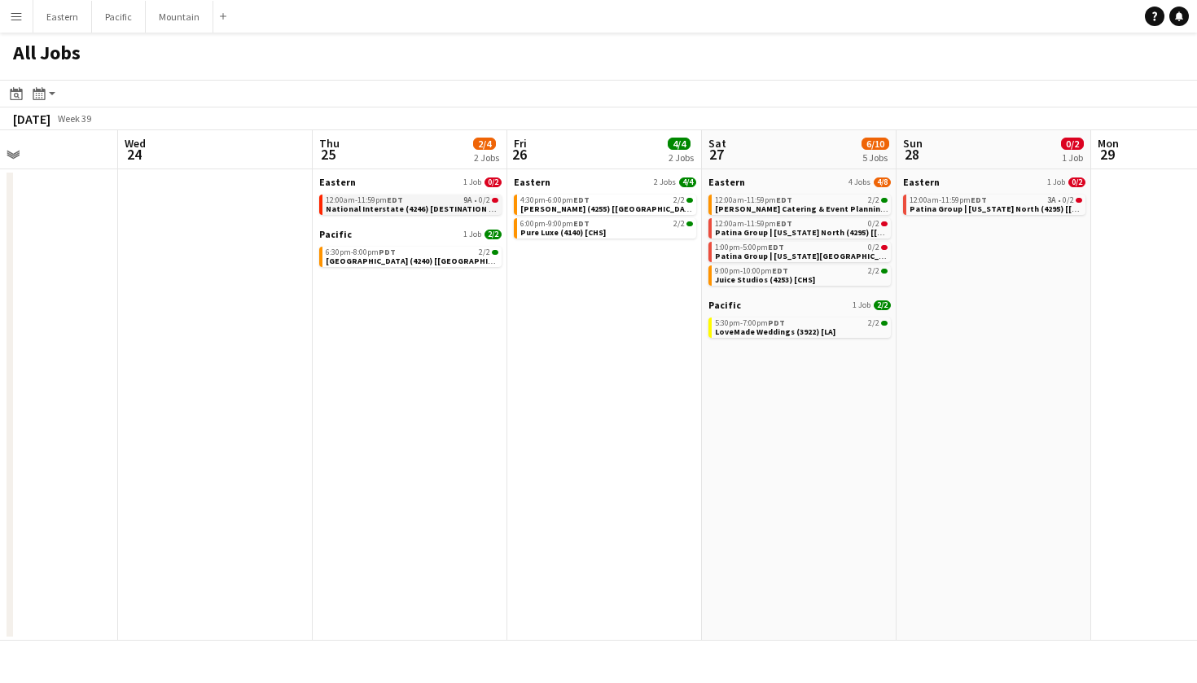
click at [448, 204] on span "National Interstate (4246) [DESTINATION - [GEOGRAPHIC_DATA], [GEOGRAPHIC_DATA]]" at bounding box center [495, 209] width 339 height 11
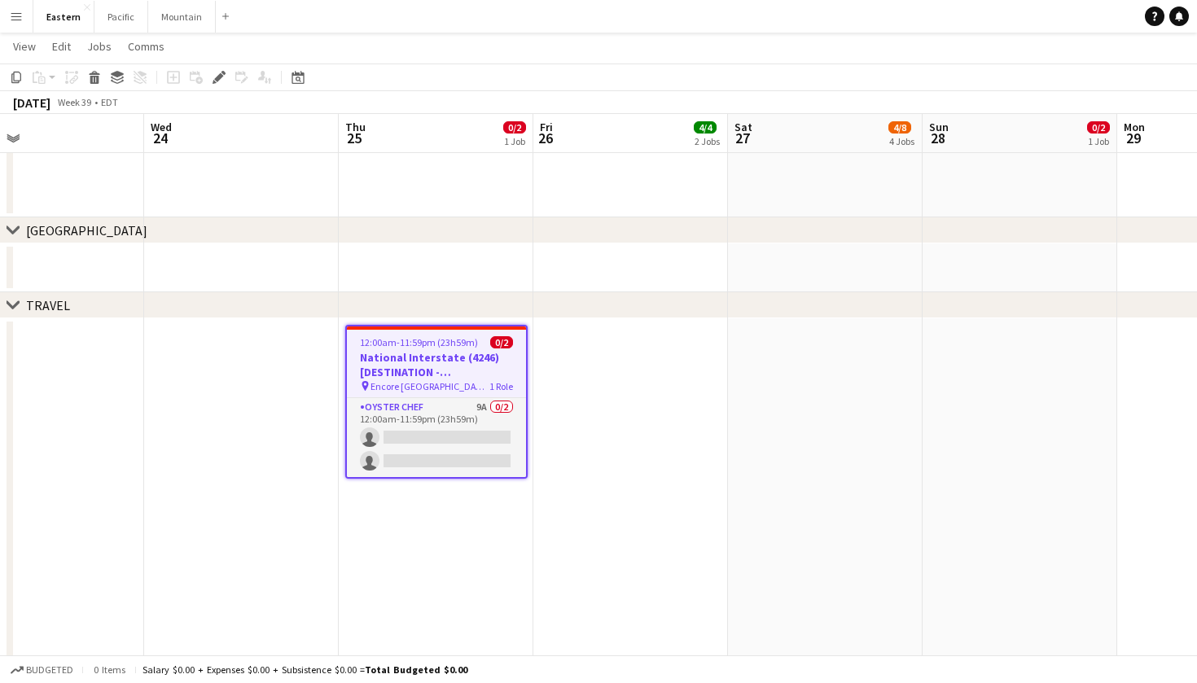
scroll to position [1538, 0]
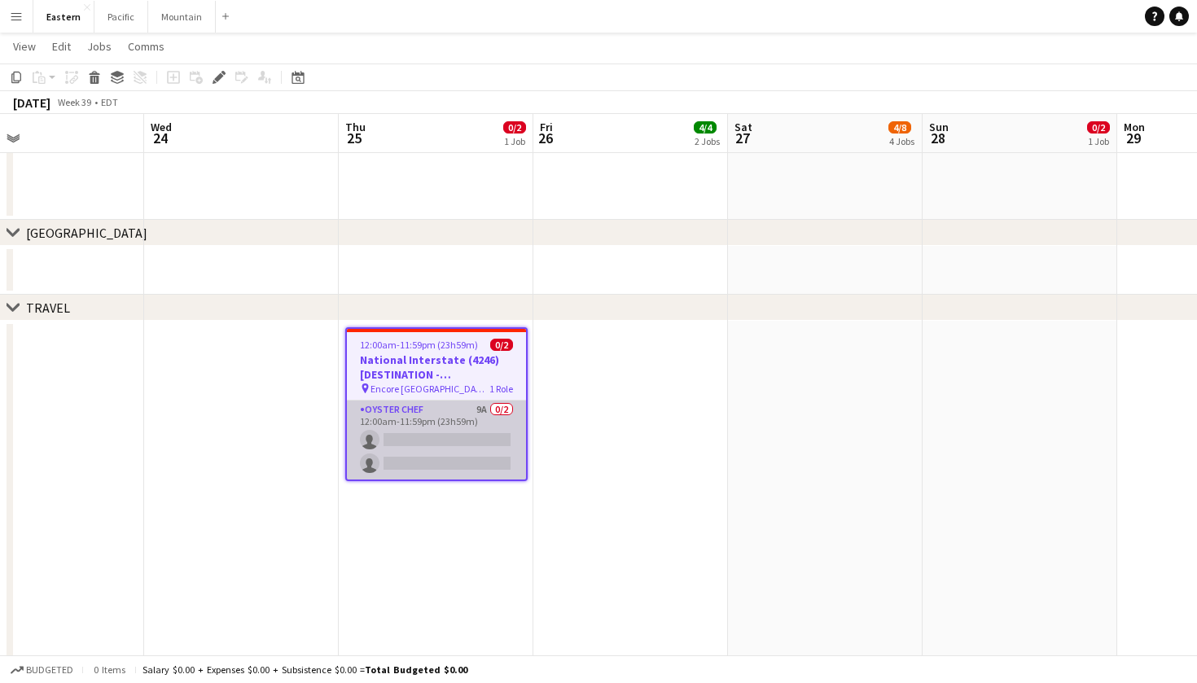
click at [454, 423] on app-card-role "Oyster Chef 9A 0/2 12:00am-11:59pm (23h59m) single-neutral-actions single-neutr…" at bounding box center [436, 440] width 179 height 79
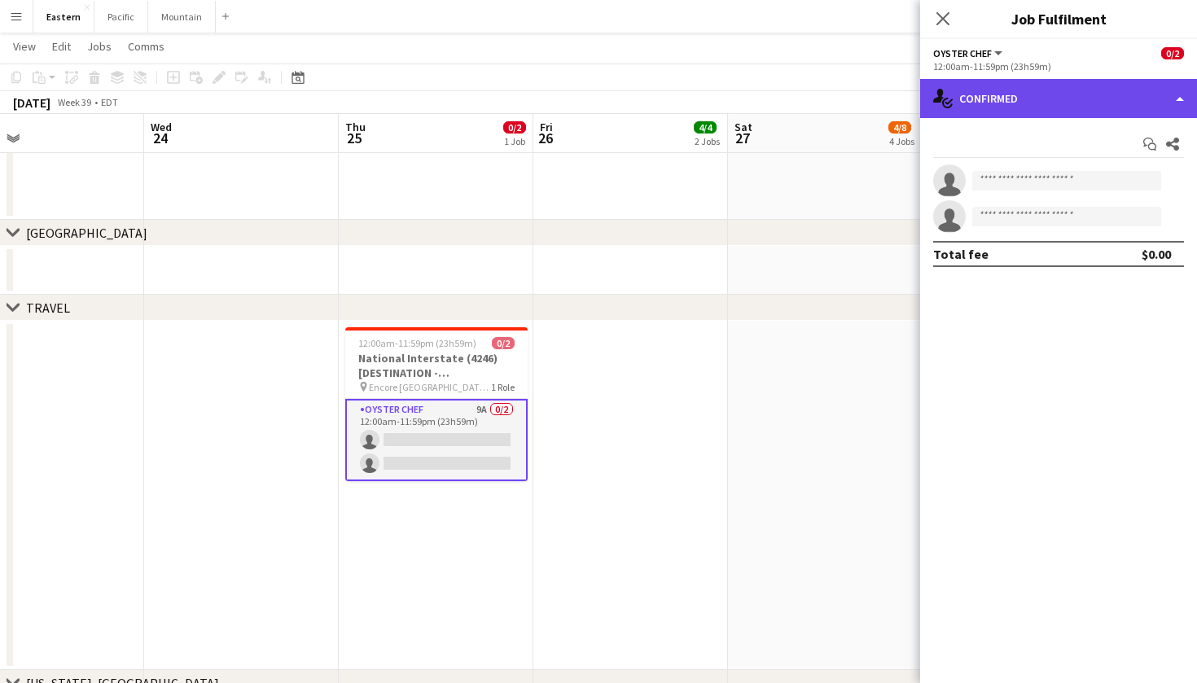
click at [1114, 117] on div "single-neutral-actions-check-2 Confirmed" at bounding box center [1058, 98] width 277 height 39
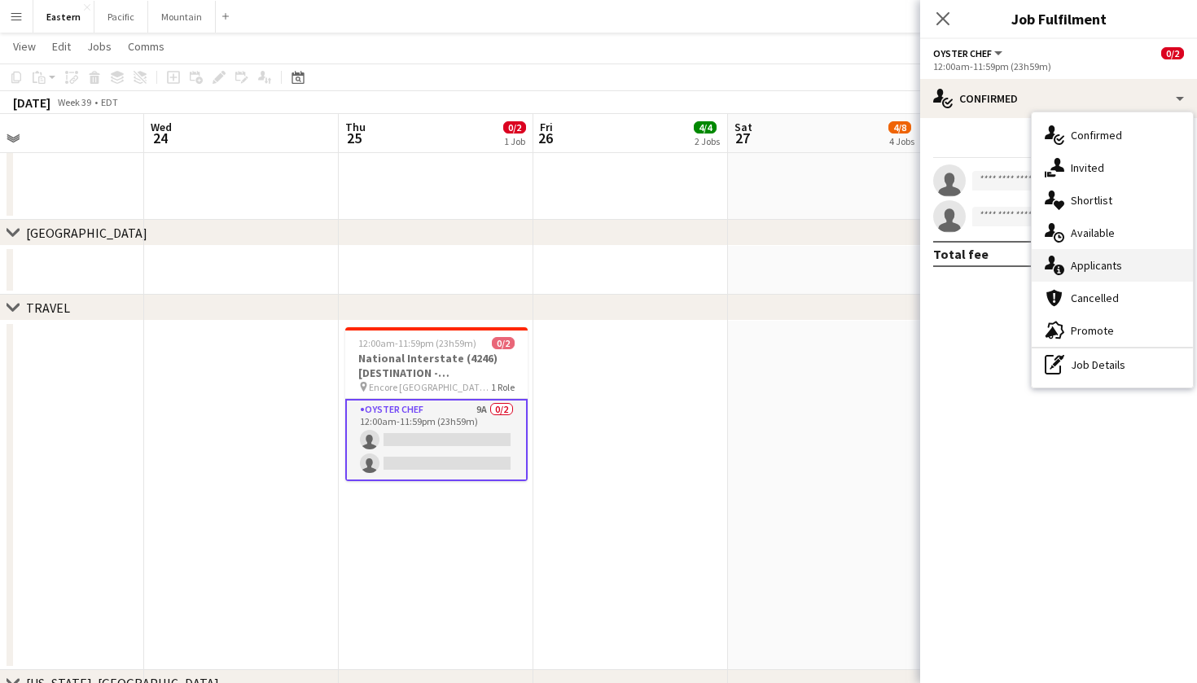
click at [1110, 258] on span "Applicants" at bounding box center [1096, 265] width 51 height 15
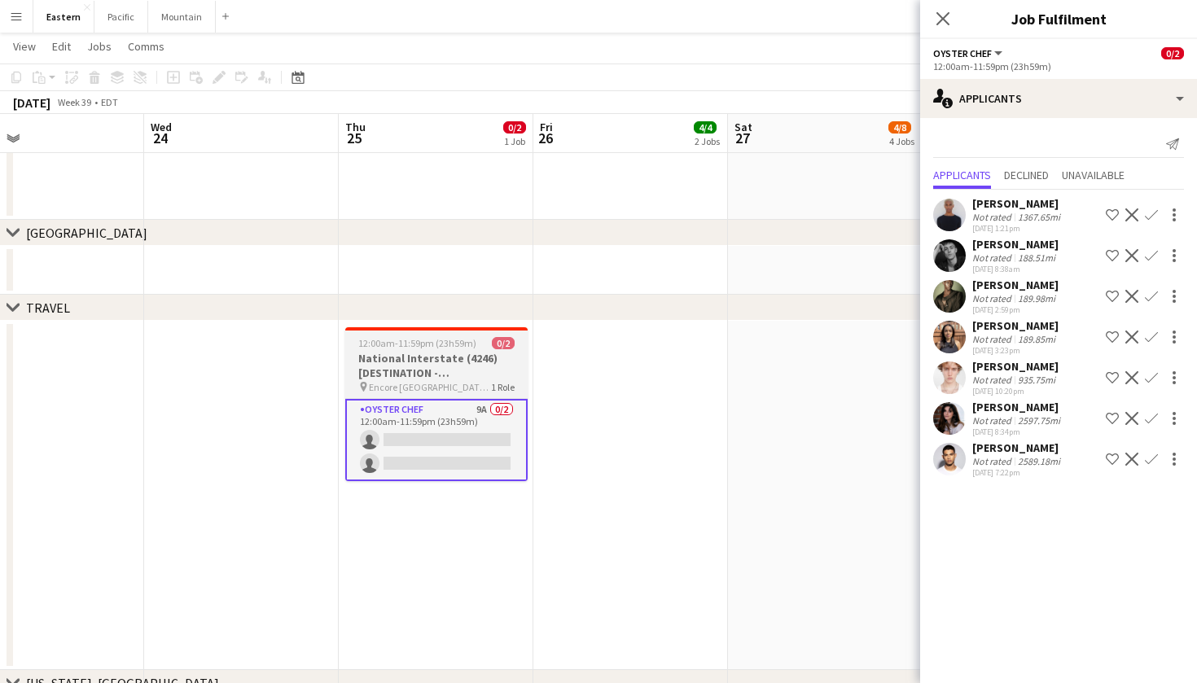
click at [465, 381] on span "Encore [GEOGRAPHIC_DATA] ([GEOGRAPHIC_DATA], [GEOGRAPHIC_DATA])" at bounding box center [430, 387] width 122 height 12
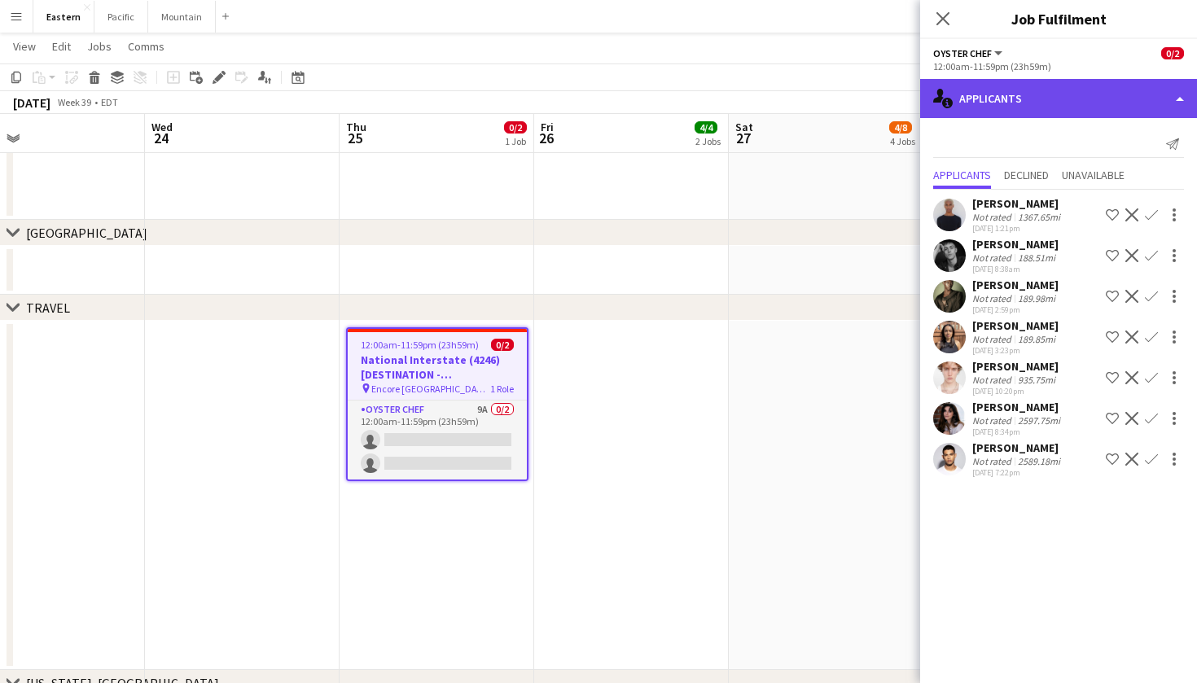
click at [1041, 100] on div "single-neutral-actions-information Applicants" at bounding box center [1058, 98] width 277 height 39
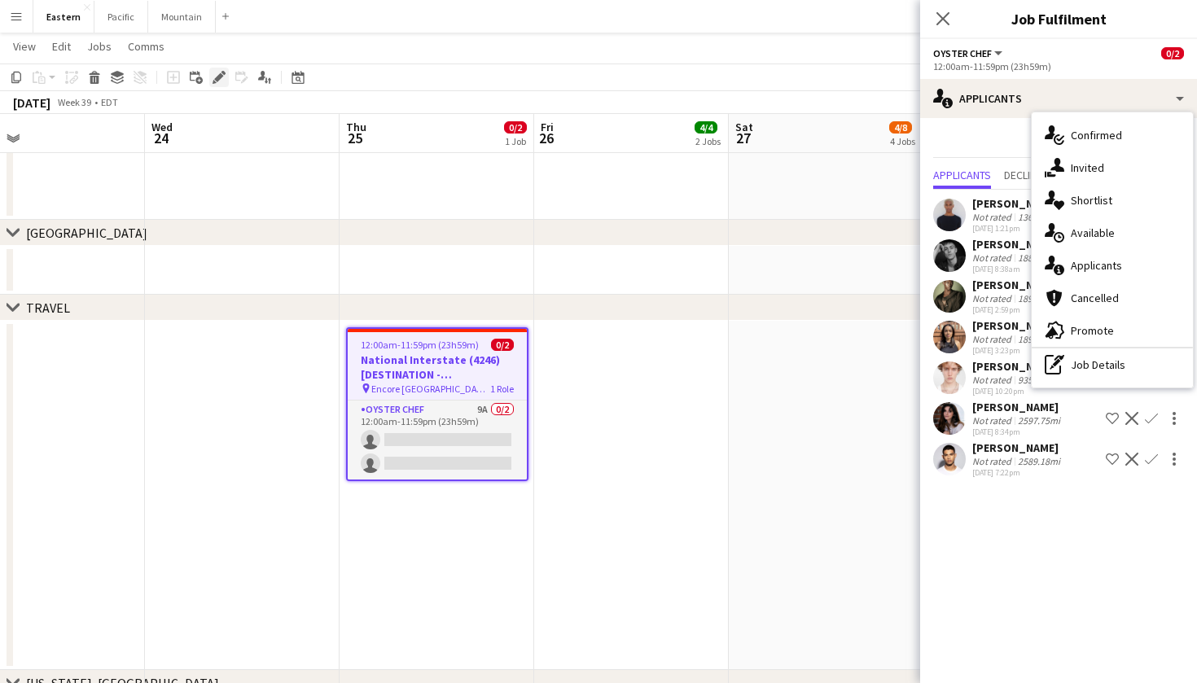
click at [222, 70] on div "Edit" at bounding box center [219, 78] width 20 height 20
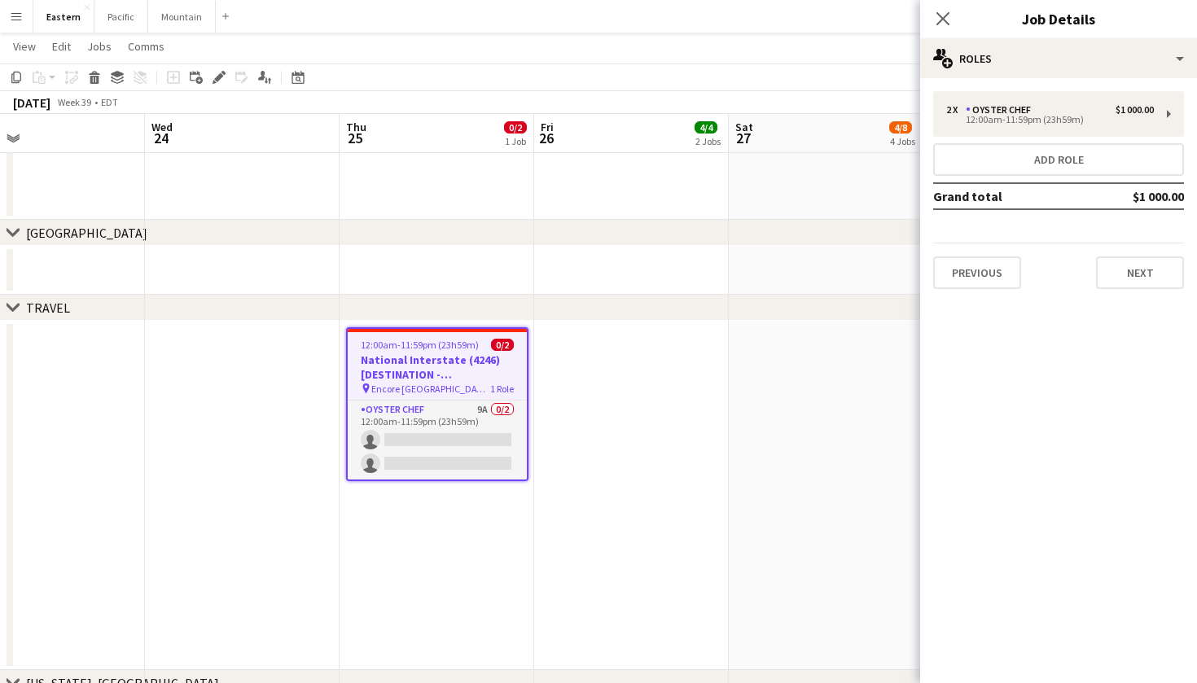
click at [1150, 32] on div "Close pop-in Job Details" at bounding box center [1058, 19] width 277 height 39
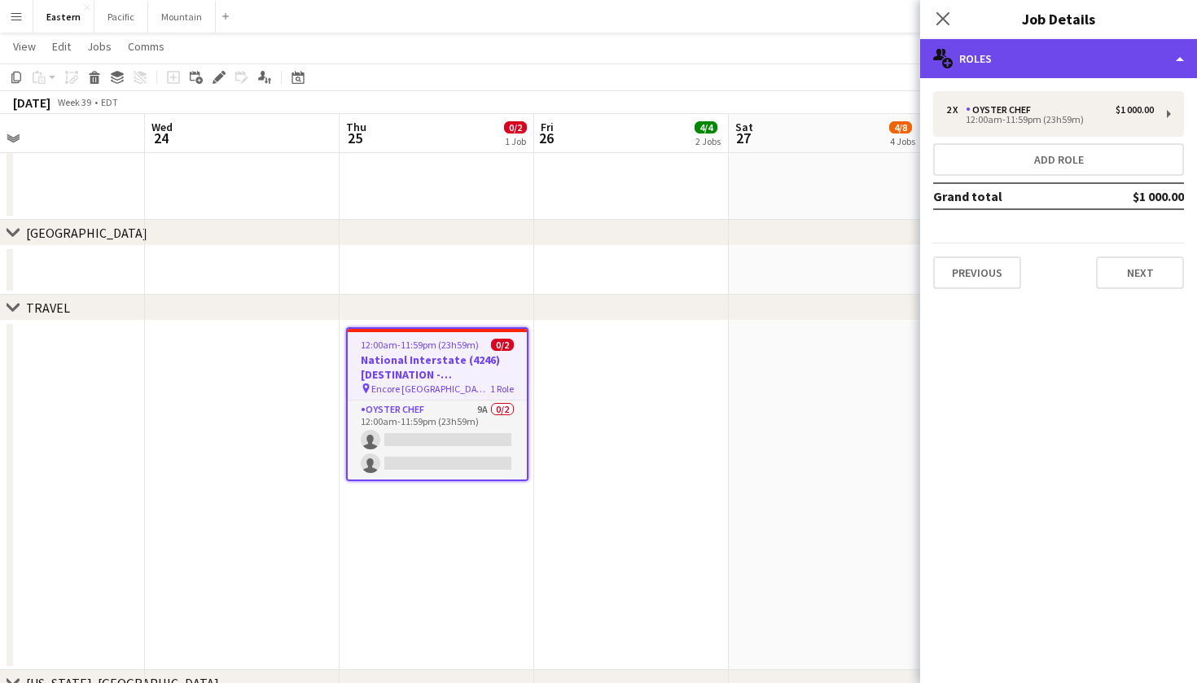
click at [1149, 62] on div "multiple-users-add Roles" at bounding box center [1058, 58] width 277 height 39
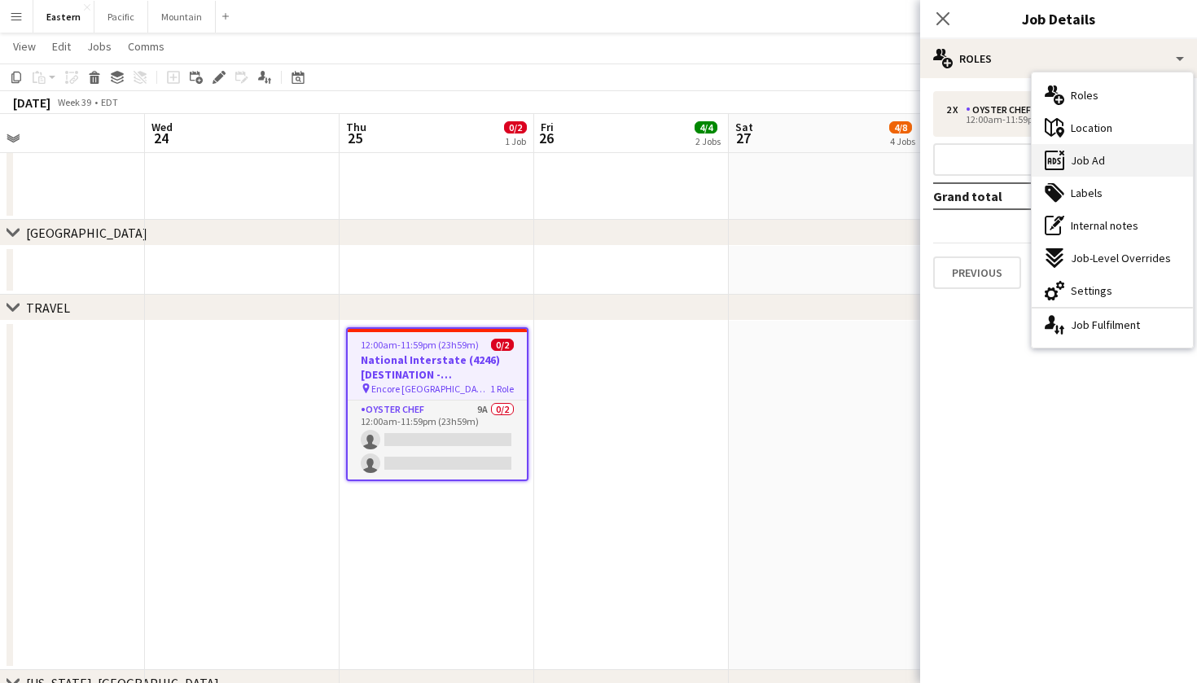
click at [1140, 165] on div "ads-window Job Ad" at bounding box center [1112, 160] width 161 height 33
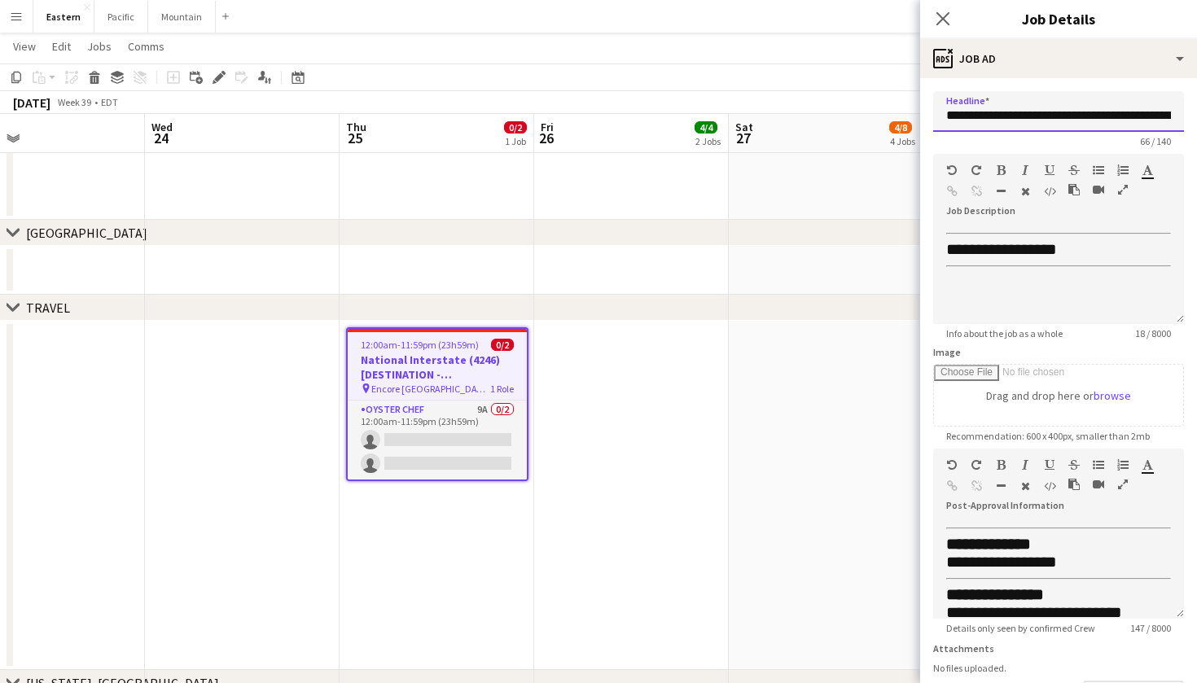
click at [1035, 121] on input "**********" at bounding box center [1058, 111] width 251 height 41
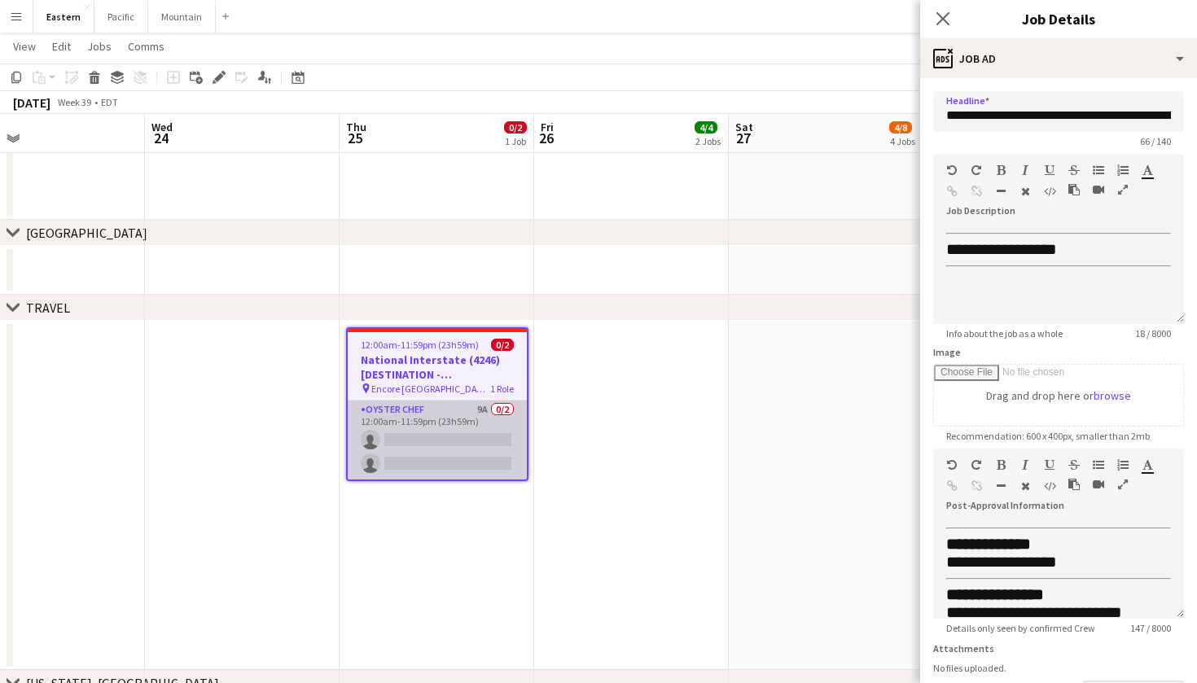
click at [418, 428] on app-card-role "Oyster Chef 9A 0/2 12:00am-11:59pm (23h59m) single-neutral-actions single-neutr…" at bounding box center [437, 440] width 179 height 79
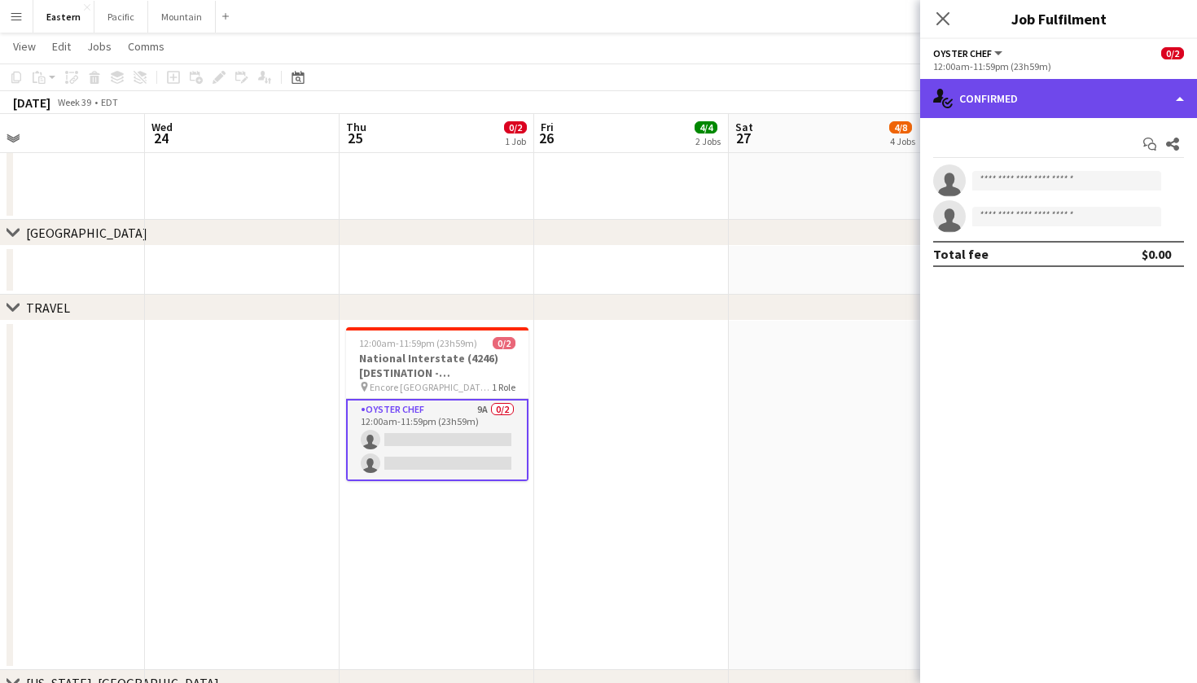
click at [1035, 114] on div "single-neutral-actions-check-2 Confirmed" at bounding box center [1058, 98] width 277 height 39
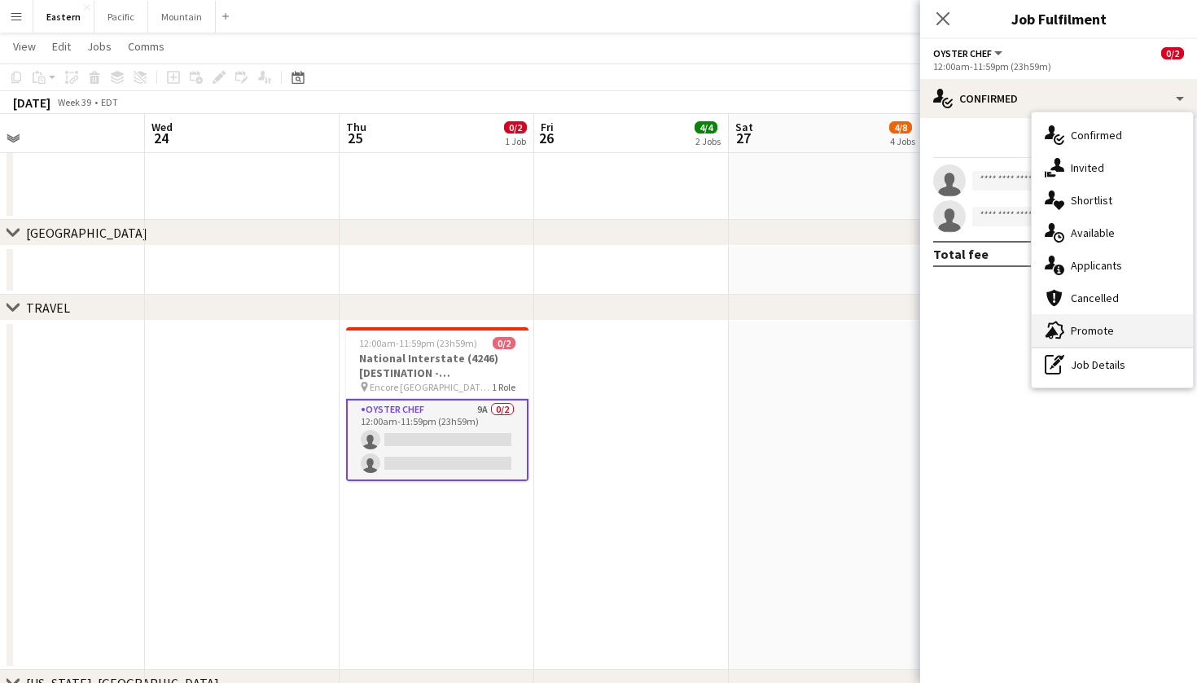
click at [1079, 326] on span "Promote" at bounding box center [1092, 330] width 43 height 15
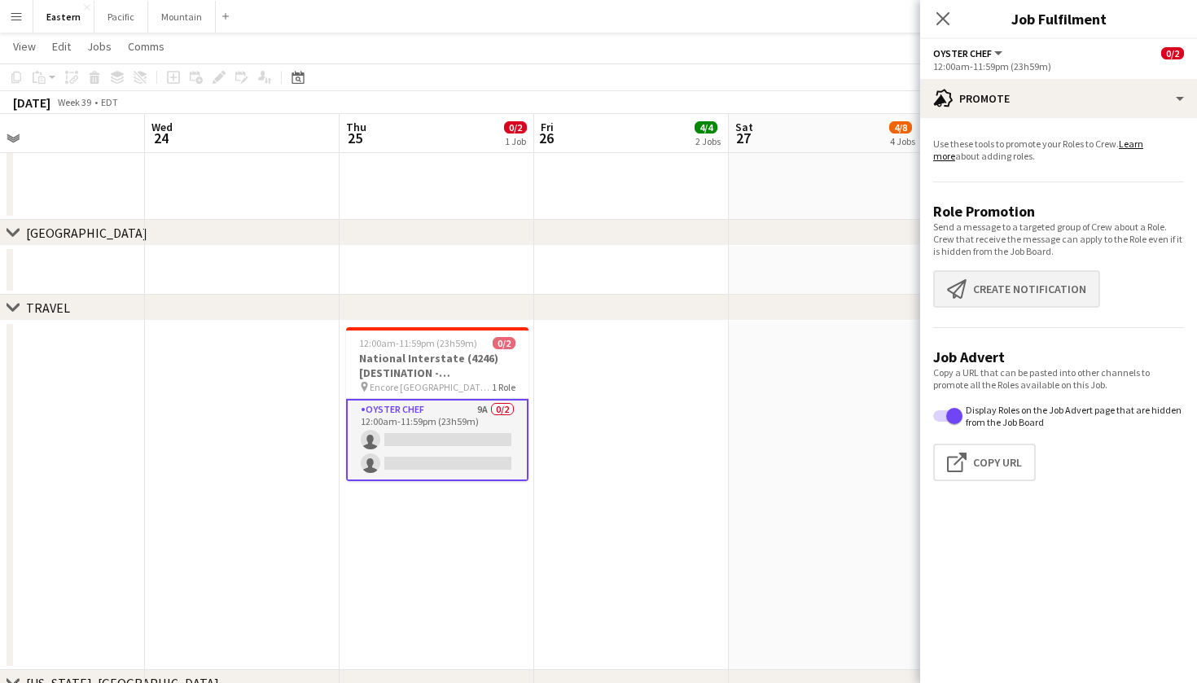
click at [1018, 276] on button "Create notification Create notification" at bounding box center [1016, 288] width 167 height 37
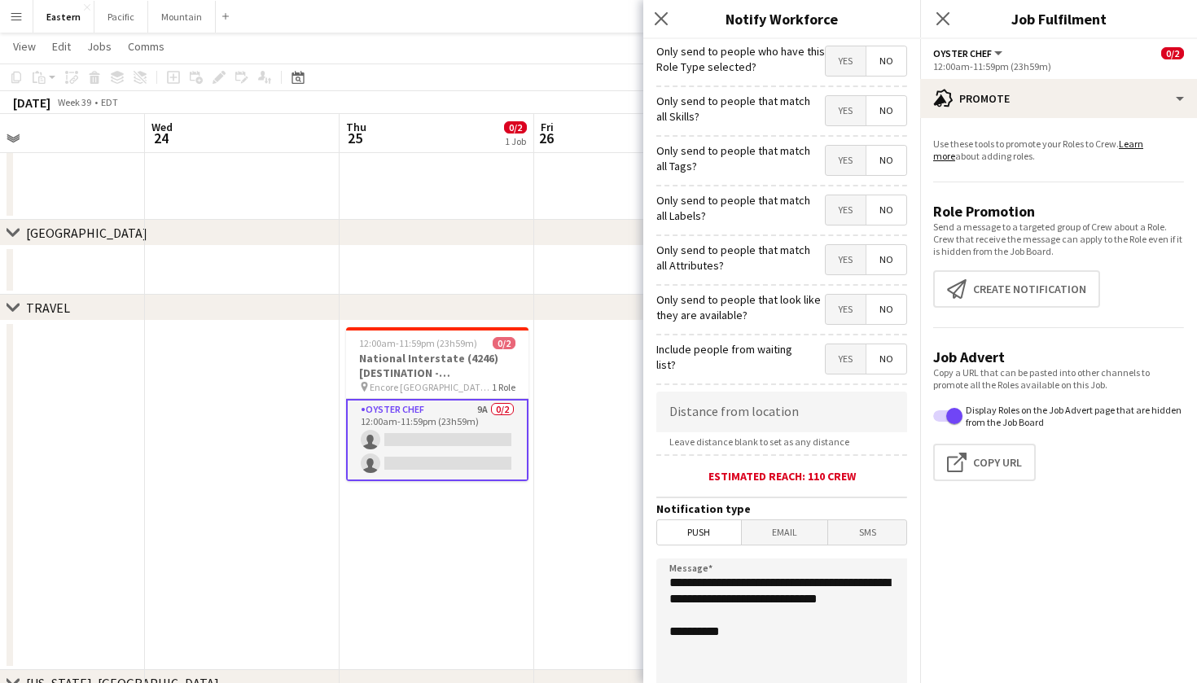
click at [841, 171] on span "Yes" at bounding box center [846, 160] width 40 height 29
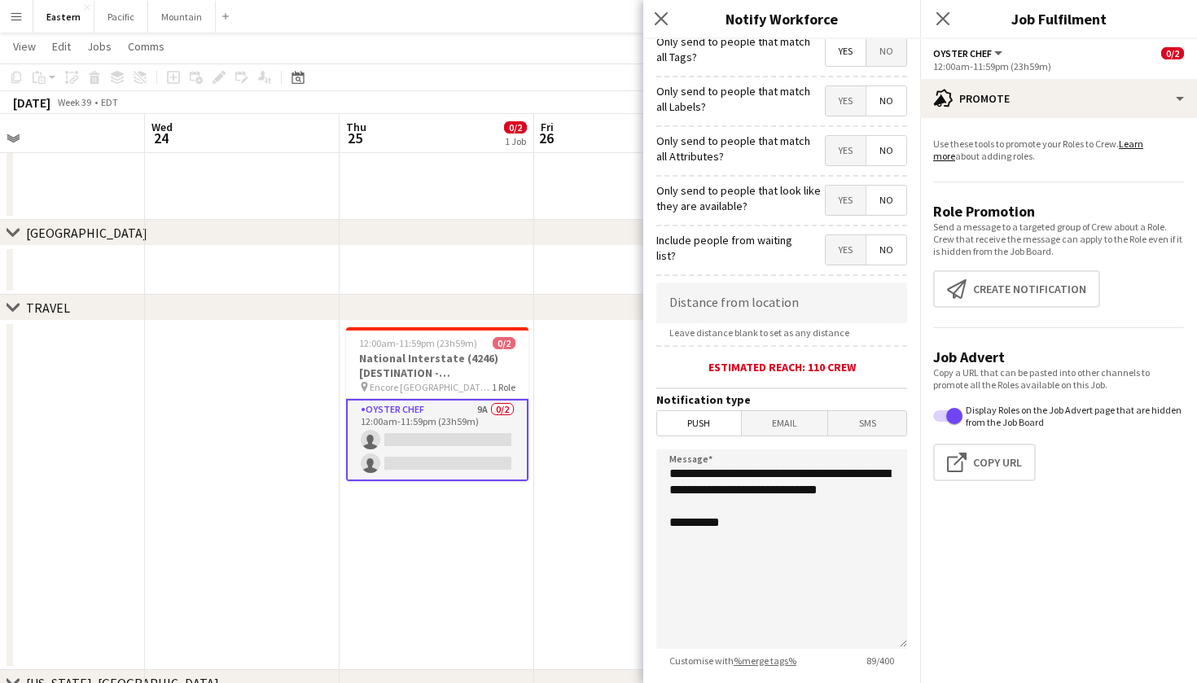
scroll to position [125, 0]
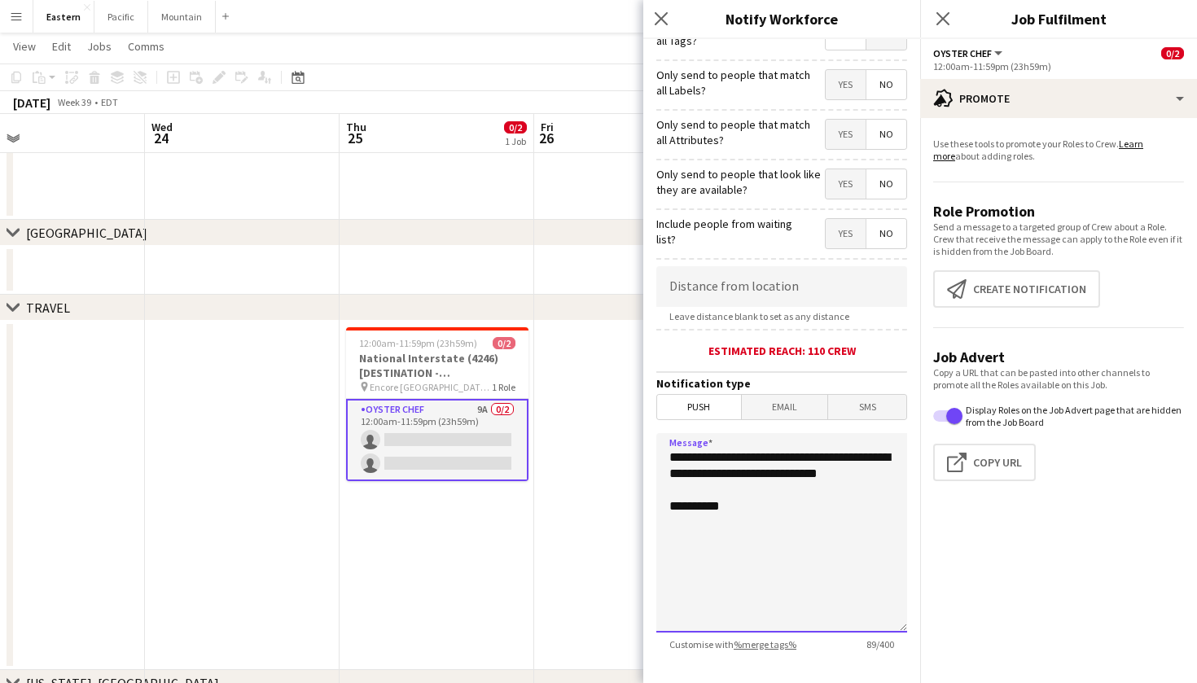
drag, startPoint x: 758, startPoint y: 489, endPoint x: 645, endPoint y: 454, distance: 118.5
click at [645, 454] on form "**********" at bounding box center [782, 343] width 277 height 858
click at [701, 490] on textarea "**********" at bounding box center [782, 533] width 251 height 200
paste textarea "**********"
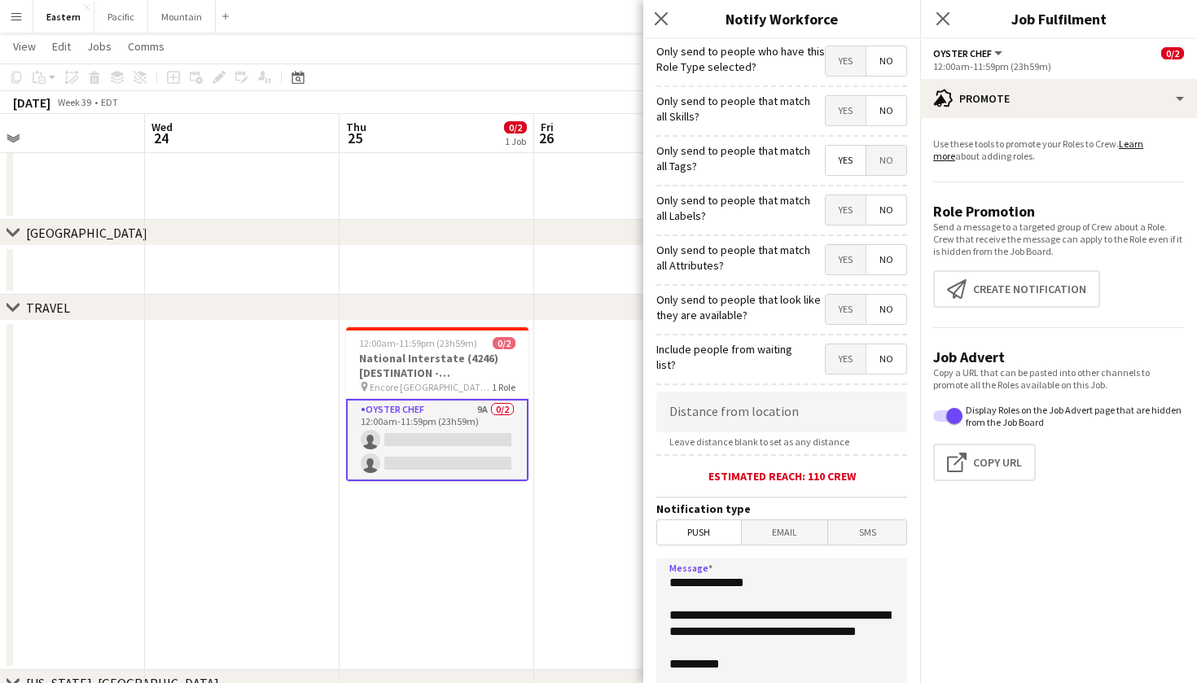
scroll to position [0, 0]
type textarea "**********"
click at [845, 167] on span "Yes" at bounding box center [846, 160] width 40 height 29
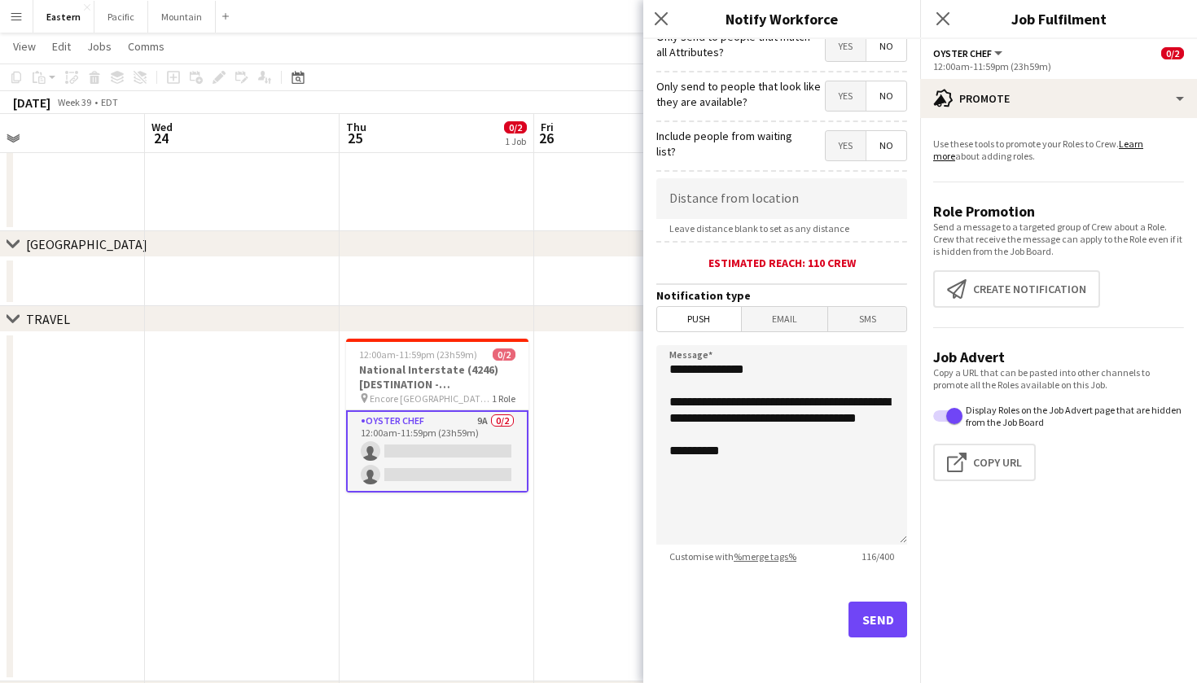
scroll to position [213, 0]
click at [873, 623] on button "Send" at bounding box center [878, 620] width 59 height 36
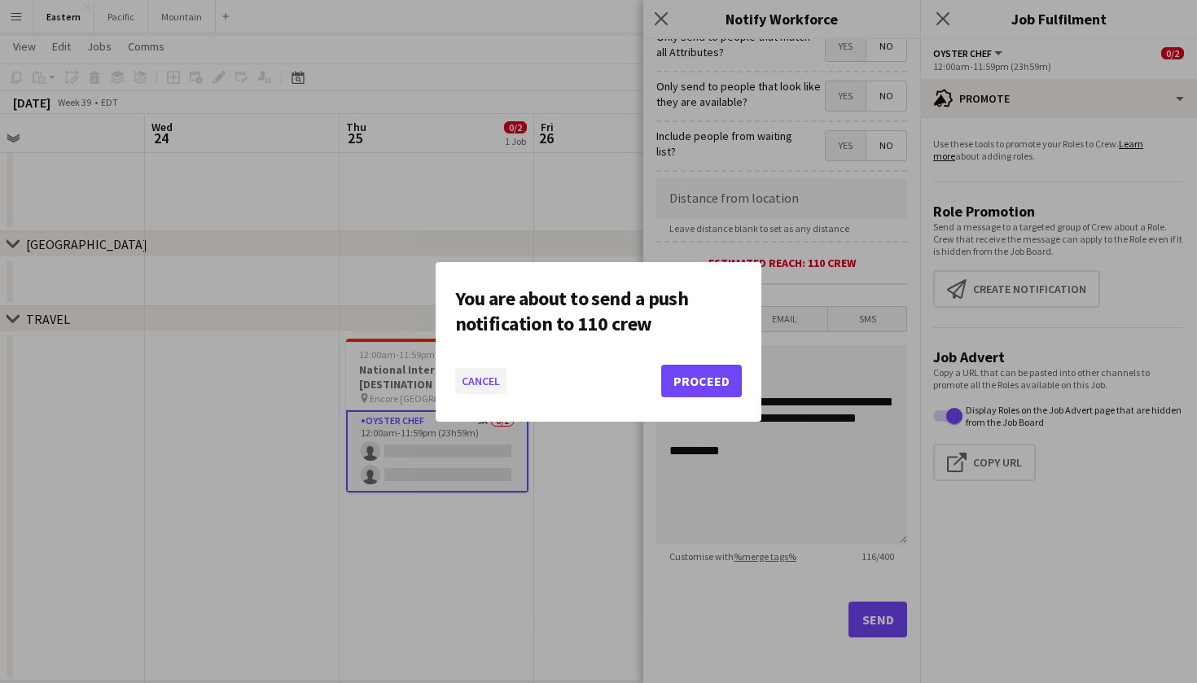
click at [490, 384] on button "Cancel" at bounding box center [480, 381] width 51 height 26
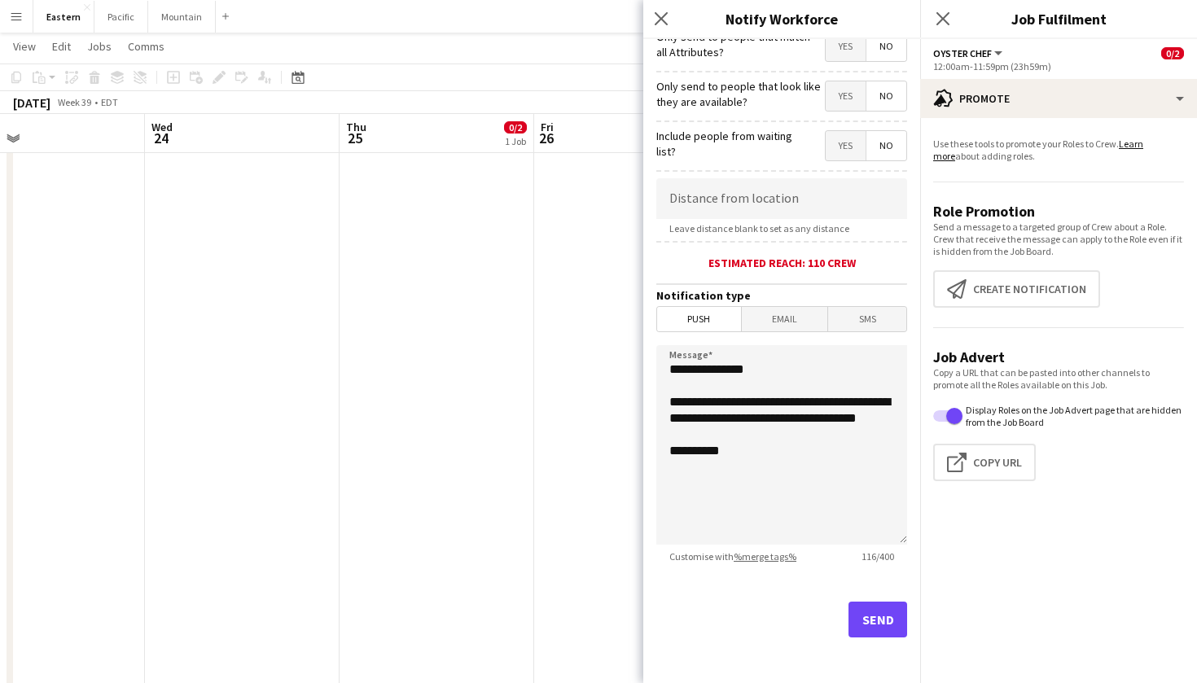
scroll to position [213, 0]
click at [876, 618] on button "Send" at bounding box center [878, 620] width 59 height 36
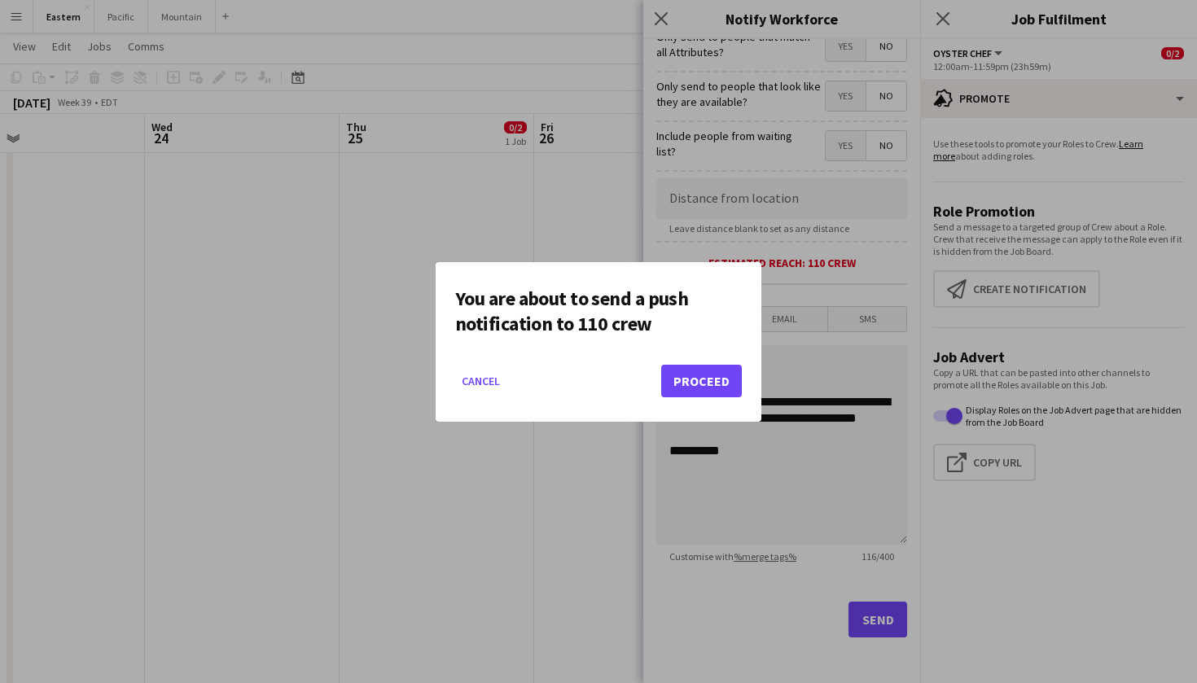
click at [707, 380] on button "Proceed" at bounding box center [701, 381] width 81 height 33
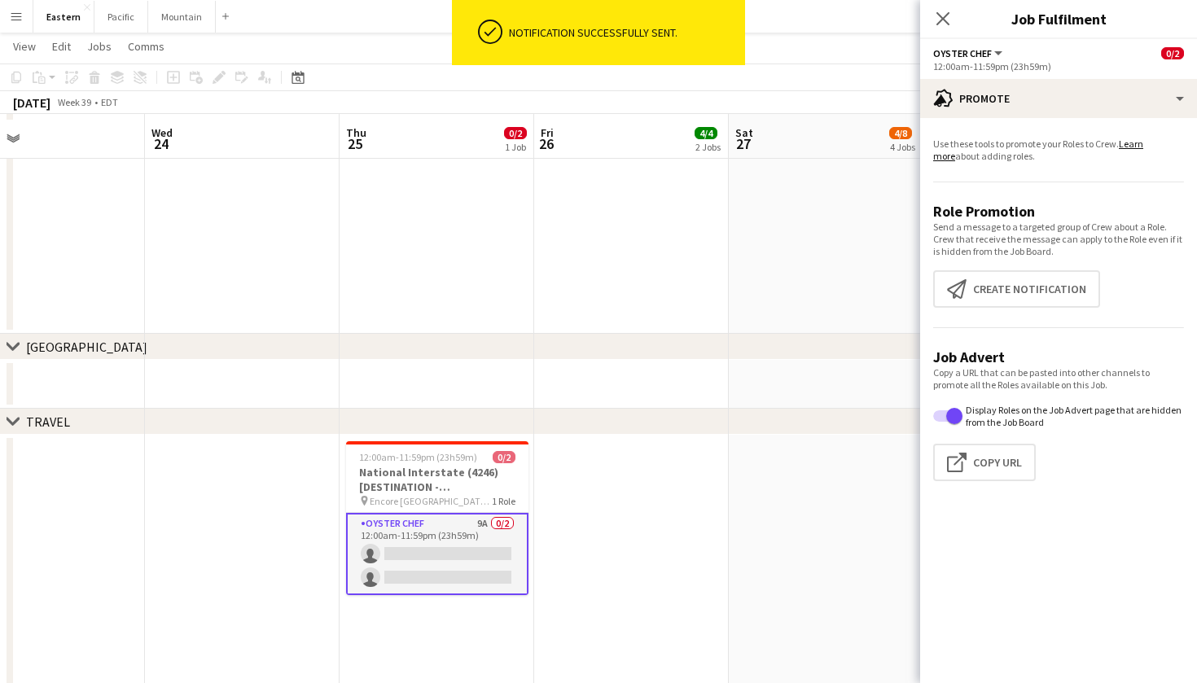
scroll to position [1431, 0]
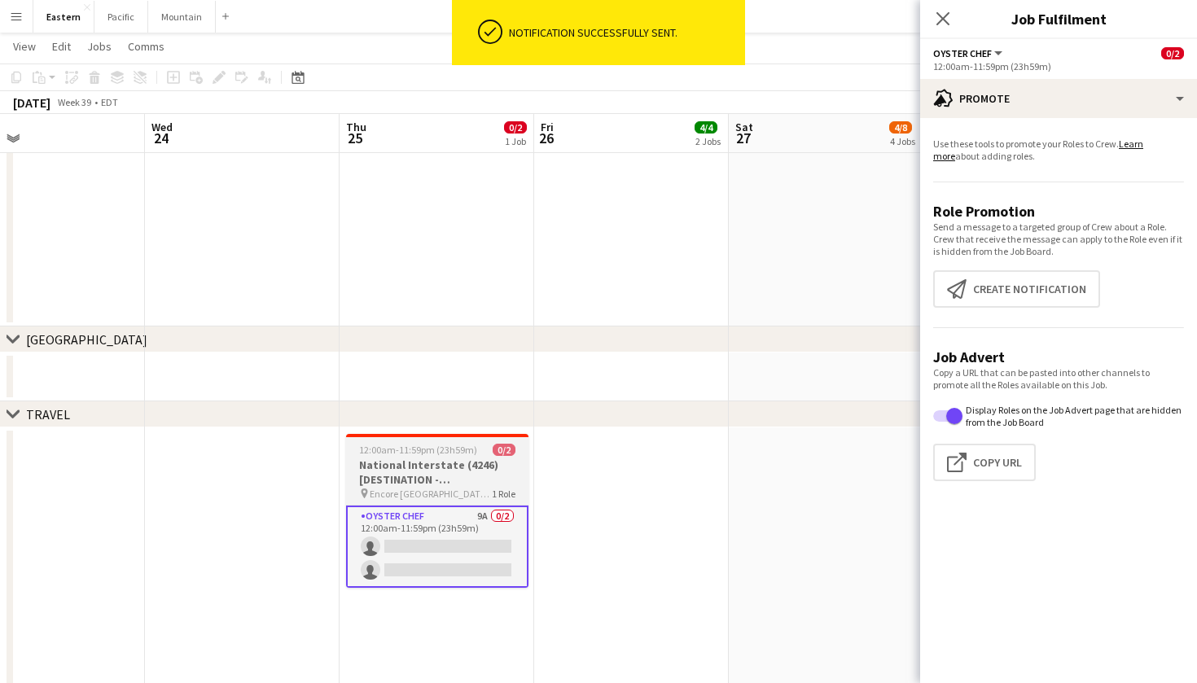
click at [478, 473] on h3 "National Interstate (4246) [DESTINATION - [GEOGRAPHIC_DATA], [GEOGRAPHIC_DATA]]" at bounding box center [437, 472] width 182 height 29
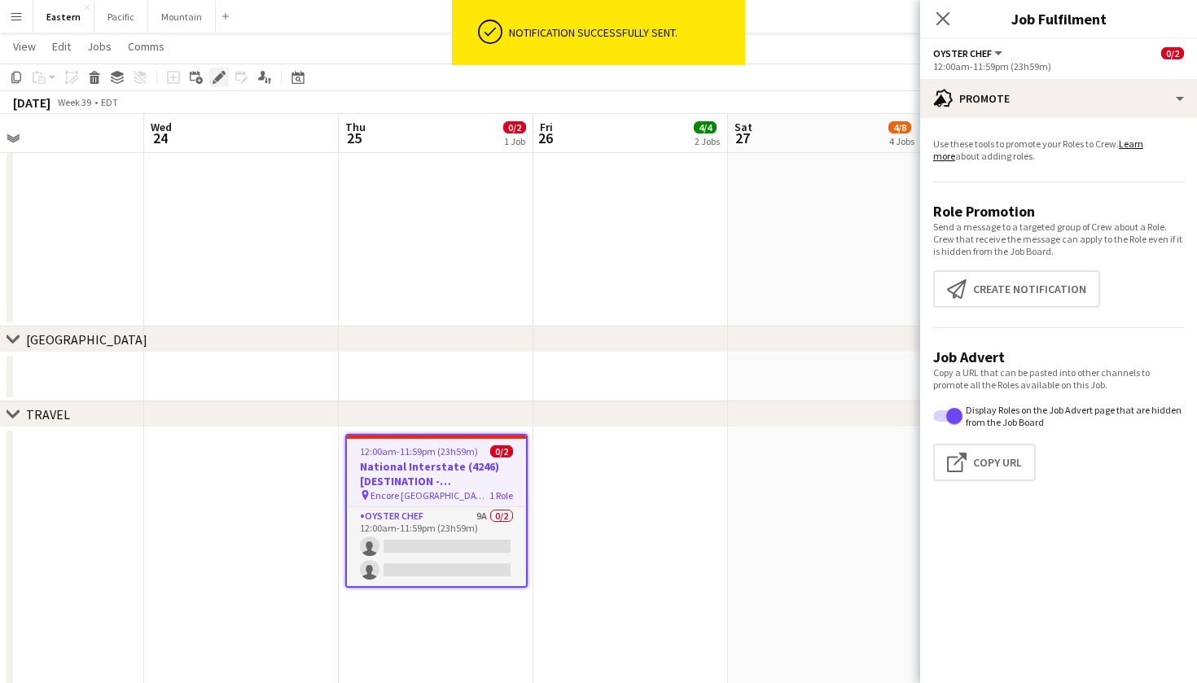
click at [219, 76] on icon at bounding box center [218, 77] width 9 height 9
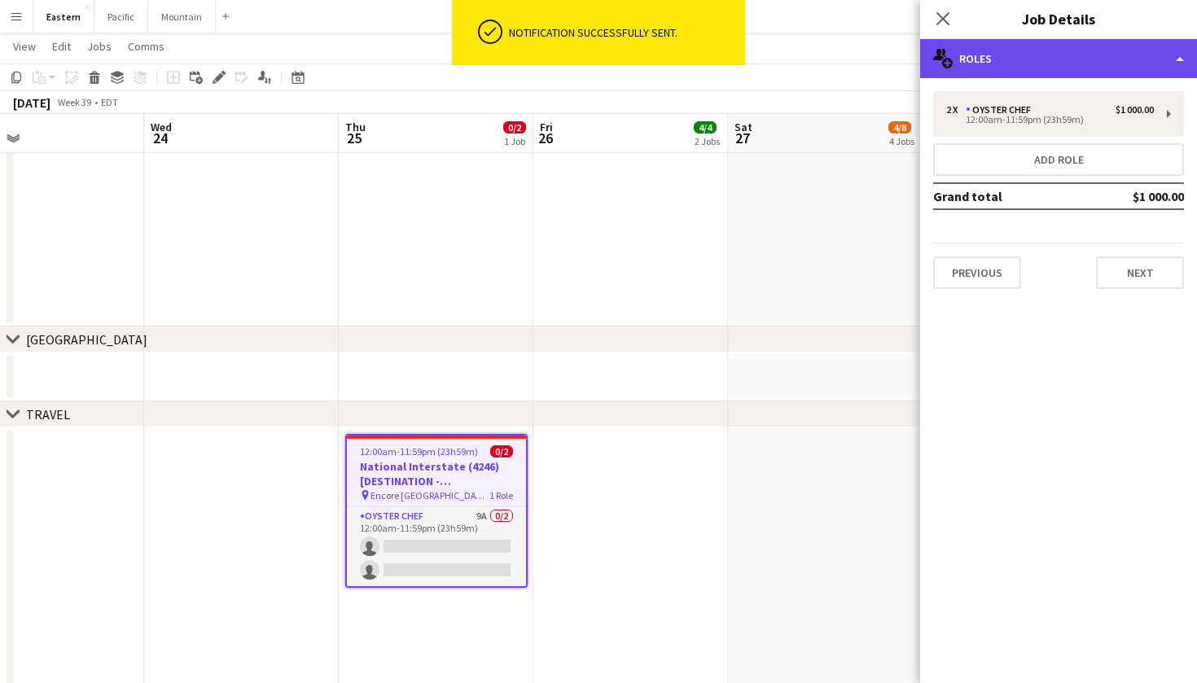
click at [1105, 63] on div "multiple-users-add Roles" at bounding box center [1058, 58] width 277 height 39
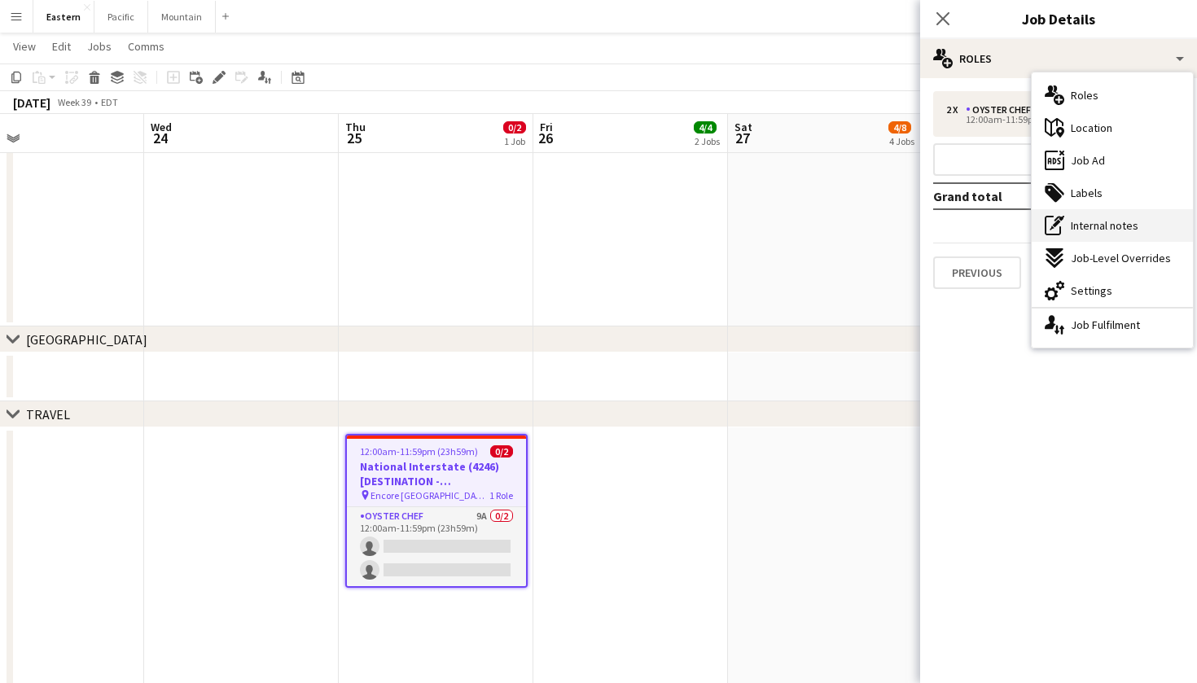
click at [1142, 231] on div "pen-write Internal notes" at bounding box center [1112, 225] width 161 height 33
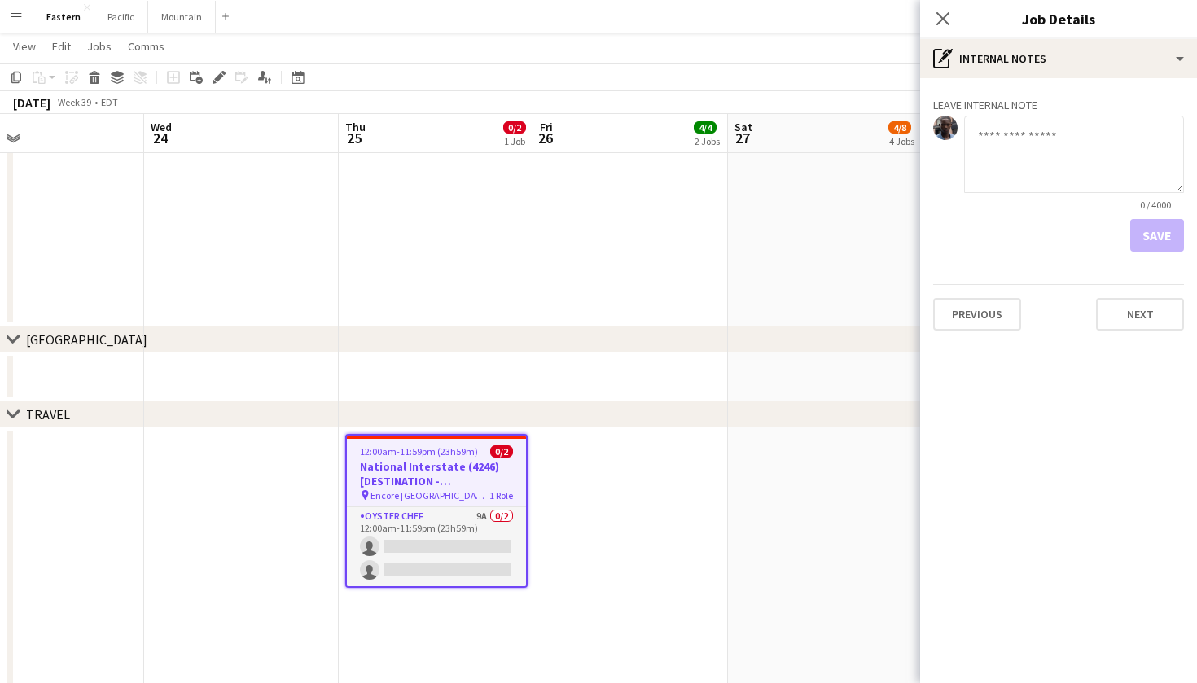
click at [1034, 157] on textarea at bounding box center [1074, 154] width 220 height 77
type textarea "**********"
click at [1153, 244] on button "Save" at bounding box center [1158, 235] width 54 height 33
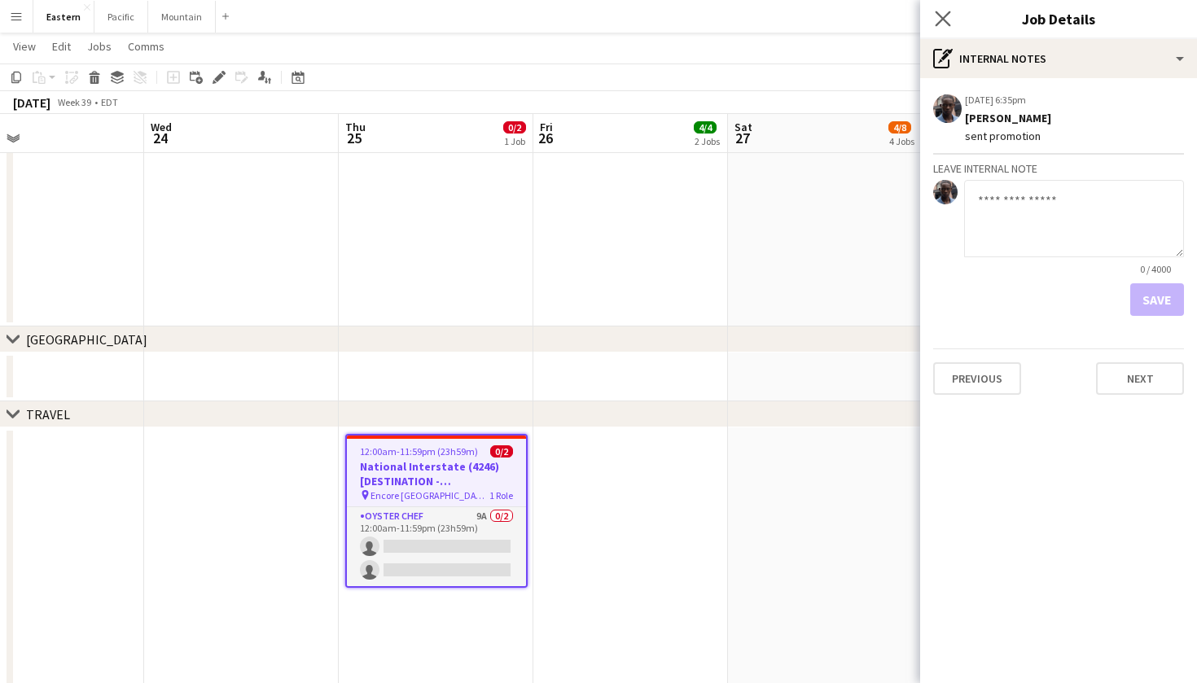
click at [942, 27] on app-icon "Close pop-in" at bounding box center [944, 19] width 24 height 24
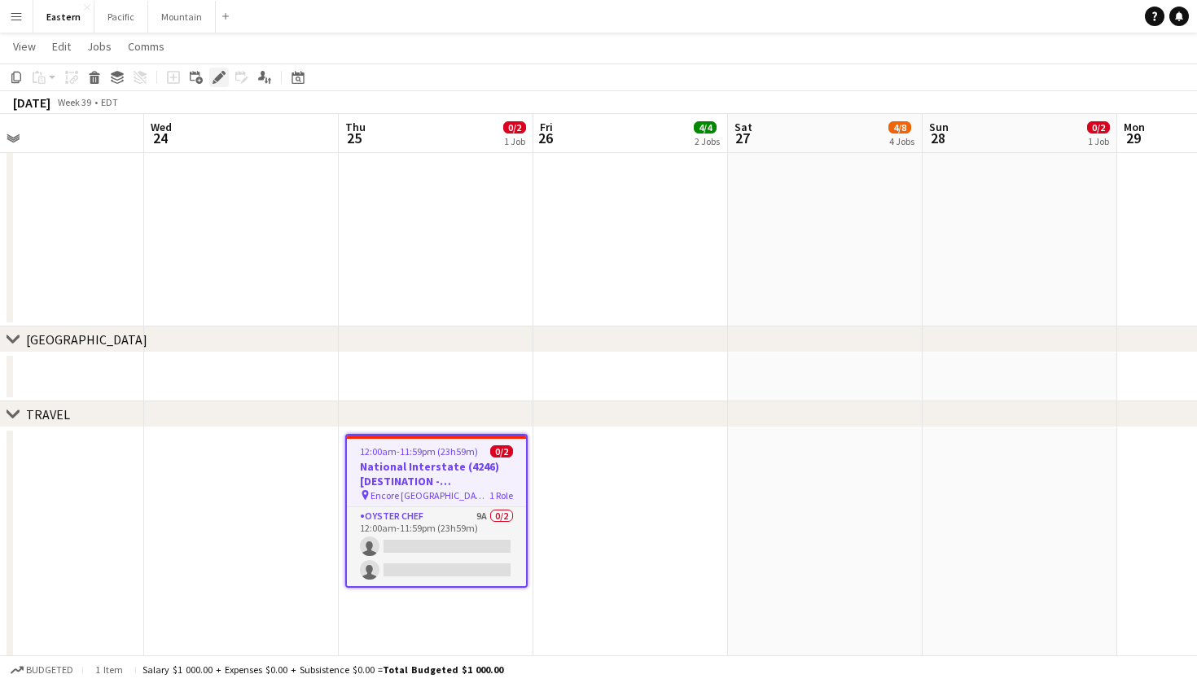
click at [218, 77] on icon at bounding box center [218, 77] width 9 height 9
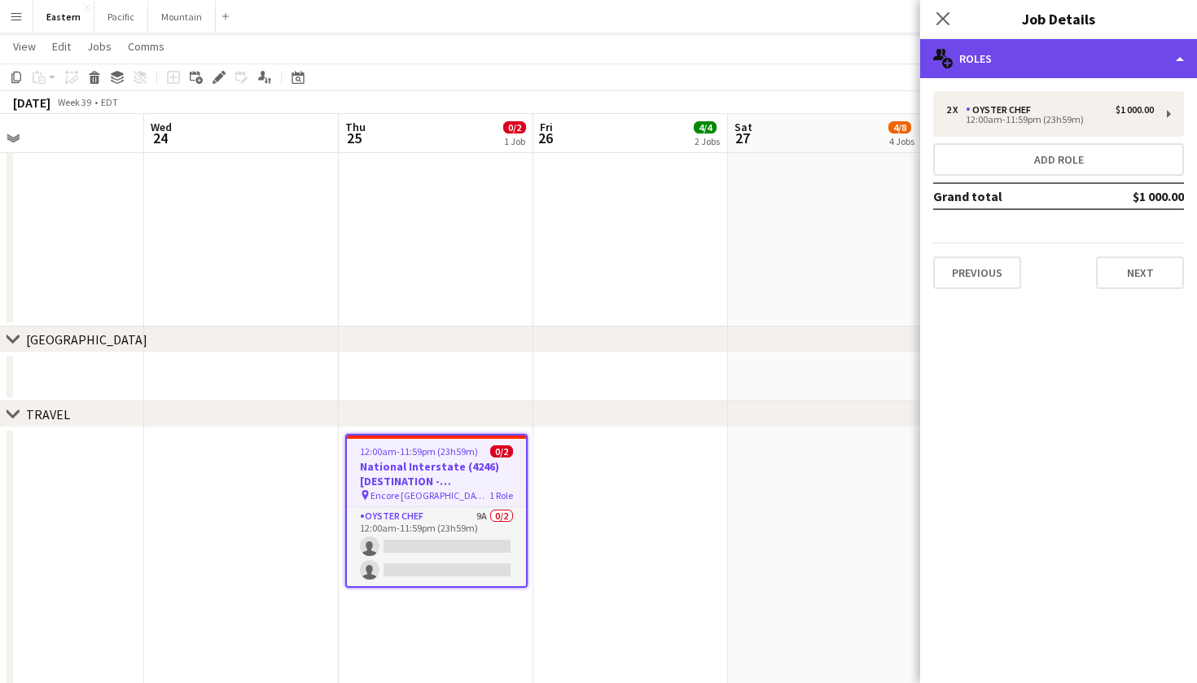
click at [1057, 55] on div "multiple-users-add Roles" at bounding box center [1058, 58] width 277 height 39
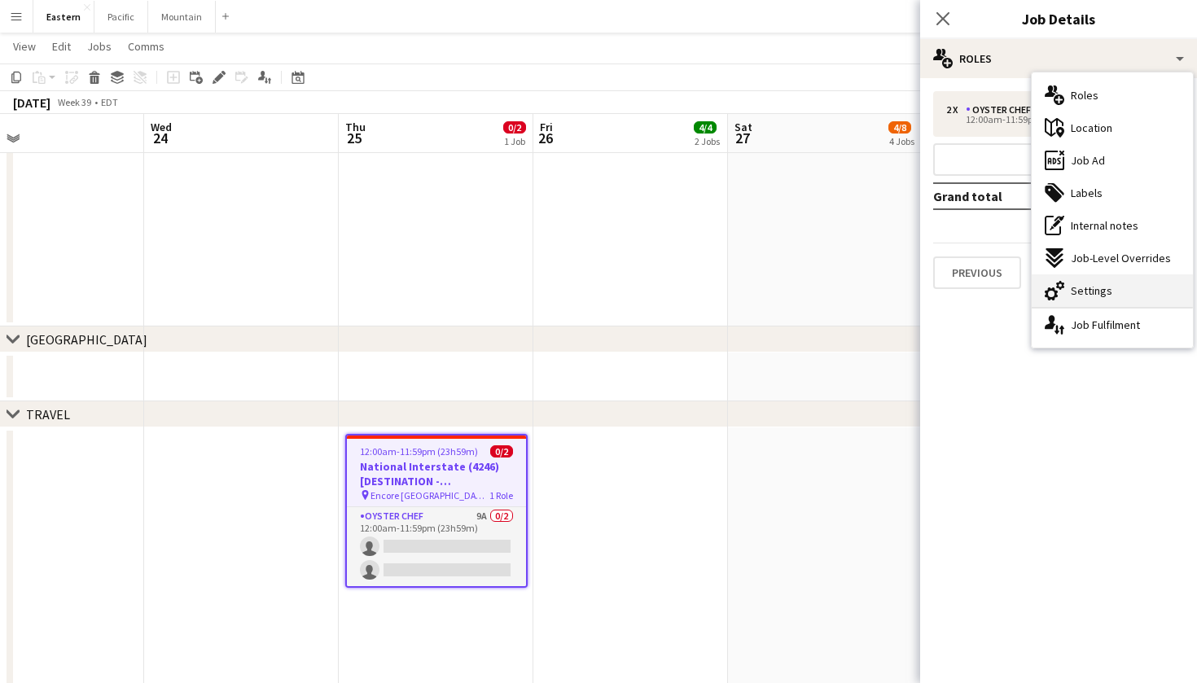
click at [1103, 285] on span "Settings" at bounding box center [1092, 290] width 42 height 15
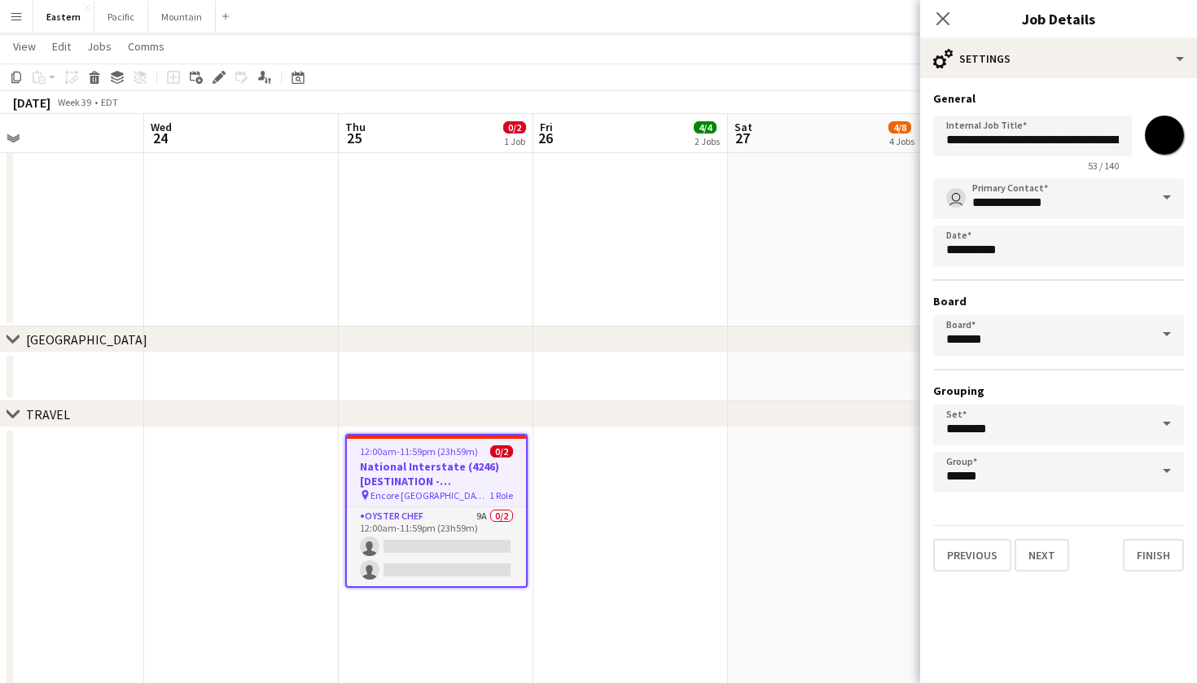
click at [1156, 171] on div "**********" at bounding box center [1058, 140] width 251 height 63
click at [1161, 144] on input "*******" at bounding box center [1165, 135] width 59 height 59
type input "*******"
click at [1172, 557] on button "Finish" at bounding box center [1153, 555] width 61 height 33
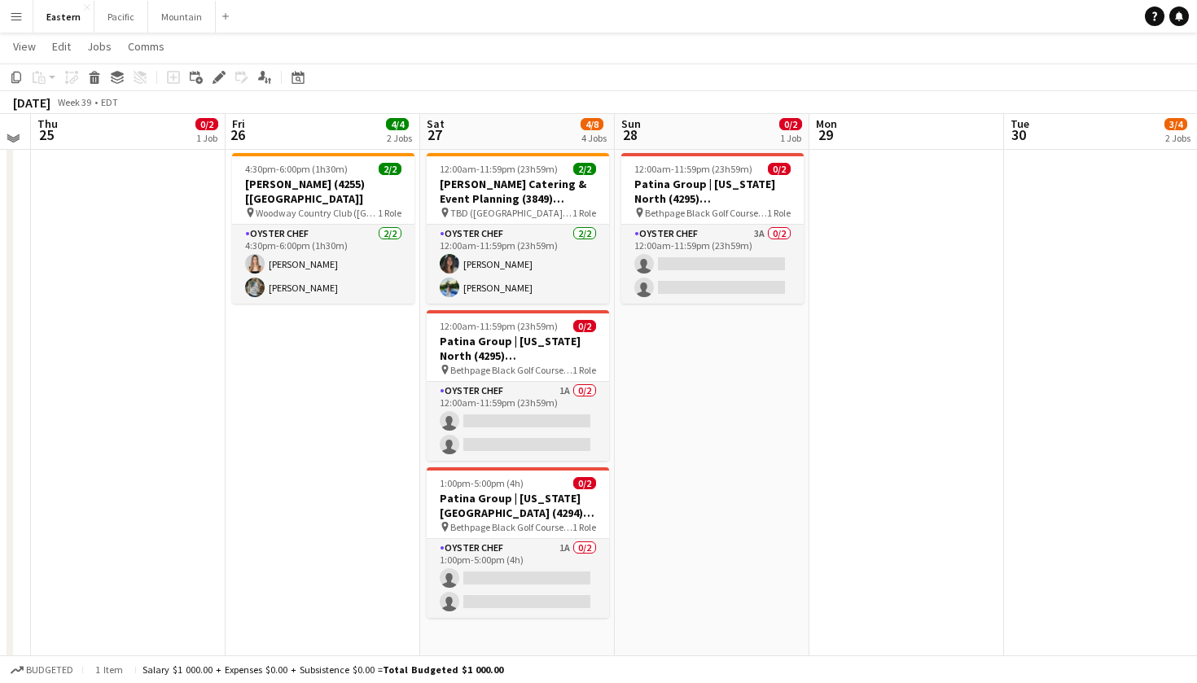
scroll to position [672, 0]
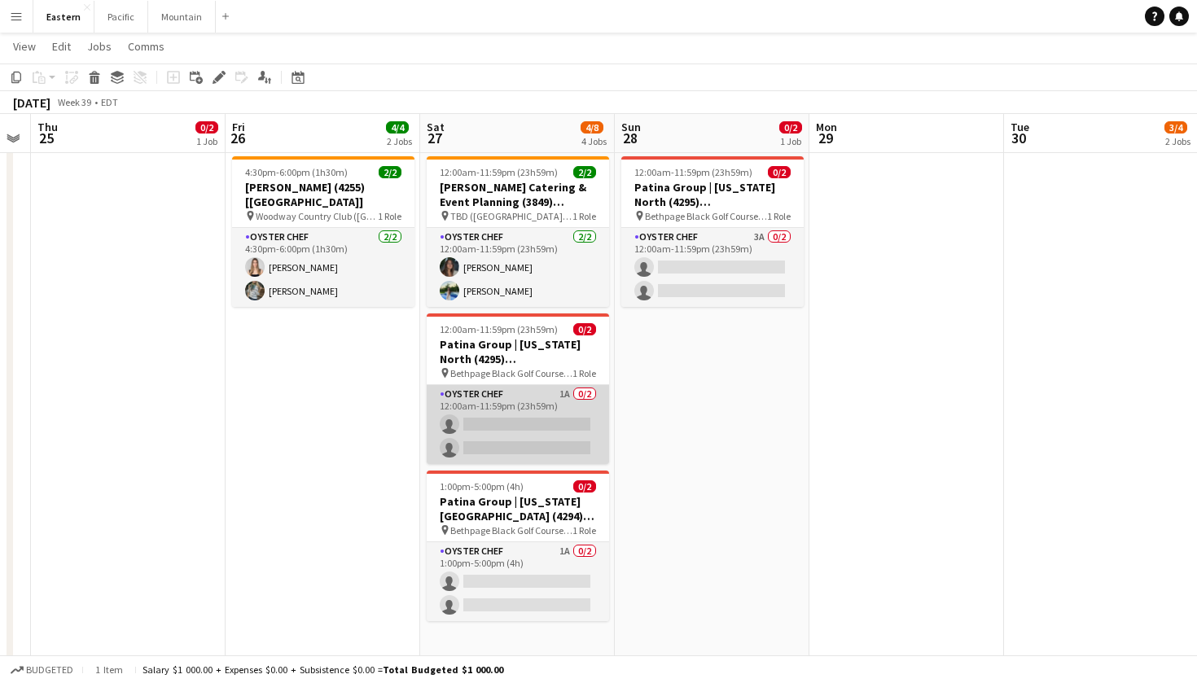
click at [563, 440] on app-card-role "Oyster Chef 1A 0/2 12:00am-11:59pm (23h59m) single-neutral-actions single-neutr…" at bounding box center [518, 424] width 182 height 79
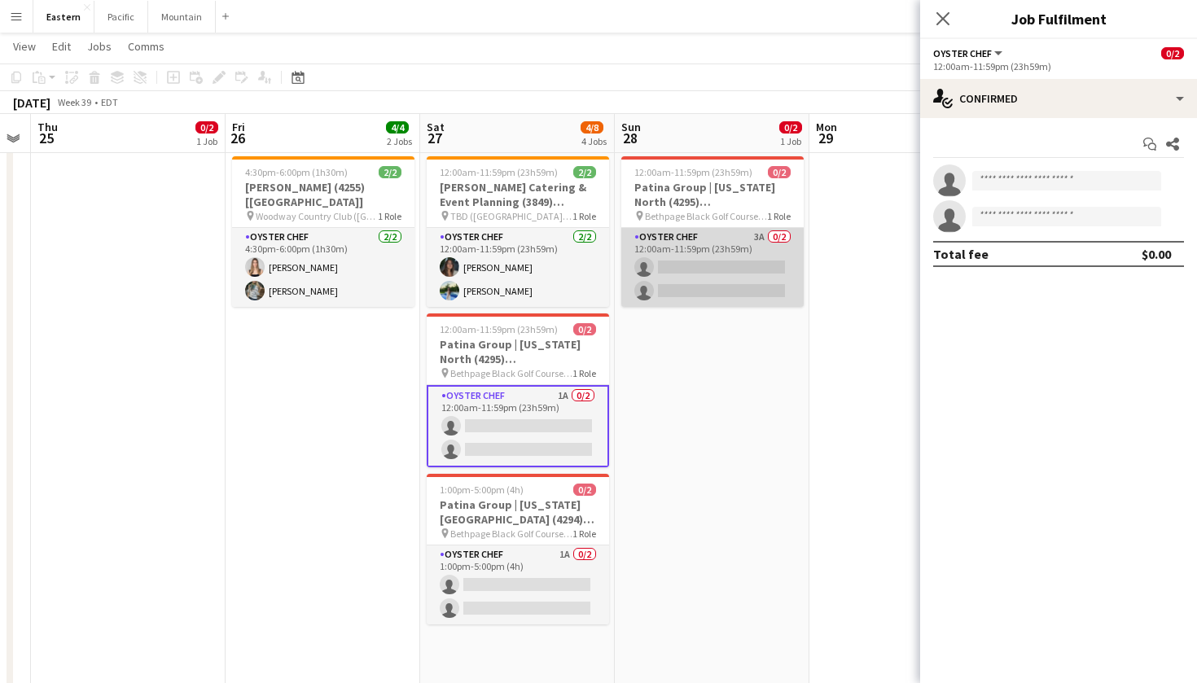
click at [788, 266] on app-card-role "Oyster Chef 3A 0/2 12:00am-11:59pm (23h59m) single-neutral-actions single-neutr…" at bounding box center [713, 267] width 182 height 79
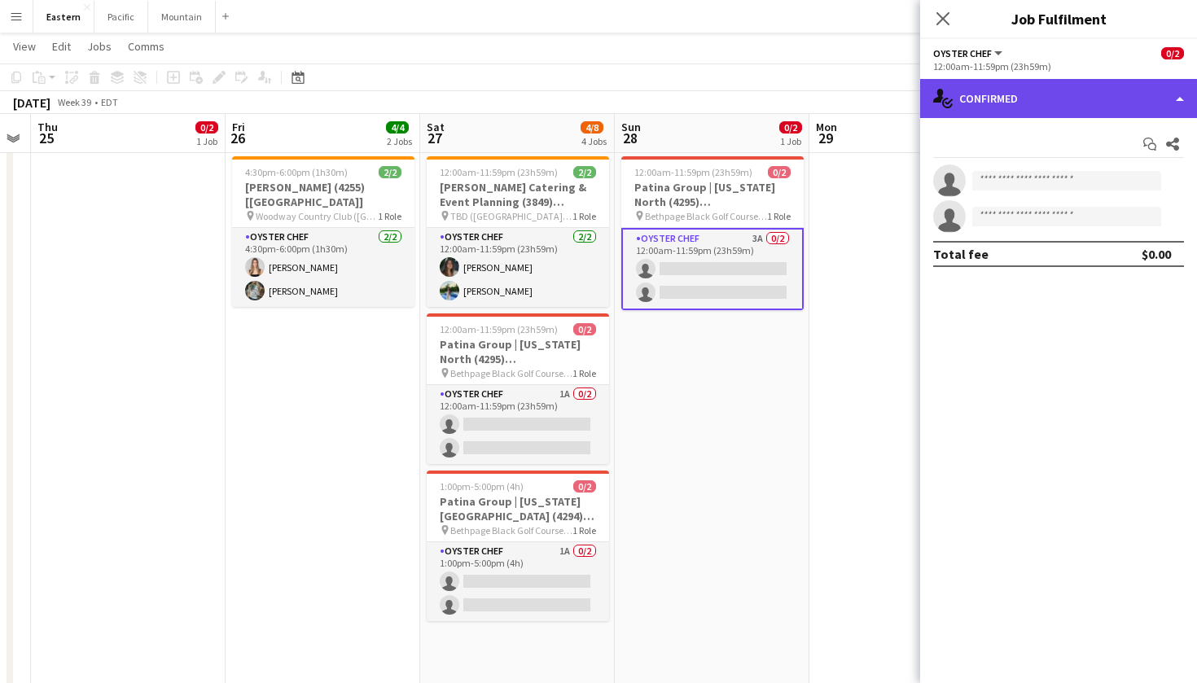
click at [1127, 109] on div "single-neutral-actions-check-2 Confirmed" at bounding box center [1058, 98] width 277 height 39
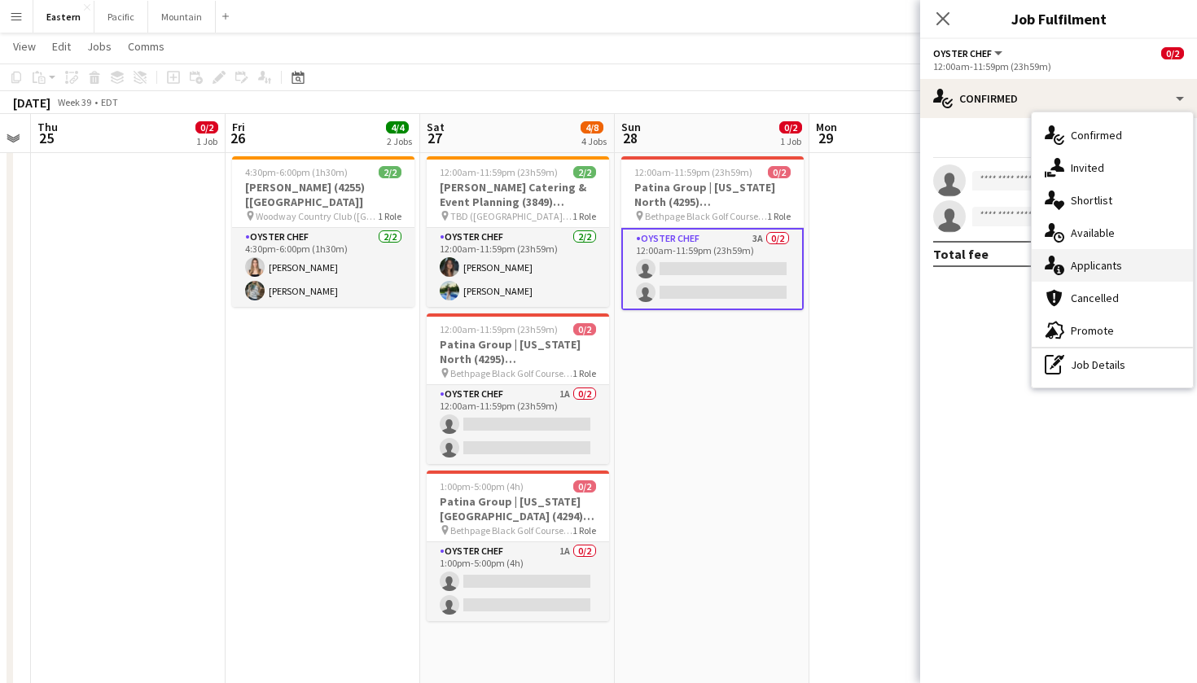
click at [1140, 267] on div "single-neutral-actions-information Applicants" at bounding box center [1112, 265] width 161 height 33
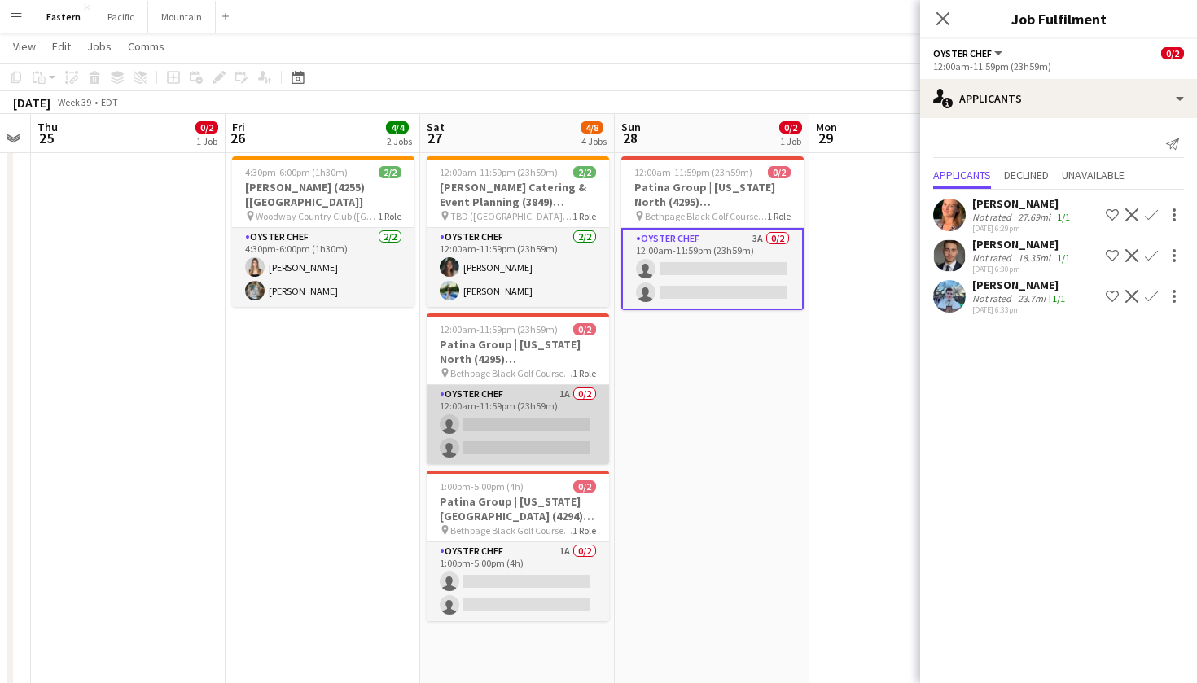
click at [581, 431] on app-card-role "Oyster Chef 1A 0/2 12:00am-11:59pm (23h59m) single-neutral-actions single-neutr…" at bounding box center [518, 424] width 182 height 79
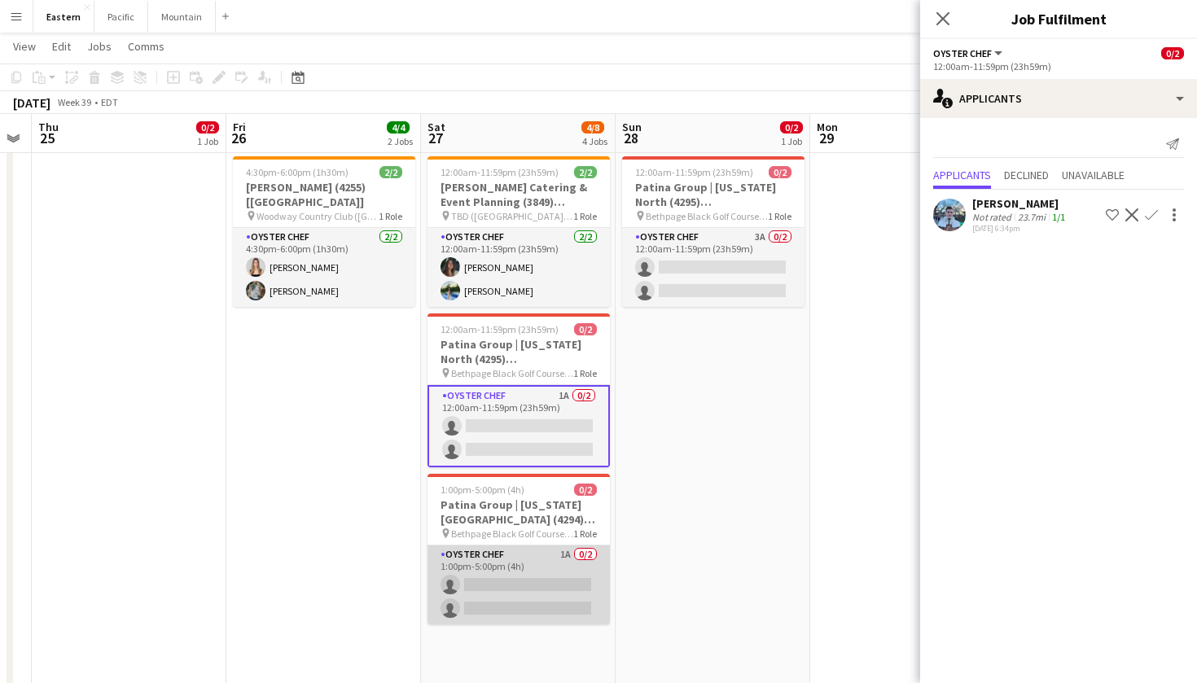
click at [521, 562] on app-card-role "Oyster Chef 1A 0/2 1:00pm-5:00pm (4h) single-neutral-actions single-neutral-act…" at bounding box center [519, 585] width 182 height 79
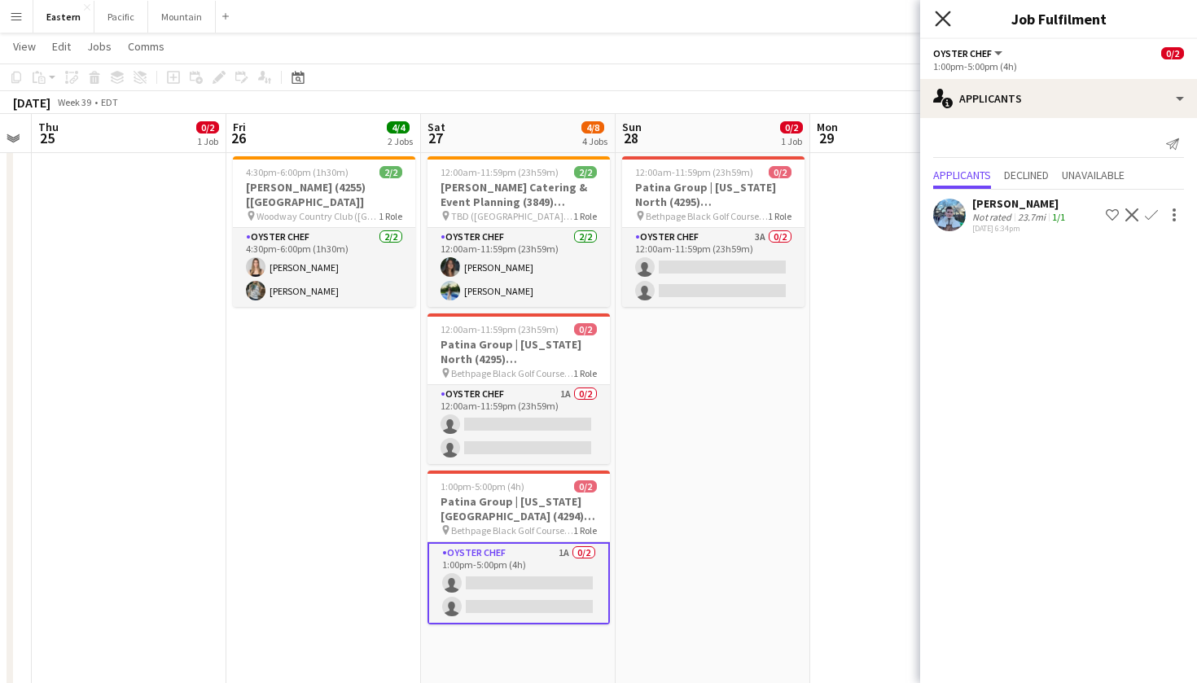
click at [947, 20] on icon "Close pop-in" at bounding box center [942, 18] width 15 height 15
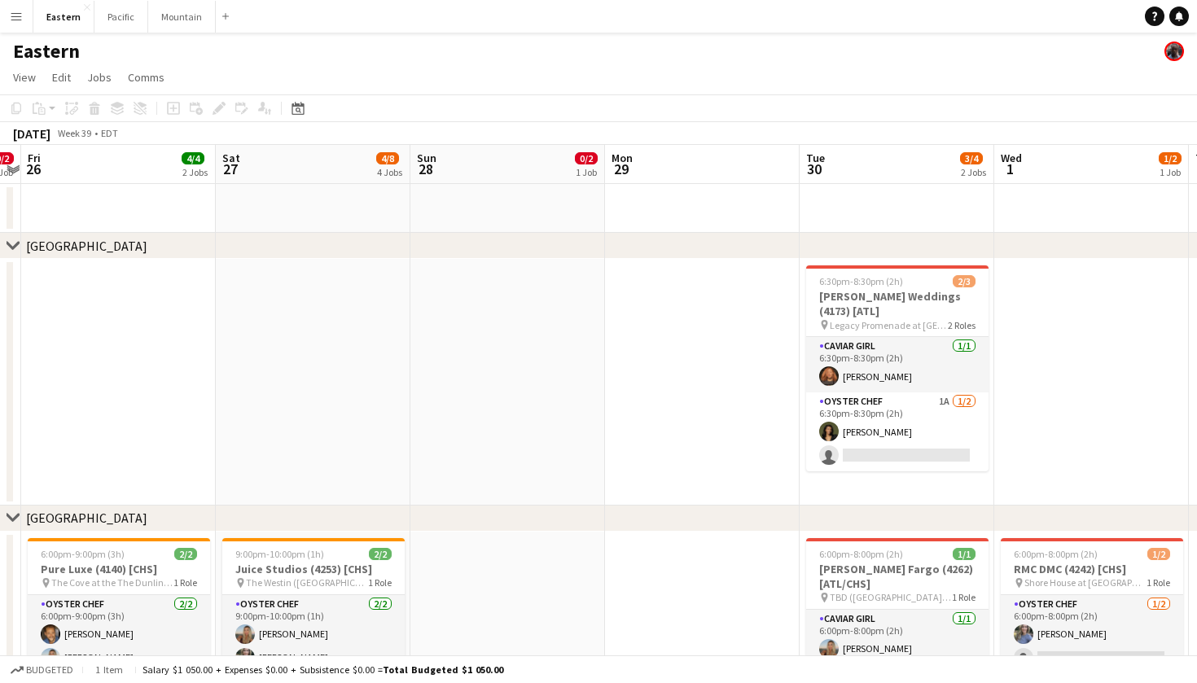
scroll to position [0, 0]
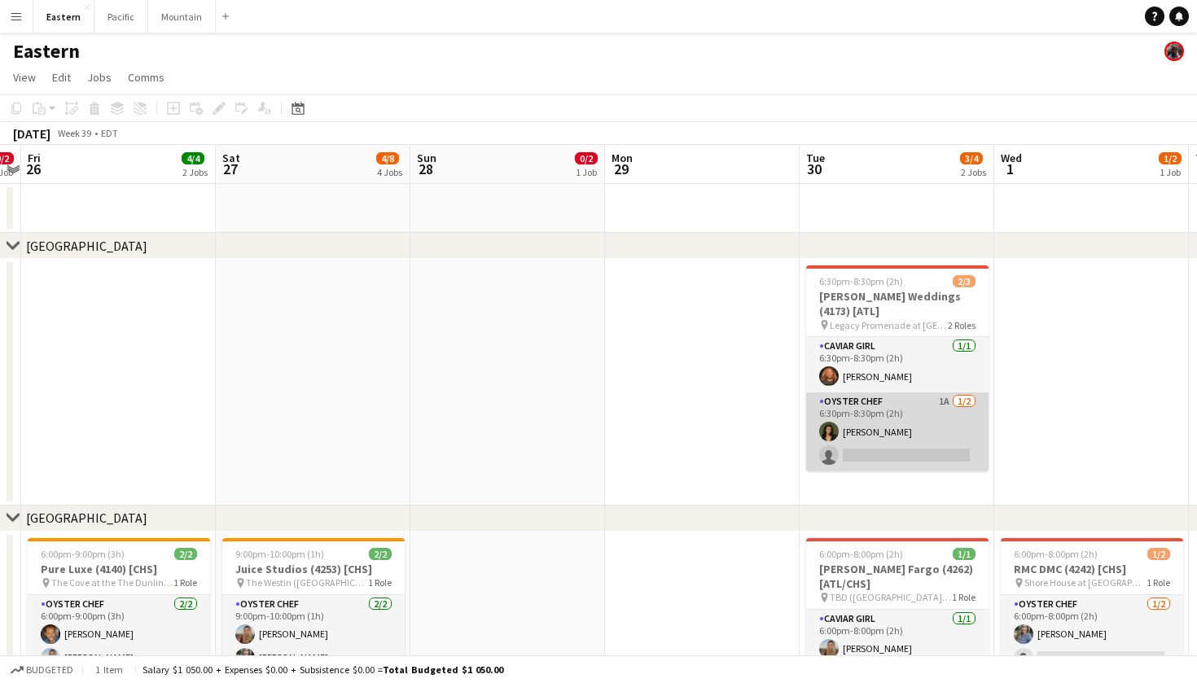
click at [938, 432] on app-card-role "Oyster Chef 1A 1/2 6:30pm-8:30pm (2h) Anuli Anene single-neutral-actions" at bounding box center [897, 432] width 182 height 79
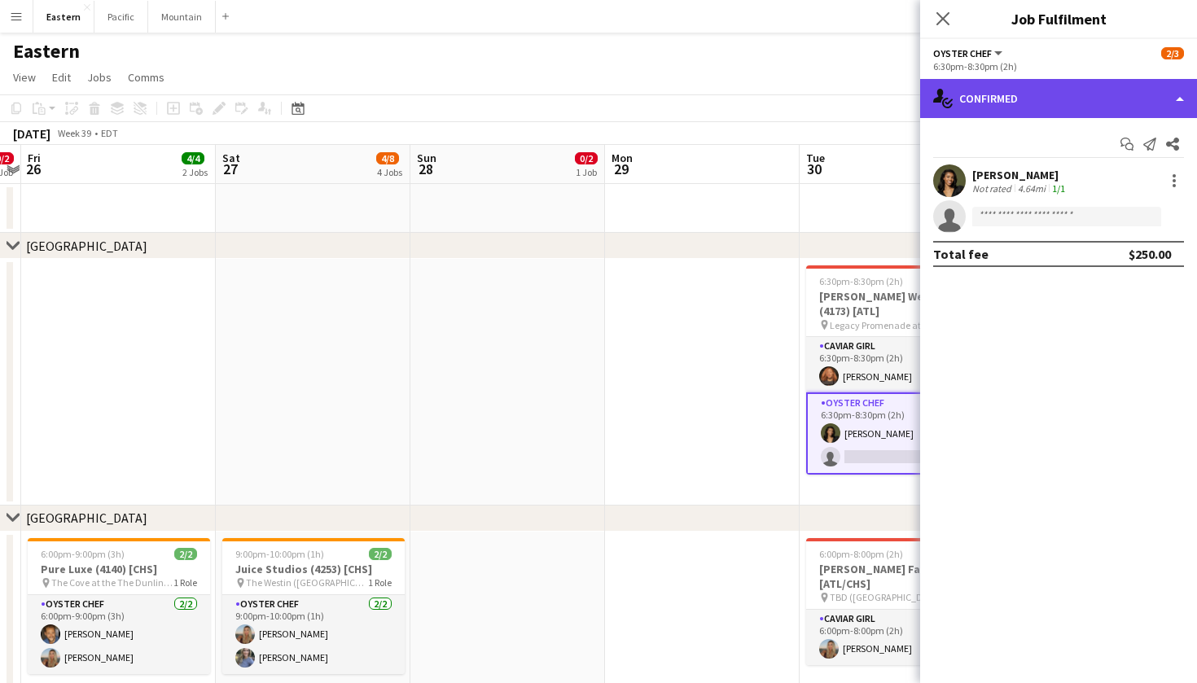
click at [1166, 90] on div "single-neutral-actions-check-2 Confirmed" at bounding box center [1058, 98] width 277 height 39
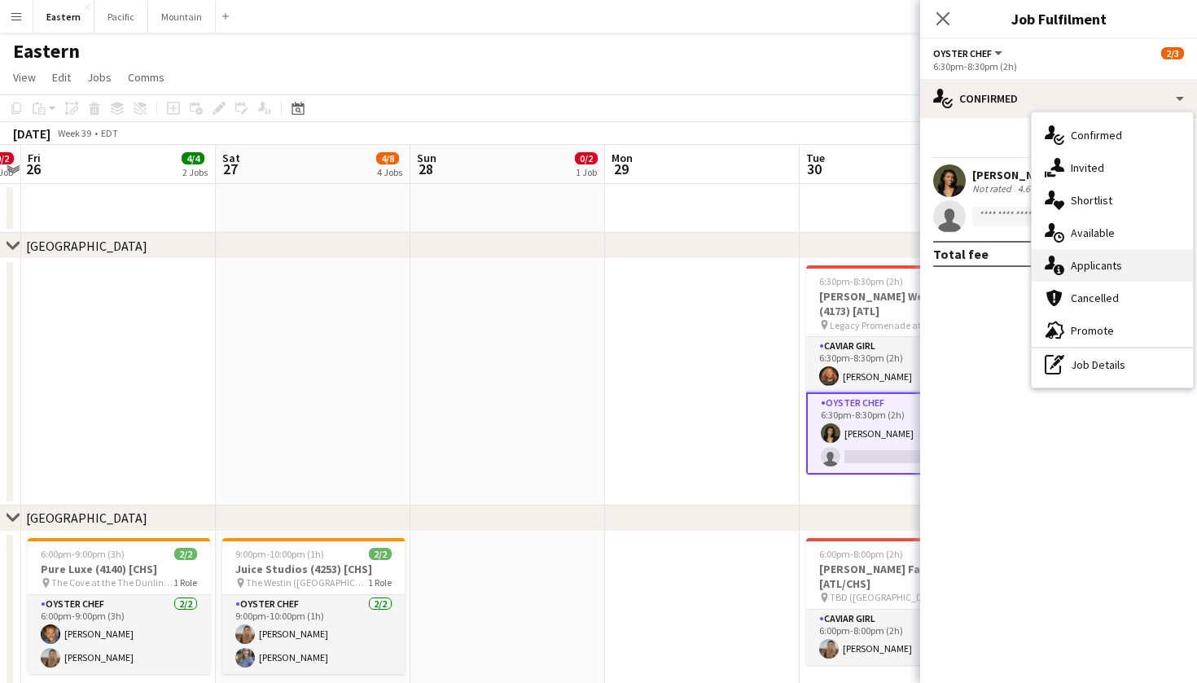
click at [1111, 257] on div "single-neutral-actions-information Applicants" at bounding box center [1112, 265] width 161 height 33
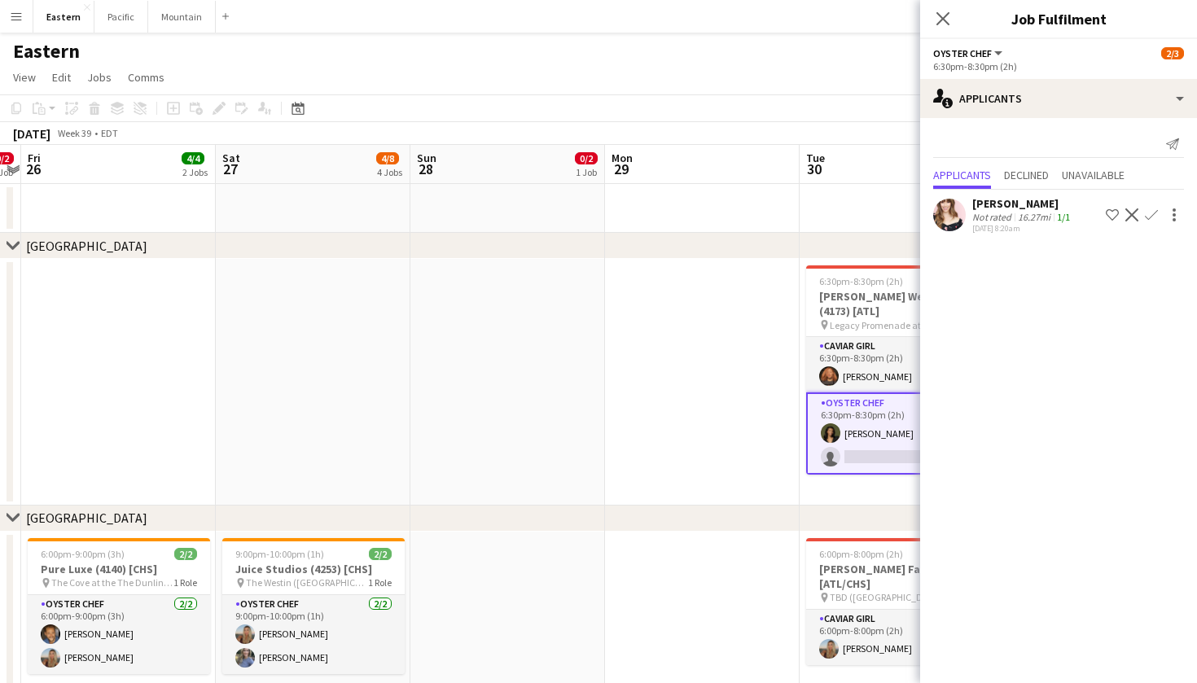
click at [1152, 213] on app-icon "Confirm" at bounding box center [1151, 215] width 13 height 13
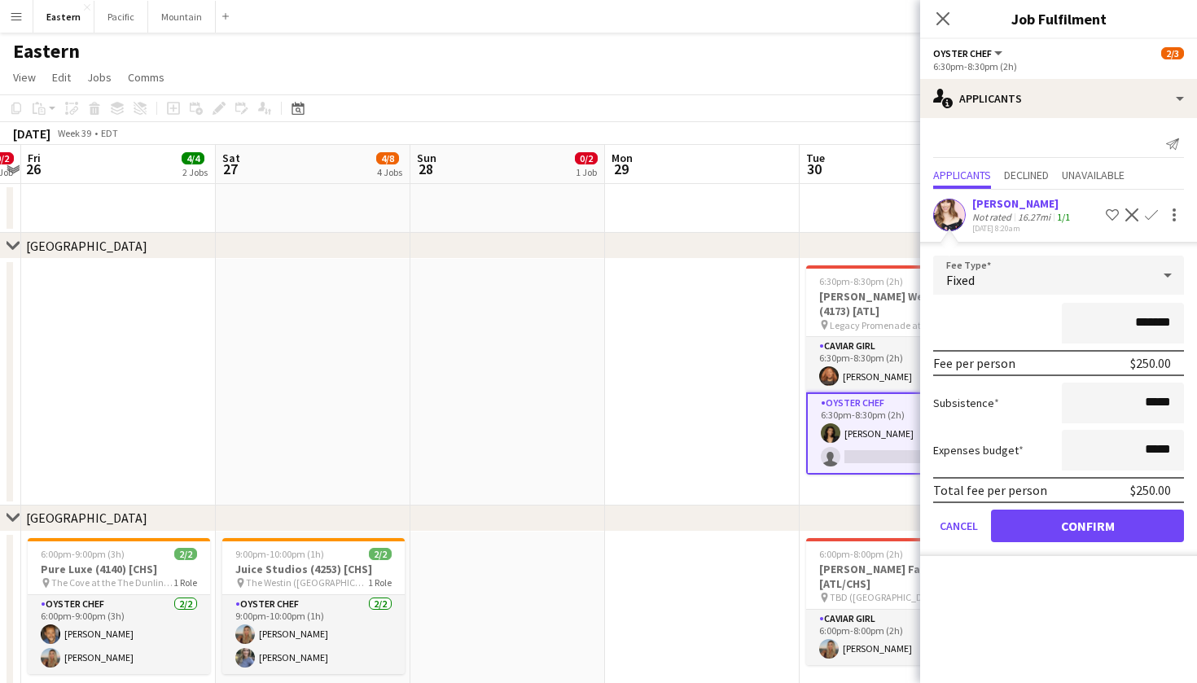
click at [1086, 537] on button "Confirm" at bounding box center [1087, 526] width 193 height 33
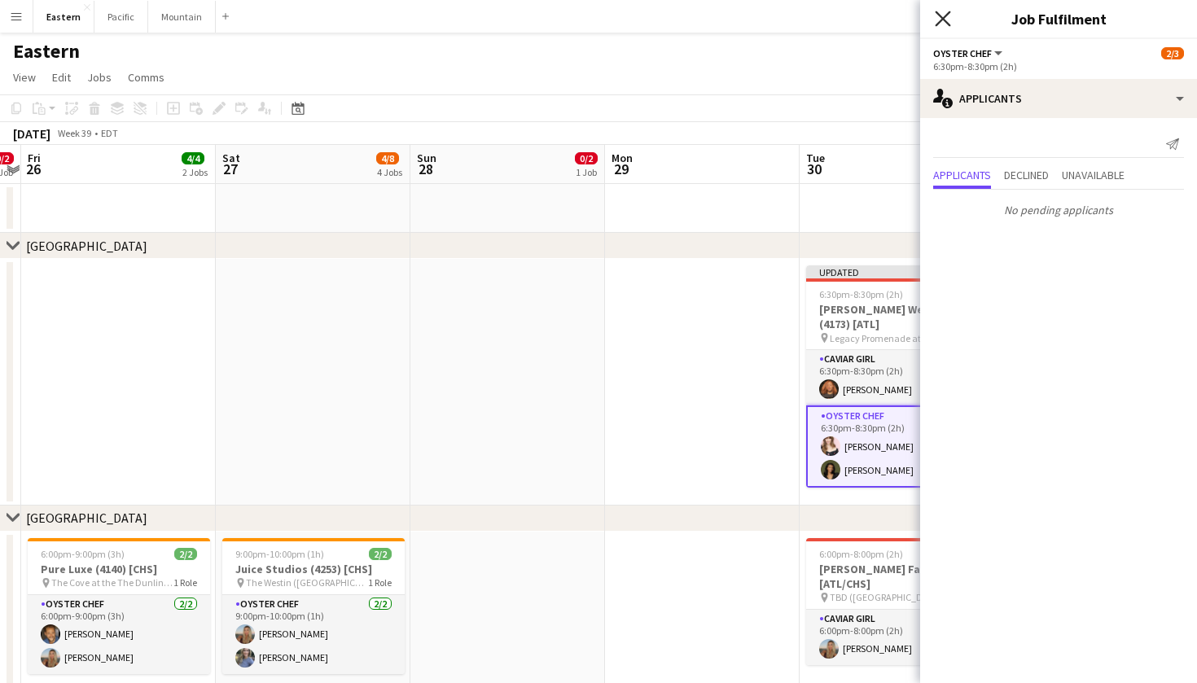
click at [946, 12] on icon "Close pop-in" at bounding box center [942, 18] width 15 height 15
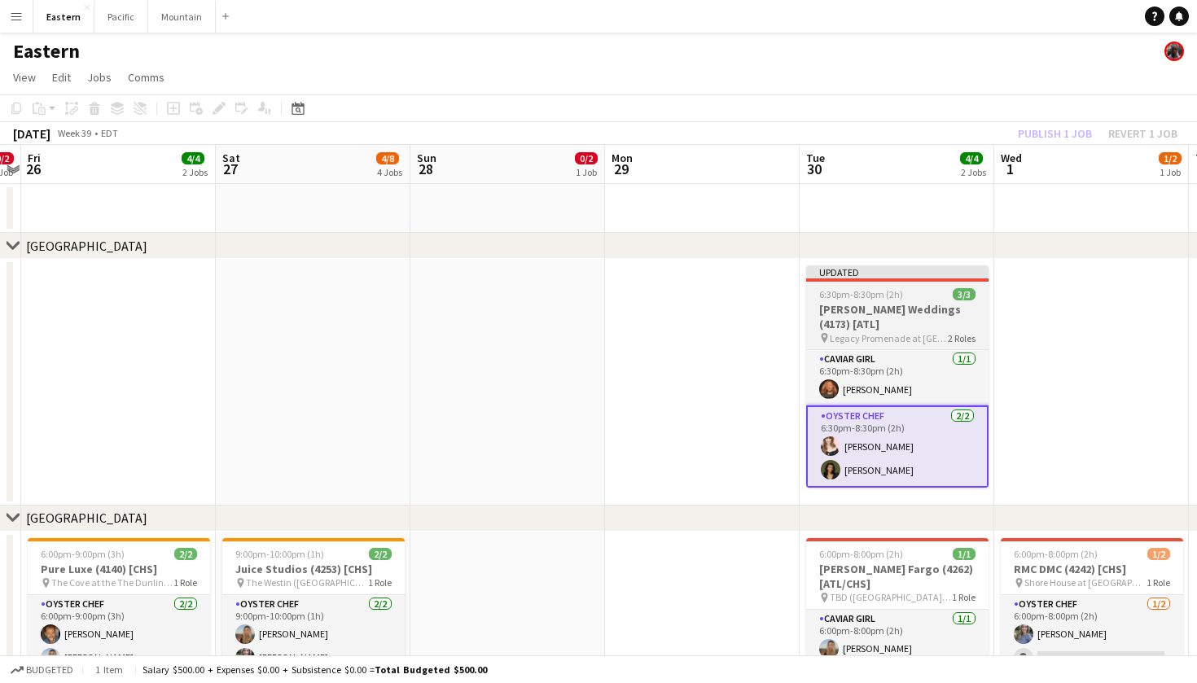
click at [919, 338] on span "Legacy Promenade at [GEOGRAPHIC_DATA] S" at bounding box center [889, 338] width 118 height 12
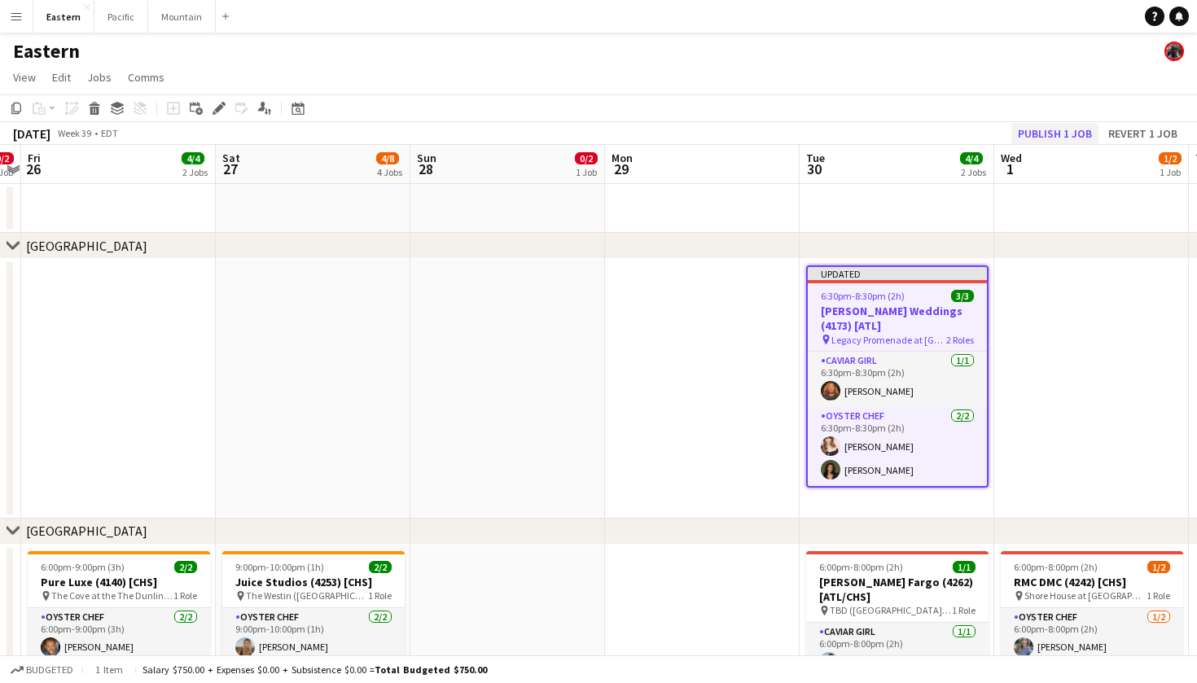
click at [1066, 126] on button "Publish 1 job" at bounding box center [1055, 133] width 87 height 21
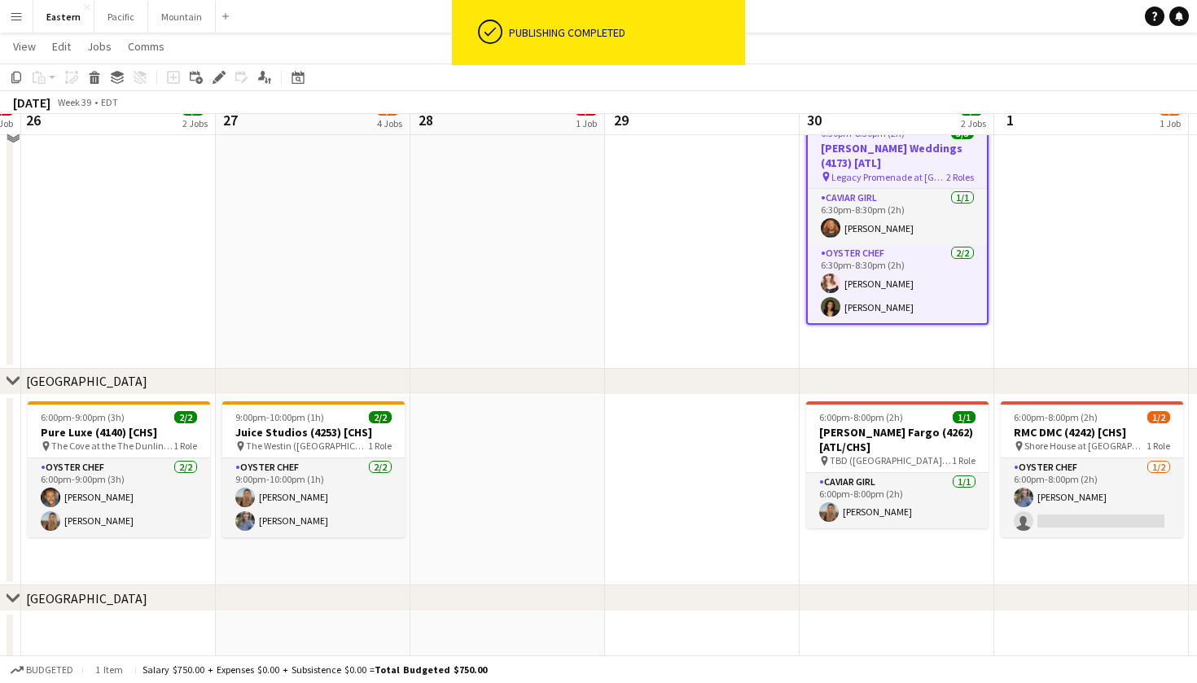
scroll to position [155, 0]
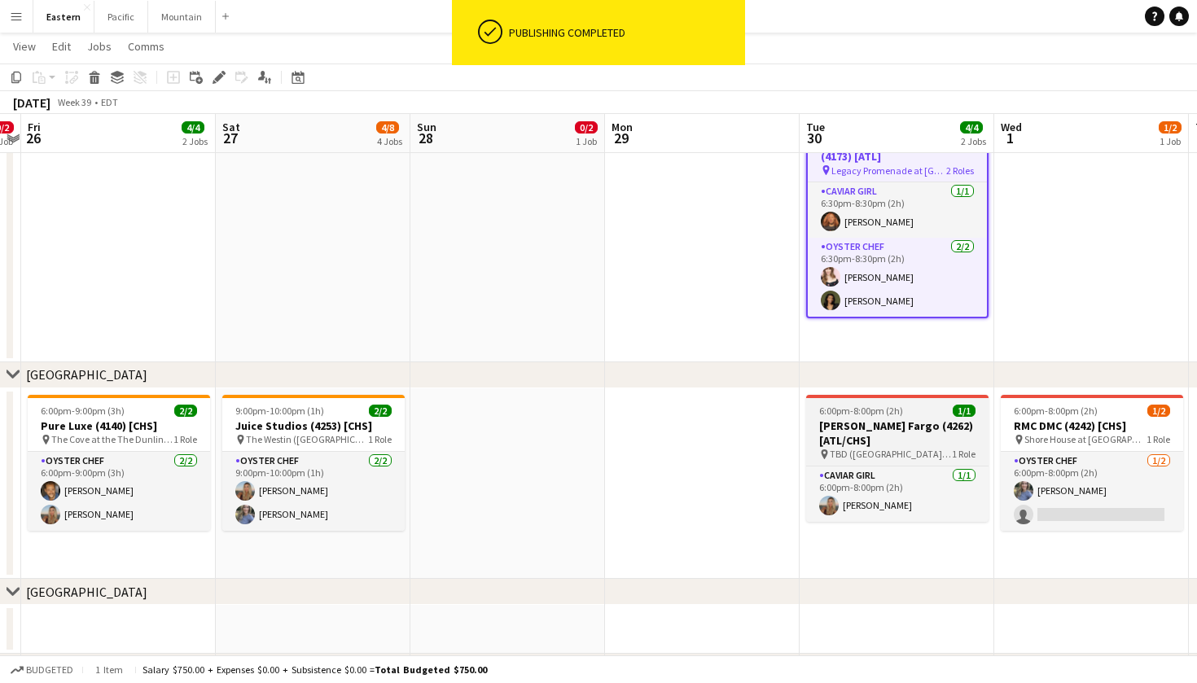
click at [874, 400] on app-job-card "6:00pm-8:00pm (2h) 1/1 Wells Fargo (4262) [ATL/CHS] pin TBD (Charlotte, NC) 1 R…" at bounding box center [897, 458] width 182 height 127
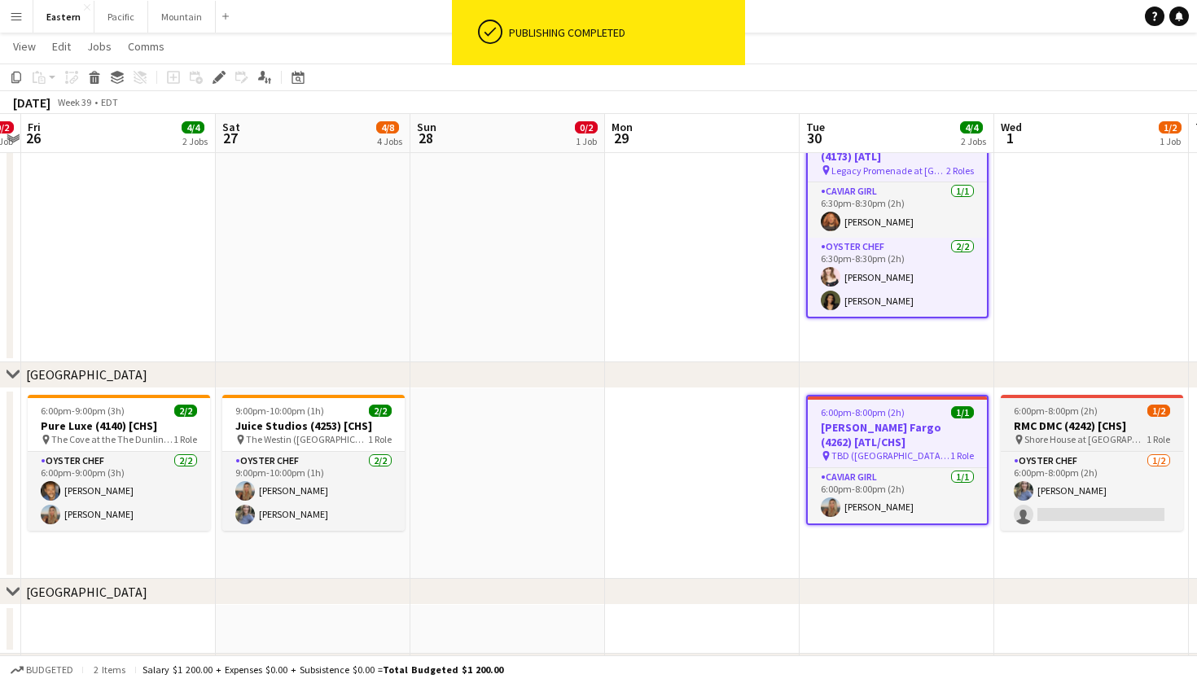
click at [1040, 424] on h3 "RMC DMC (4242) [CHS]" at bounding box center [1092, 426] width 182 height 15
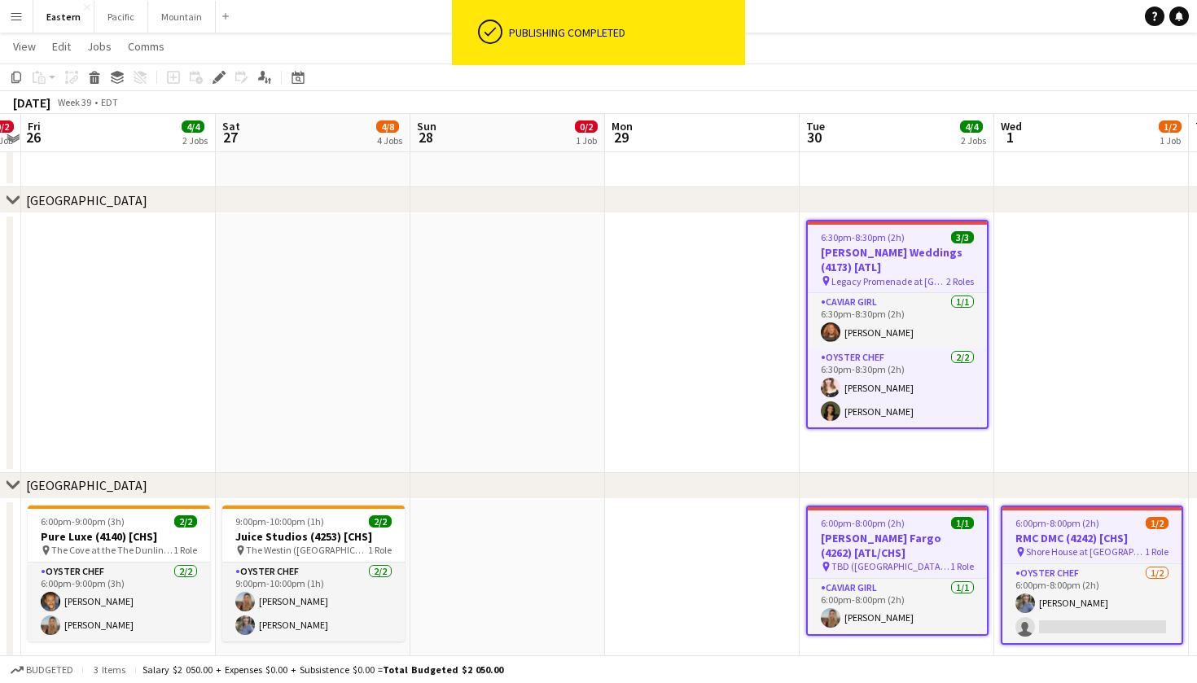
scroll to position [34, 0]
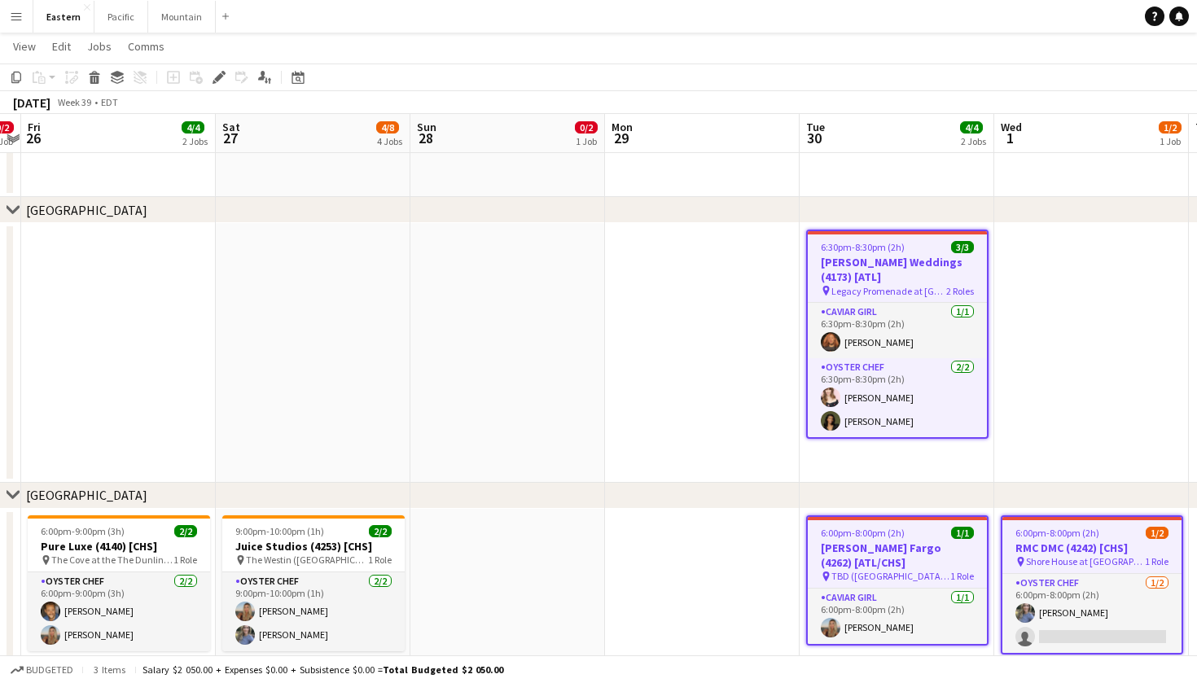
click at [1112, 552] on h3 "RMC DMC (4242) [CHS]" at bounding box center [1092, 548] width 179 height 15
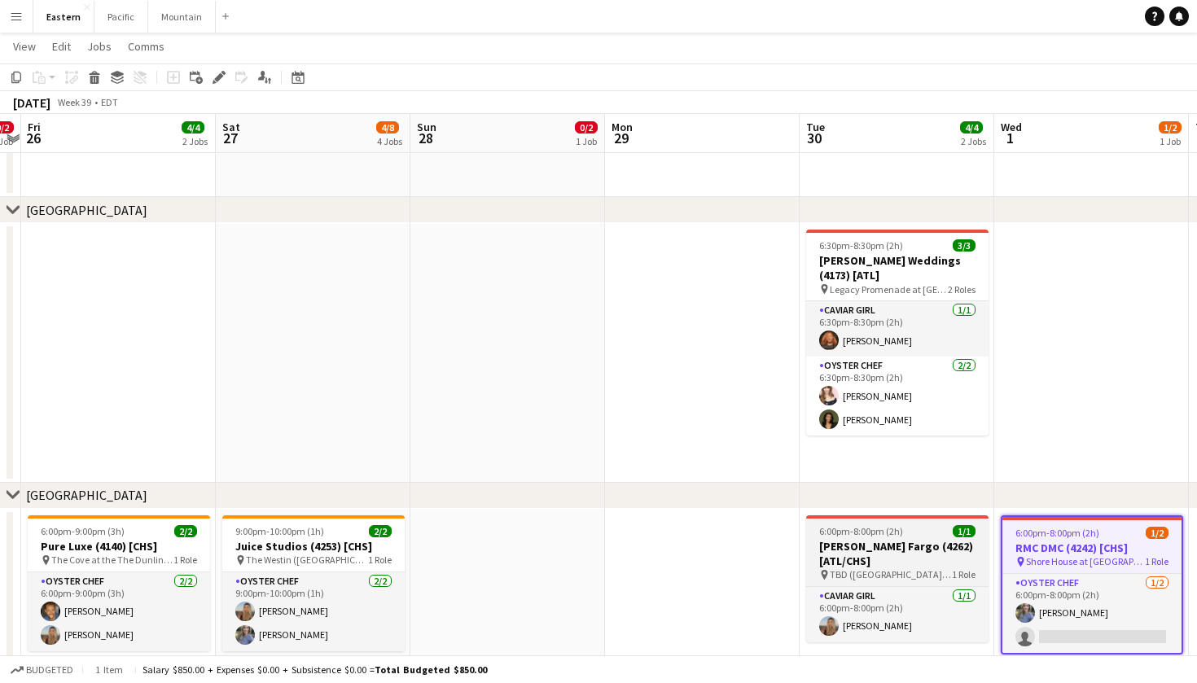
click at [918, 549] on h3 "[PERSON_NAME] Fargo (4262) [ATL/CHS]" at bounding box center [897, 553] width 182 height 29
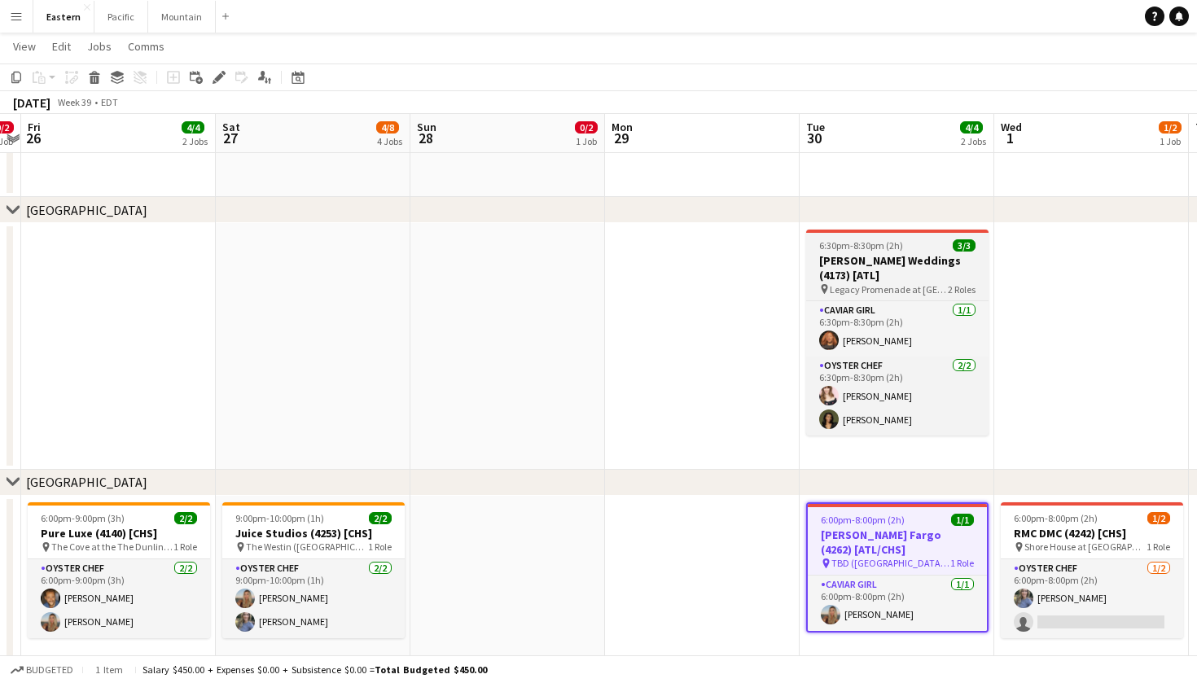
click at [917, 272] on h3 "[PERSON_NAME] Weddings (4173) [ATL]" at bounding box center [897, 267] width 182 height 29
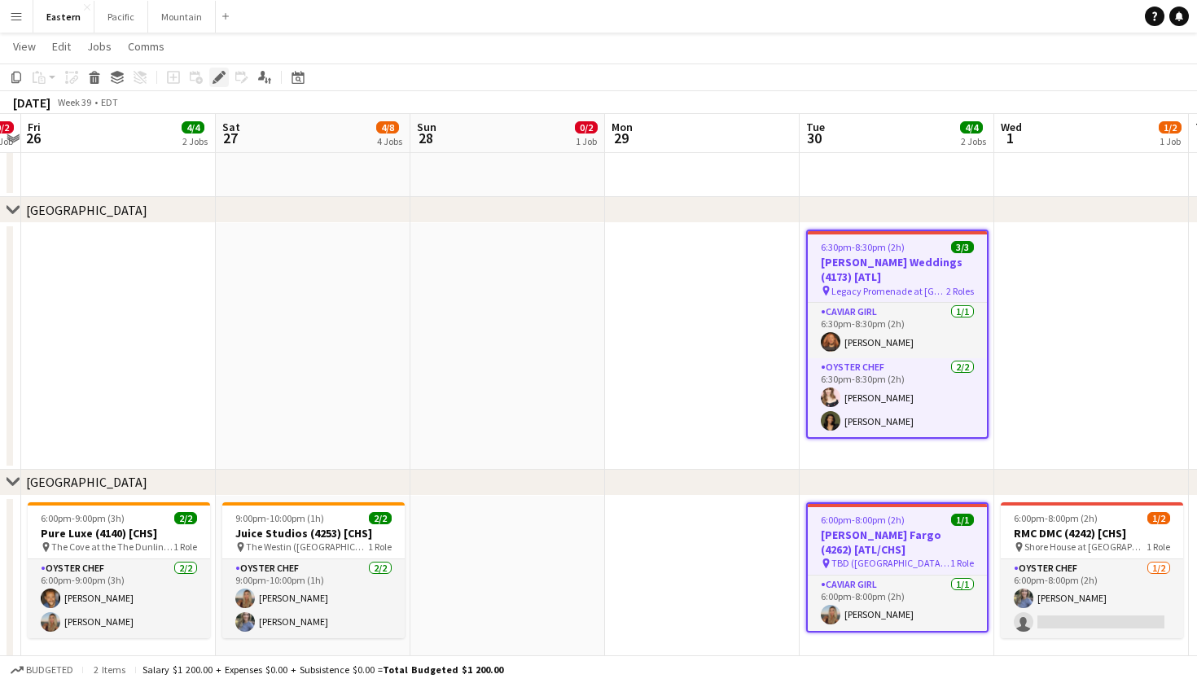
click at [218, 76] on icon at bounding box center [218, 77] width 9 height 9
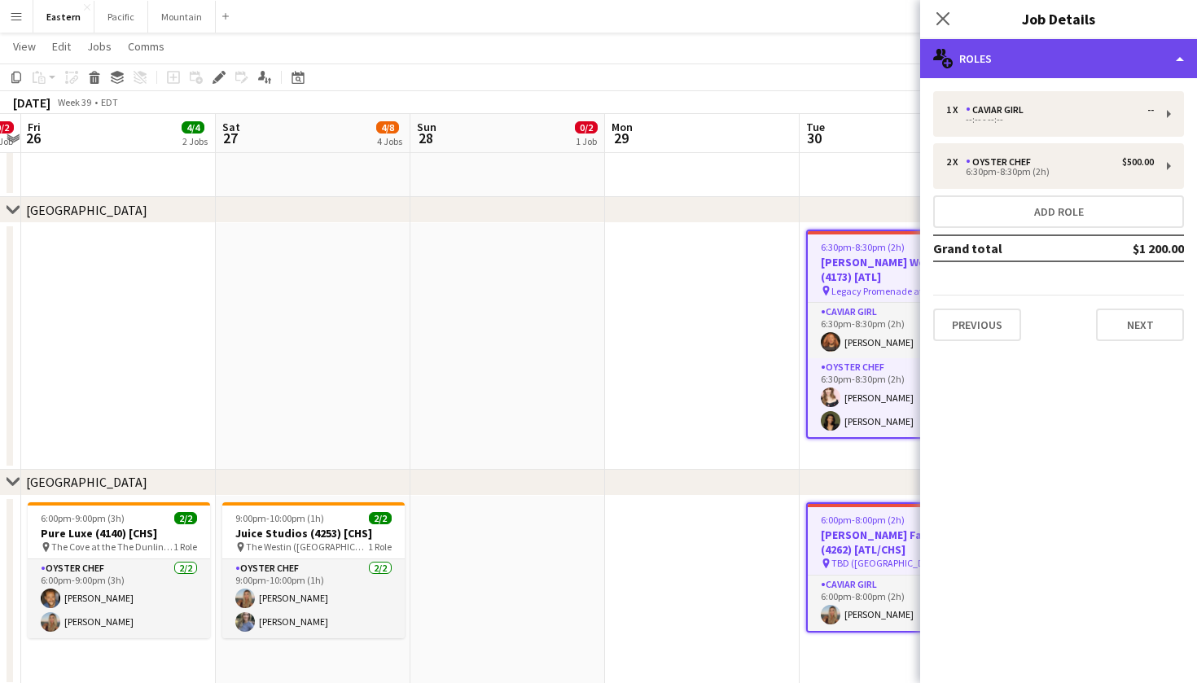
click at [1091, 59] on div "multiple-users-add Roles" at bounding box center [1058, 58] width 277 height 39
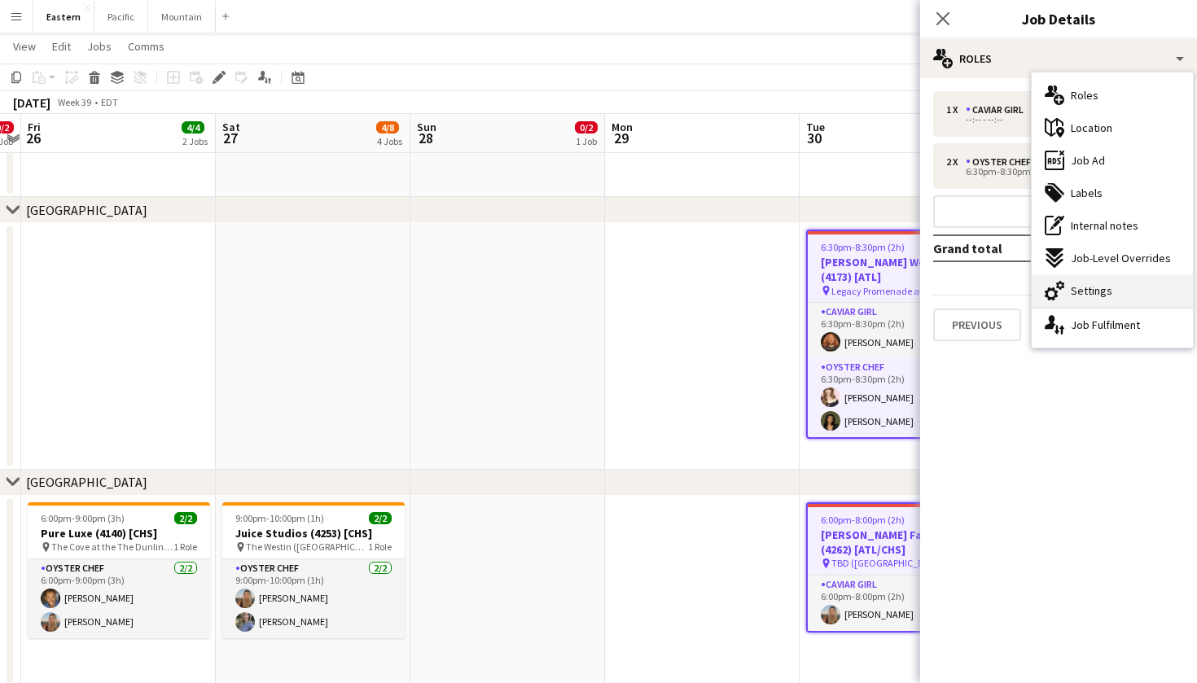
click at [1102, 291] on span "Settings" at bounding box center [1092, 290] width 42 height 15
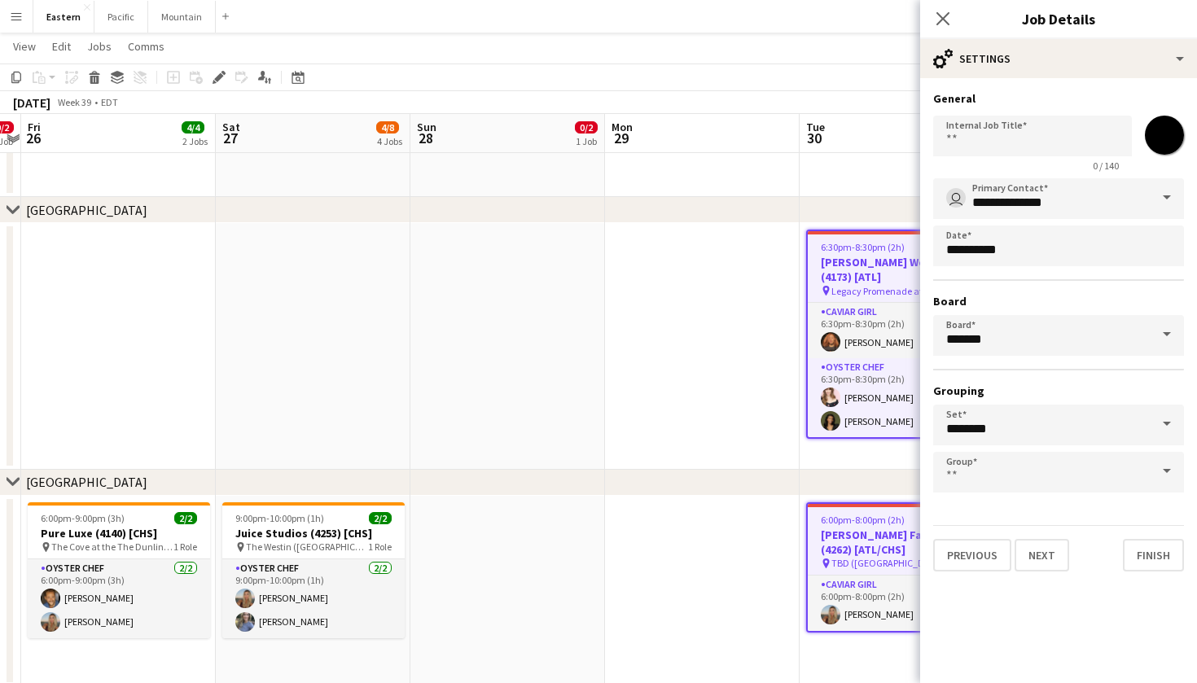
click at [1189, 143] on form "**********" at bounding box center [1058, 331] width 277 height 481
click at [1175, 142] on input "*******" at bounding box center [1165, 135] width 59 height 59
type input "*******"
click at [1163, 555] on button "Finish" at bounding box center [1153, 555] width 61 height 33
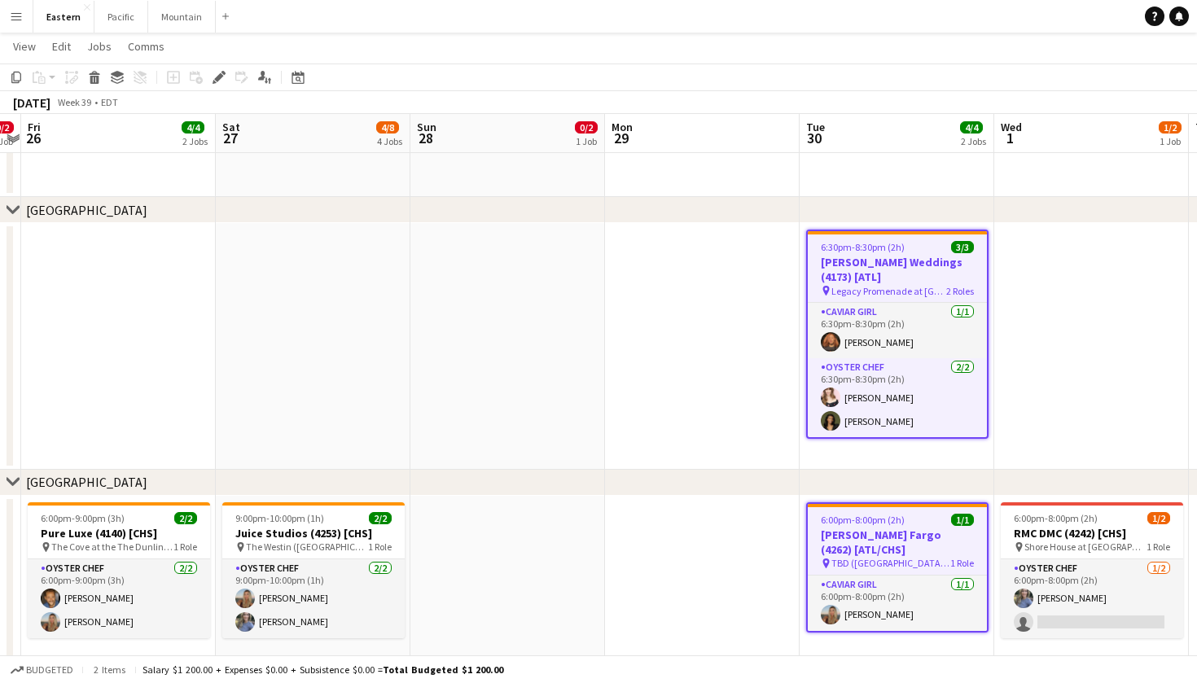
click at [947, 189] on app-date-cell at bounding box center [897, 172] width 195 height 49
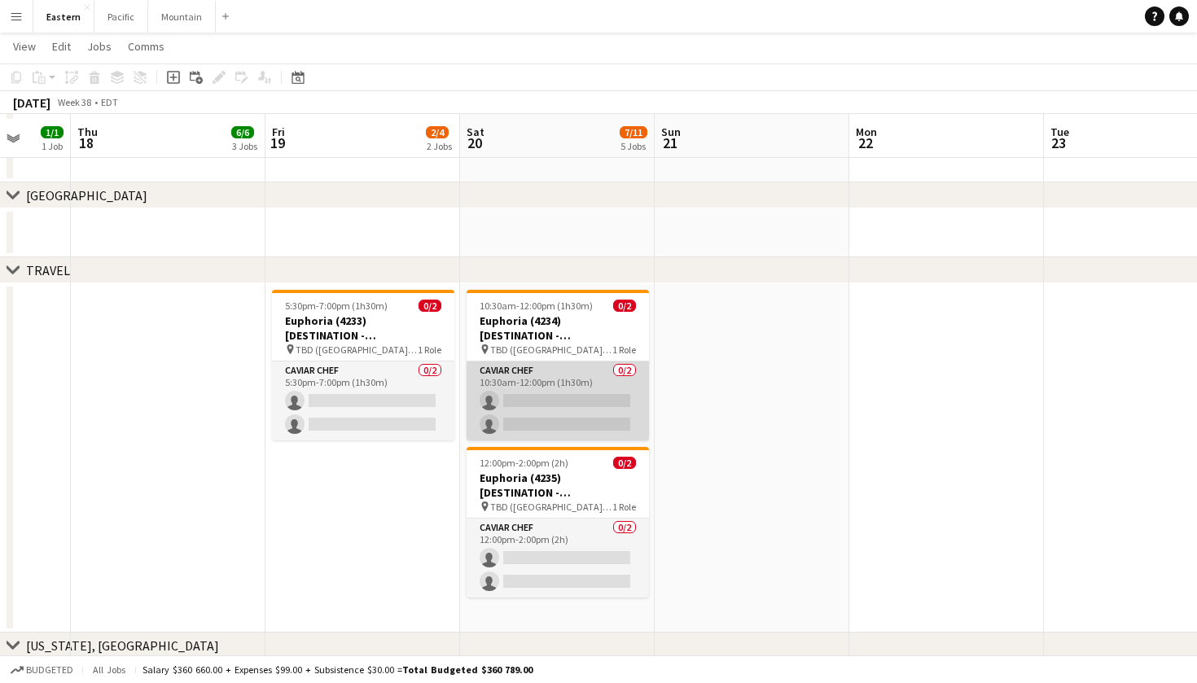
scroll to position [1619, 0]
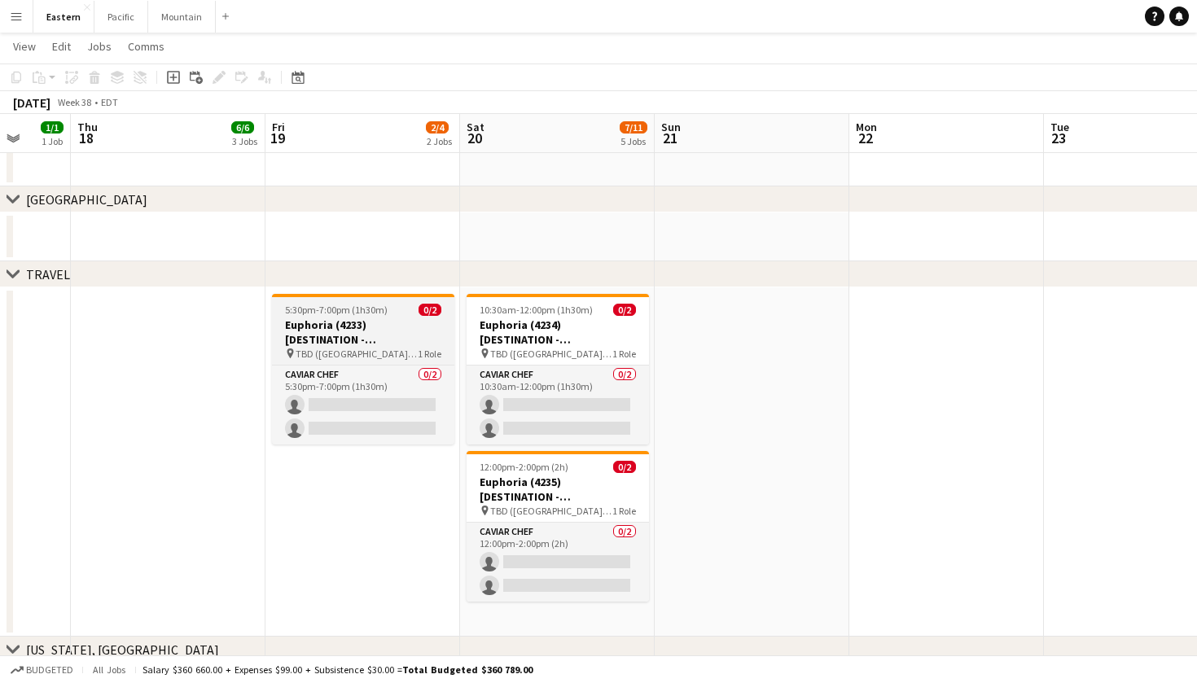
click at [398, 301] on app-job-card "5:30pm-7:00pm (1h30m) 0/2 Euphoria (4233) [DESTINATION - Greenville, SC] pin TB…" at bounding box center [363, 369] width 182 height 151
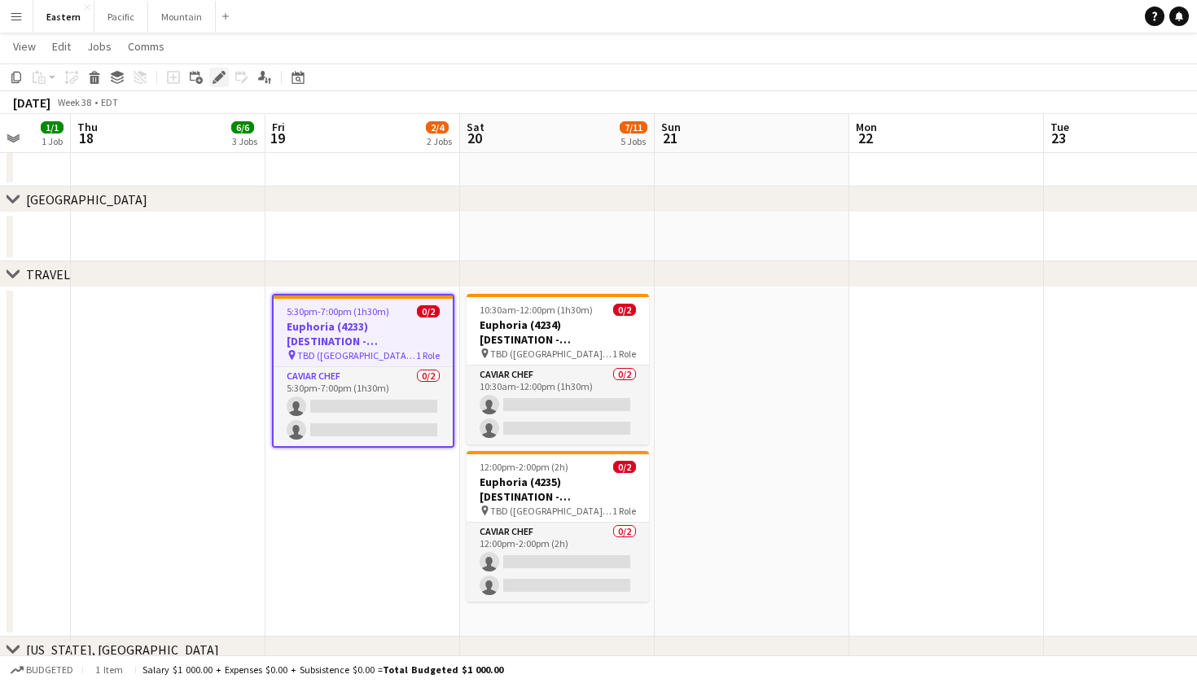
click at [221, 74] on icon at bounding box center [218, 77] width 9 height 9
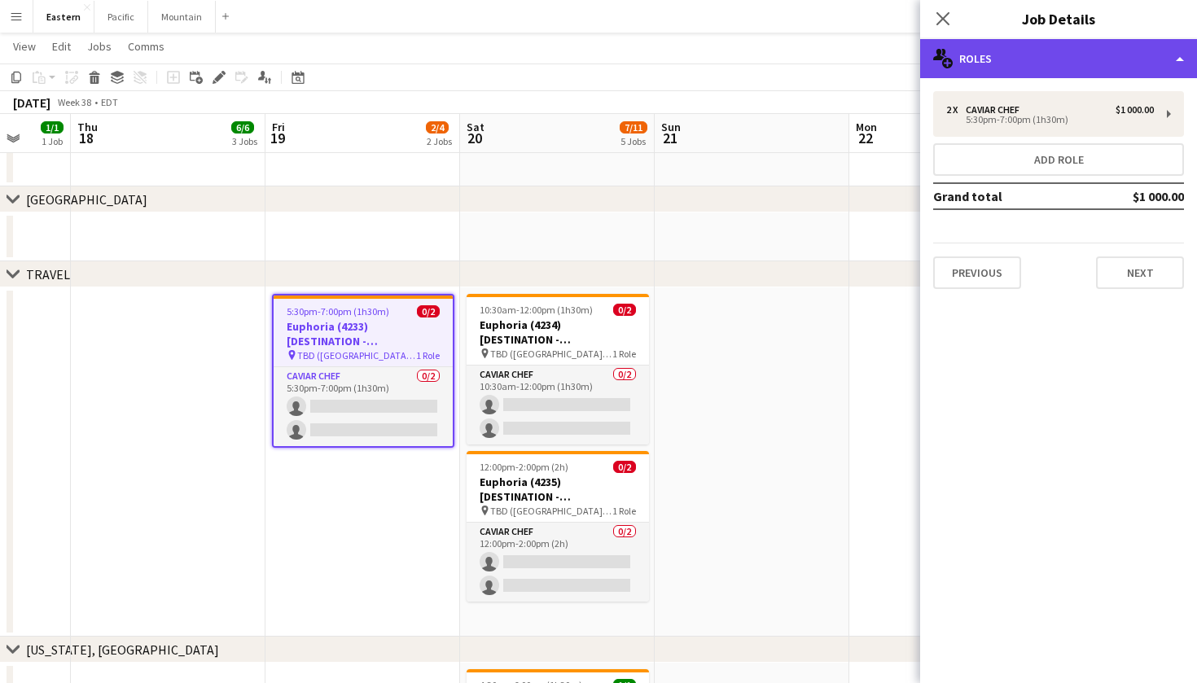
click at [1057, 65] on div "multiple-users-add Roles" at bounding box center [1058, 58] width 277 height 39
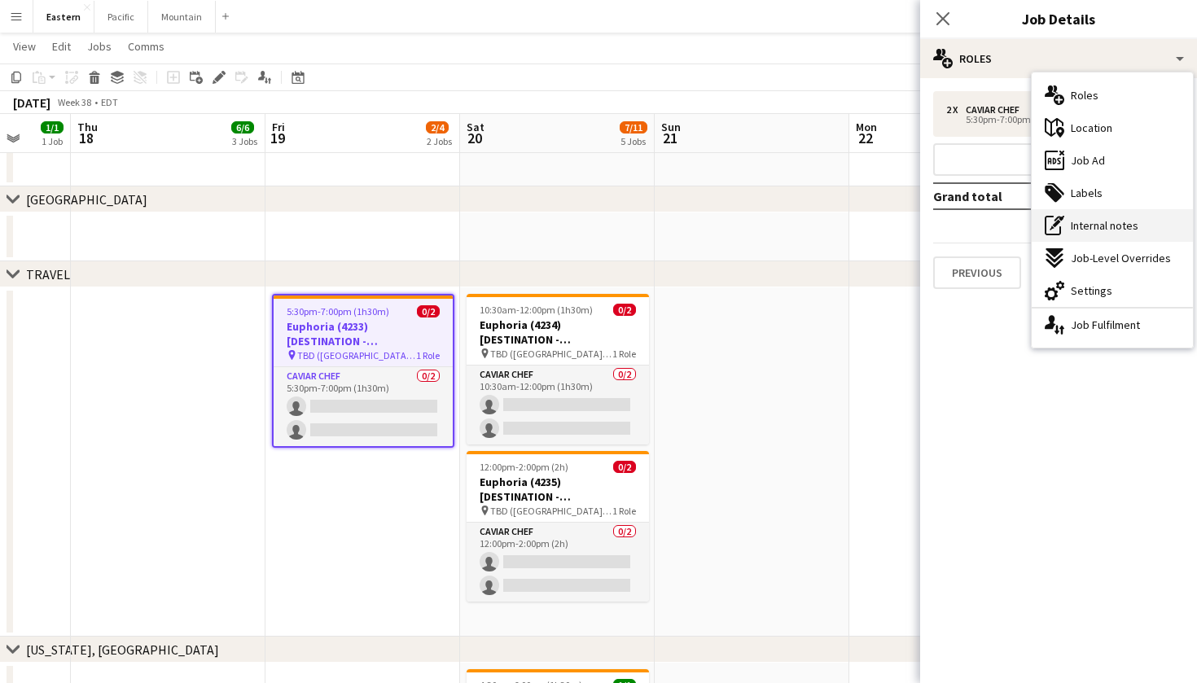
click at [1084, 235] on div "pen-write Internal notes" at bounding box center [1112, 225] width 161 height 33
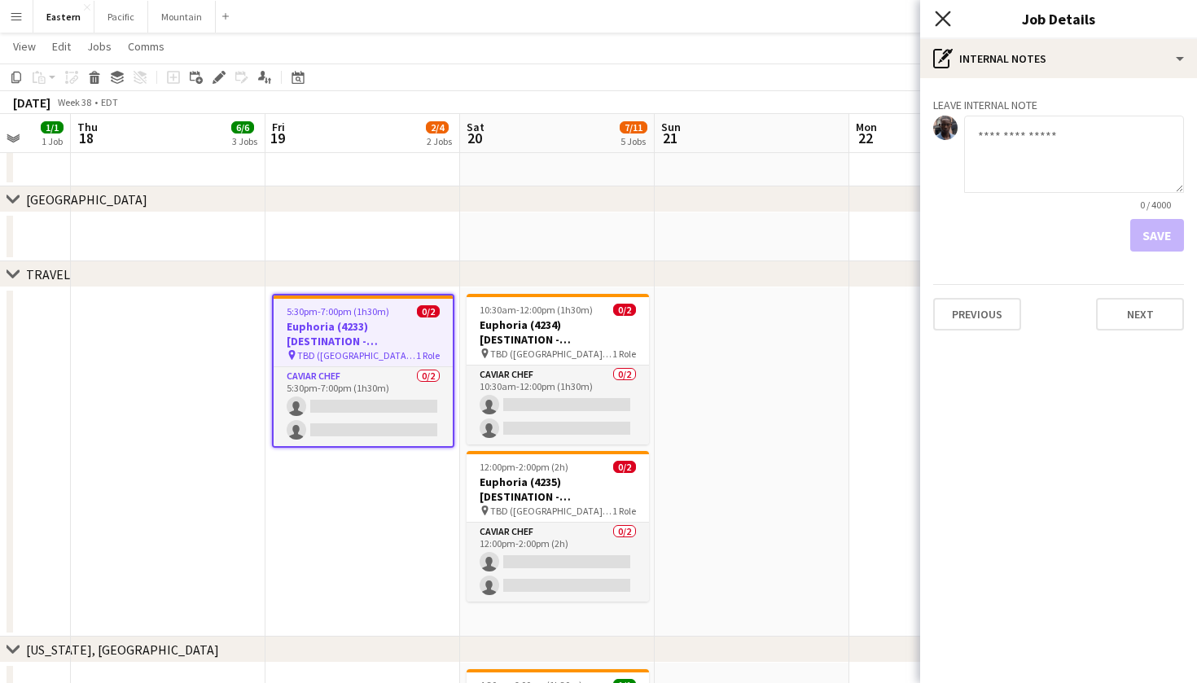
click at [946, 22] on icon at bounding box center [942, 18] width 15 height 15
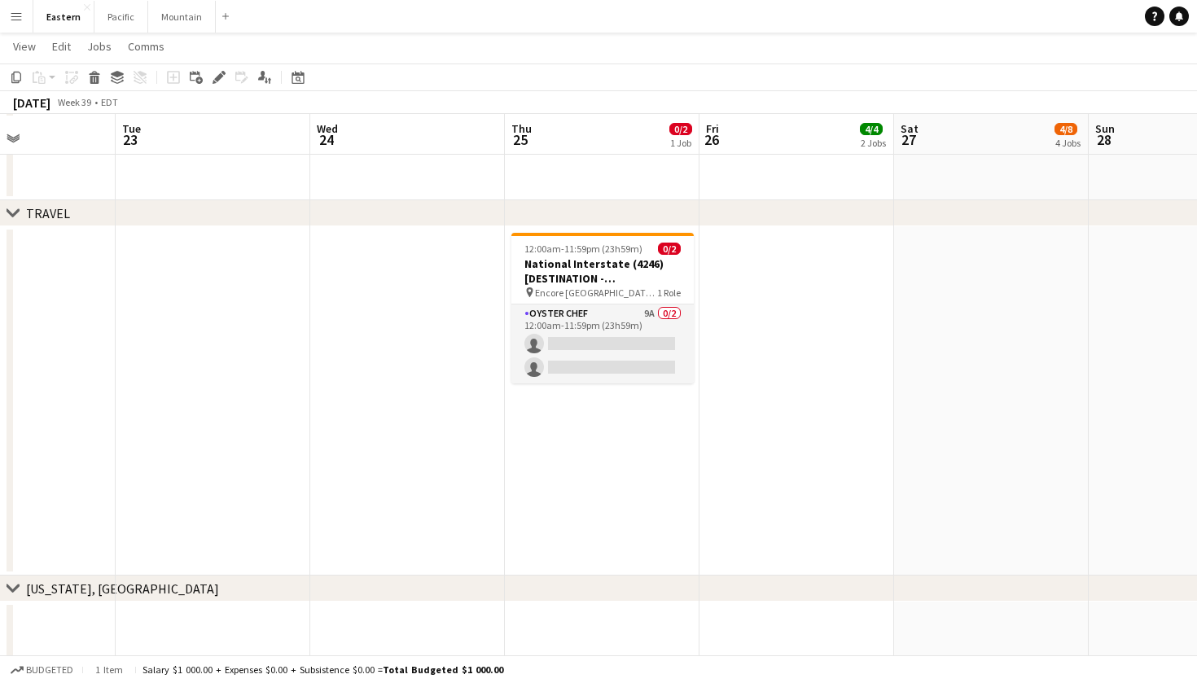
scroll to position [1671, 0]
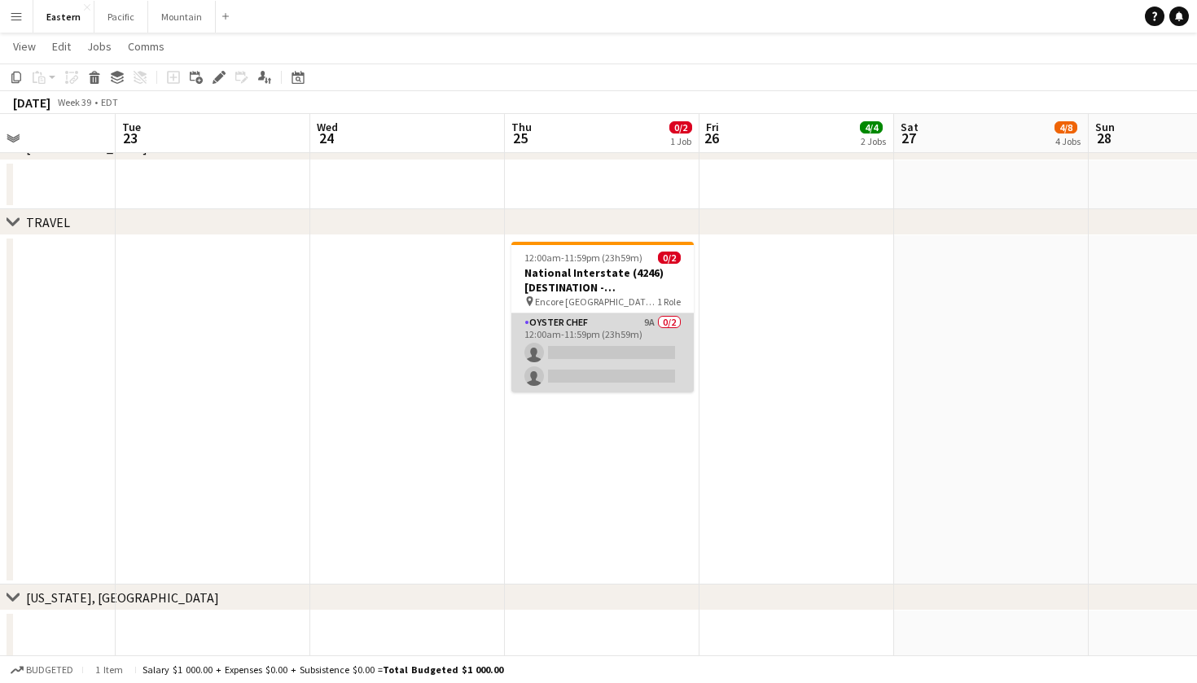
click at [665, 363] on app-card-role "Oyster Chef 9A 0/2 12:00am-11:59pm (23h59m) single-neutral-actions single-neutr…" at bounding box center [603, 353] width 182 height 79
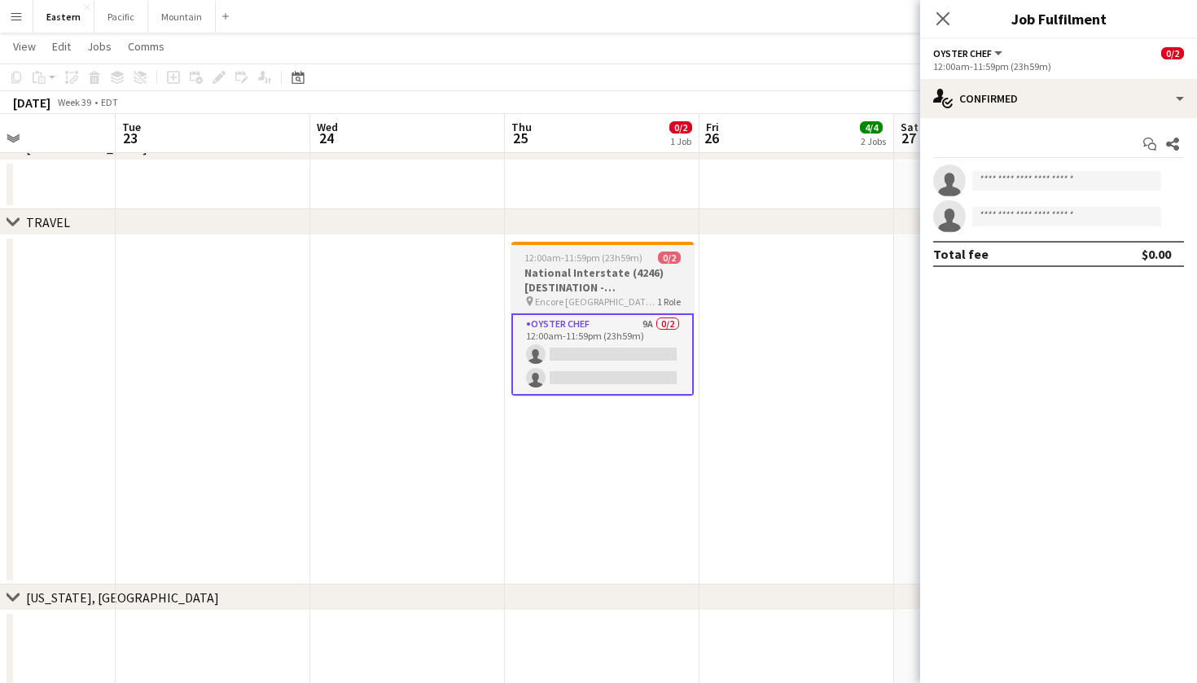
click at [530, 269] on h3 "National Interstate (4246) [DESTINATION - [GEOGRAPHIC_DATA], [GEOGRAPHIC_DATA]]" at bounding box center [603, 280] width 182 height 29
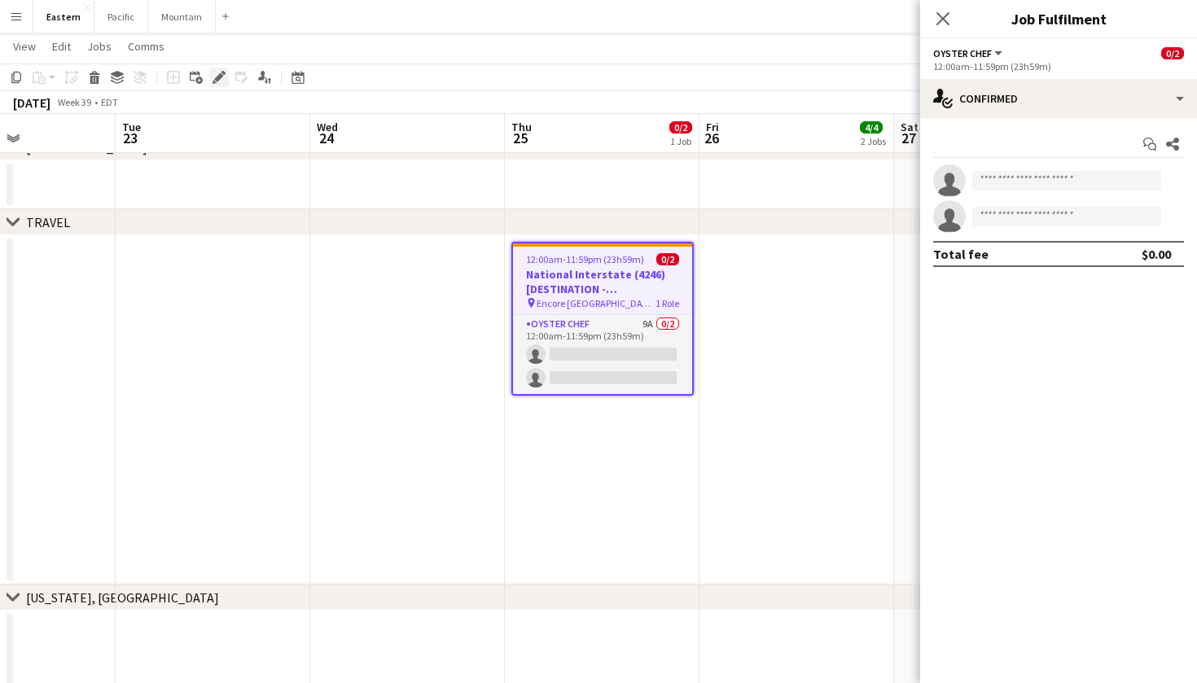
click at [210, 72] on div "Edit" at bounding box center [219, 78] width 20 height 20
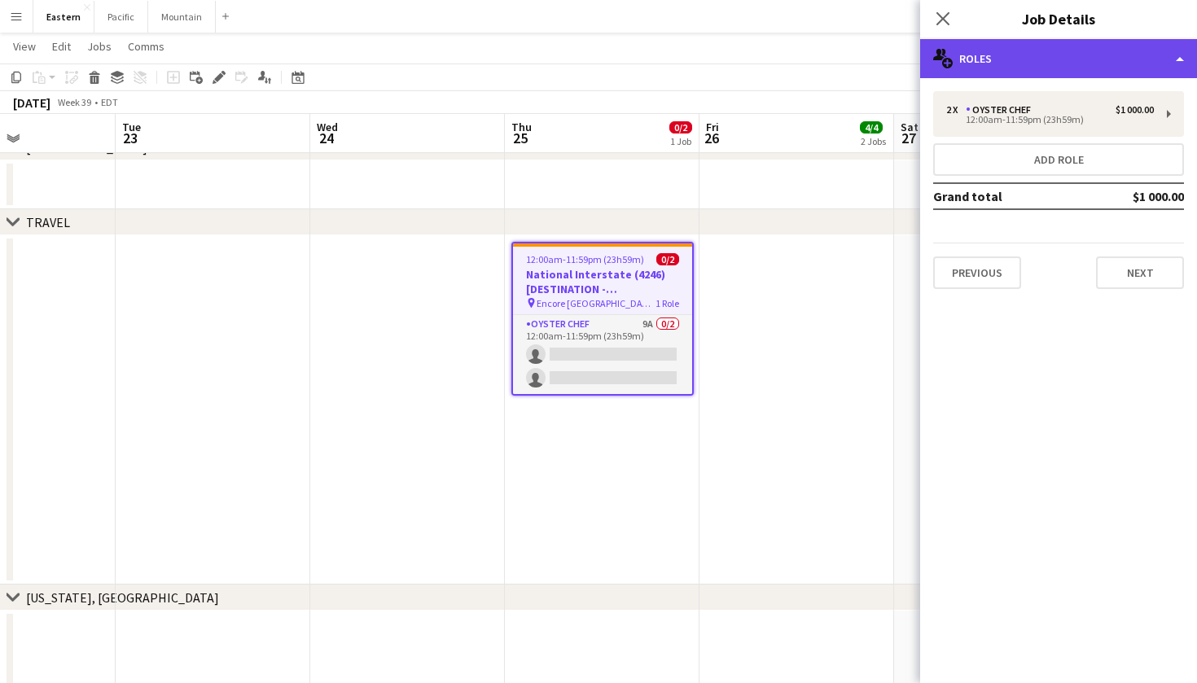
click at [1018, 58] on div "multiple-users-add Roles" at bounding box center [1058, 58] width 277 height 39
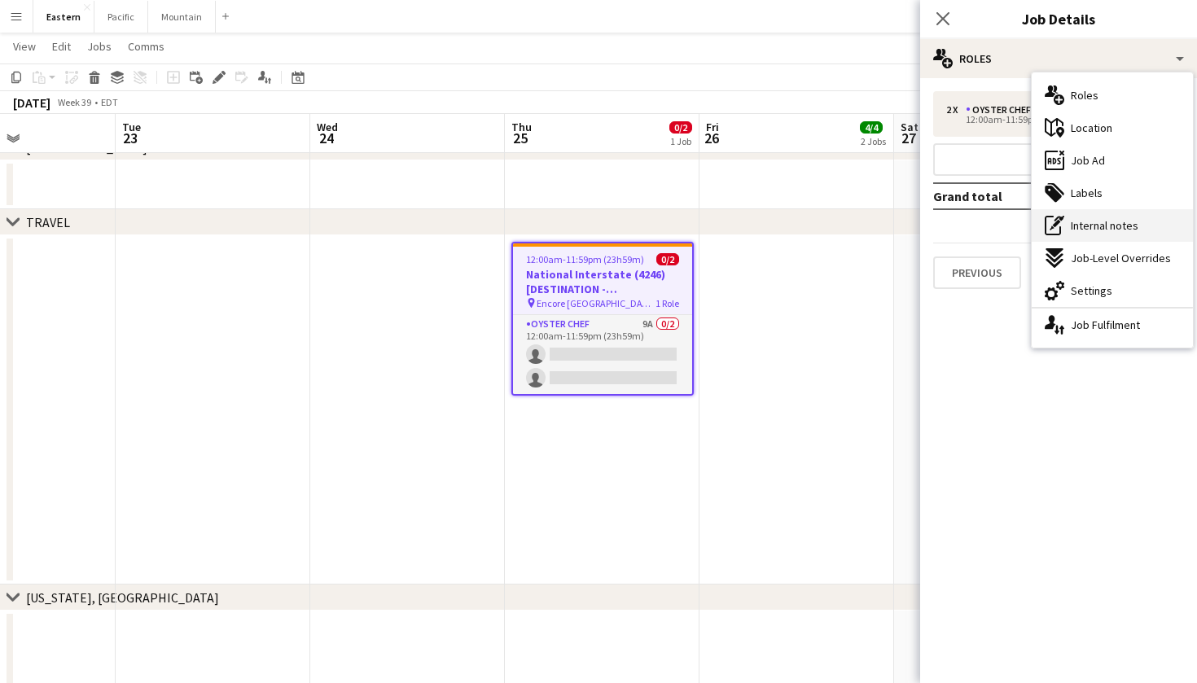
click at [1120, 229] on span "Internal notes" at bounding box center [1105, 225] width 68 height 15
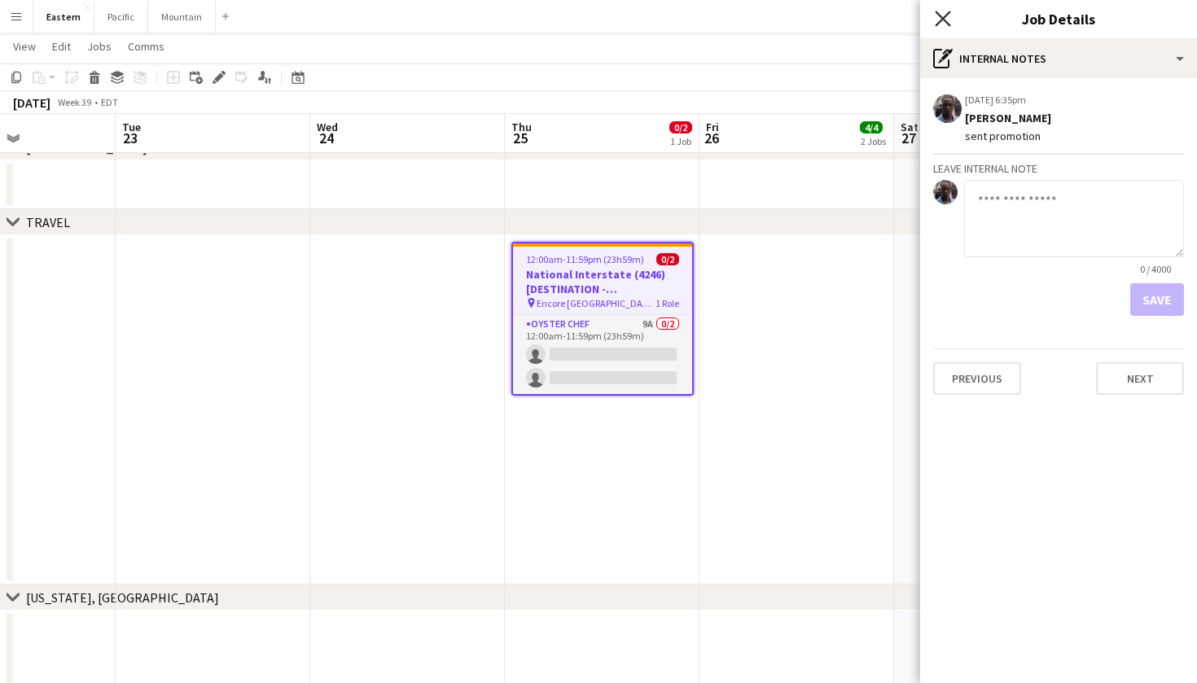
click at [942, 21] on icon "Close pop-in" at bounding box center [942, 18] width 15 height 15
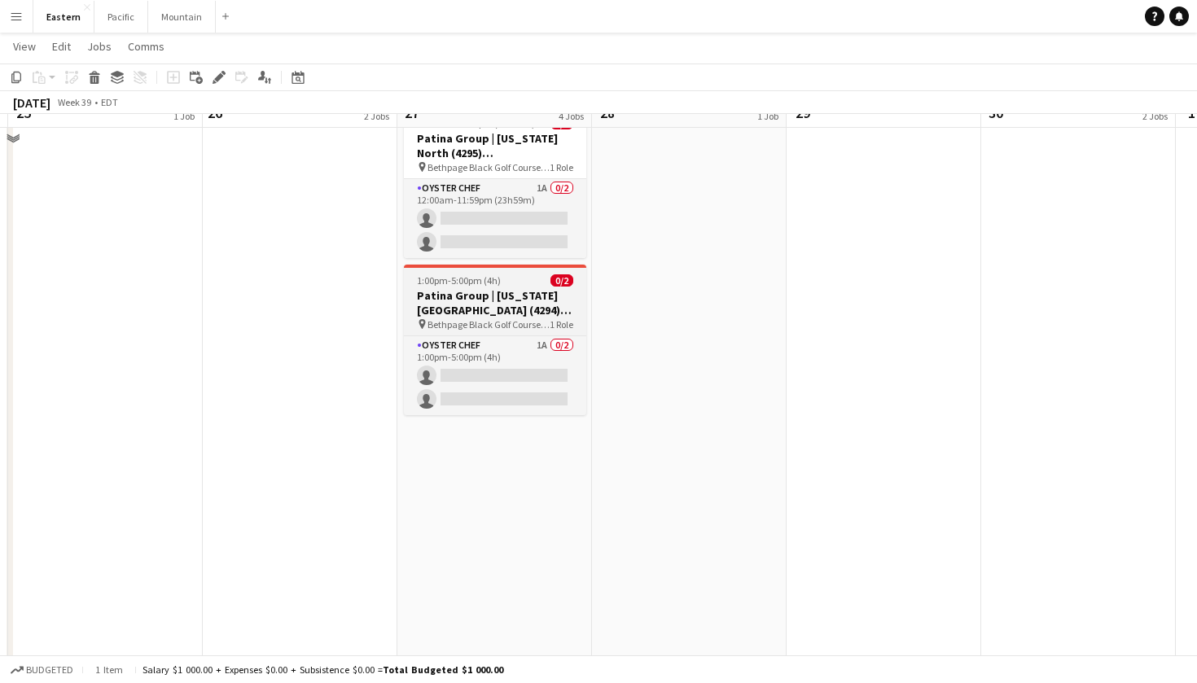
scroll to position [933, 0]
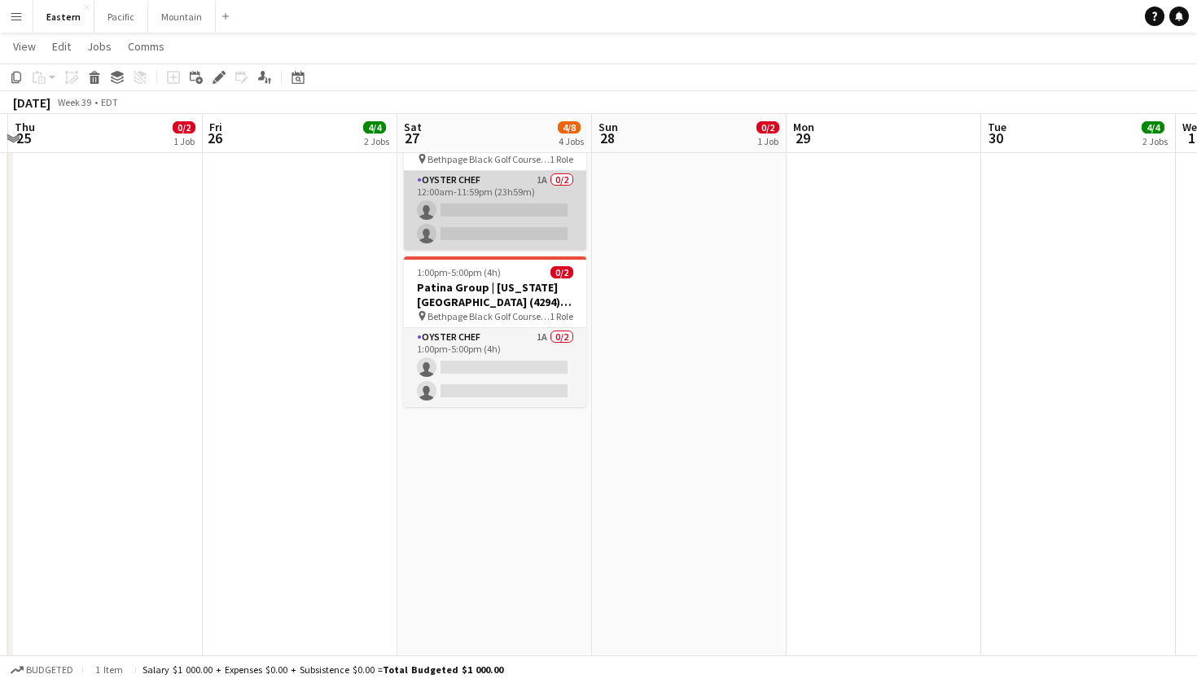
click at [532, 225] on app-card-role "Oyster Chef 1A 0/2 12:00am-11:59pm (23h59m) single-neutral-actions single-neutr…" at bounding box center [495, 210] width 182 height 79
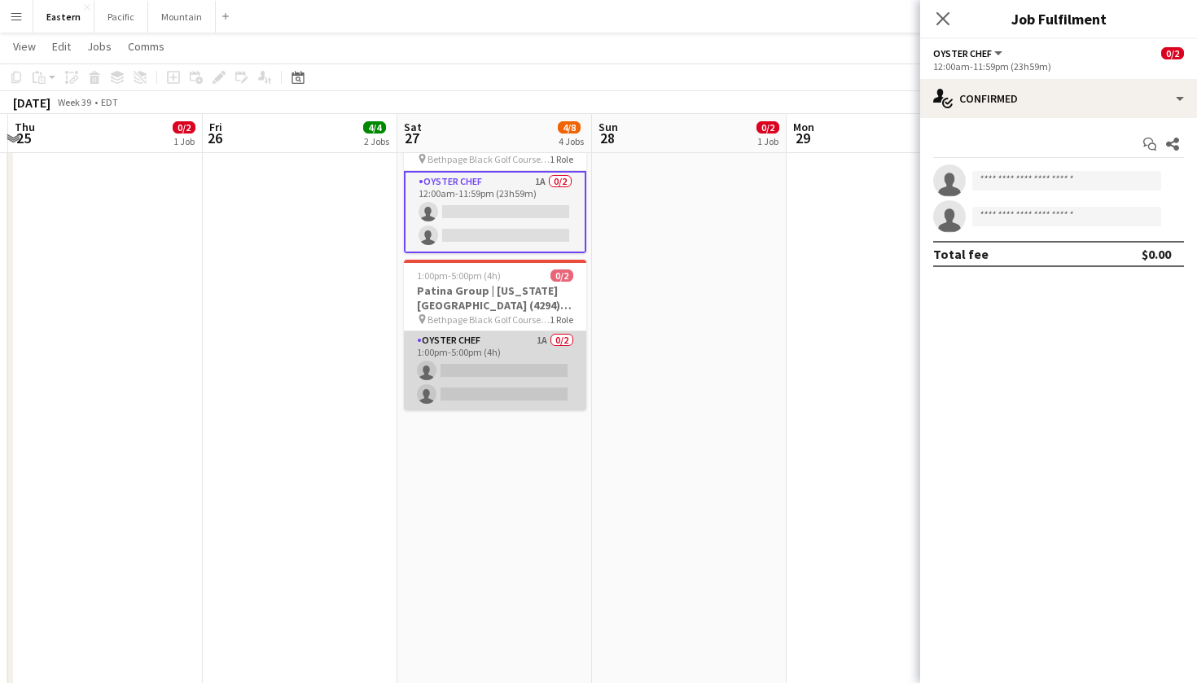
click at [513, 381] on app-card-role "Oyster Chef 1A 0/2 1:00pm-5:00pm (4h) single-neutral-actions single-neutral-act…" at bounding box center [495, 371] width 182 height 79
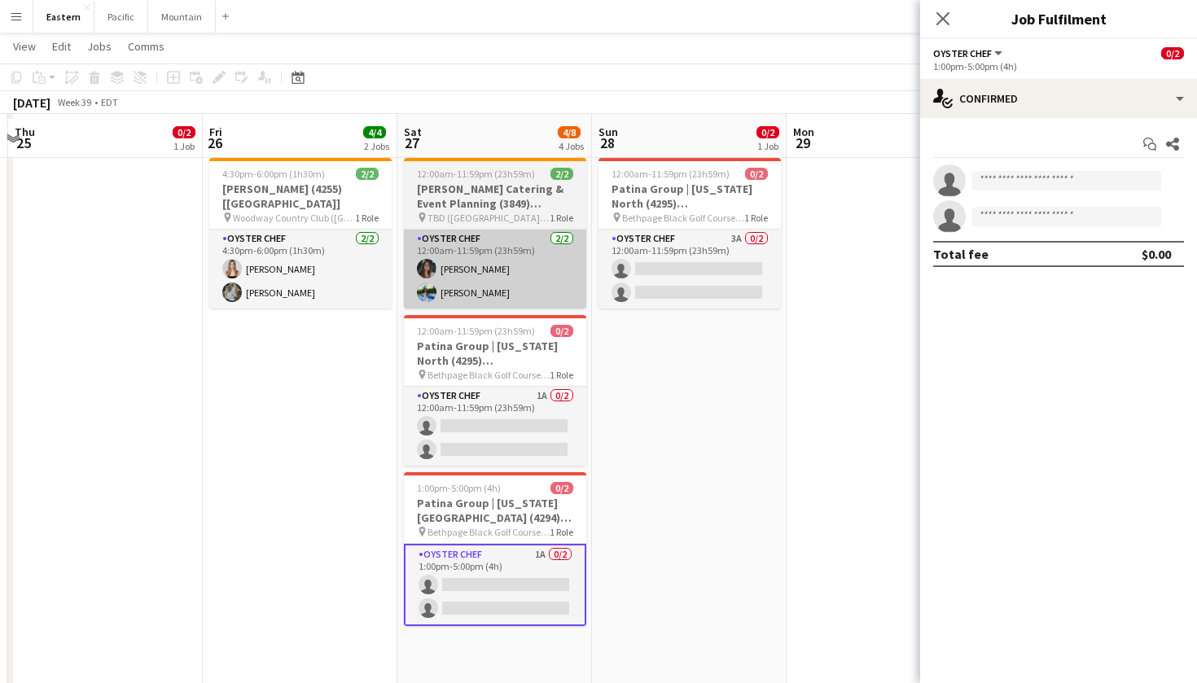
scroll to position [717, 0]
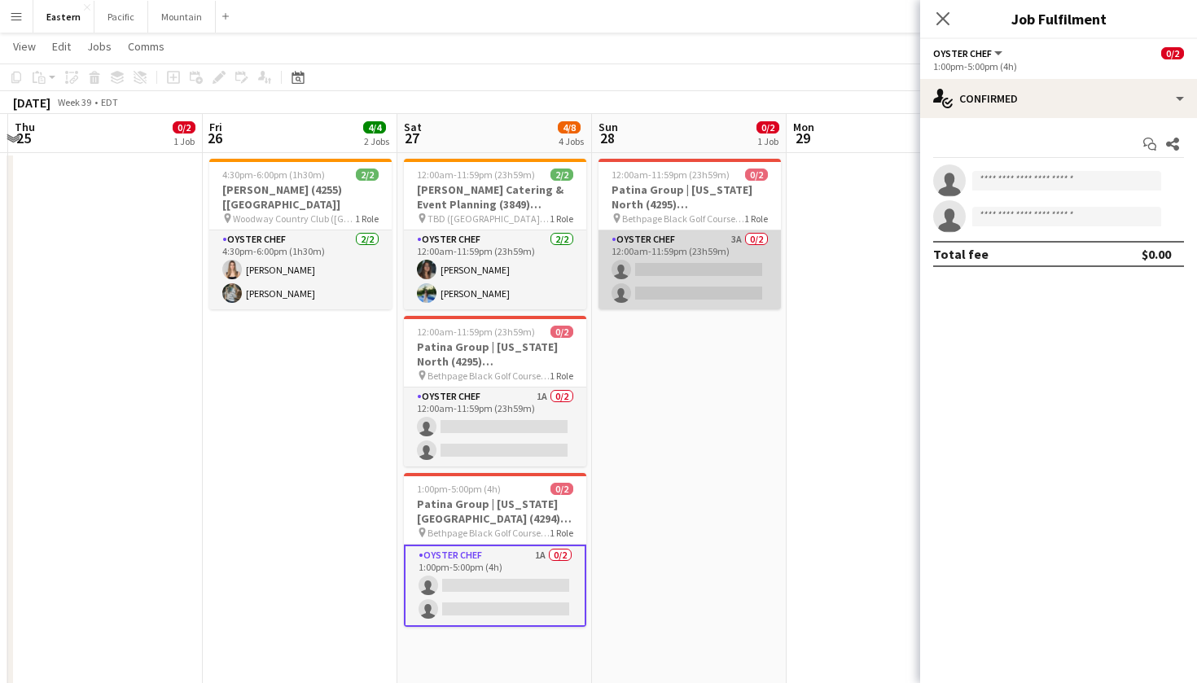
click at [657, 261] on app-card-role "Oyster Chef 3A 0/2 12:00am-11:59pm (23h59m) single-neutral-actions single-neutr…" at bounding box center [690, 270] width 182 height 79
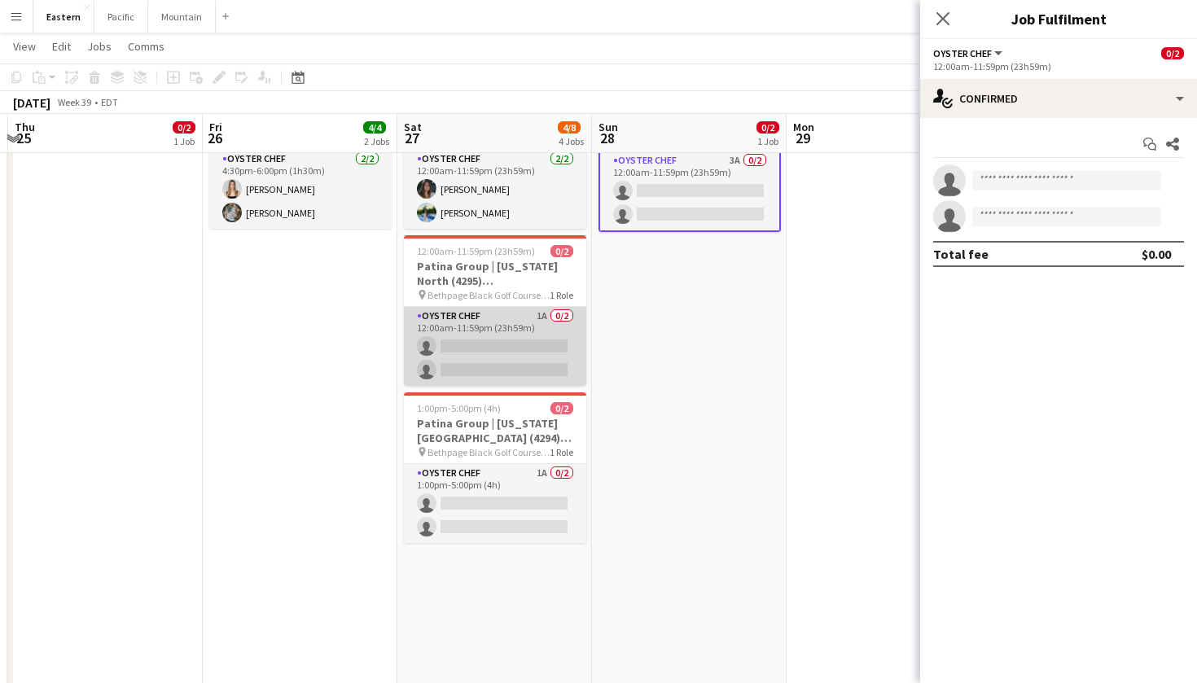
scroll to position [793, 0]
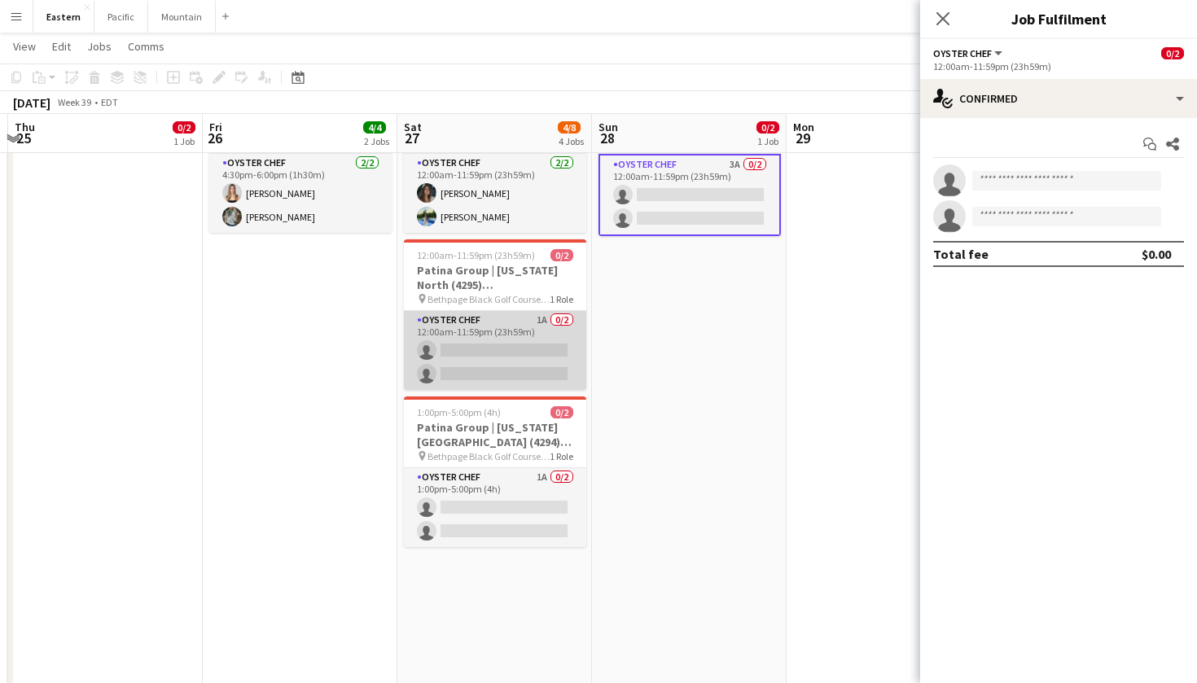
click at [525, 332] on app-card-role "Oyster Chef 1A 0/2 12:00am-11:59pm (23h59m) single-neutral-actions single-neutr…" at bounding box center [495, 350] width 182 height 79
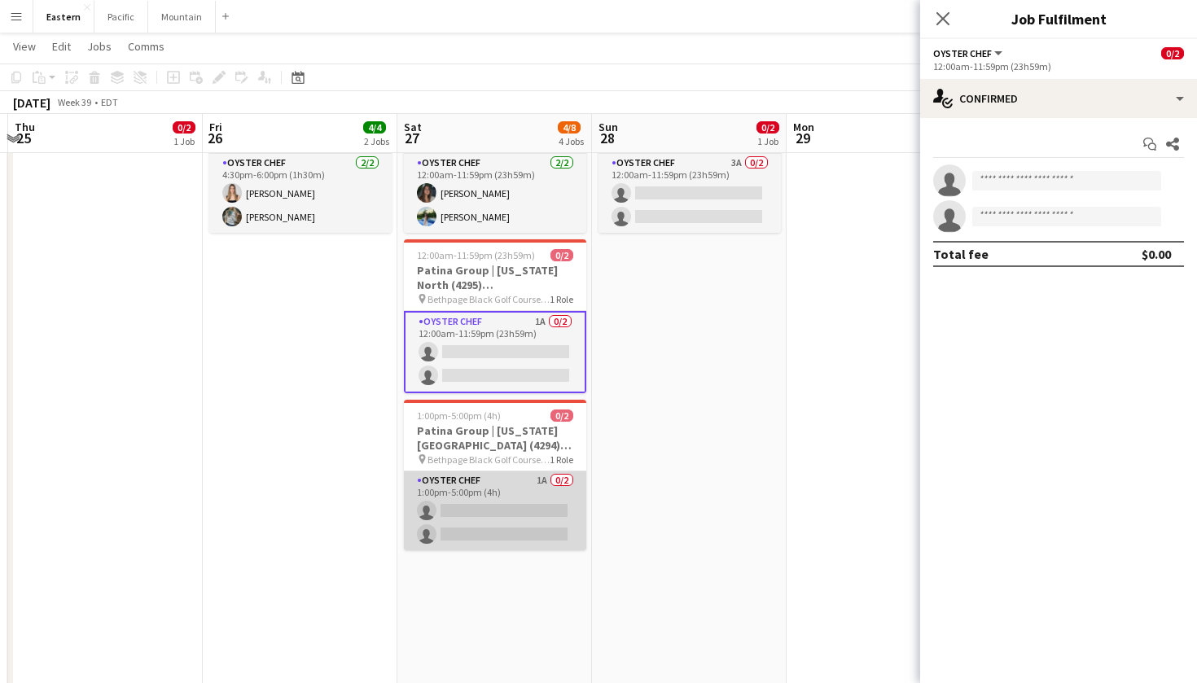
click at [515, 503] on app-card-role "Oyster Chef 1A 0/2 1:00pm-5:00pm (4h) single-neutral-actions single-neutral-act…" at bounding box center [495, 511] width 182 height 79
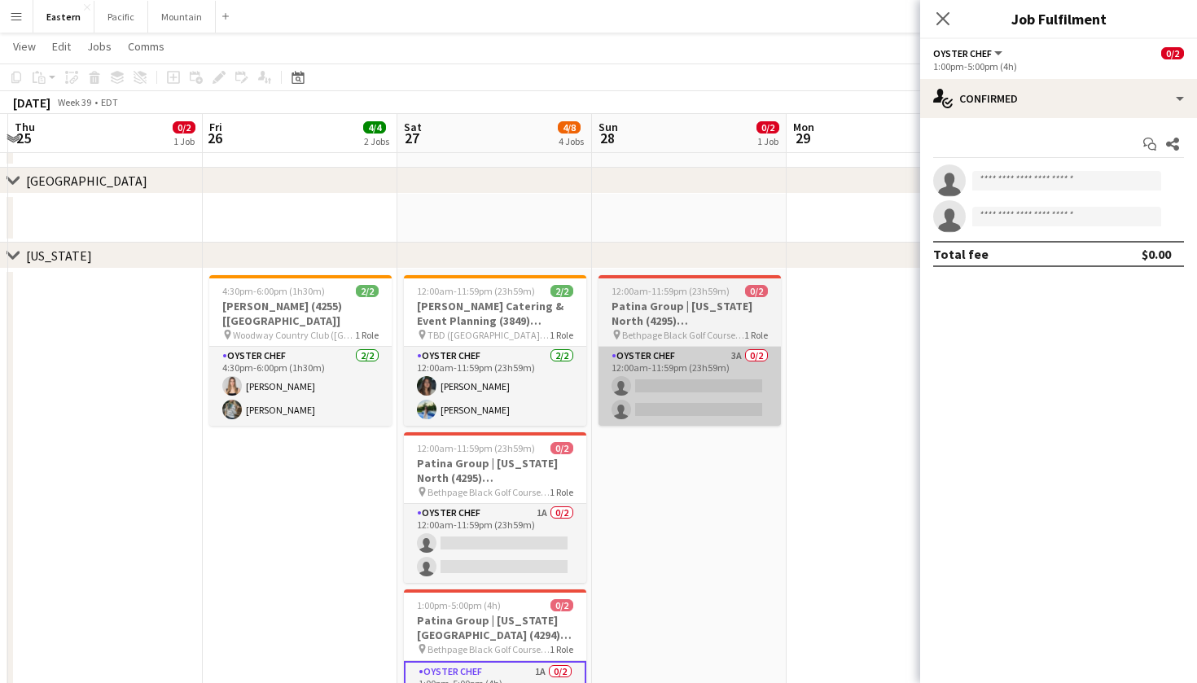
click at [689, 367] on app-card-role "Oyster Chef 3A 0/2 12:00am-11:59pm (23h59m) single-neutral-actions single-neutr…" at bounding box center [690, 386] width 182 height 79
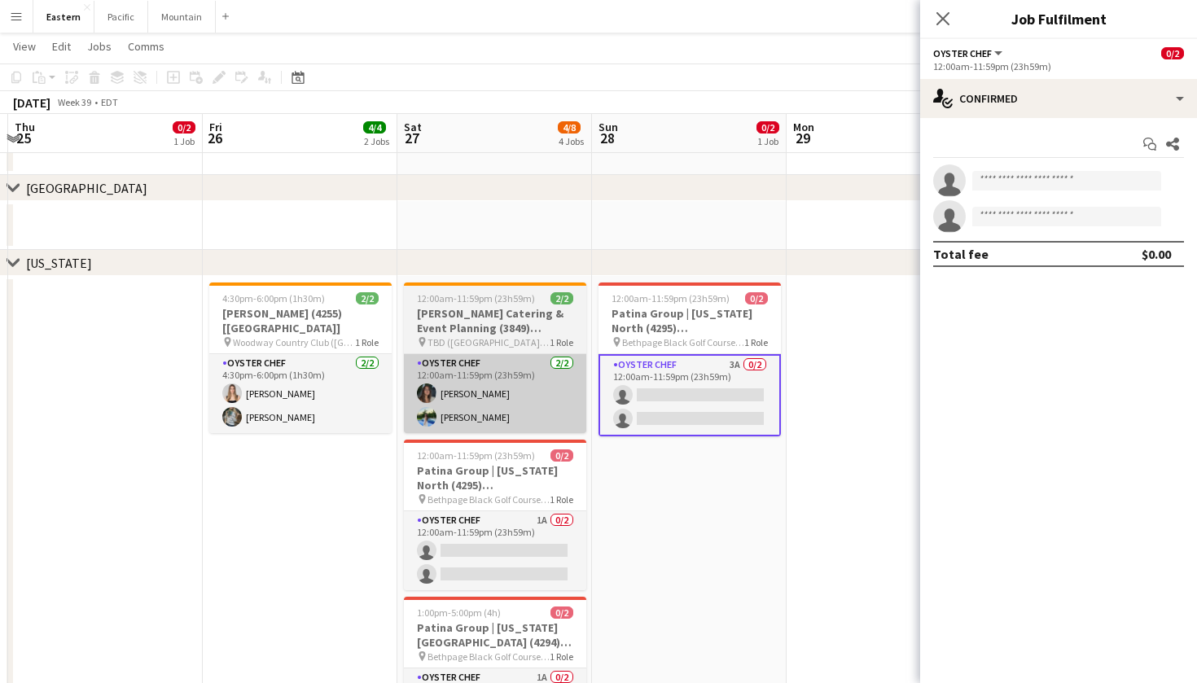
scroll to position [575, 0]
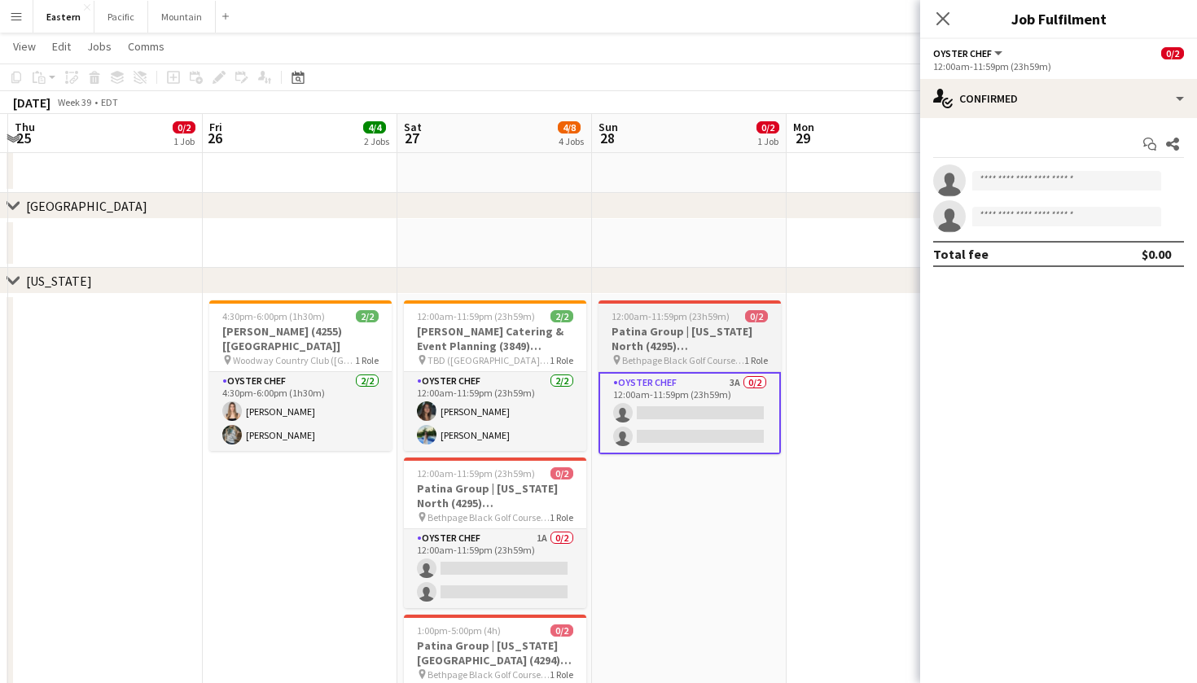
click at [712, 316] on span "12:00am-11:59pm (23h59m)" at bounding box center [671, 316] width 118 height 12
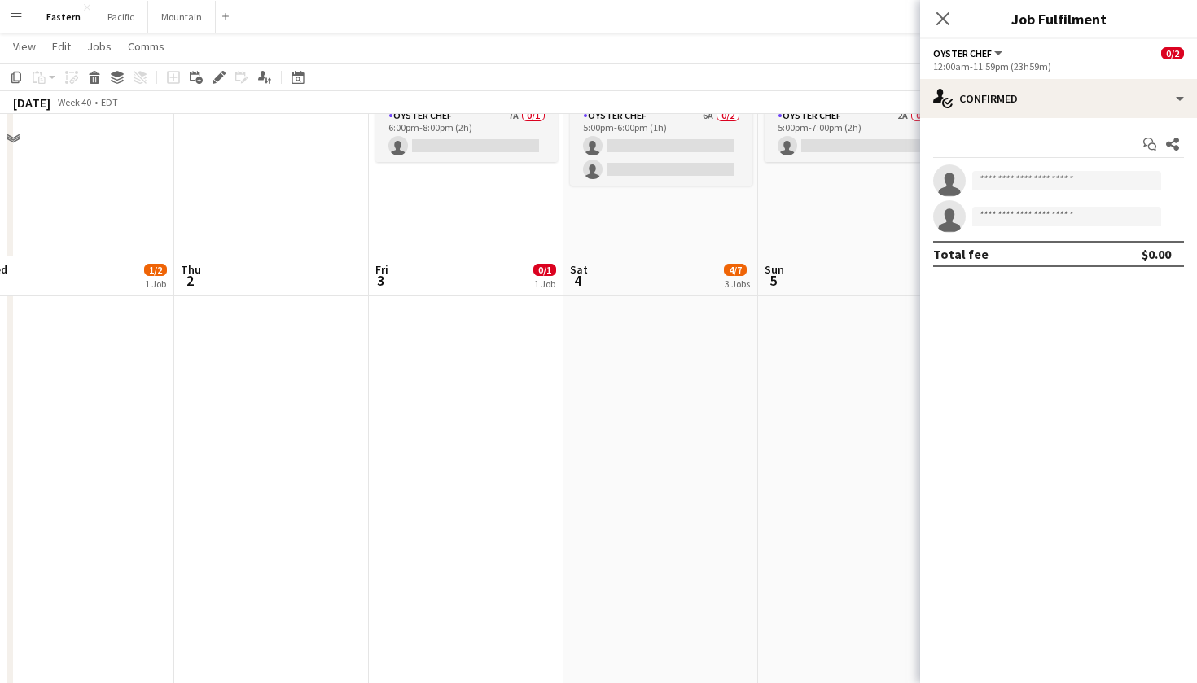
scroll to position [663, 0]
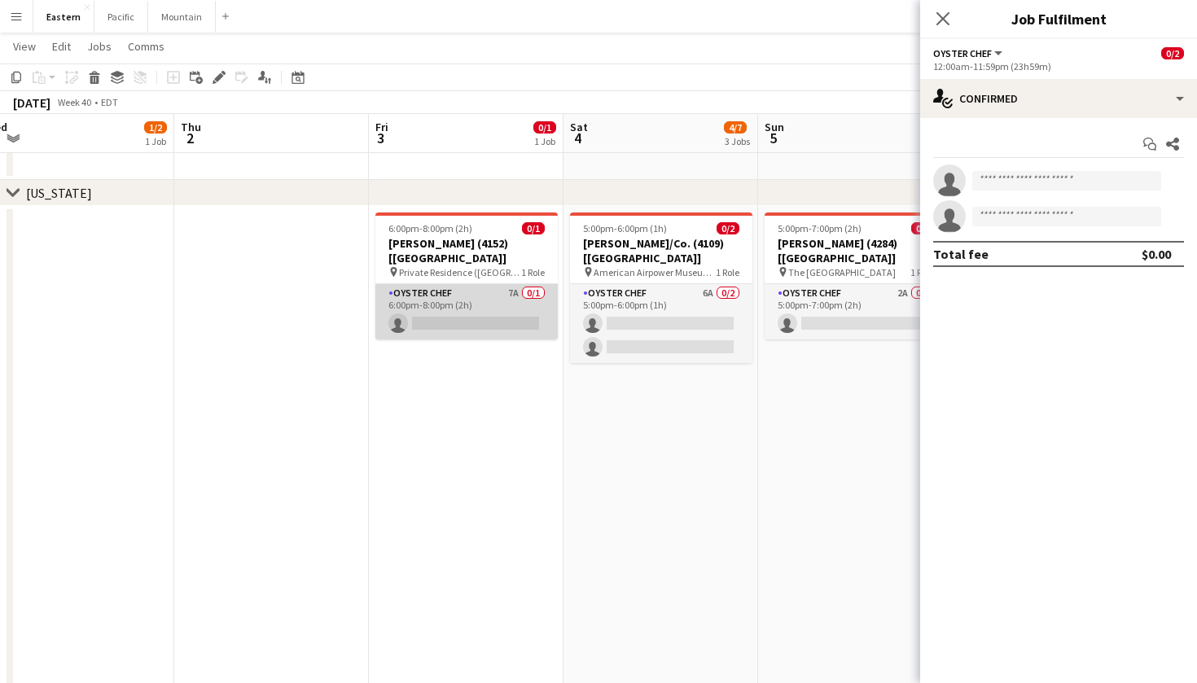
click at [483, 300] on app-card-role "Oyster Chef 7A 0/1 6:00pm-8:00pm (2h) single-neutral-actions" at bounding box center [467, 311] width 182 height 55
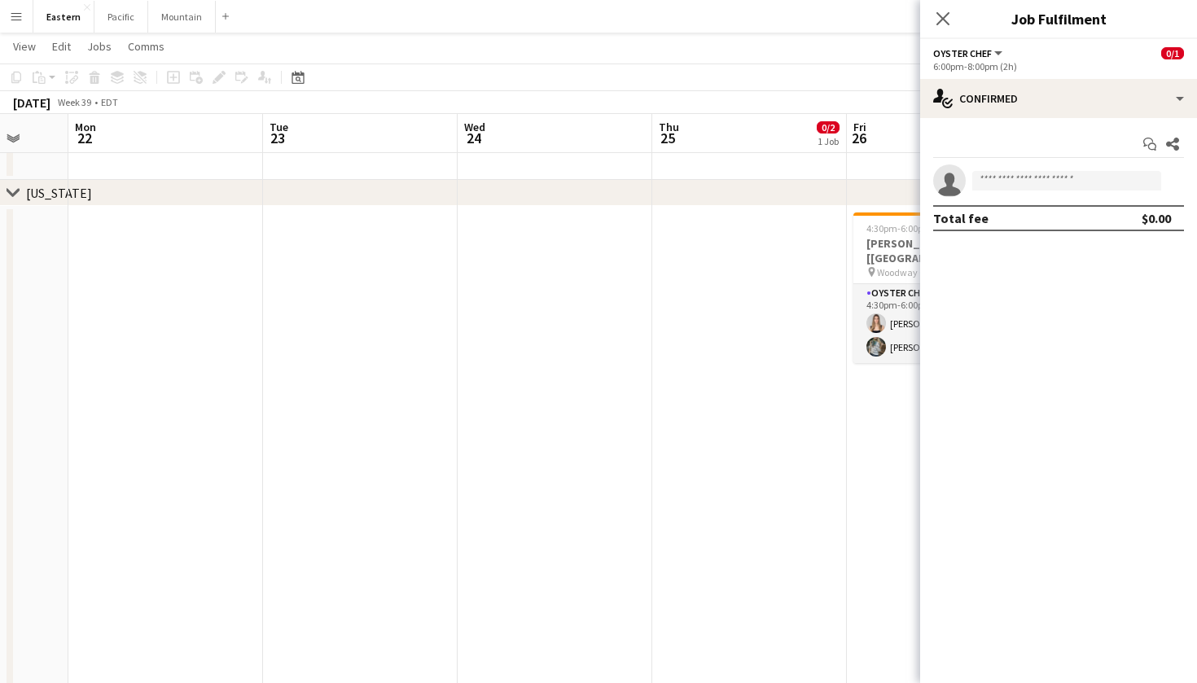
scroll to position [0, 515]
click at [21, 9] on button "Menu" at bounding box center [16, 16] width 33 height 33
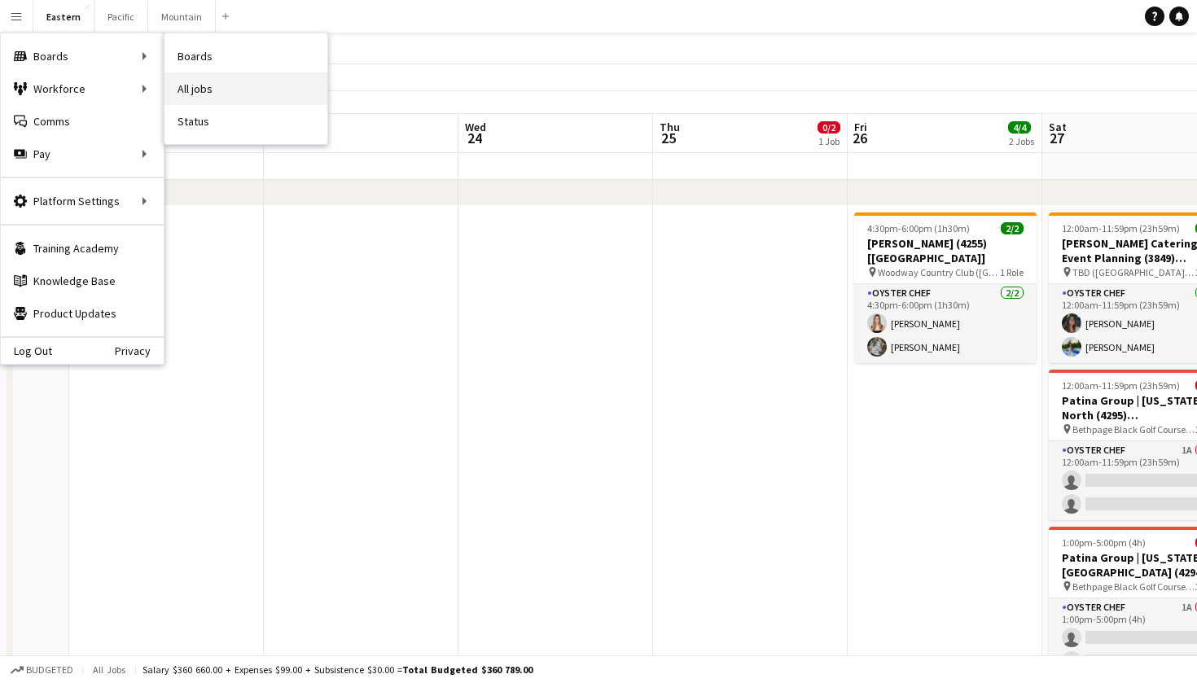
click at [191, 78] on link "All jobs" at bounding box center [246, 88] width 163 height 33
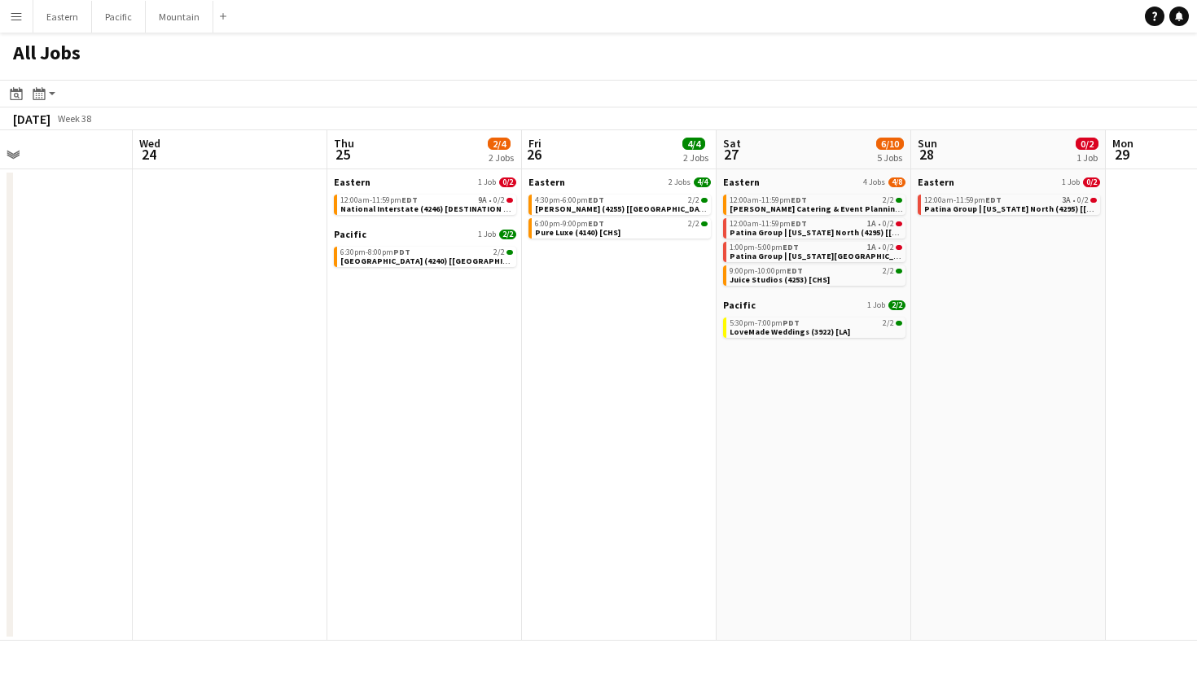
scroll to position [0, 471]
